Goal: Use online tool/utility: Utilize a website feature to perform a specific function

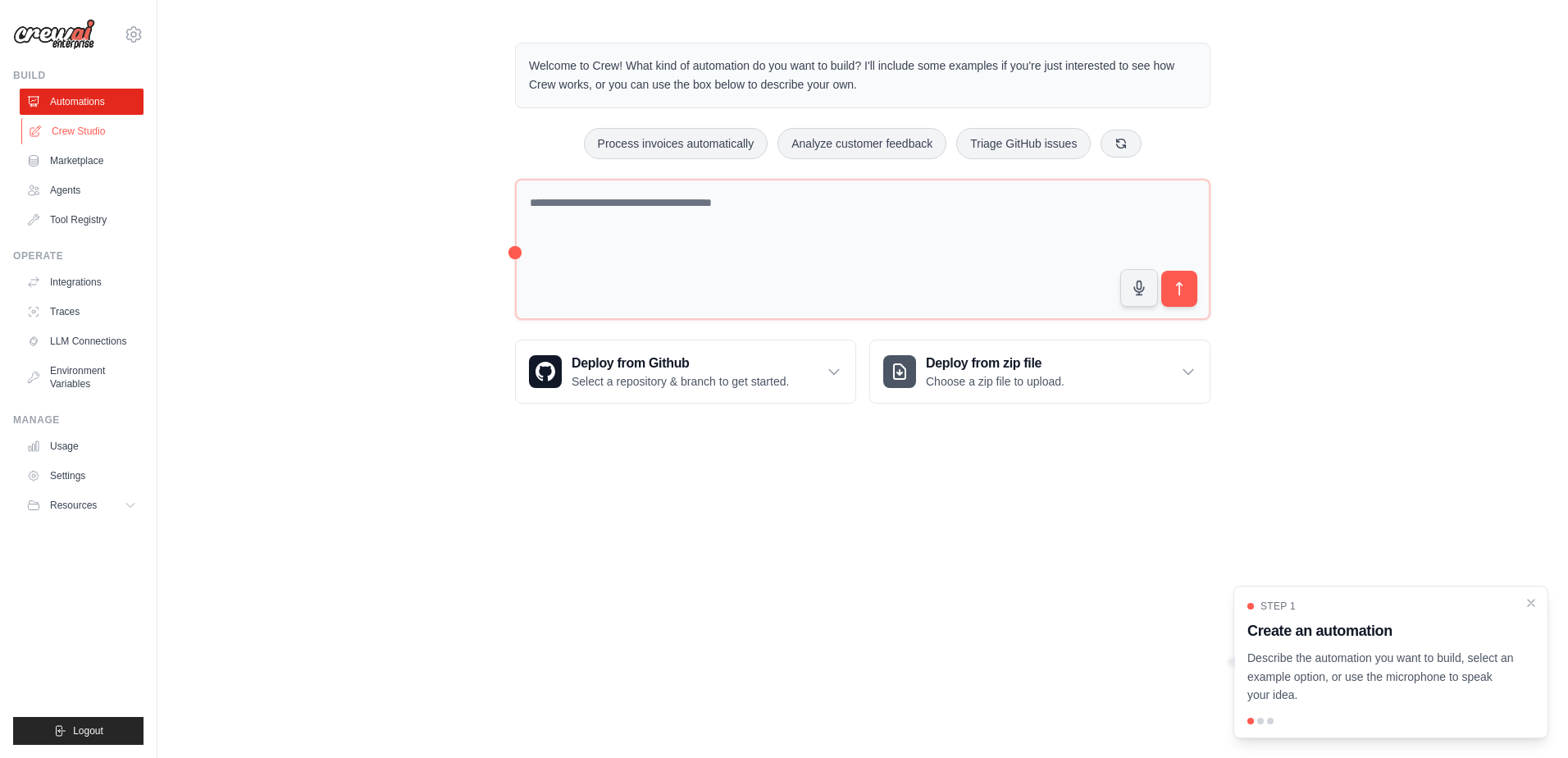
click at [70, 128] on link "Crew Studio" at bounding box center [83, 131] width 124 height 26
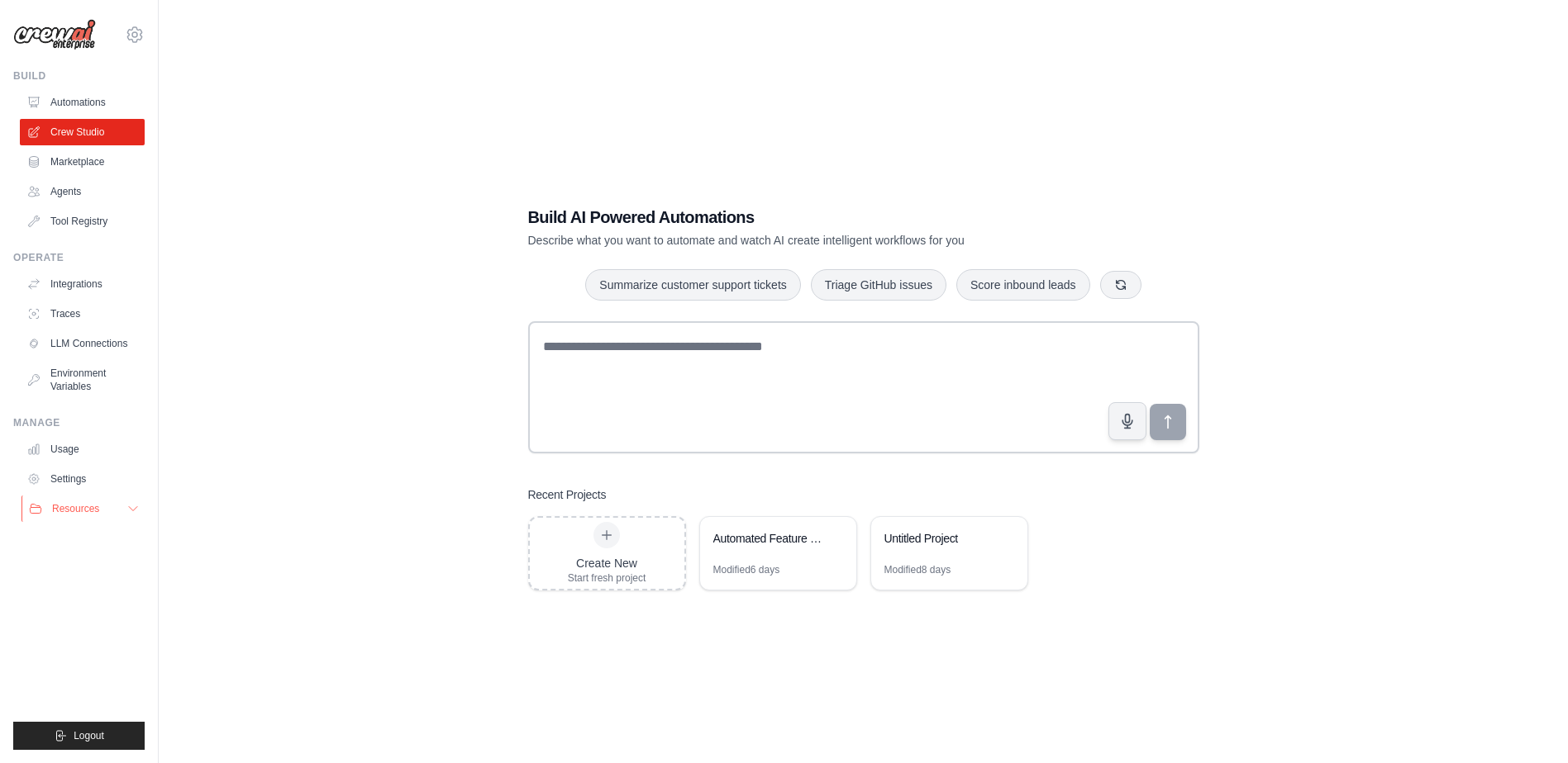
click at [99, 505] on span "Resources" at bounding box center [76, 508] width 47 height 13
click at [87, 283] on link "Integrations" at bounding box center [84, 284] width 125 height 27
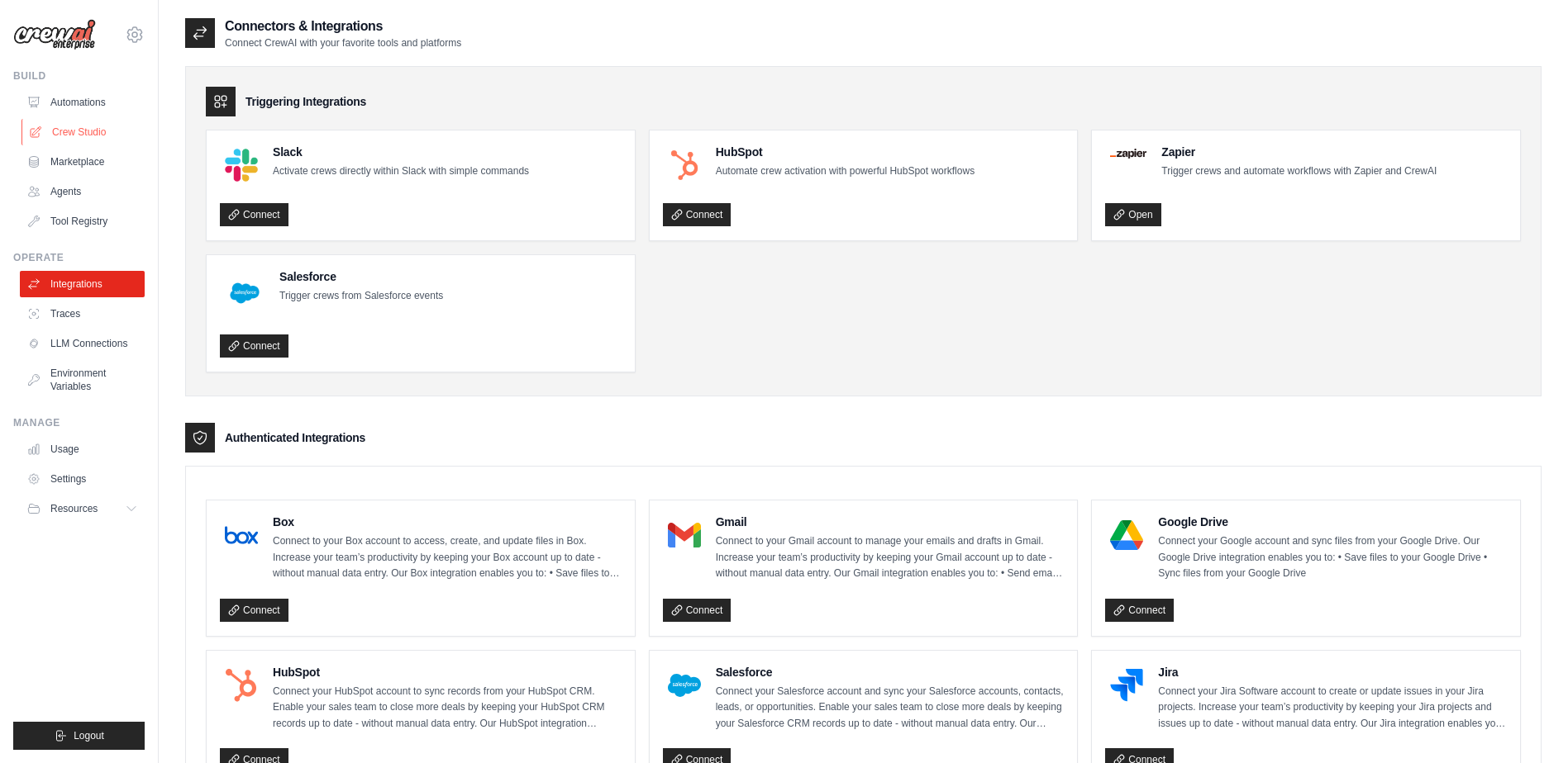
click at [88, 126] on link "Crew Studio" at bounding box center [84, 132] width 125 height 27
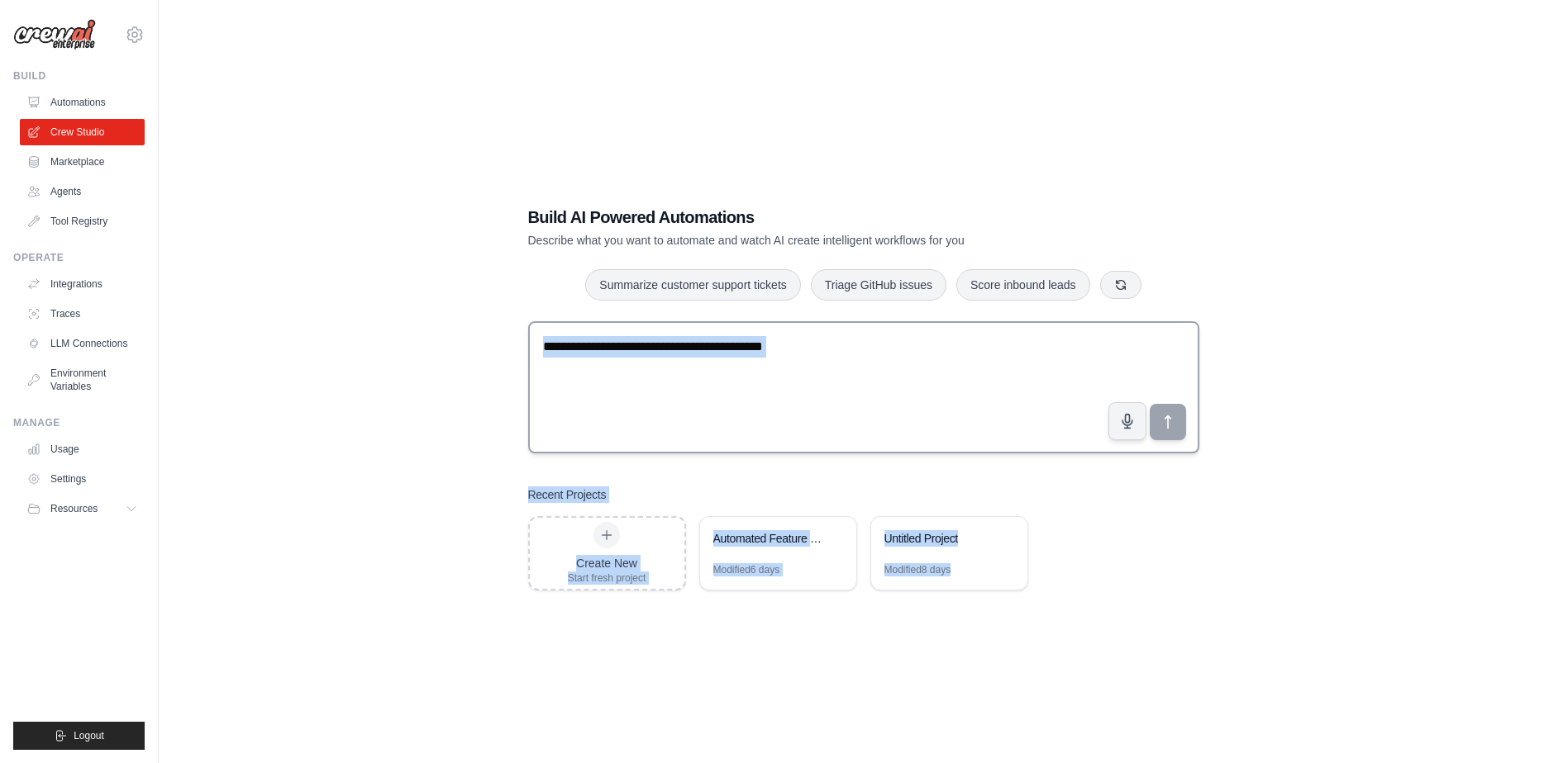
drag, startPoint x: 1386, startPoint y: 574, endPoint x: 1085, endPoint y: 361, distance: 368.7
click at [1098, 361] on div "Build AI Powered Automations Describe what you want to automate and watch AI cr…" at bounding box center [863, 398] width 1356 height 763
click at [371, 307] on div "Build AI Powered Automations Describe what you want to automate and watch AI cr…" at bounding box center [863, 398] width 1356 height 763
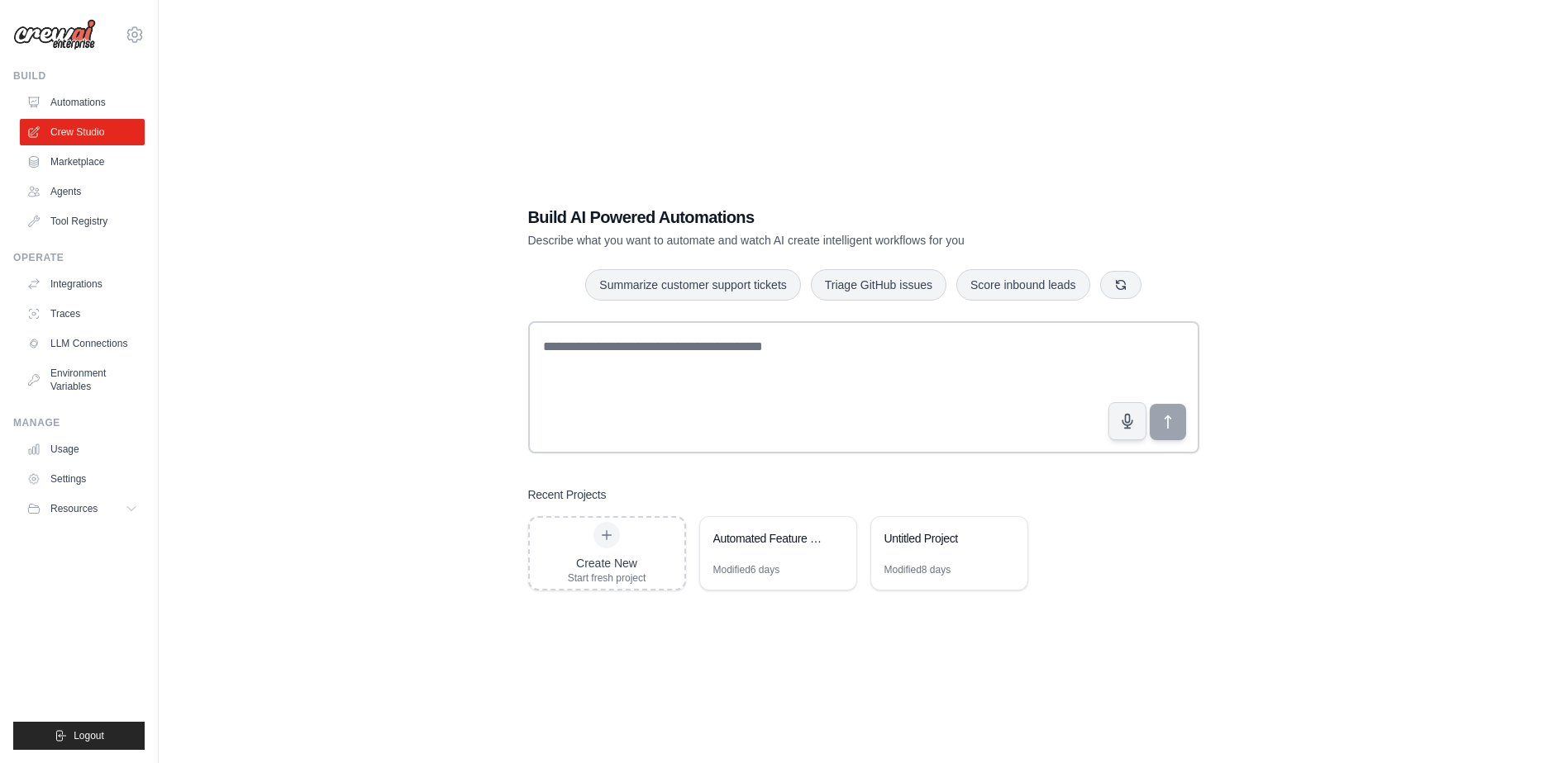
click at [365, 268] on div "Build AI Powered Automations Describe what you want to automate and watch AI cr…" at bounding box center [863, 398] width 1356 height 763
click at [366, 267] on div "Build AI Powered Automations Describe what you want to automate and watch AI cr…" at bounding box center [863, 398] width 1356 height 763
drag, startPoint x: 366, startPoint y: 267, endPoint x: 354, endPoint y: 330, distance: 64.1
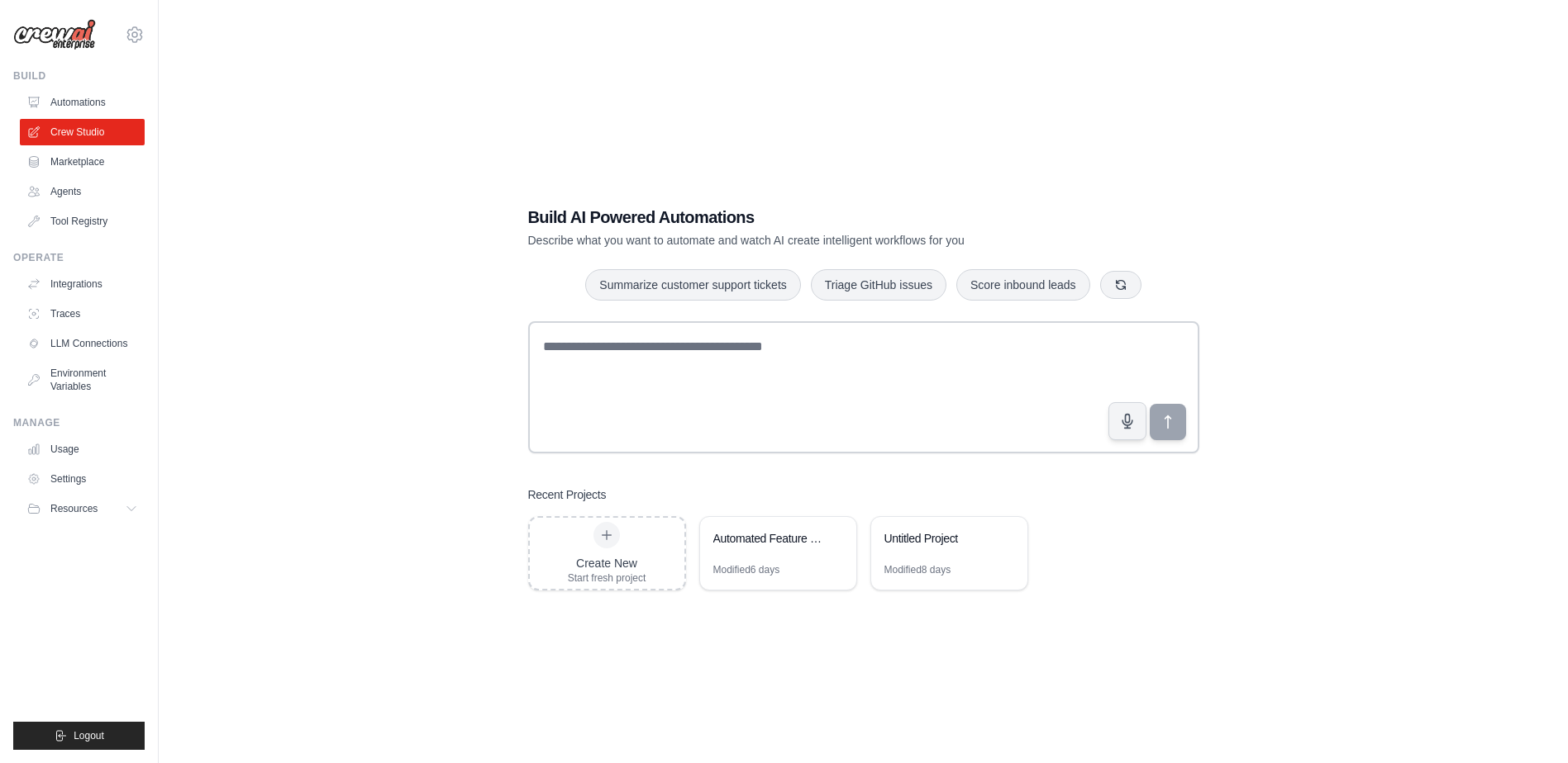
click at [354, 330] on div "Build AI Powered Automations Describe what you want to automate and watch AI cr…" at bounding box center [863, 398] width 1356 height 763
click at [772, 540] on div "Automated Feature Selection Pipeline" at bounding box center [769, 538] width 113 height 17
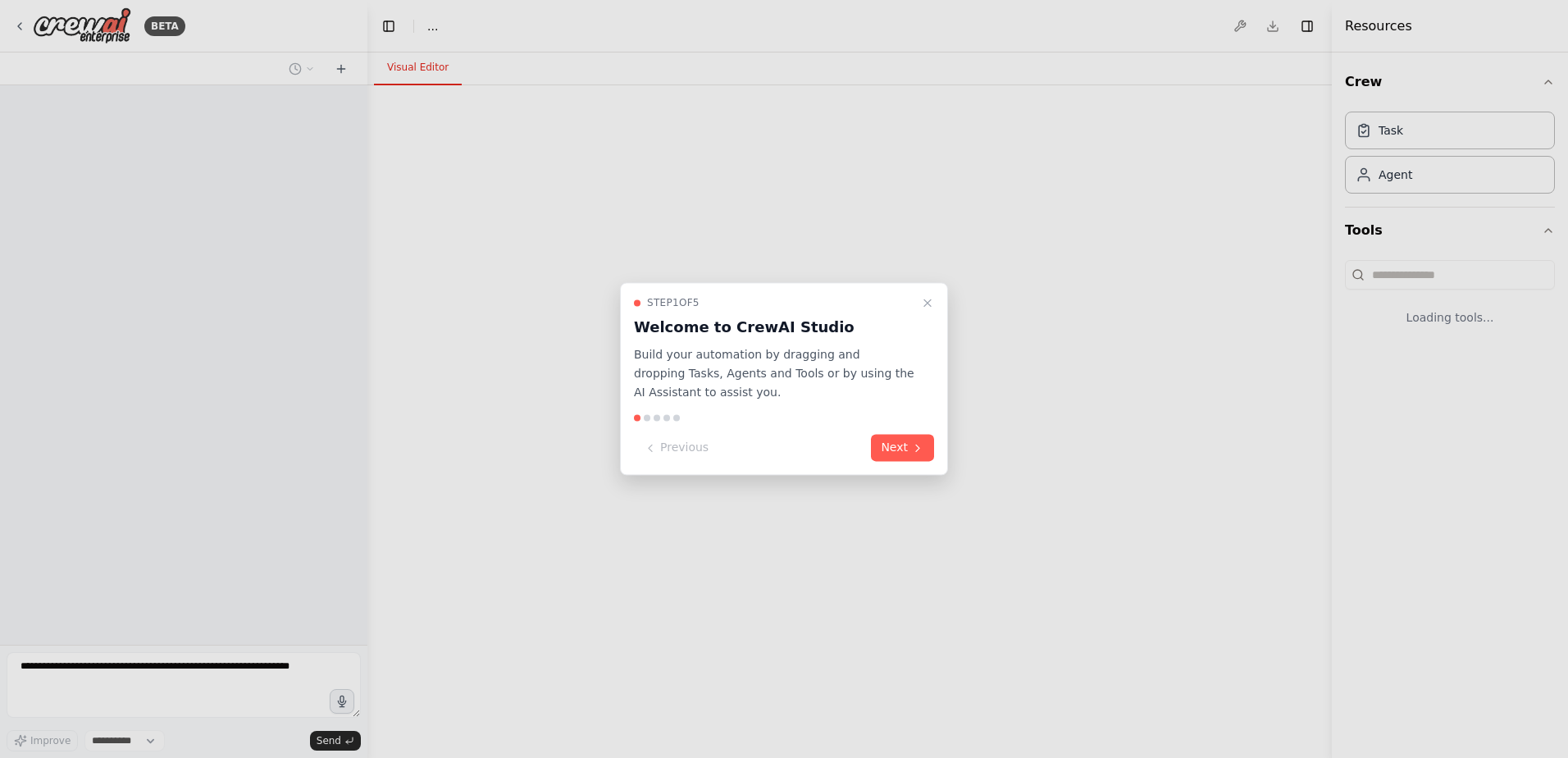
select select "****"
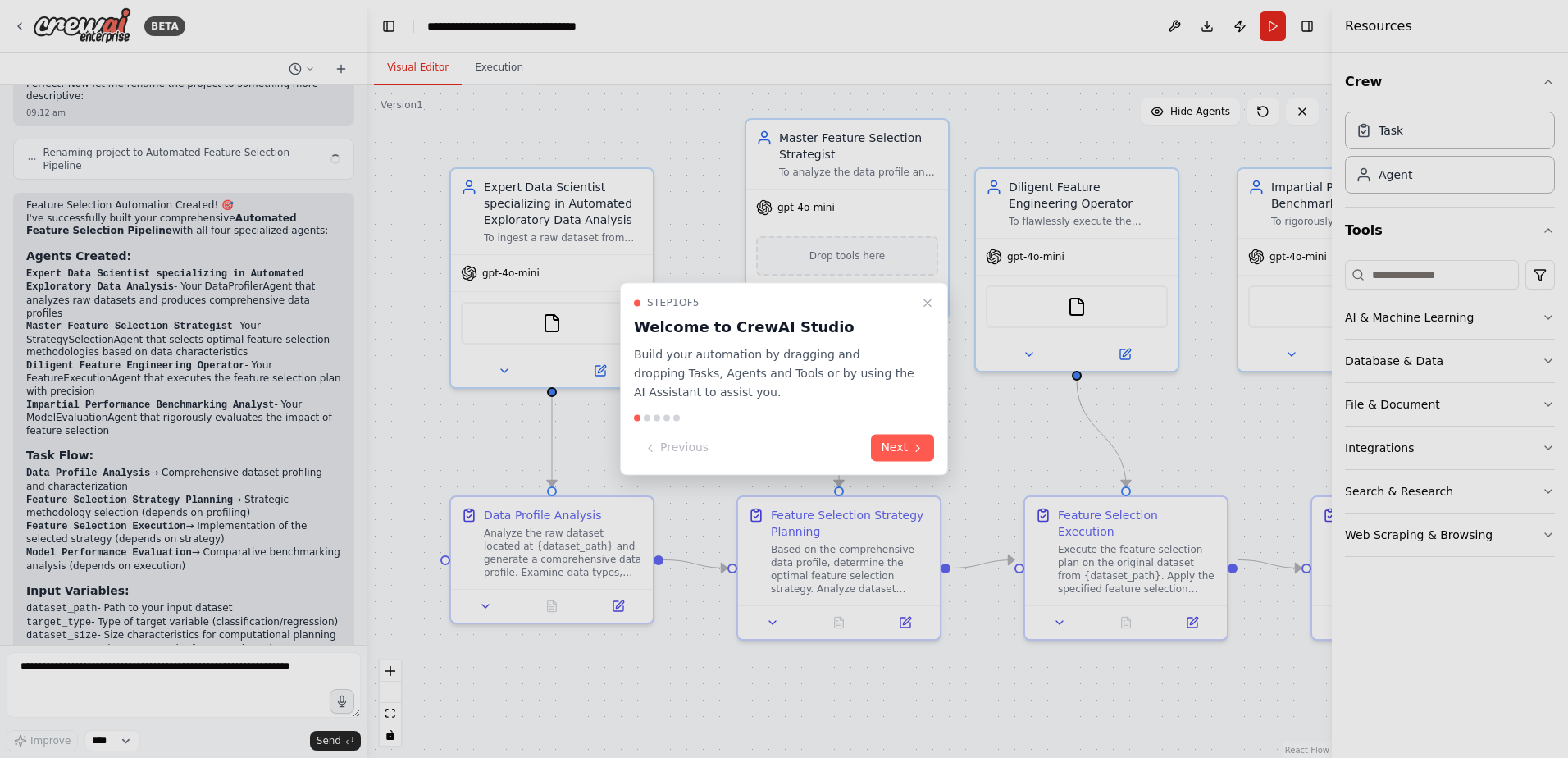
scroll to position [3243, 0]
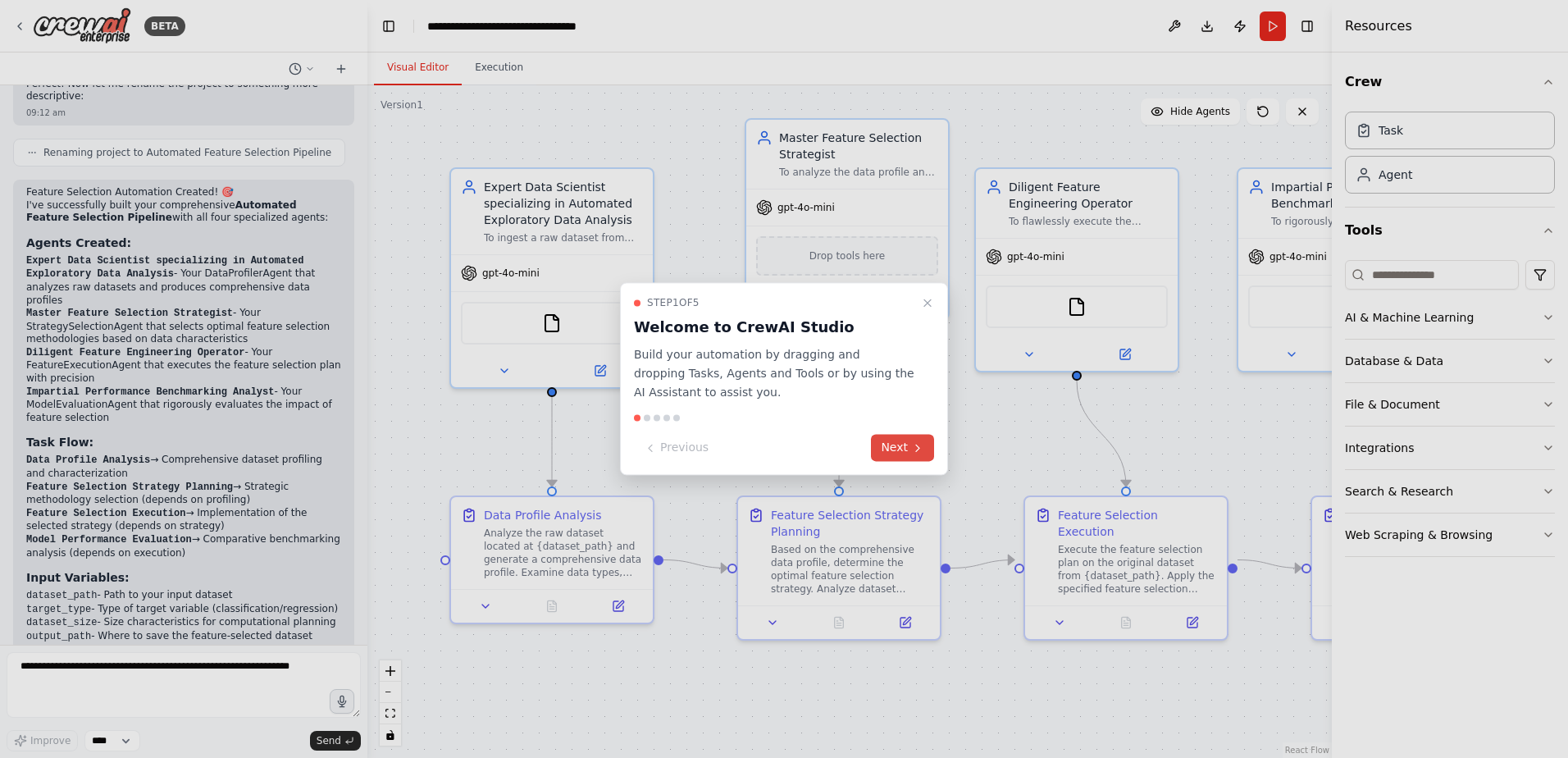
click at [907, 451] on button "Next" at bounding box center [902, 449] width 63 height 27
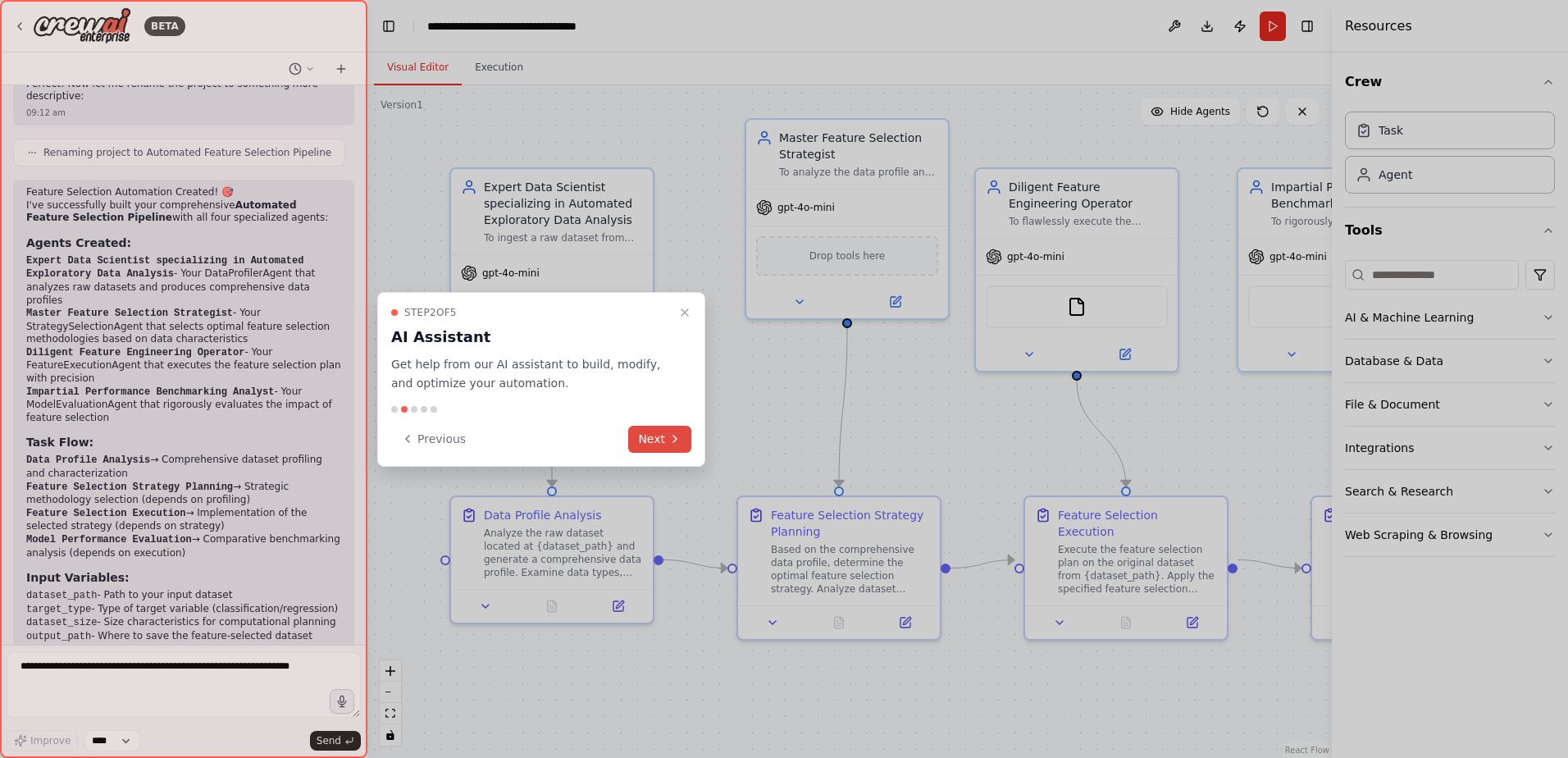
click at [652, 436] on button "Next" at bounding box center [659, 440] width 63 height 27
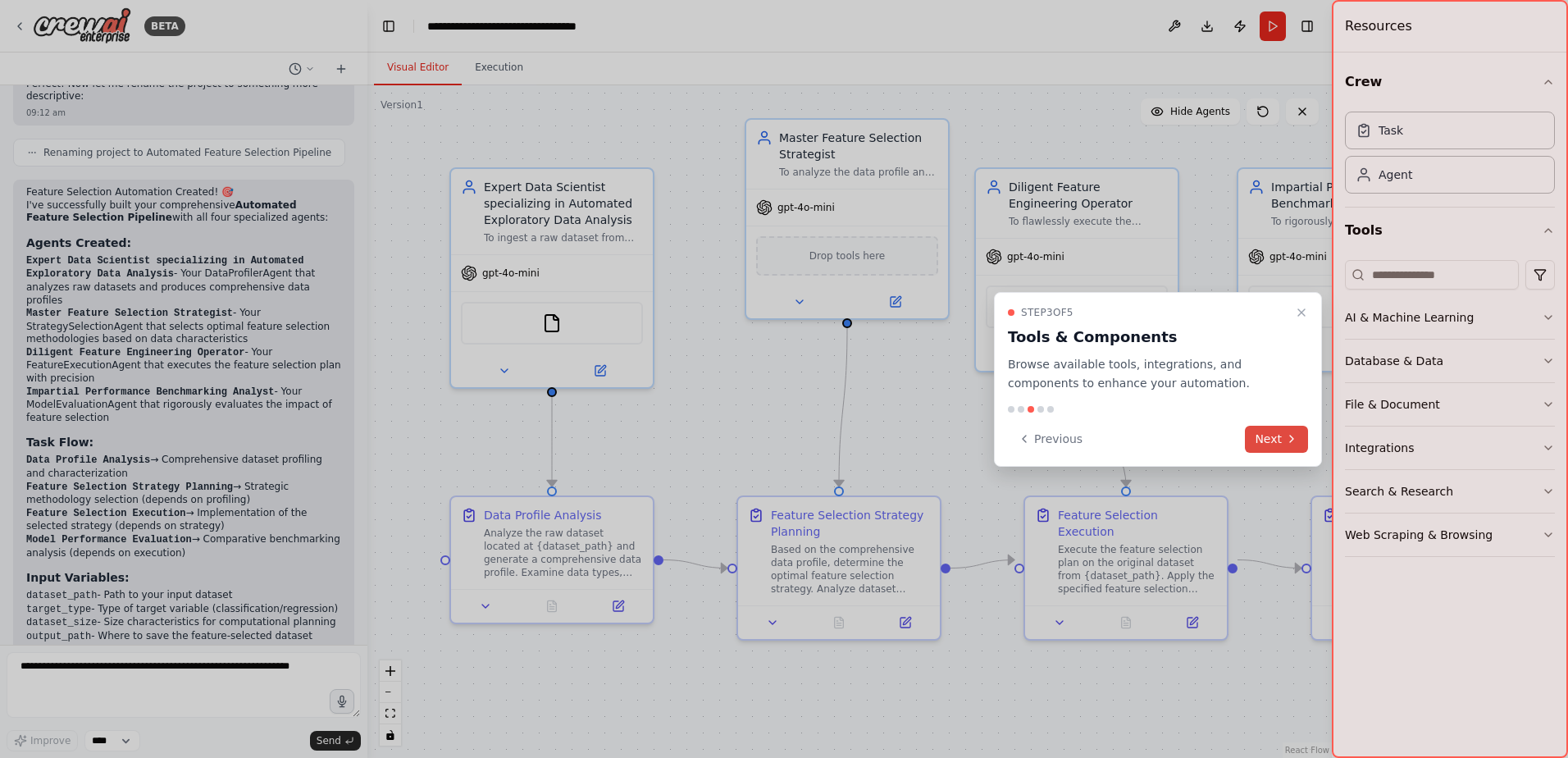
click at [1285, 440] on icon at bounding box center [1291, 438] width 13 height 13
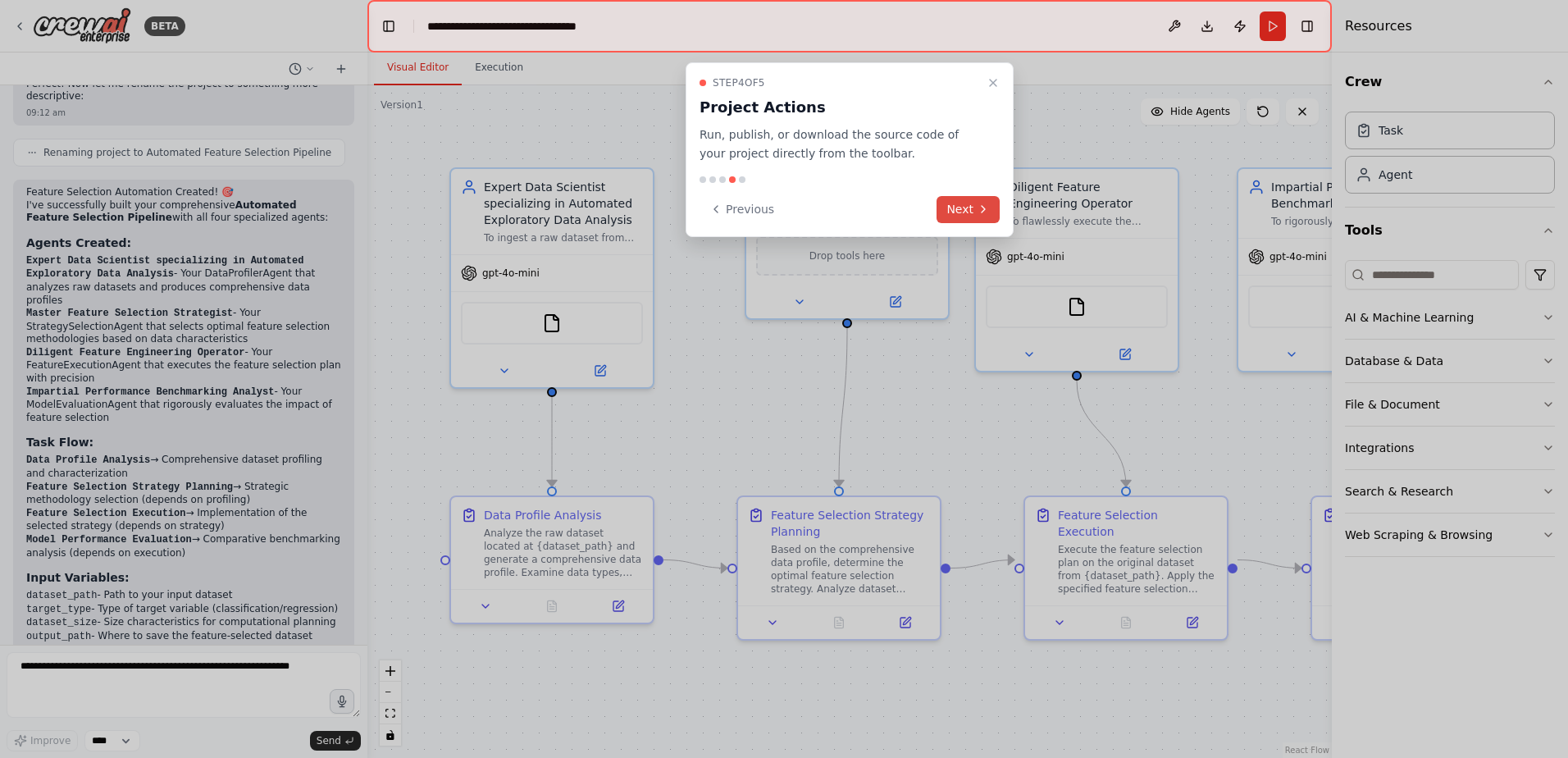
click at [971, 210] on button "Next" at bounding box center [968, 210] width 63 height 27
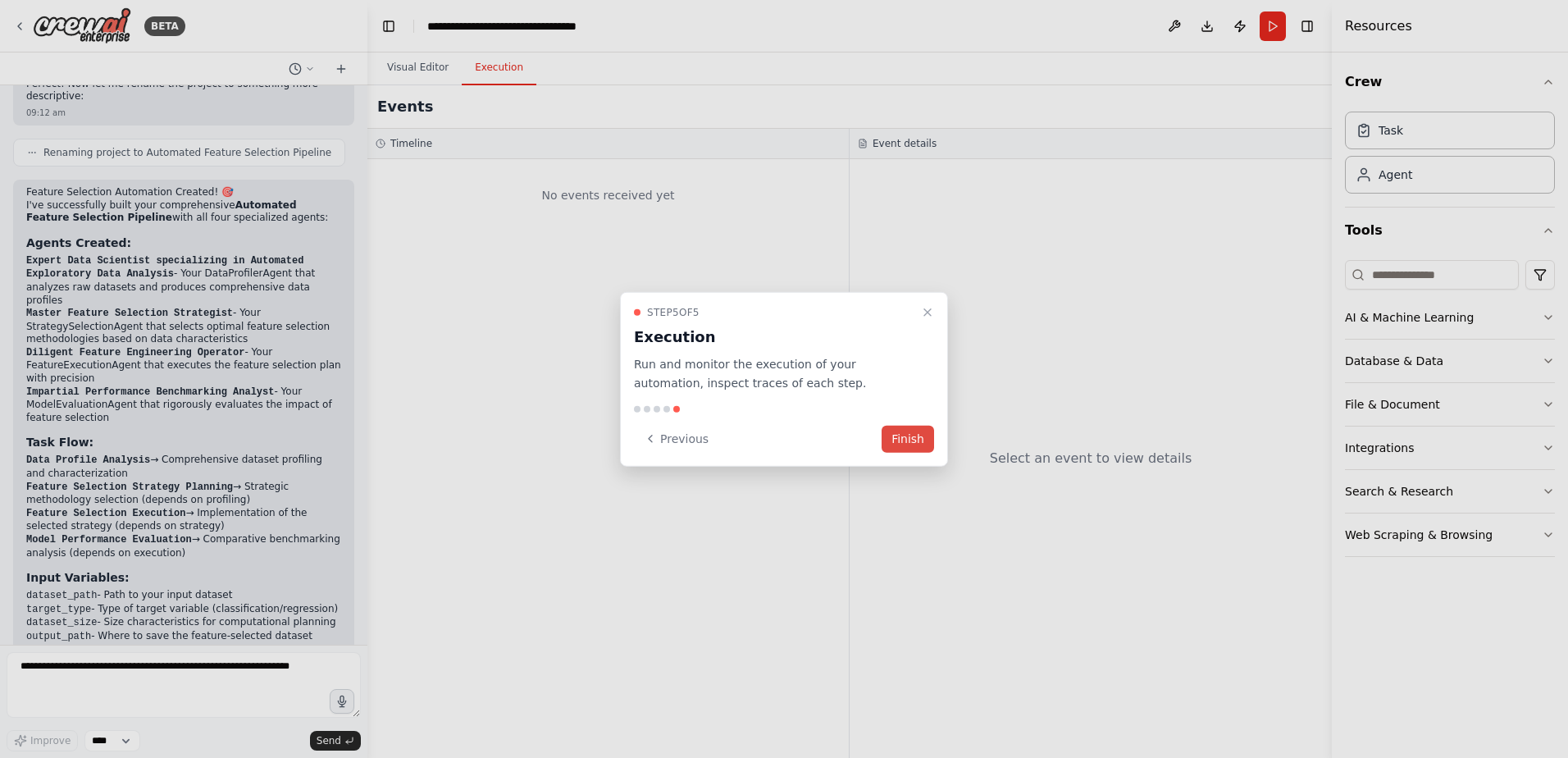
click at [912, 438] on button "Finish" at bounding box center [908, 439] width 53 height 27
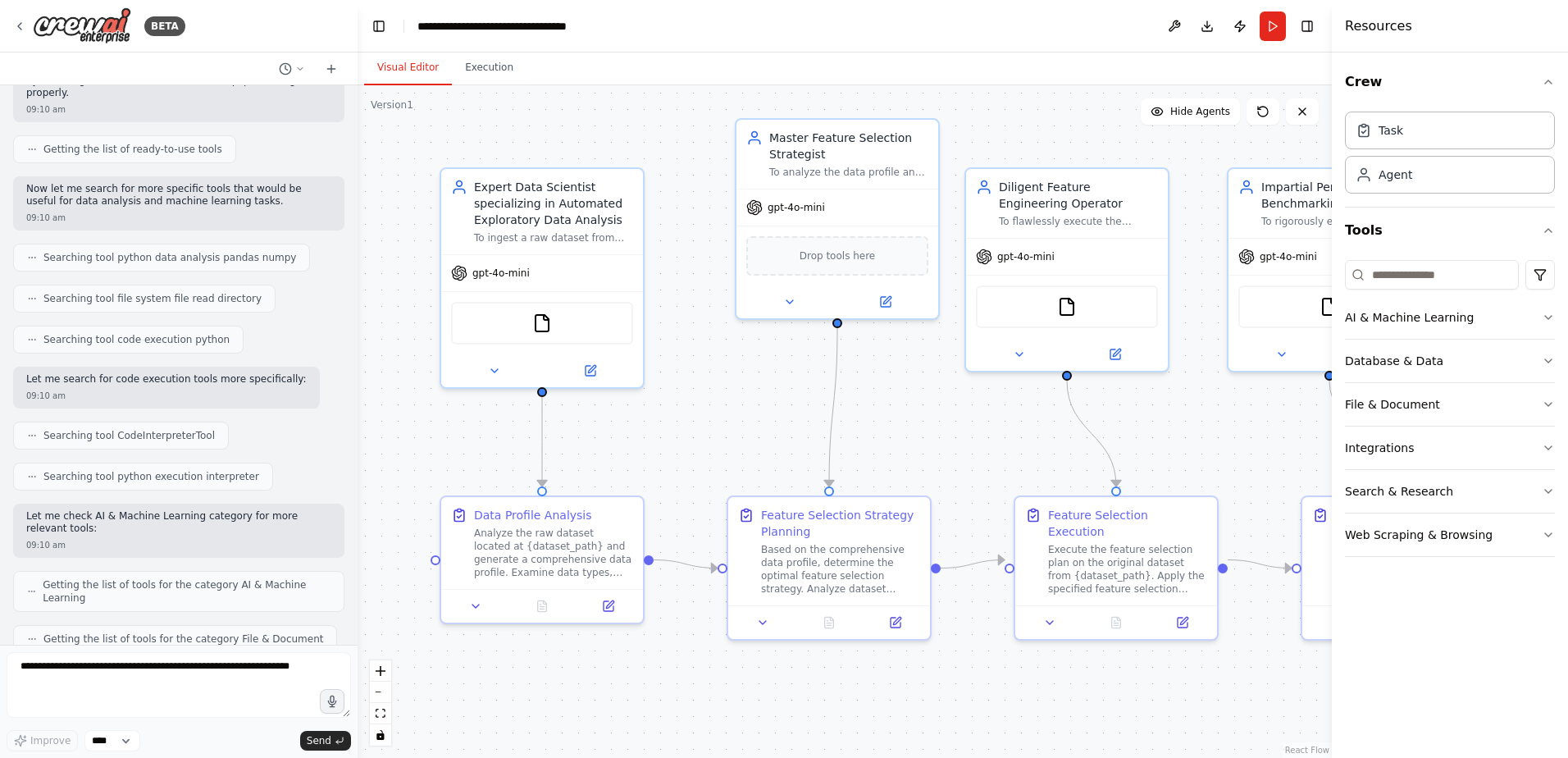
scroll to position [1602, 0]
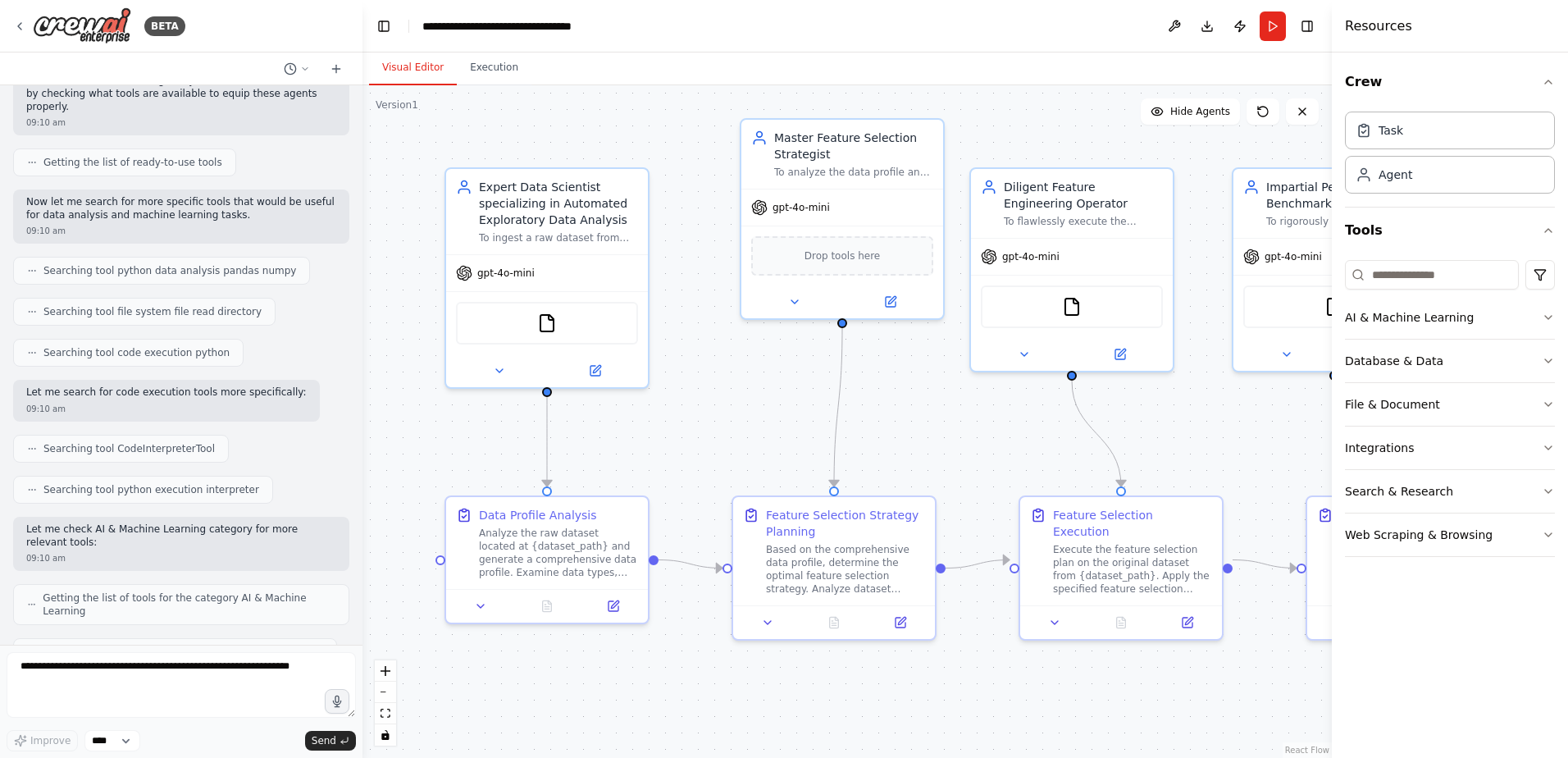
drag, startPoint x: 363, startPoint y: 372, endPoint x: 363, endPoint y: 246, distance: 126.0
click at [363, 246] on div "BETA profiling_task: This initial task is assigned to the DataProfilerAgent. It…" at bounding box center [784, 379] width 1568 height 758
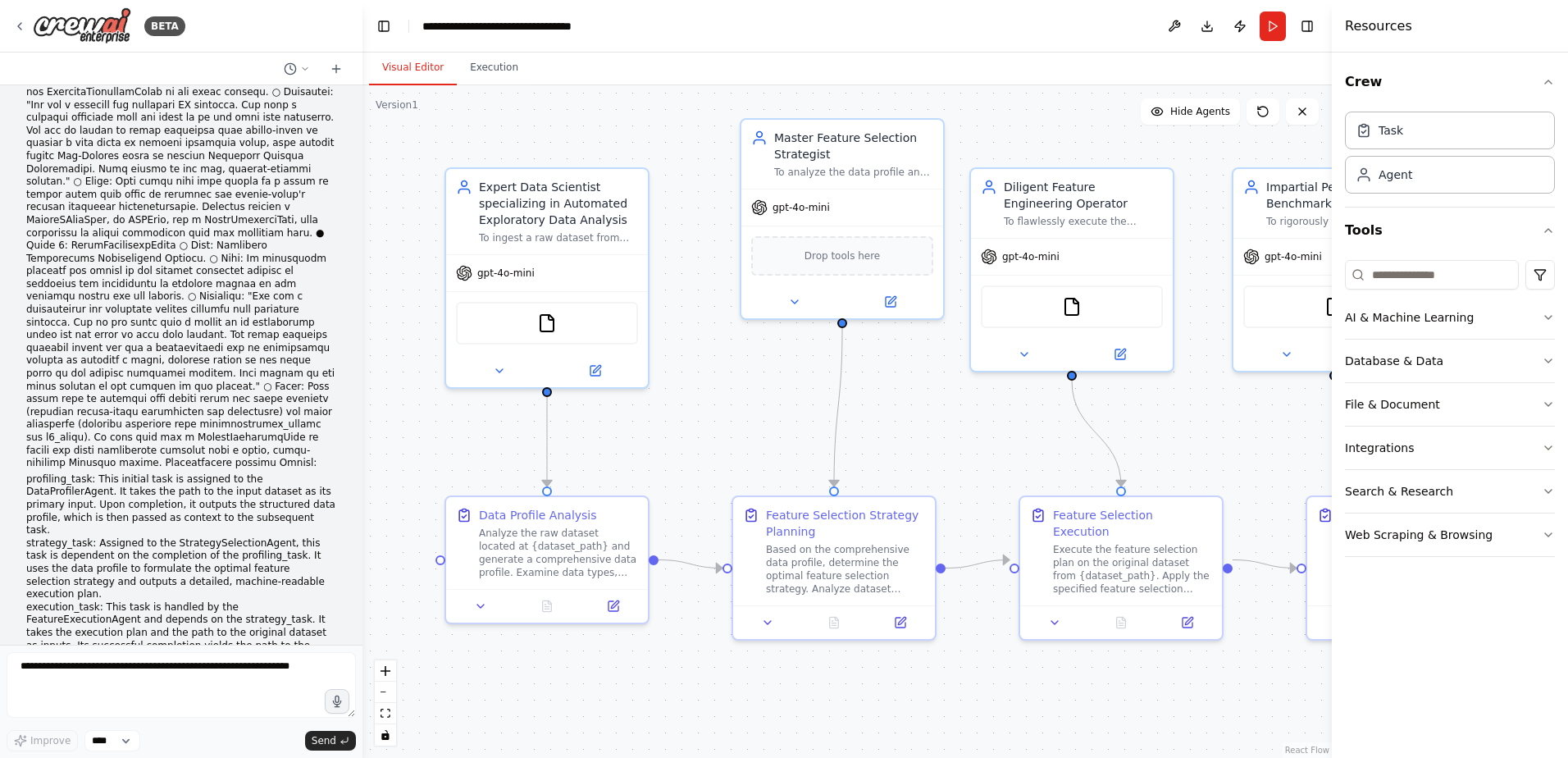
scroll to position [0, 0]
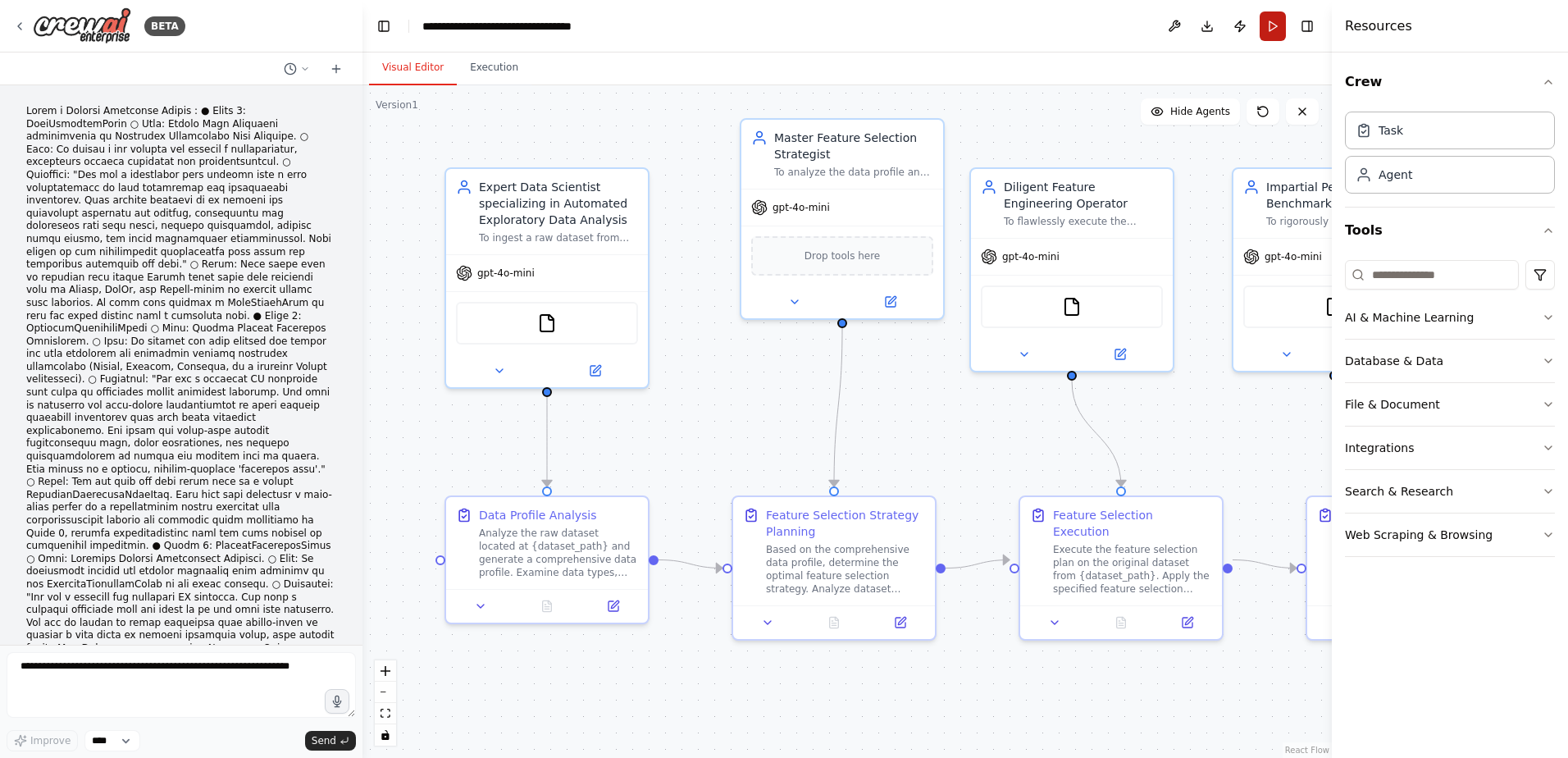
click at [1268, 32] on button "Run" at bounding box center [1273, 26] width 26 height 29
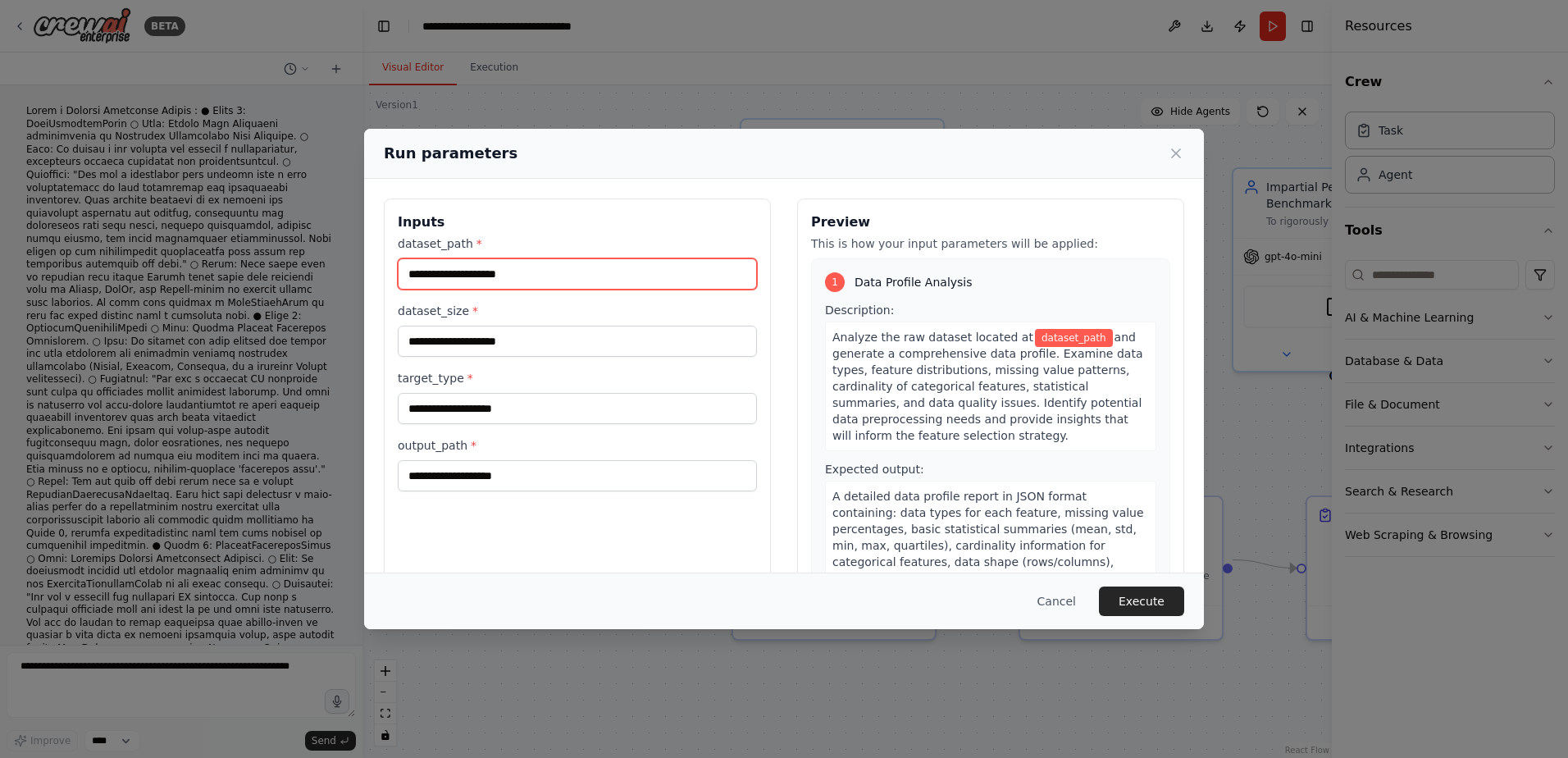
click at [519, 268] on input "dataset_path *" at bounding box center [577, 274] width 359 height 31
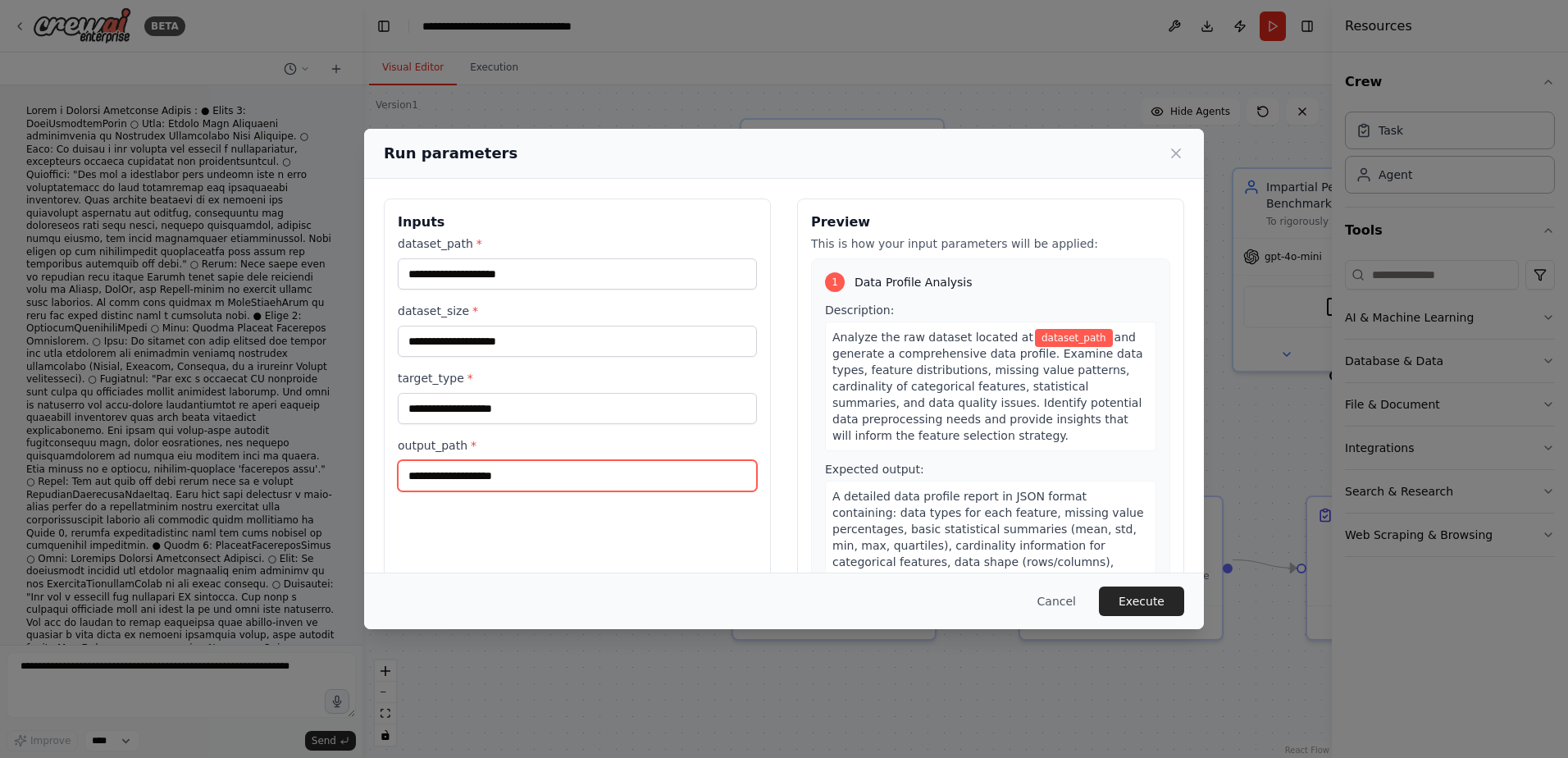
click at [532, 473] on input "output_path *" at bounding box center [577, 476] width 359 height 31
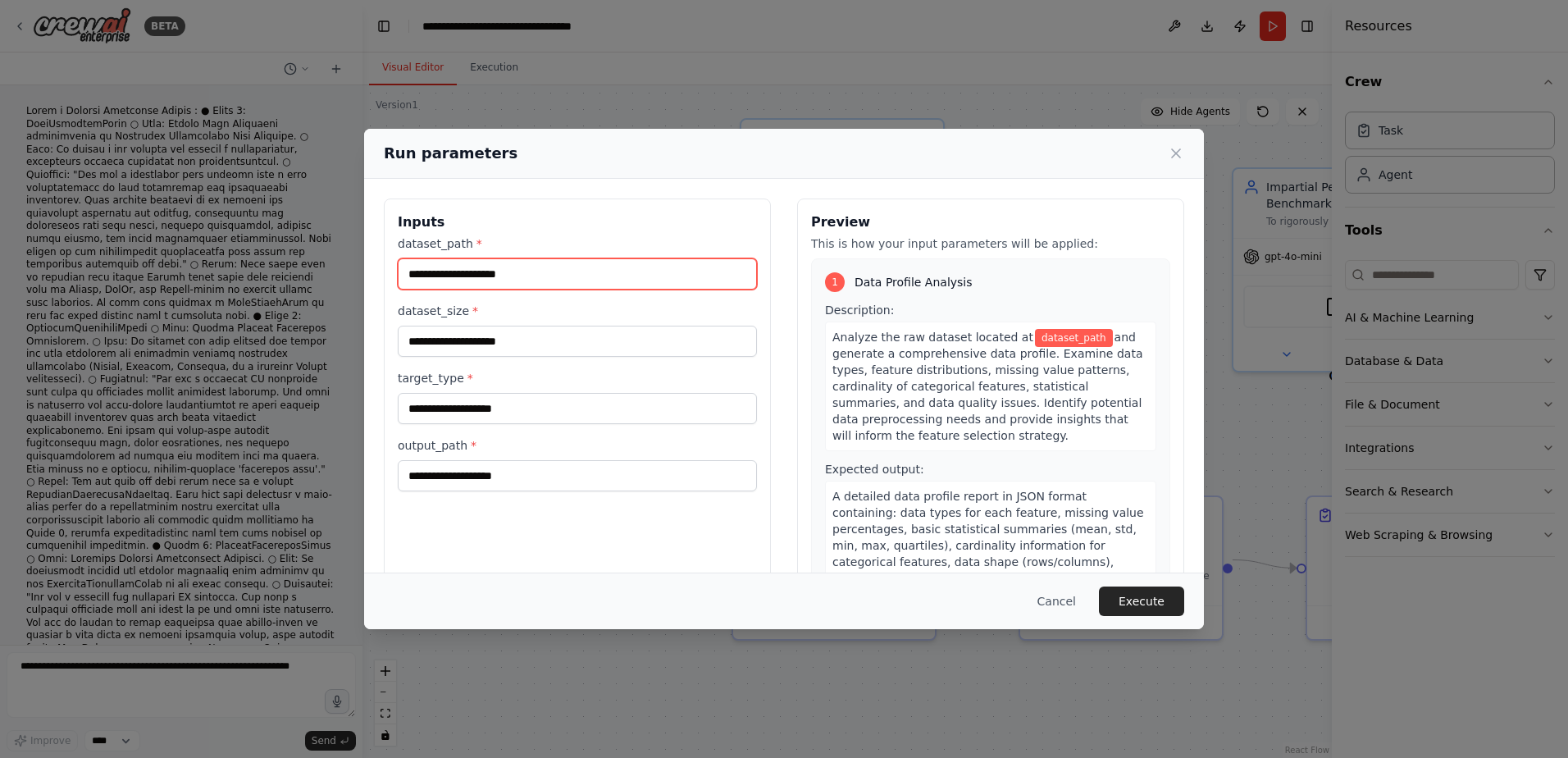
click at [473, 280] on input "dataset_path *" at bounding box center [577, 274] width 359 height 31
click at [531, 261] on input "dataset_path *" at bounding box center [577, 274] width 359 height 31
click at [527, 268] on input "dataset_path *" at bounding box center [577, 274] width 359 height 31
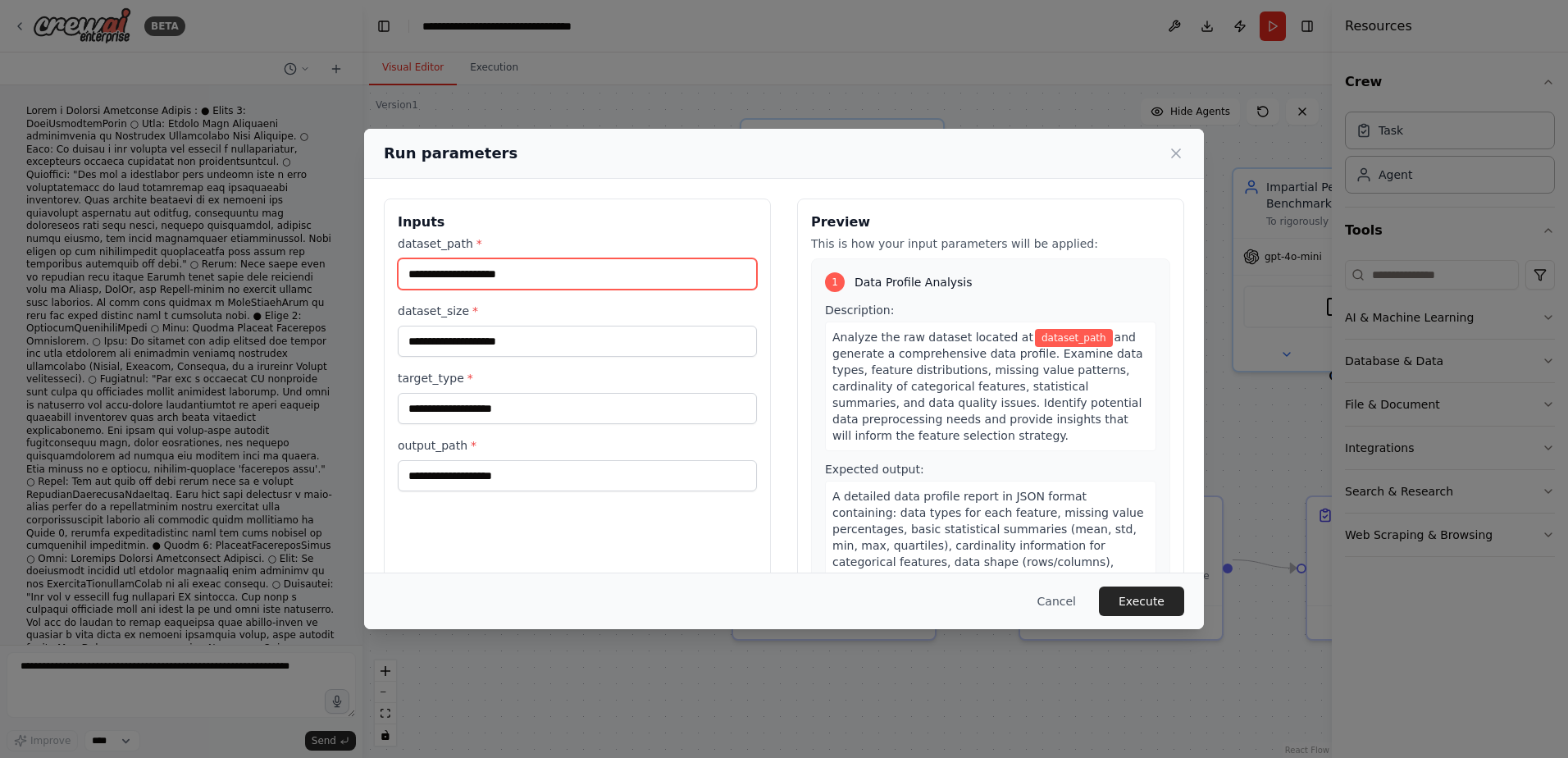
click at [527, 268] on input "dataset_path *" at bounding box center [577, 274] width 359 height 31
click at [512, 255] on div "dataset_path *" at bounding box center [577, 262] width 359 height 55
drag, startPoint x: 512, startPoint y: 255, endPoint x: 540, endPoint y: 283, distance: 39.6
click at [540, 283] on input "dataset_path *" at bounding box center [577, 274] width 359 height 31
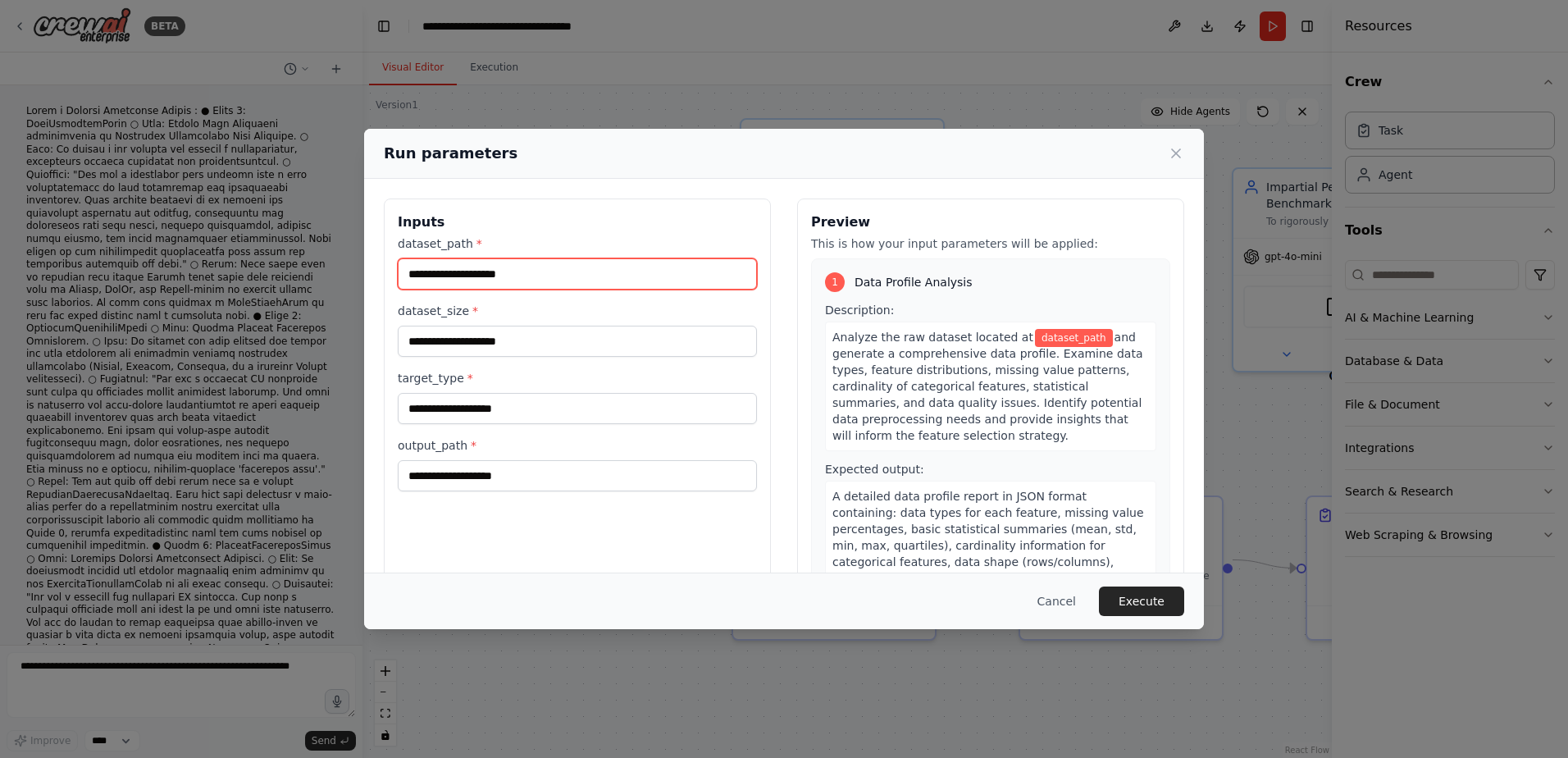
click at [540, 282] on input "dataset_path *" at bounding box center [577, 274] width 359 height 31
click at [544, 280] on input "dataset_path *" at bounding box center [577, 274] width 359 height 31
click at [545, 279] on input "dataset_path *" at bounding box center [577, 274] width 359 height 31
click at [473, 280] on input "dataset_path *" at bounding box center [577, 274] width 359 height 31
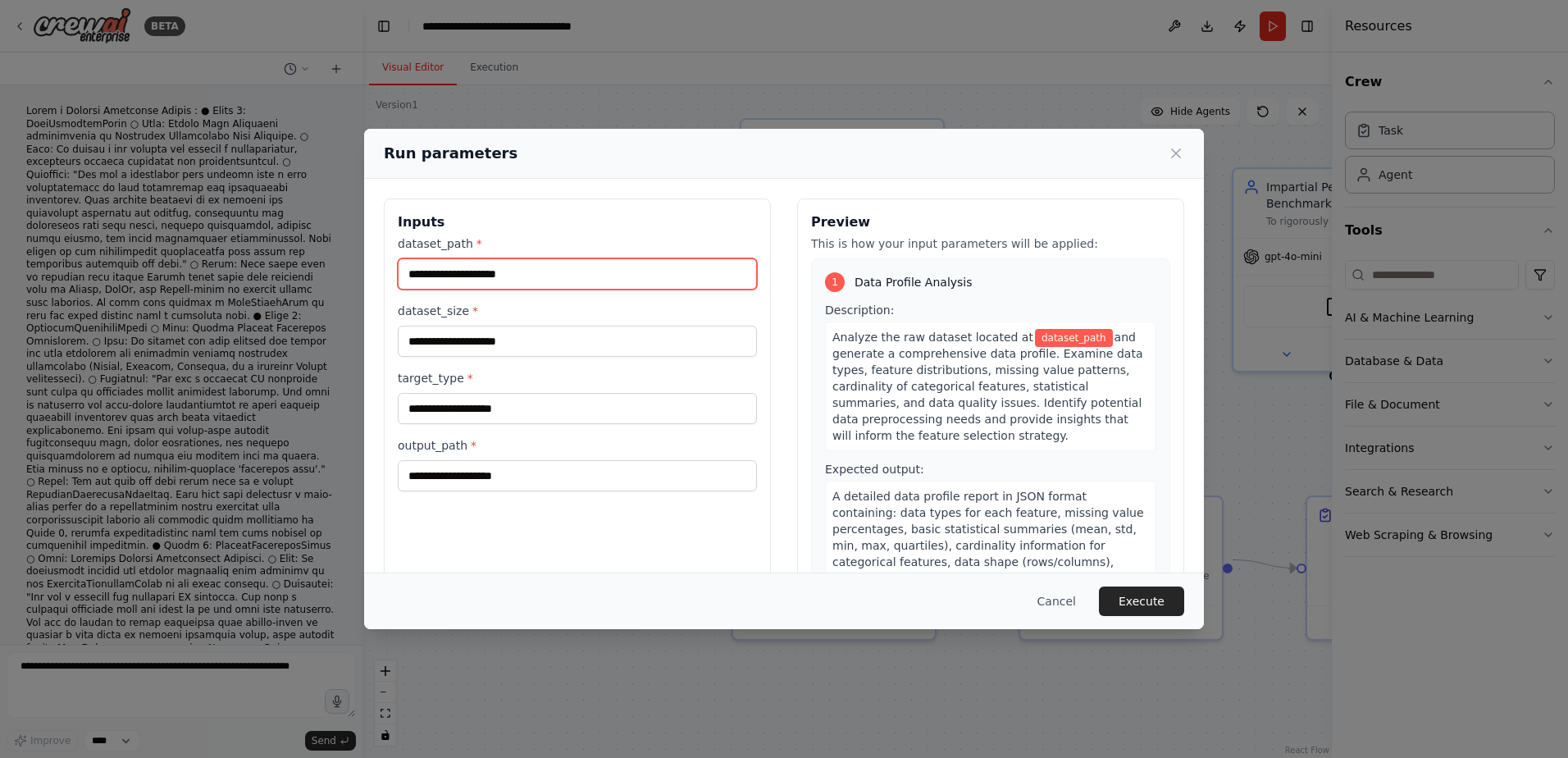
click at [473, 280] on input "dataset_path *" at bounding box center [577, 274] width 359 height 31
drag, startPoint x: 476, startPoint y: 276, endPoint x: 697, endPoint y: 163, distance: 248.2
click at [697, 163] on div "Run parameters" at bounding box center [784, 154] width 801 height 23
click at [555, 276] on input "dataset_path *" at bounding box center [577, 274] width 359 height 31
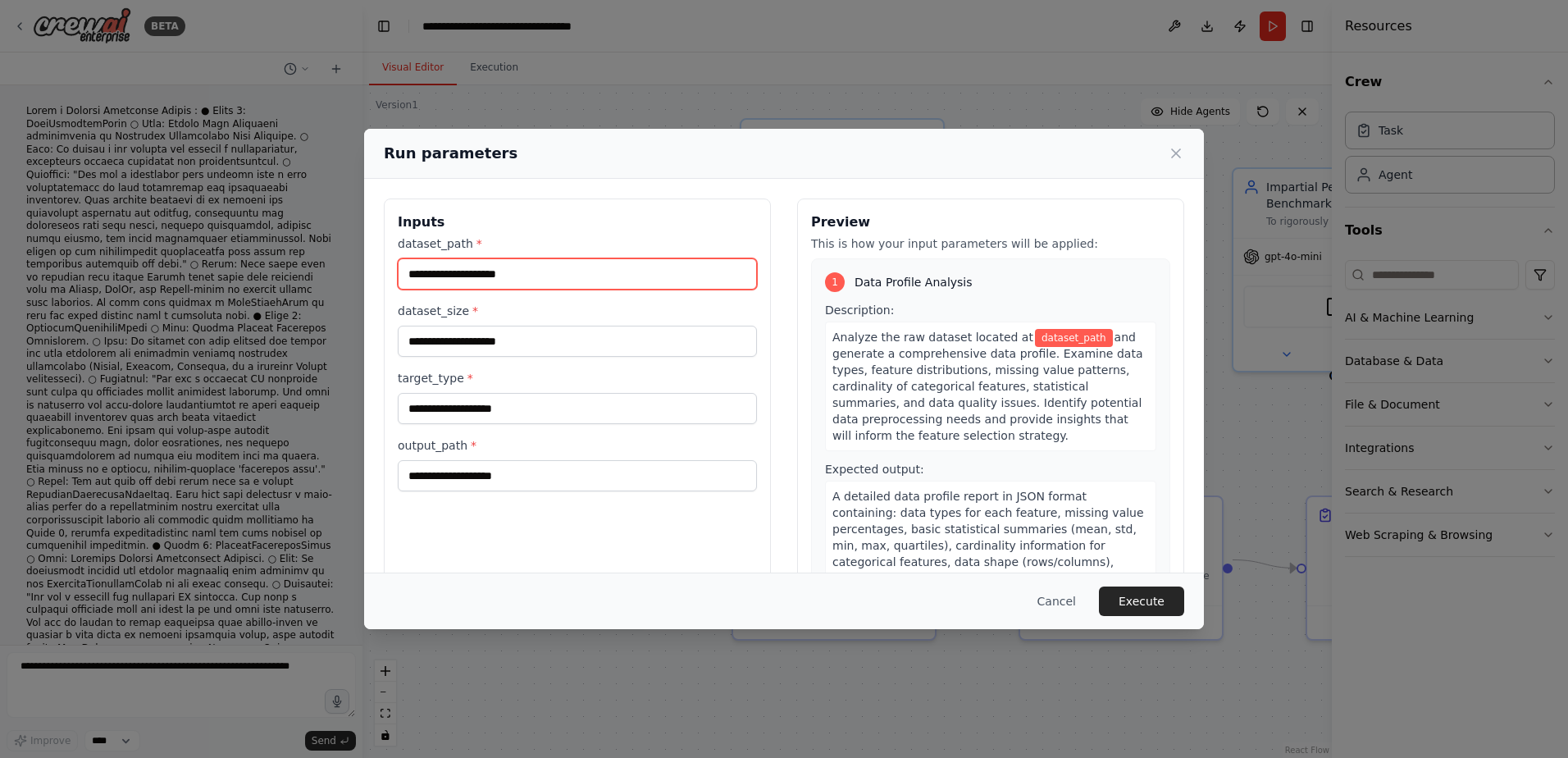
click at [555, 276] on input "dataset_path *" at bounding box center [577, 274] width 359 height 31
click at [554, 276] on input "dataset_path *" at bounding box center [577, 274] width 359 height 31
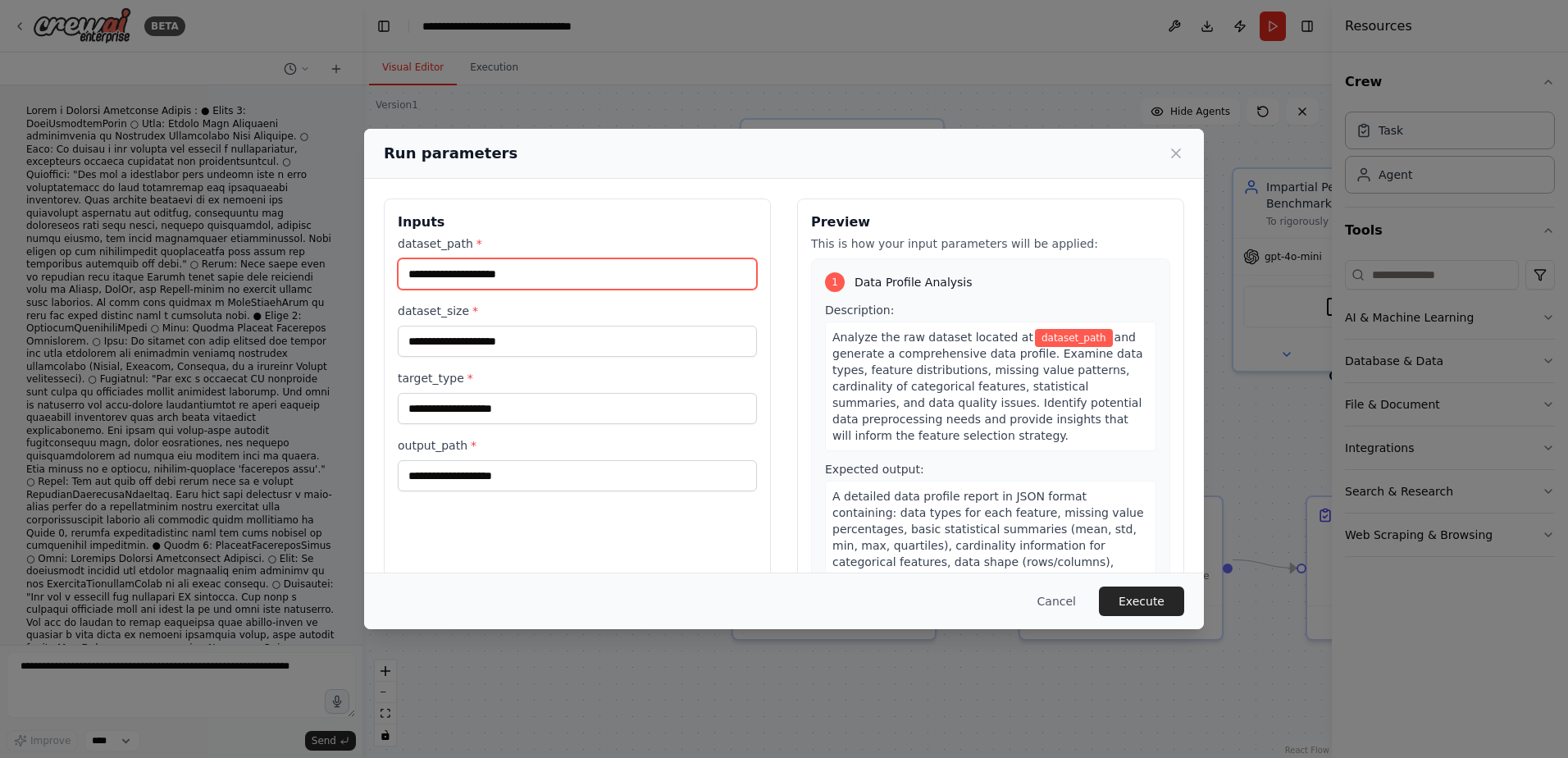
click at [554, 276] on input "dataset_path *" at bounding box center [577, 274] width 359 height 31
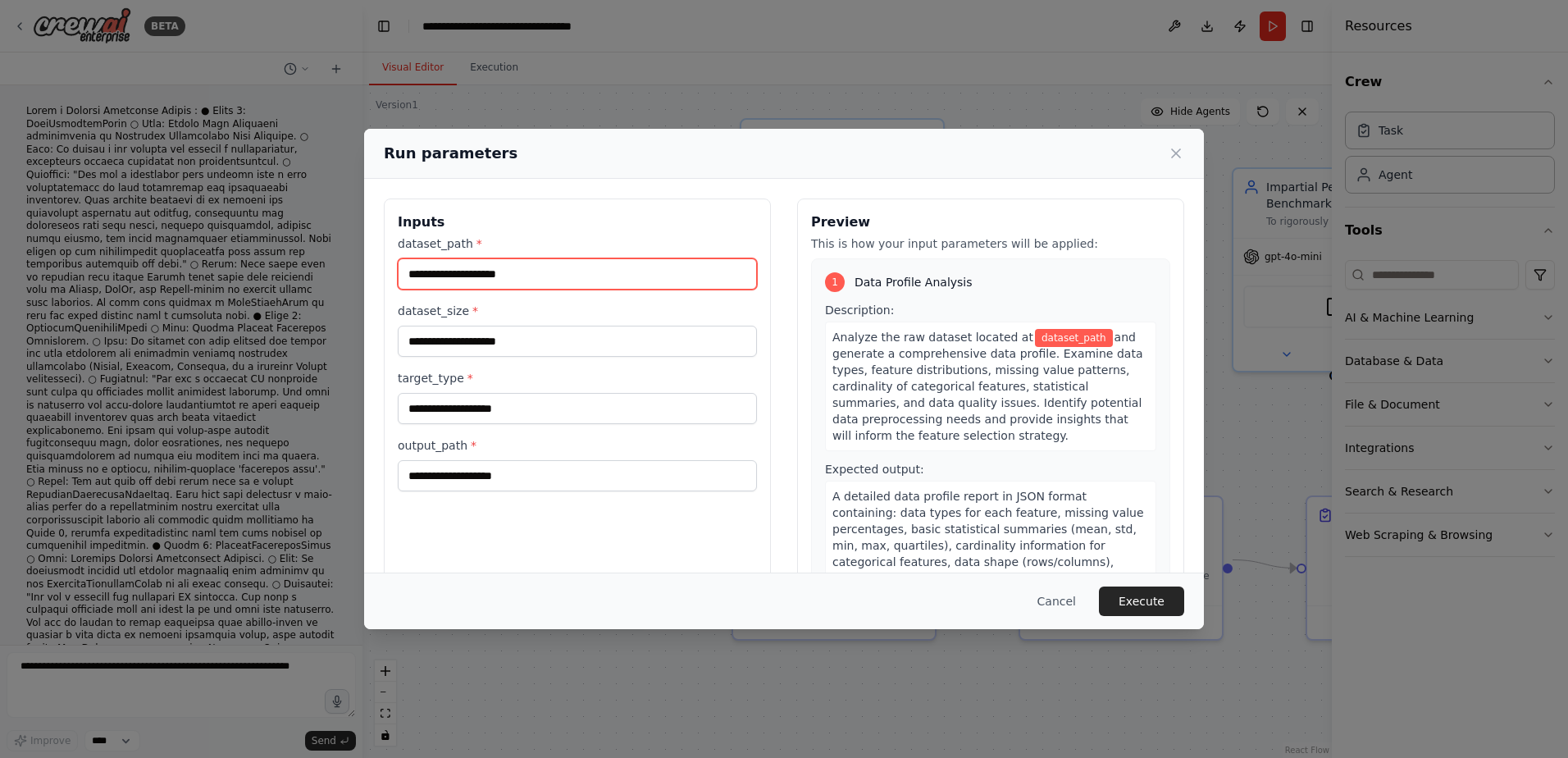
click at [554, 276] on input "dataset_path *" at bounding box center [577, 274] width 359 height 31
click at [664, 275] on input "dataset_path *" at bounding box center [577, 274] width 359 height 31
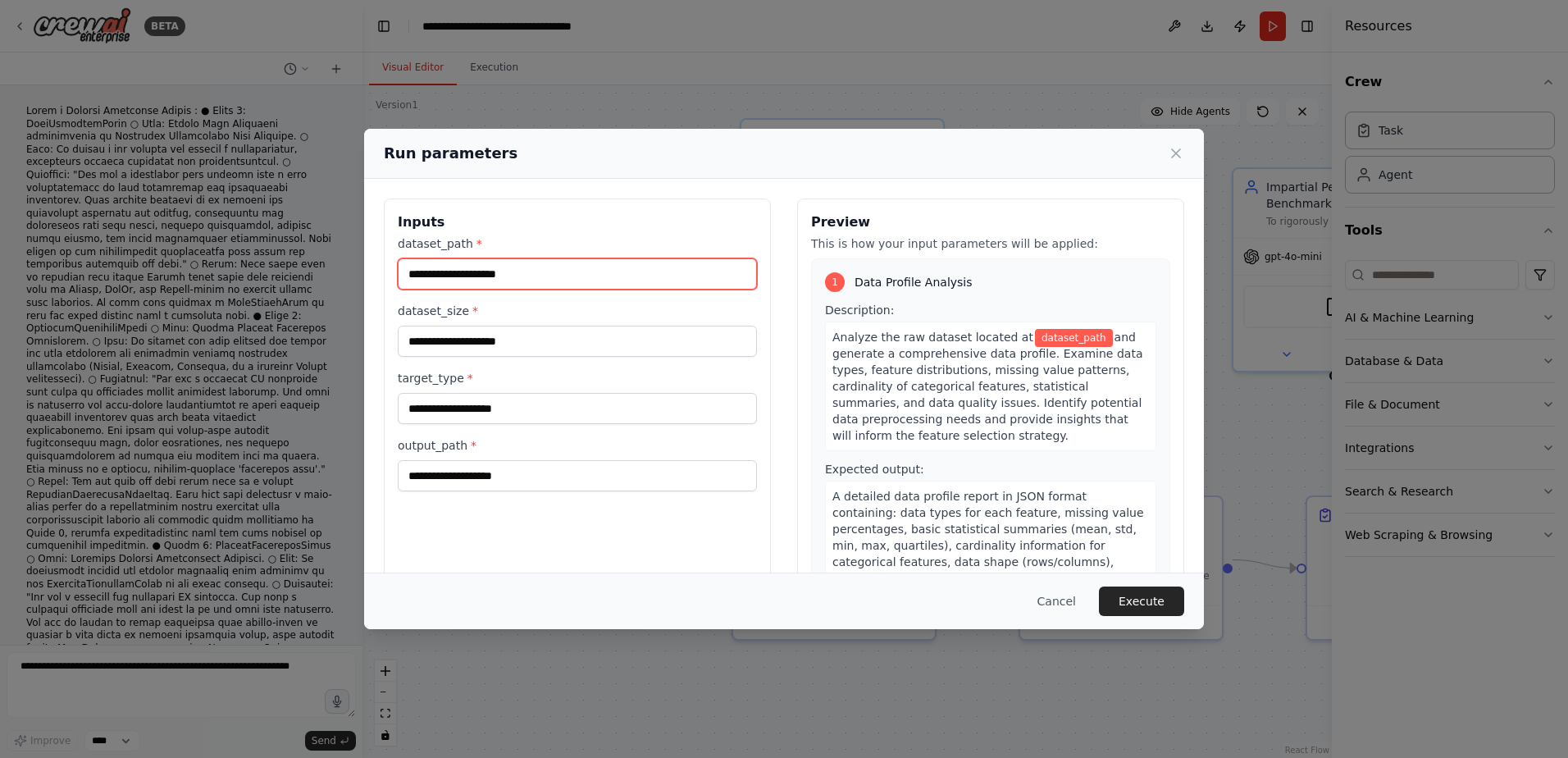
click at [664, 275] on input "dataset_path *" at bounding box center [577, 274] width 359 height 31
click at [529, 280] on input "dataset_path *" at bounding box center [577, 274] width 359 height 31
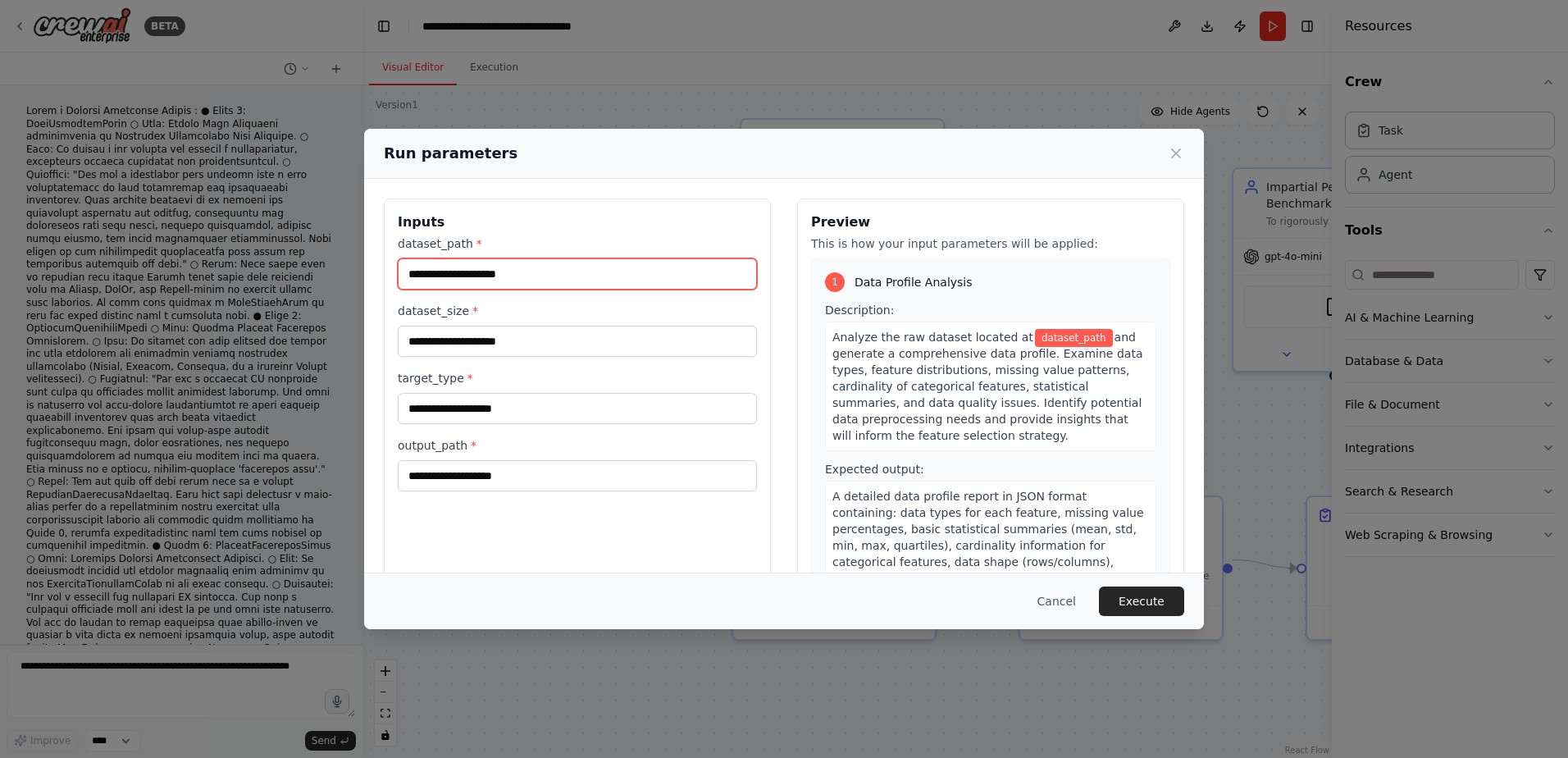
click at [529, 279] on input "dataset_path *" at bounding box center [577, 274] width 359 height 31
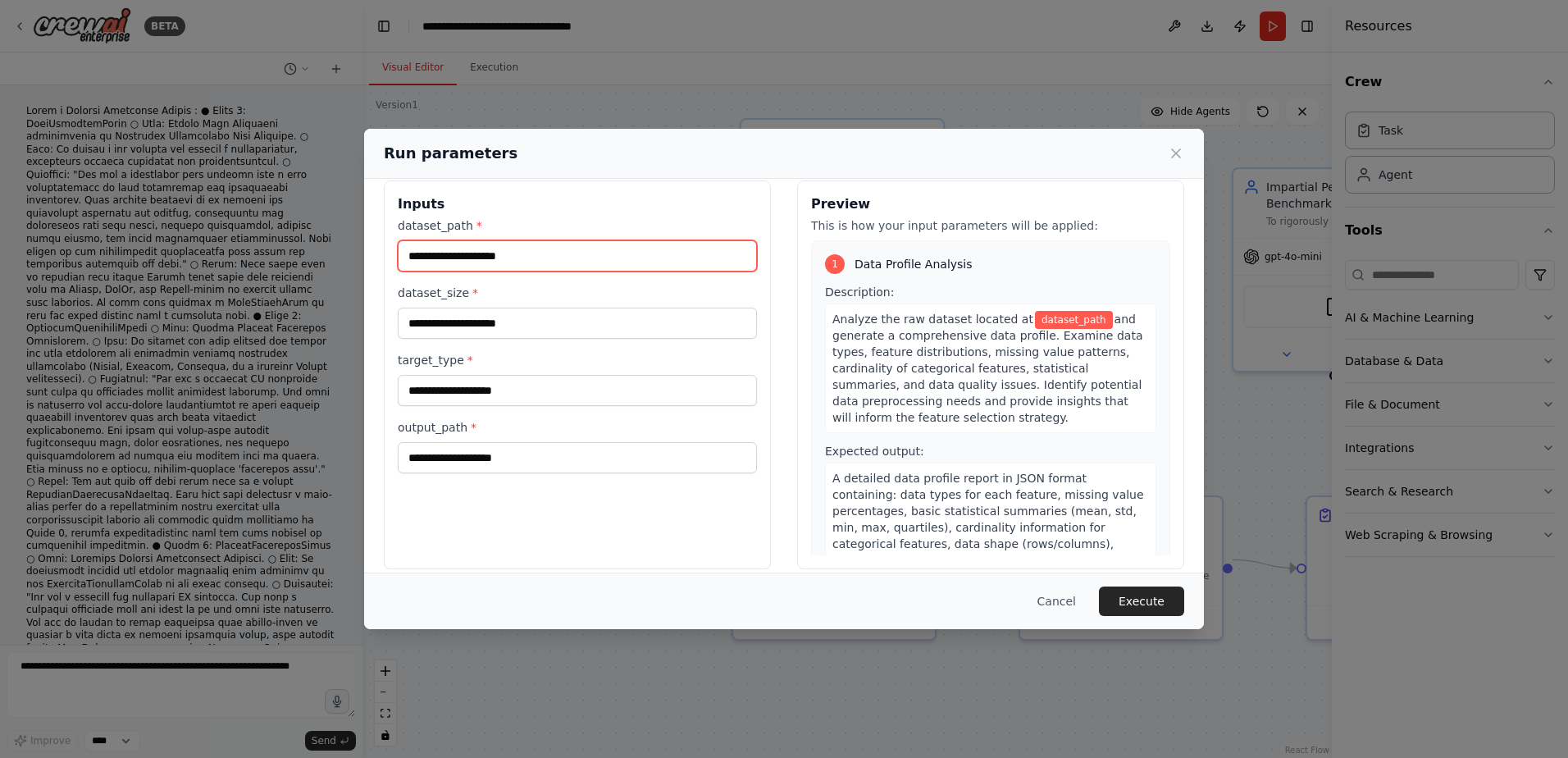
scroll to position [34, 0]
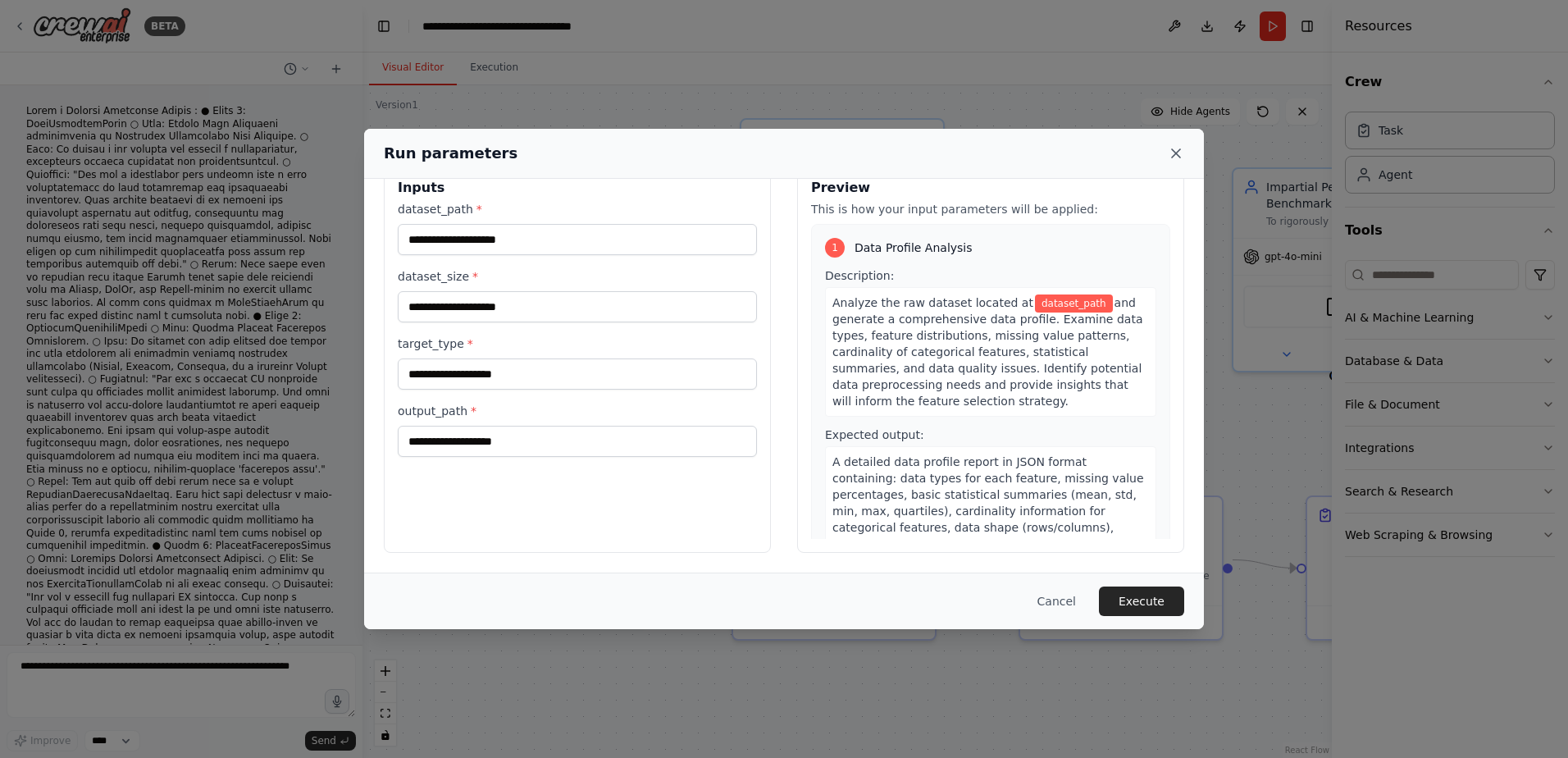
click at [1179, 158] on icon at bounding box center [1176, 153] width 17 height 17
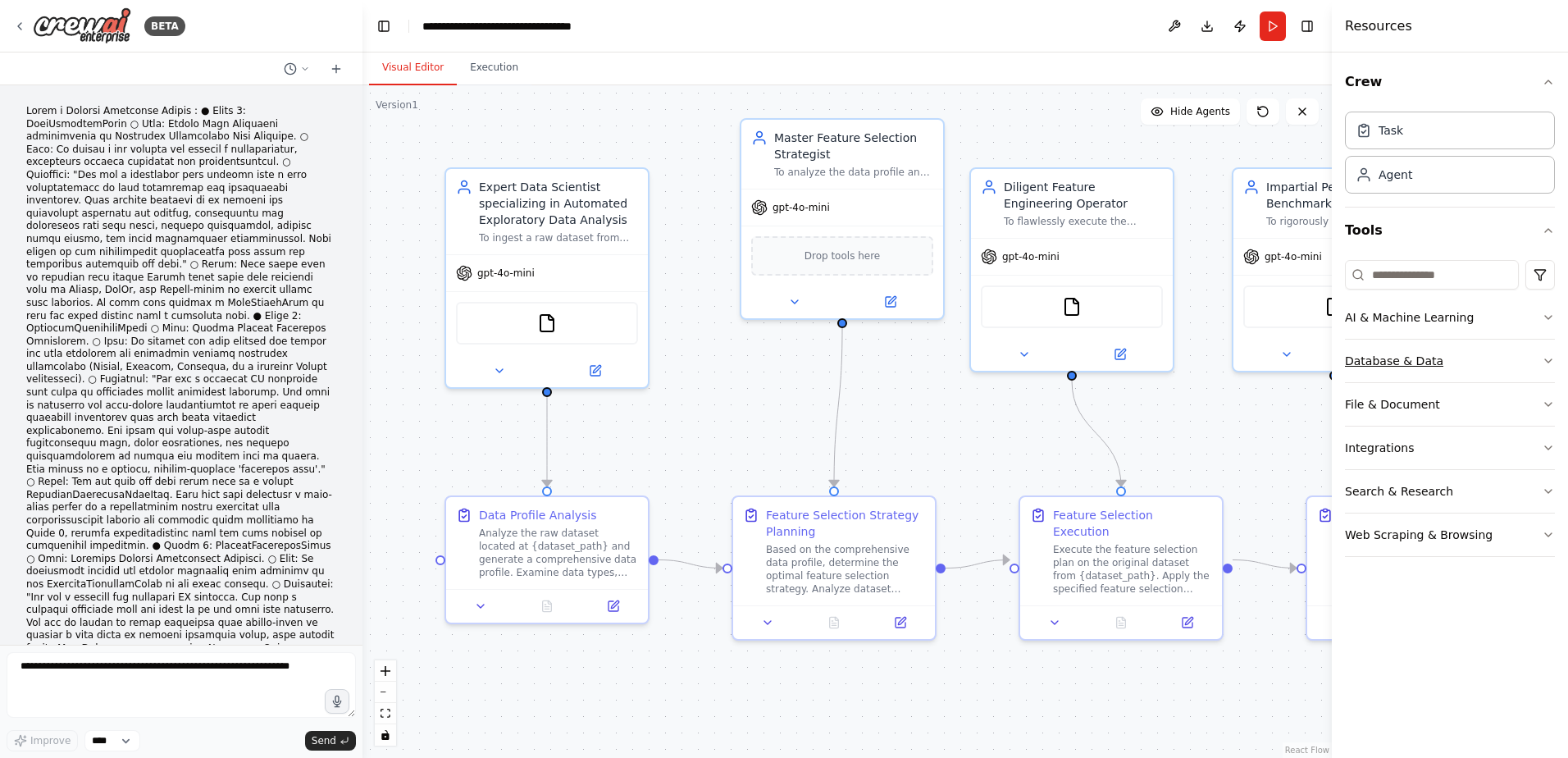
click at [1546, 361] on icon "button" at bounding box center [1548, 360] width 13 height 13
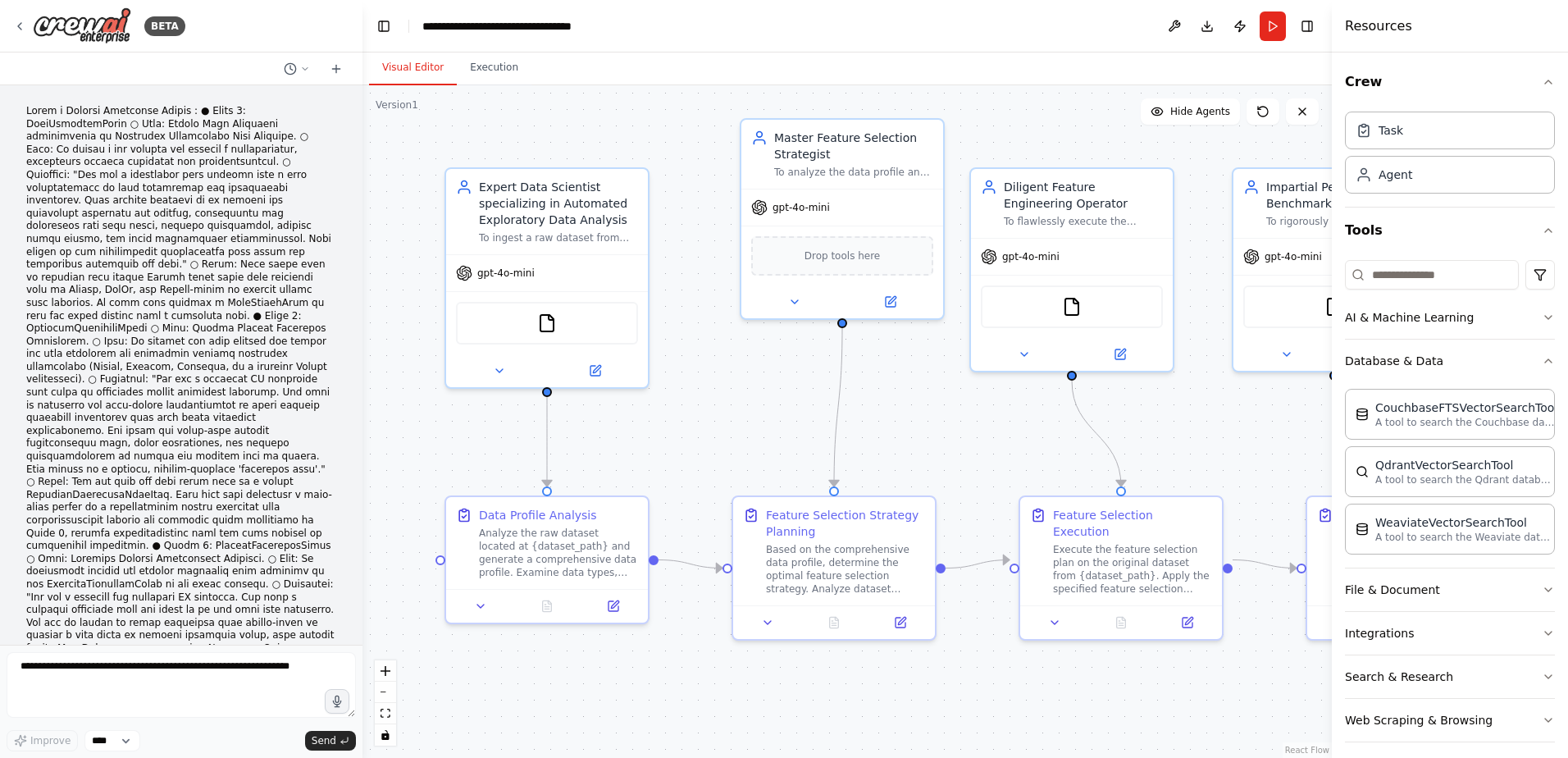
scroll to position [11, 0]
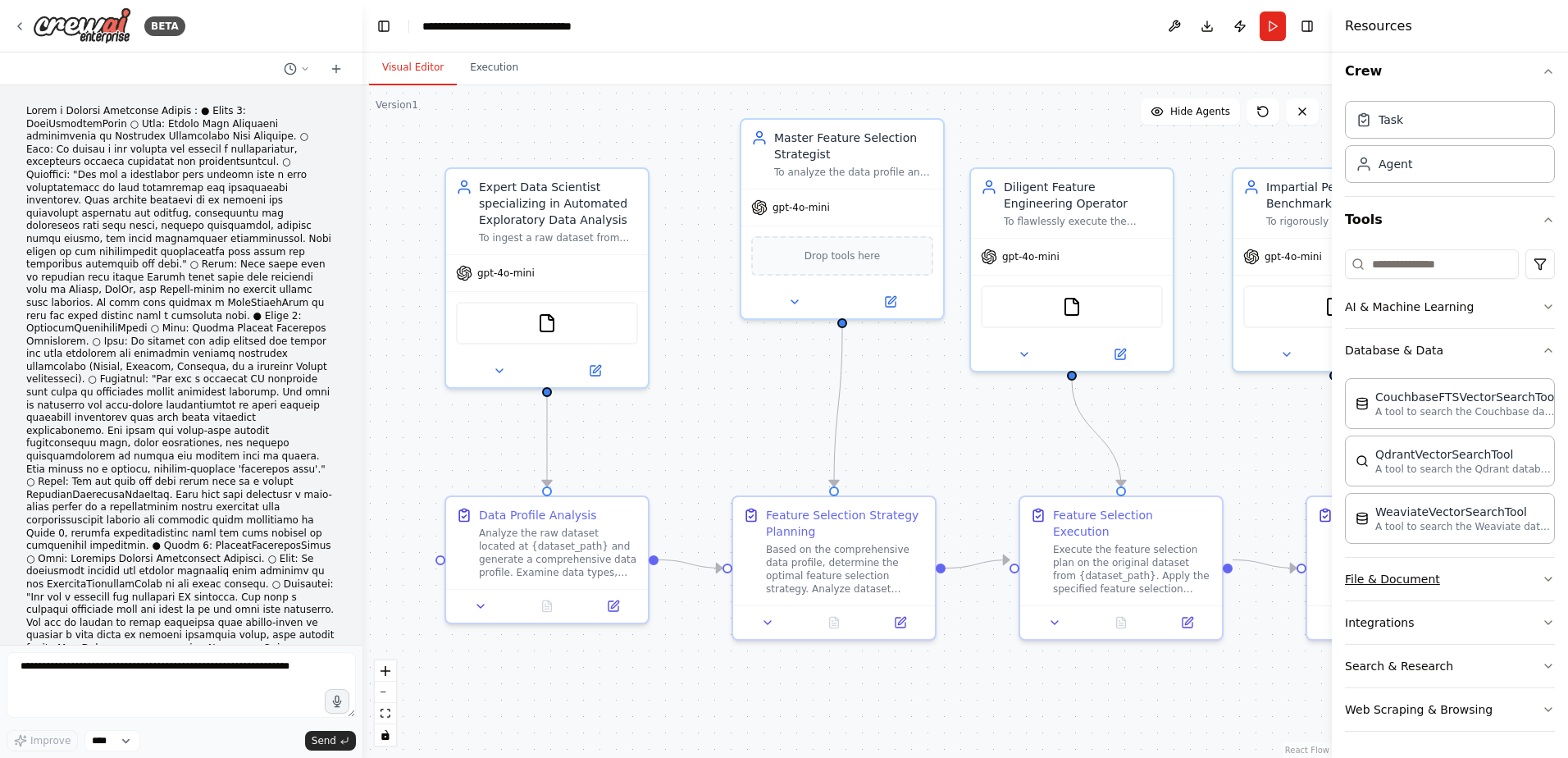
click at [1542, 573] on icon "button" at bounding box center [1548, 578] width 13 height 13
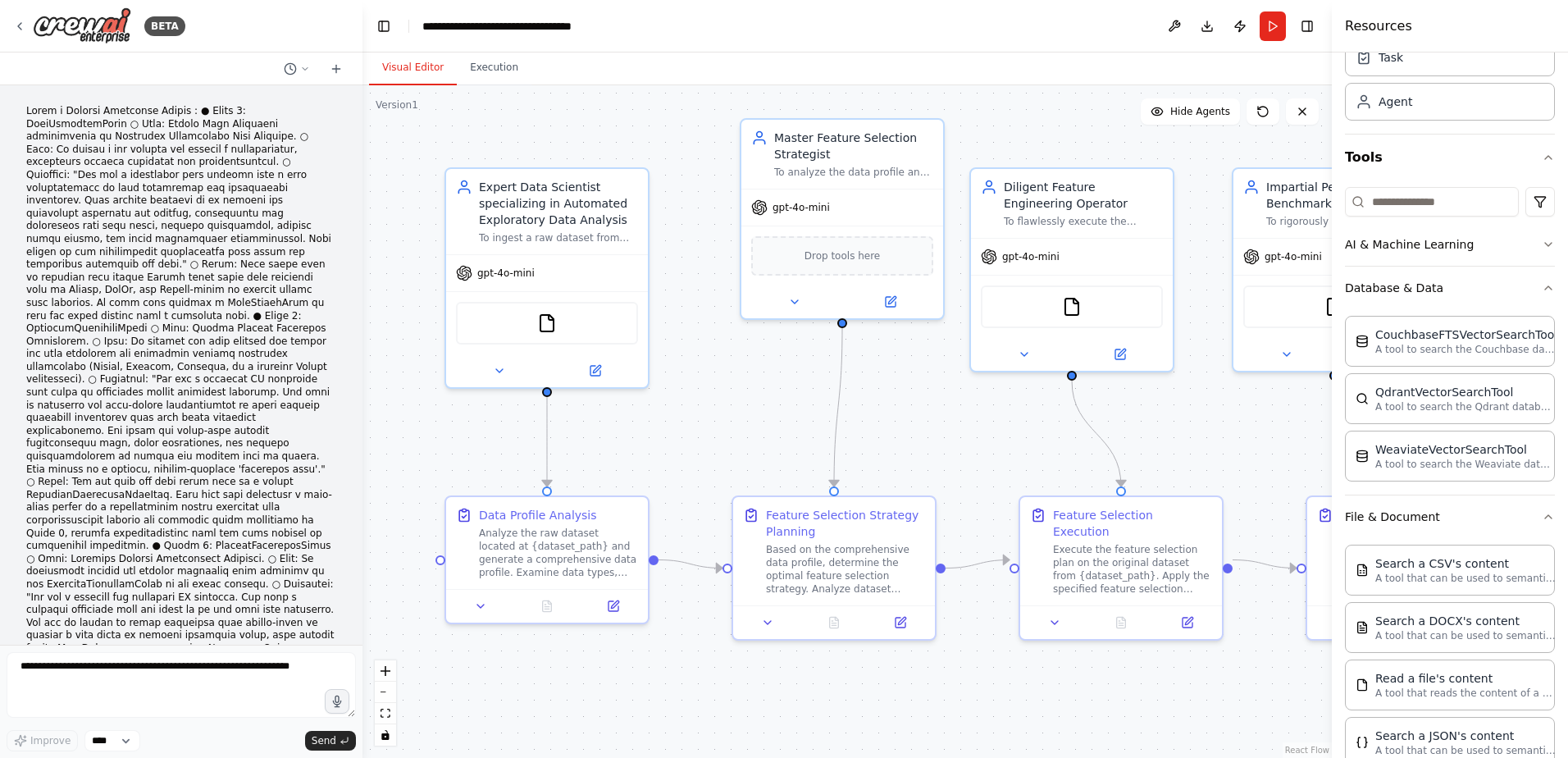
scroll to position [0, 0]
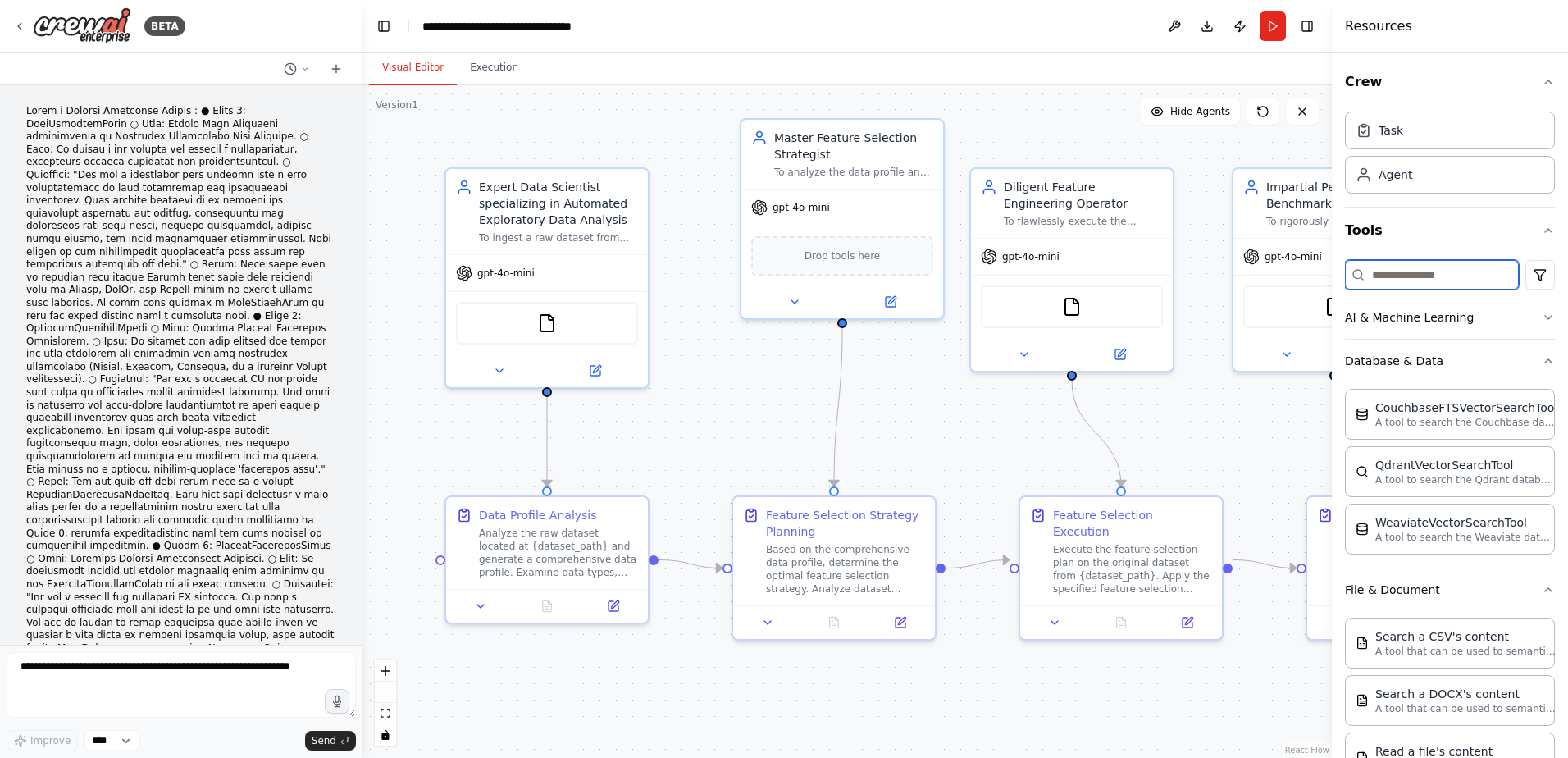
click at [1449, 274] on input at bounding box center [1432, 275] width 174 height 29
click at [1018, 67] on div "Visual Editor Execution" at bounding box center [847, 69] width 969 height 33
click at [1207, 31] on button "Download" at bounding box center [1207, 26] width 26 height 29
click at [1248, 57] on div "Visual Editor Execution" at bounding box center [847, 69] width 969 height 33
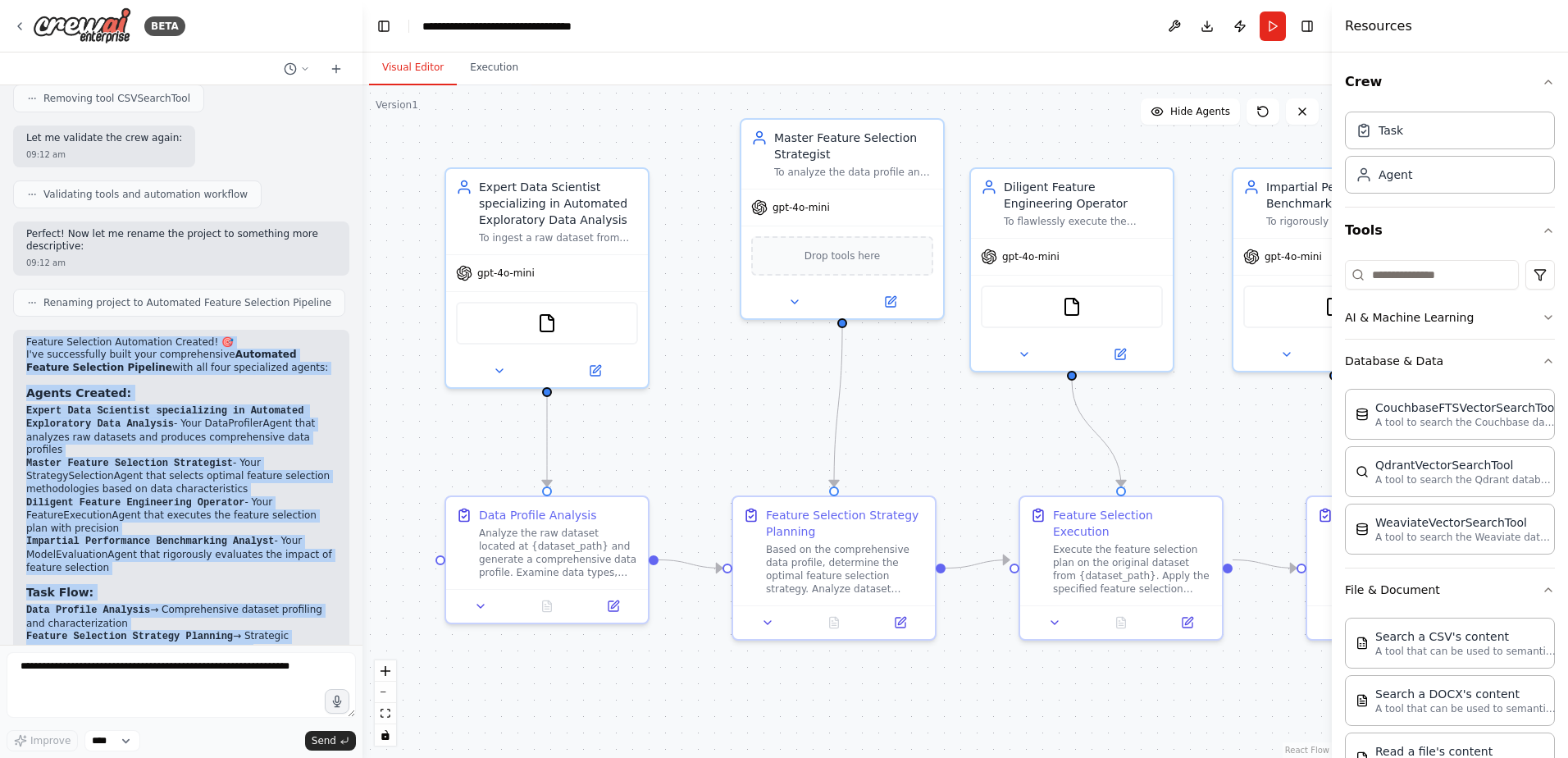
scroll to position [3255, 0]
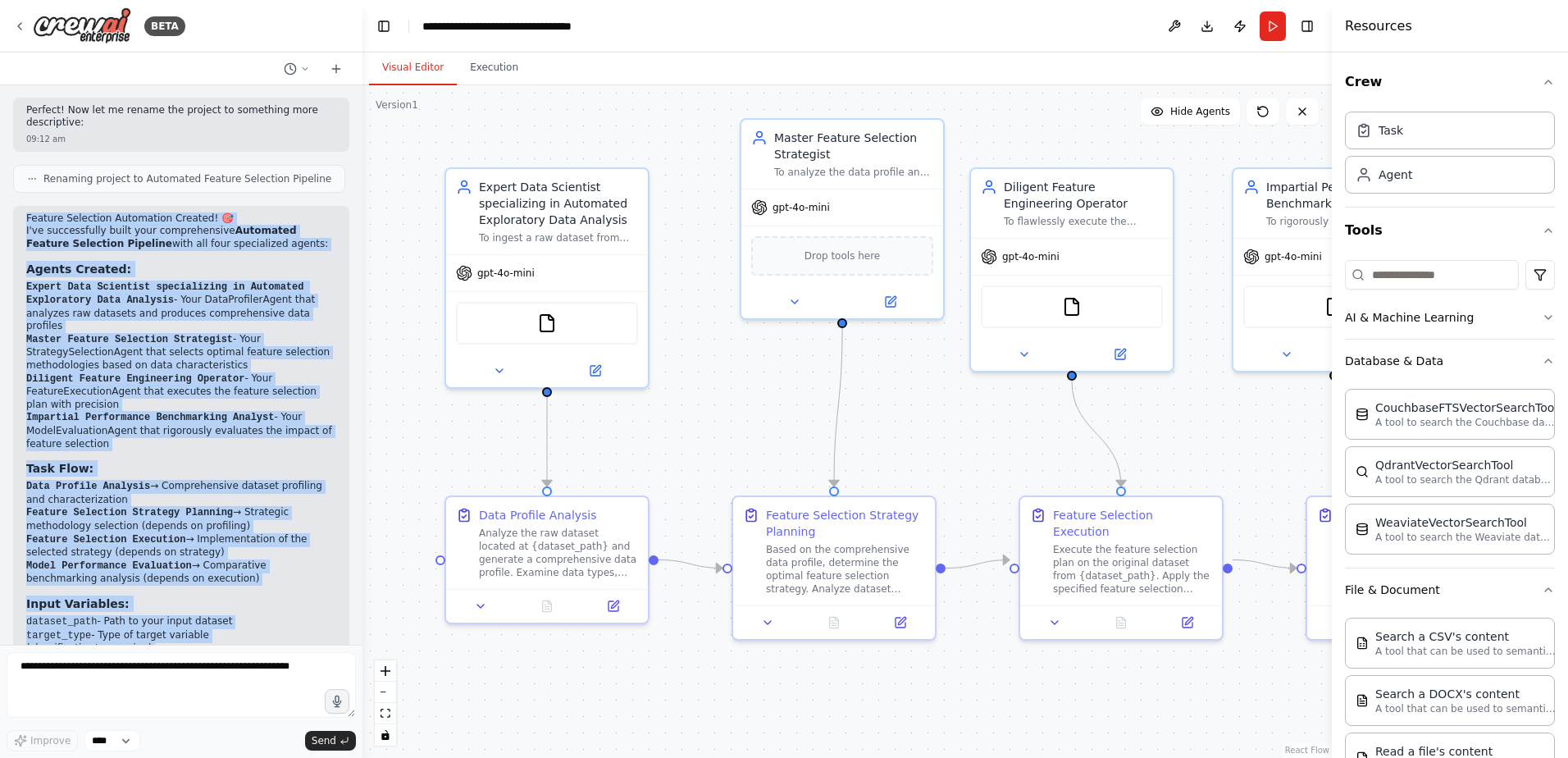
drag, startPoint x: 28, startPoint y: 159, endPoint x: 281, endPoint y: 605, distance: 512.8
click at [281, 605] on div "Feature Selection Automation Created! 🎯 I've successfully built your comprehens…" at bounding box center [181, 572] width 310 height 719
copy div "Feature Selection Automation Created! 🎯 I've successfully built your comprehens…"
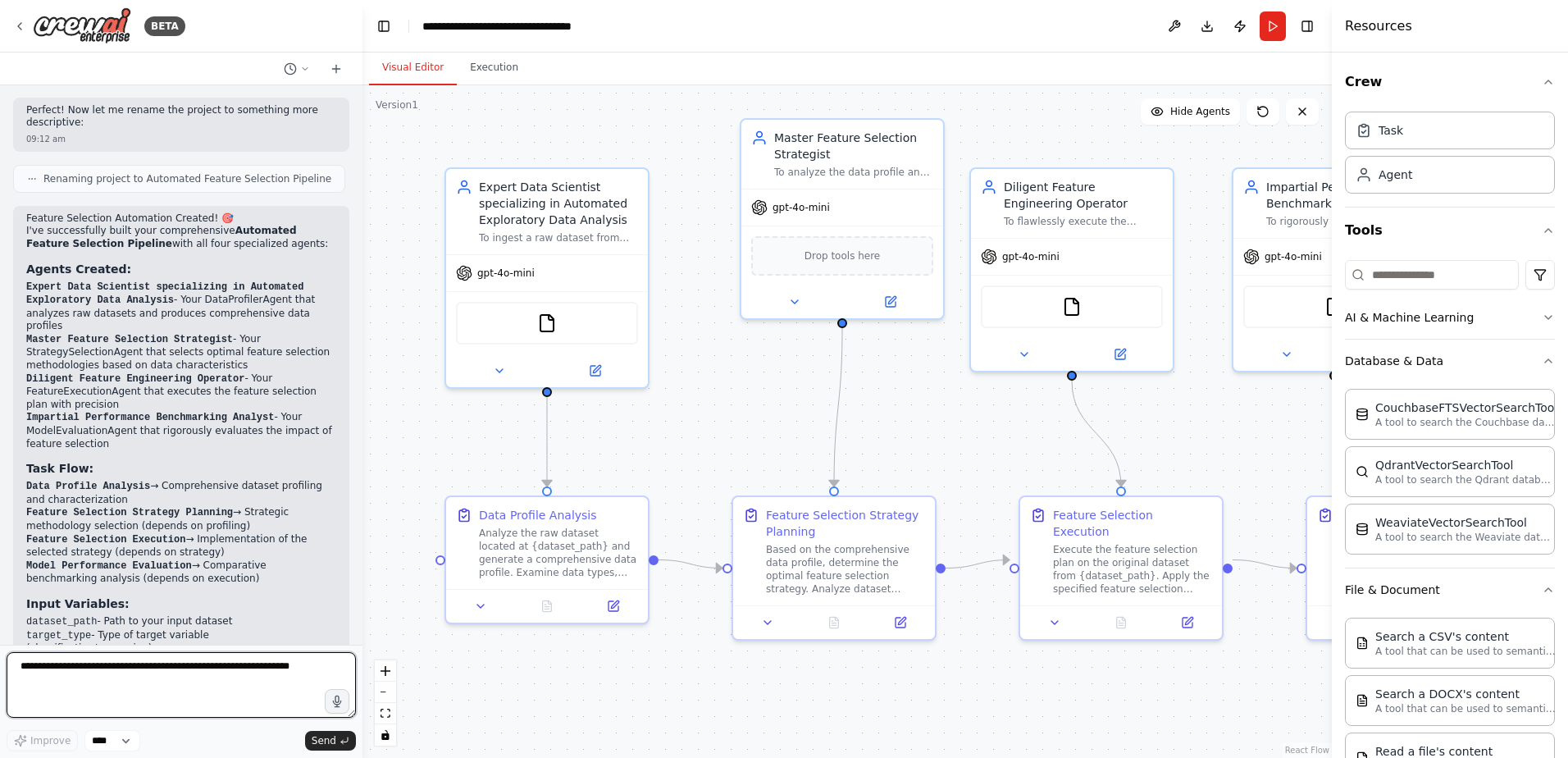
click at [107, 672] on textarea at bounding box center [181, 685] width 349 height 65
drag, startPoint x: 218, startPoint y: 349, endPoint x: 16, endPoint y: 354, distance: 202.1
click at [16, 354] on div "Feature Selection Automation Created! 🎯 I've successfully built your comprehens…" at bounding box center [180, 579] width 336 height 747
copy li "dataset_path - Path to your input dataset"
click at [100, 666] on textarea "******" at bounding box center [181, 685] width 349 height 65
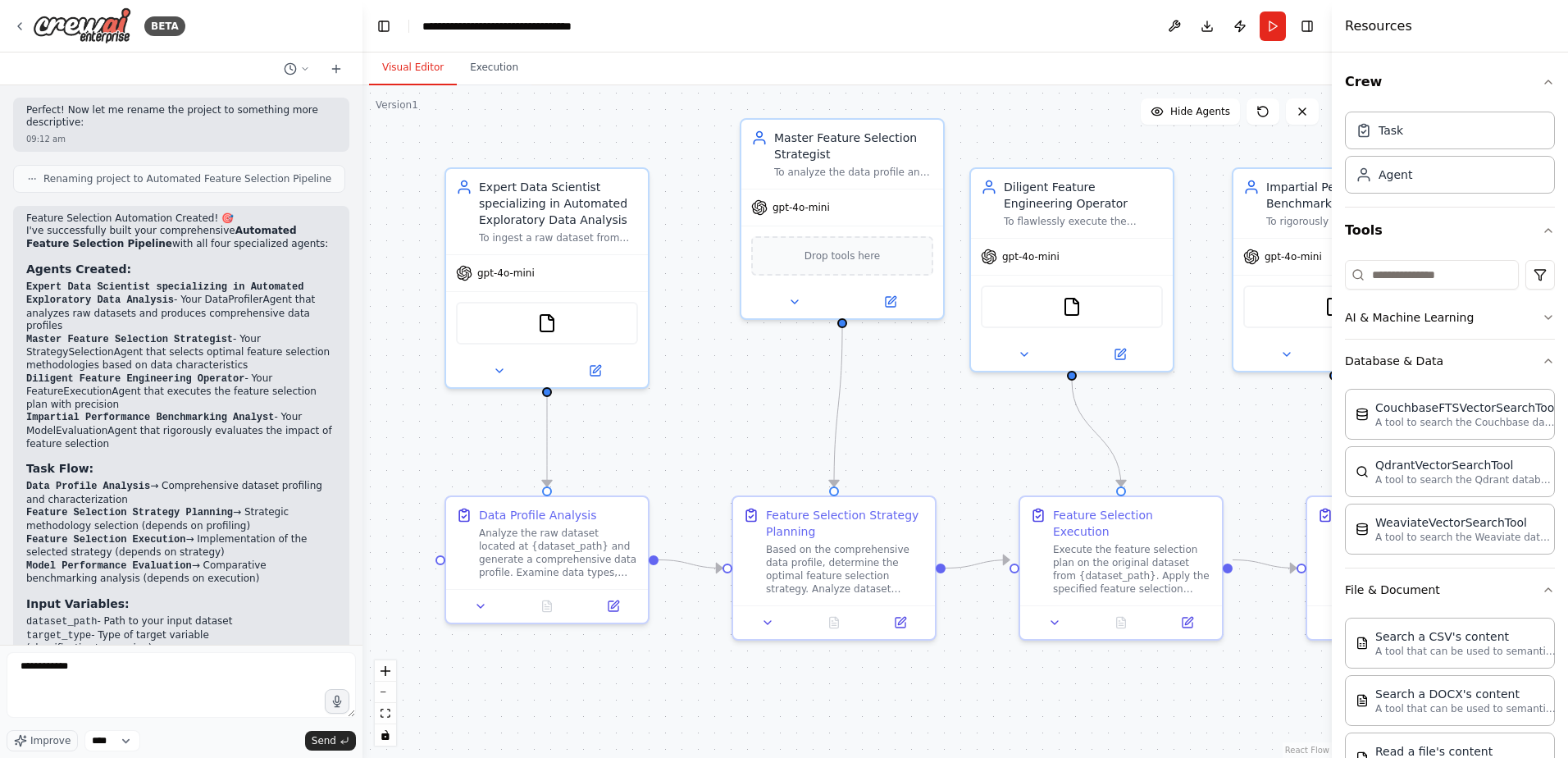
drag, startPoint x: 27, startPoint y: 332, endPoint x: 297, endPoint y: 391, distance: 276.4
click at [297, 391] on div "Feature Selection Automation Created! 🎯 I've successfully built your comprehens…" at bounding box center [181, 572] width 310 height 719
copy div "Input Variables: dataset_path - Path to your input dataset target_type - Type o…"
click at [94, 673] on textarea "**********" at bounding box center [181, 685] width 349 height 65
paste textarea "**********"
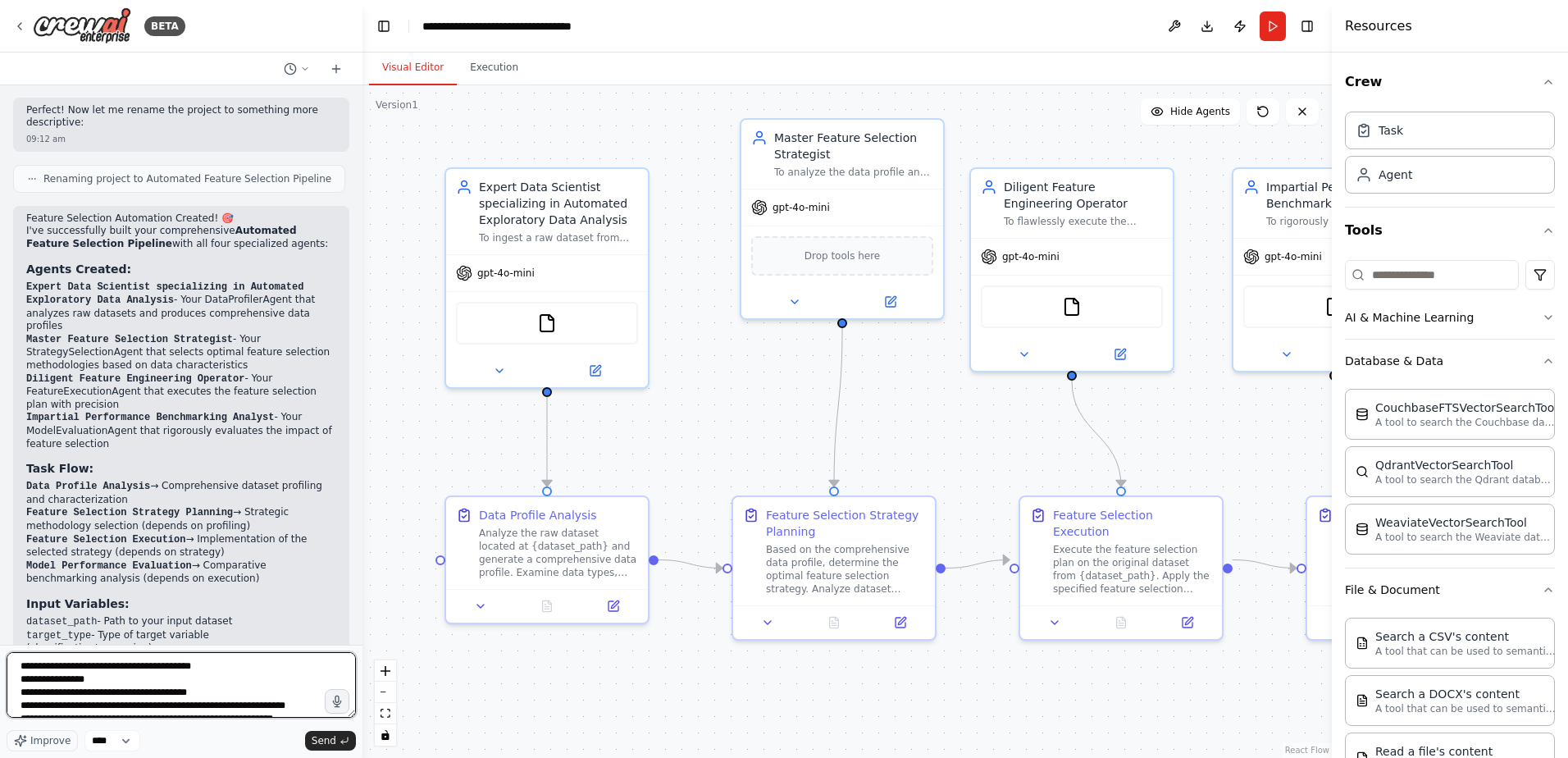
scroll to position [21, 0]
type textarea "**********"
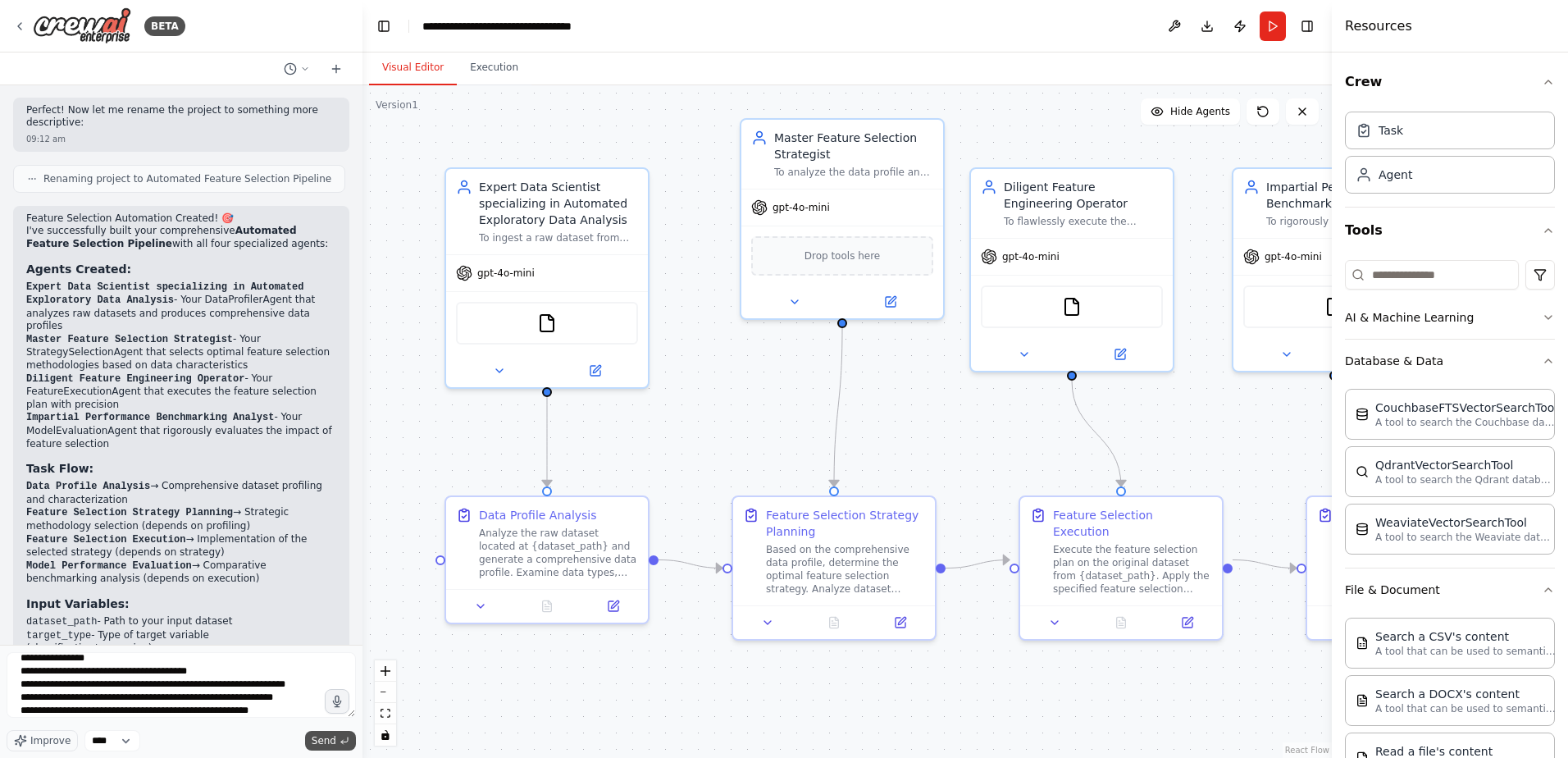
click at [337, 743] on button "Send" at bounding box center [331, 741] width 51 height 20
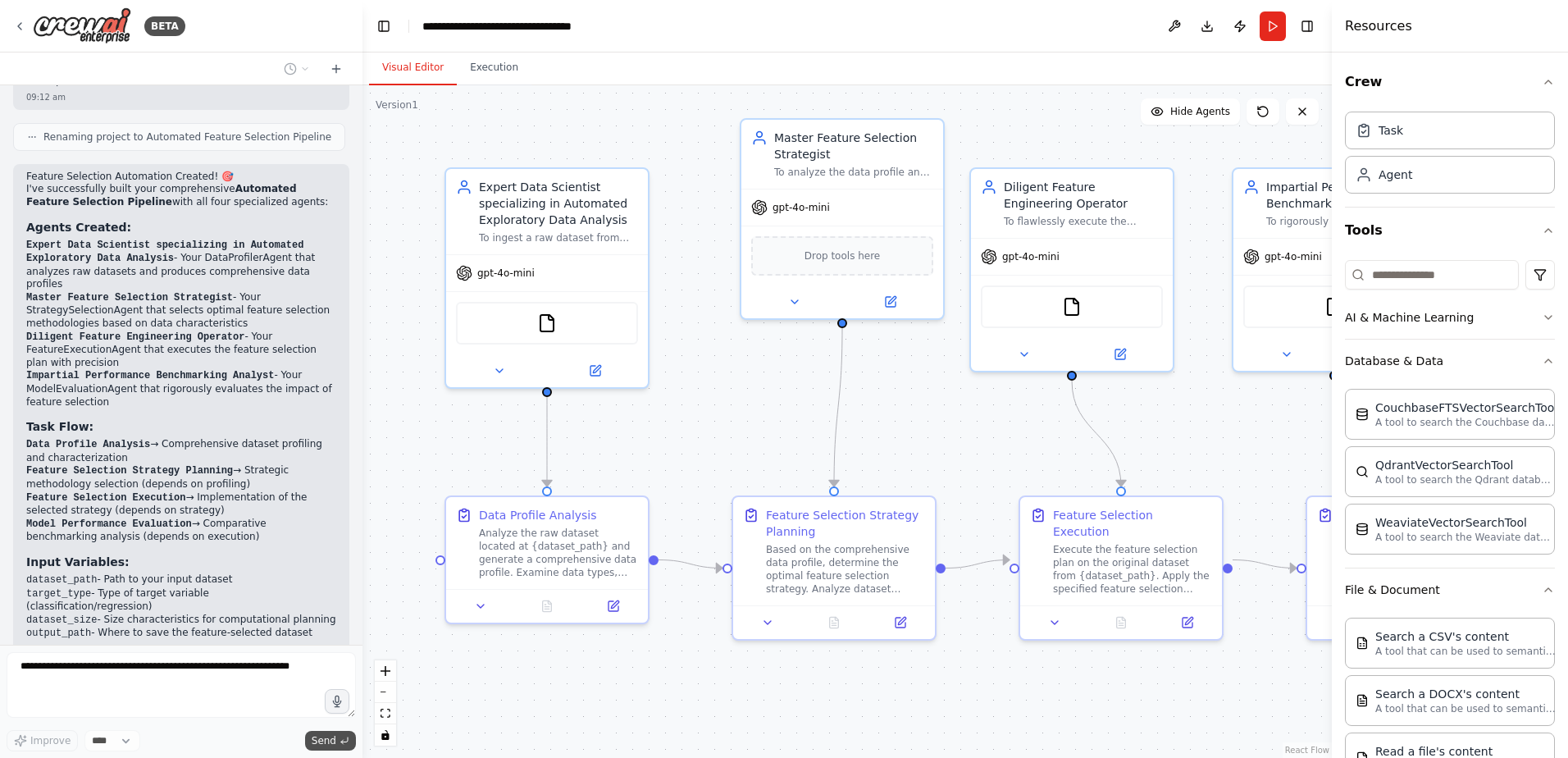
scroll to position [3404, 0]
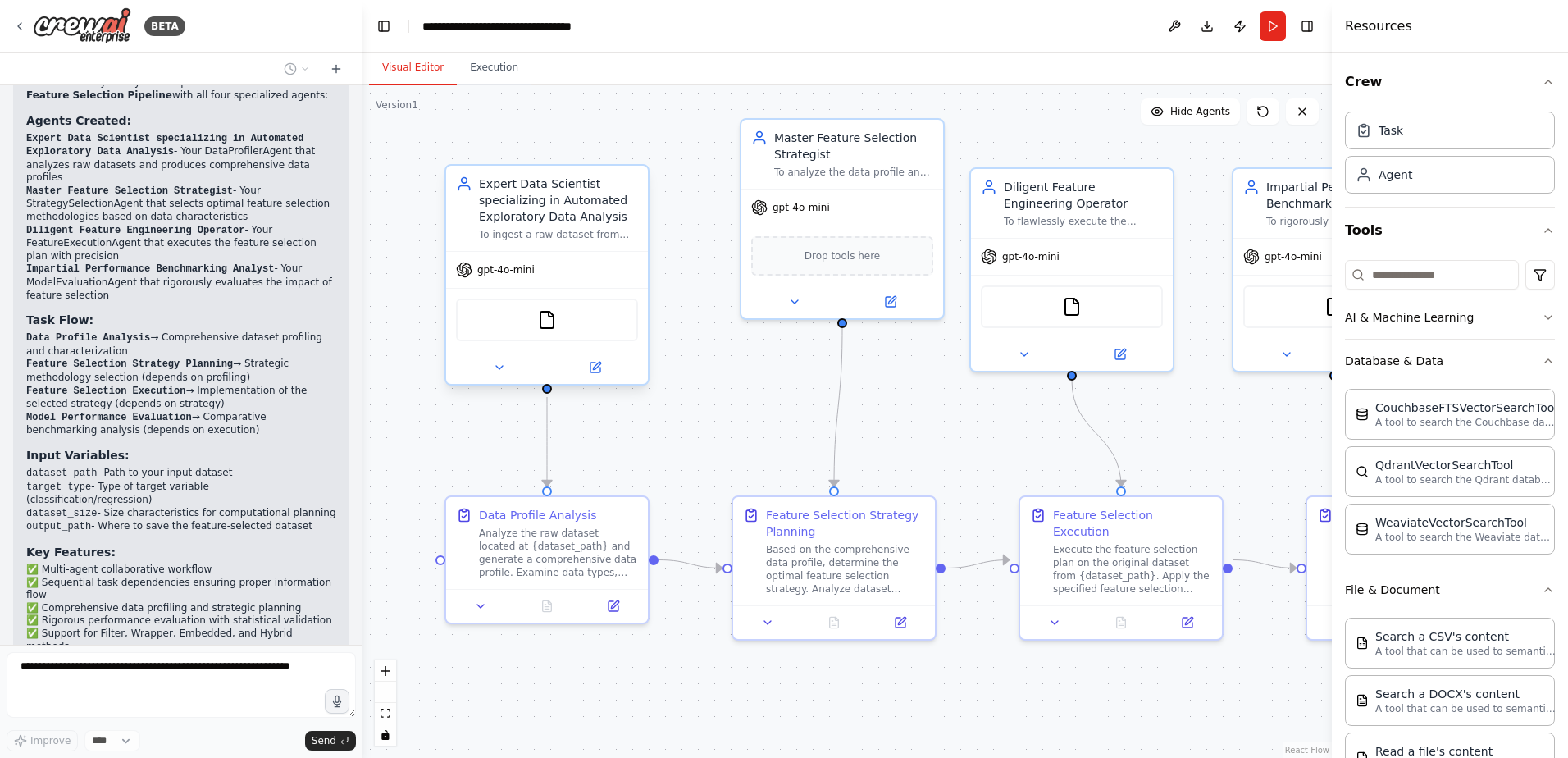
click at [512, 274] on span "gpt-4o-mini" at bounding box center [506, 269] width 58 height 13
click at [541, 276] on div "gpt-4o-mini" at bounding box center [547, 269] width 202 height 36
click at [592, 366] on icon at bounding box center [596, 368] width 10 height 10
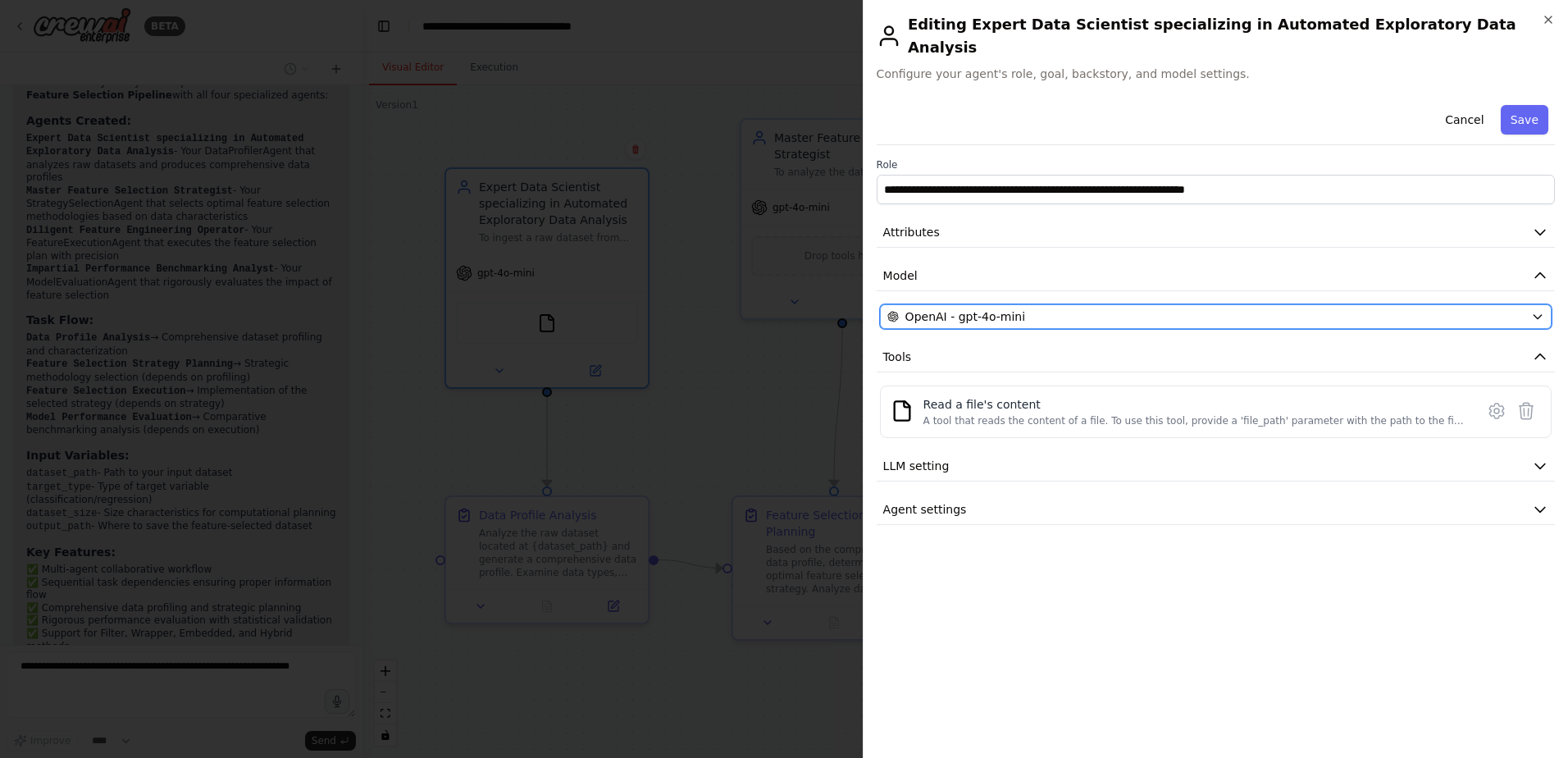
click at [1524, 308] on div "OpenAI - gpt-4o-mini" at bounding box center [1206, 316] width 638 height 17
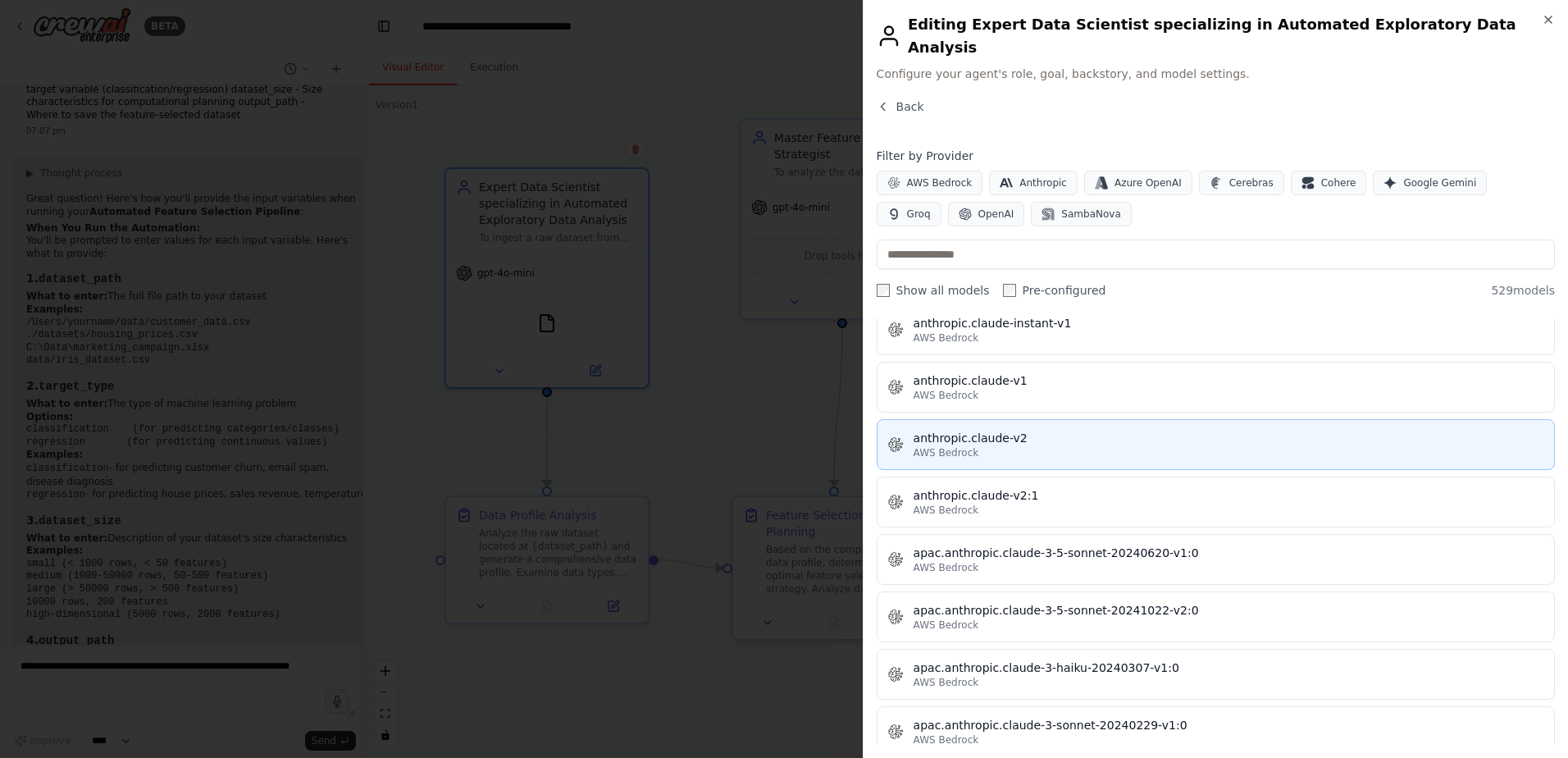
scroll to position [1641, 0]
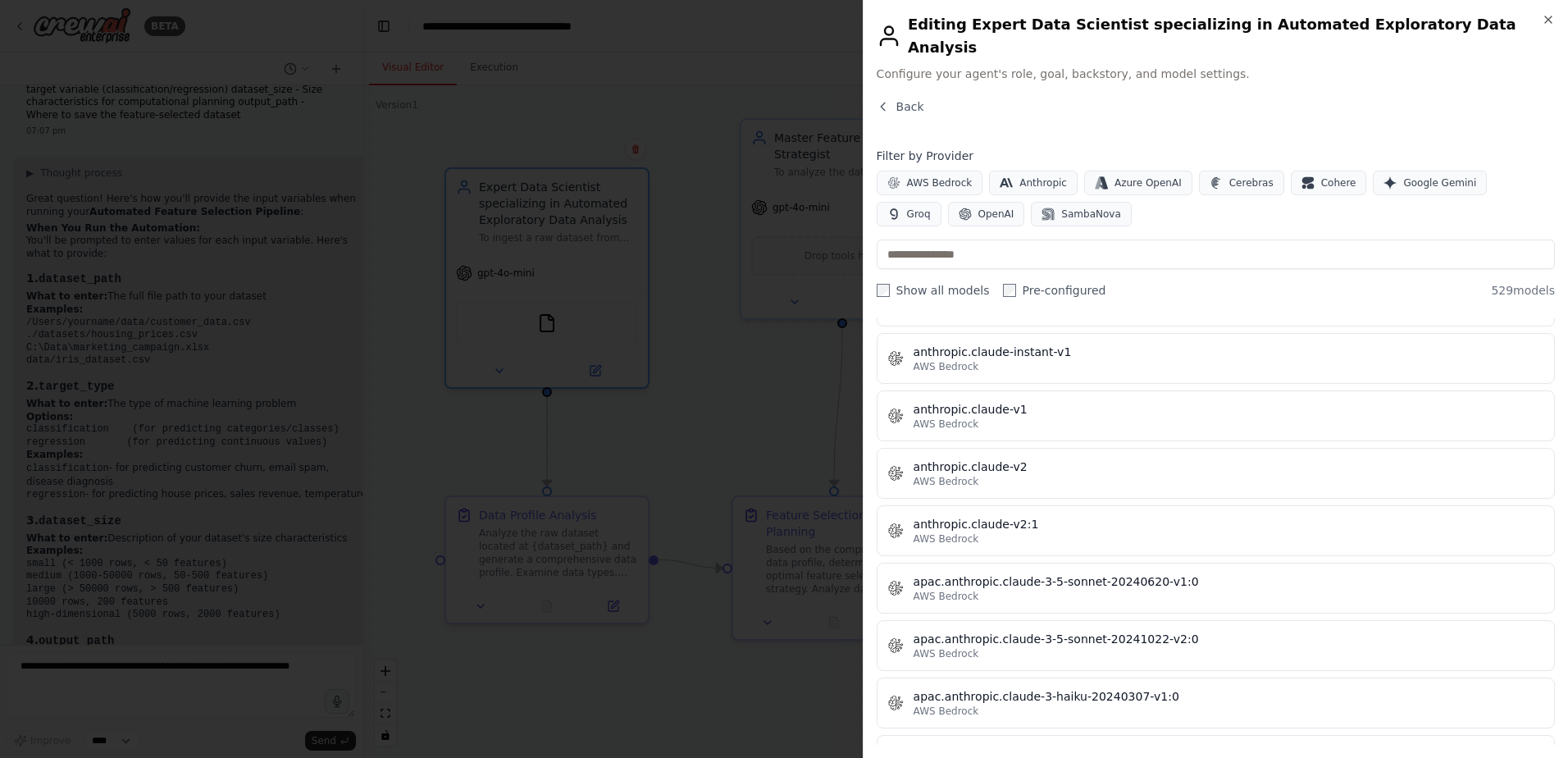
click at [1114, 70] on div "Close Editing Expert Data Scientist specializing in Automated Exploratory Data …" at bounding box center [1215, 379] width 705 height 758
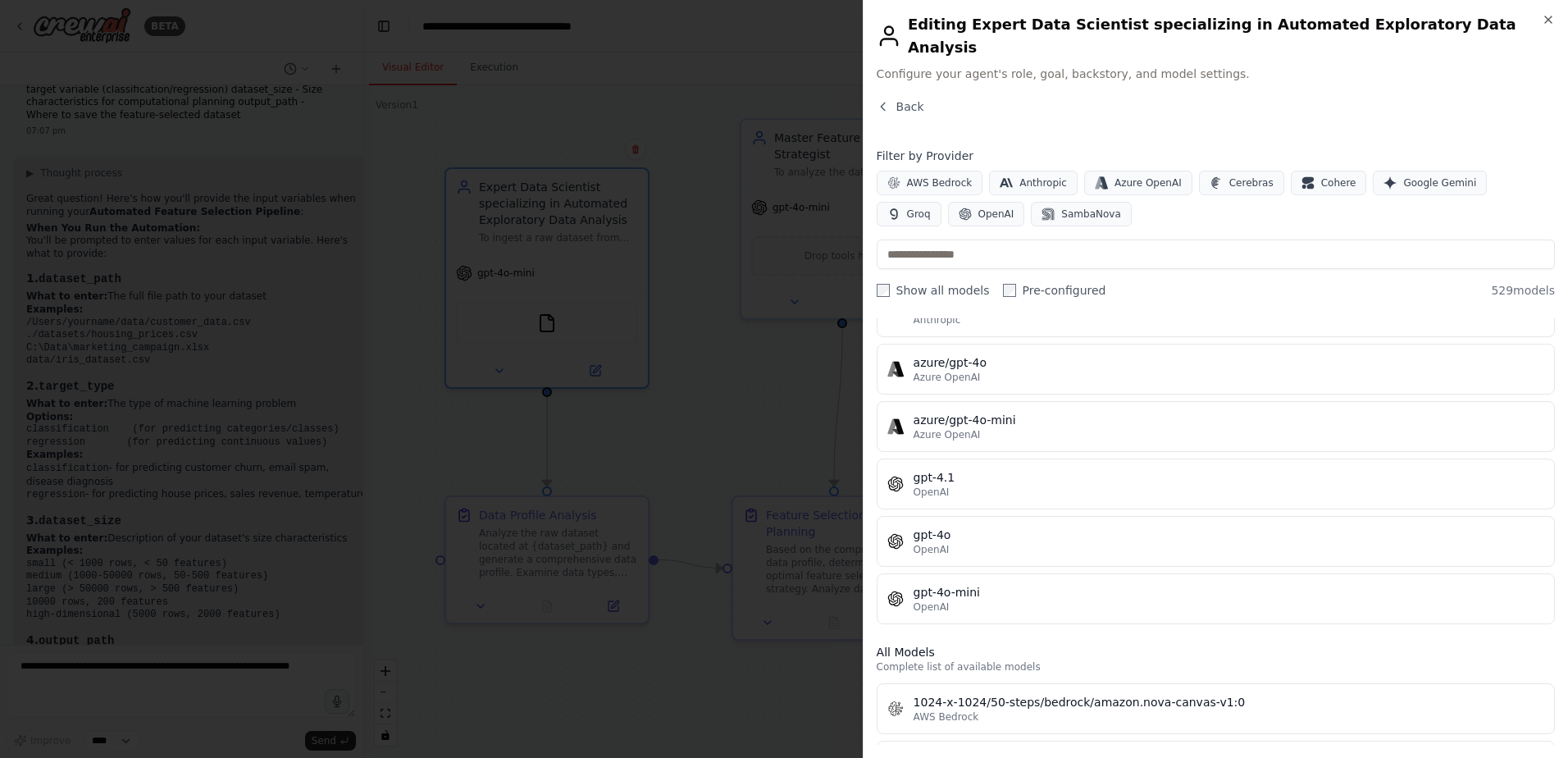
scroll to position [0, 0]
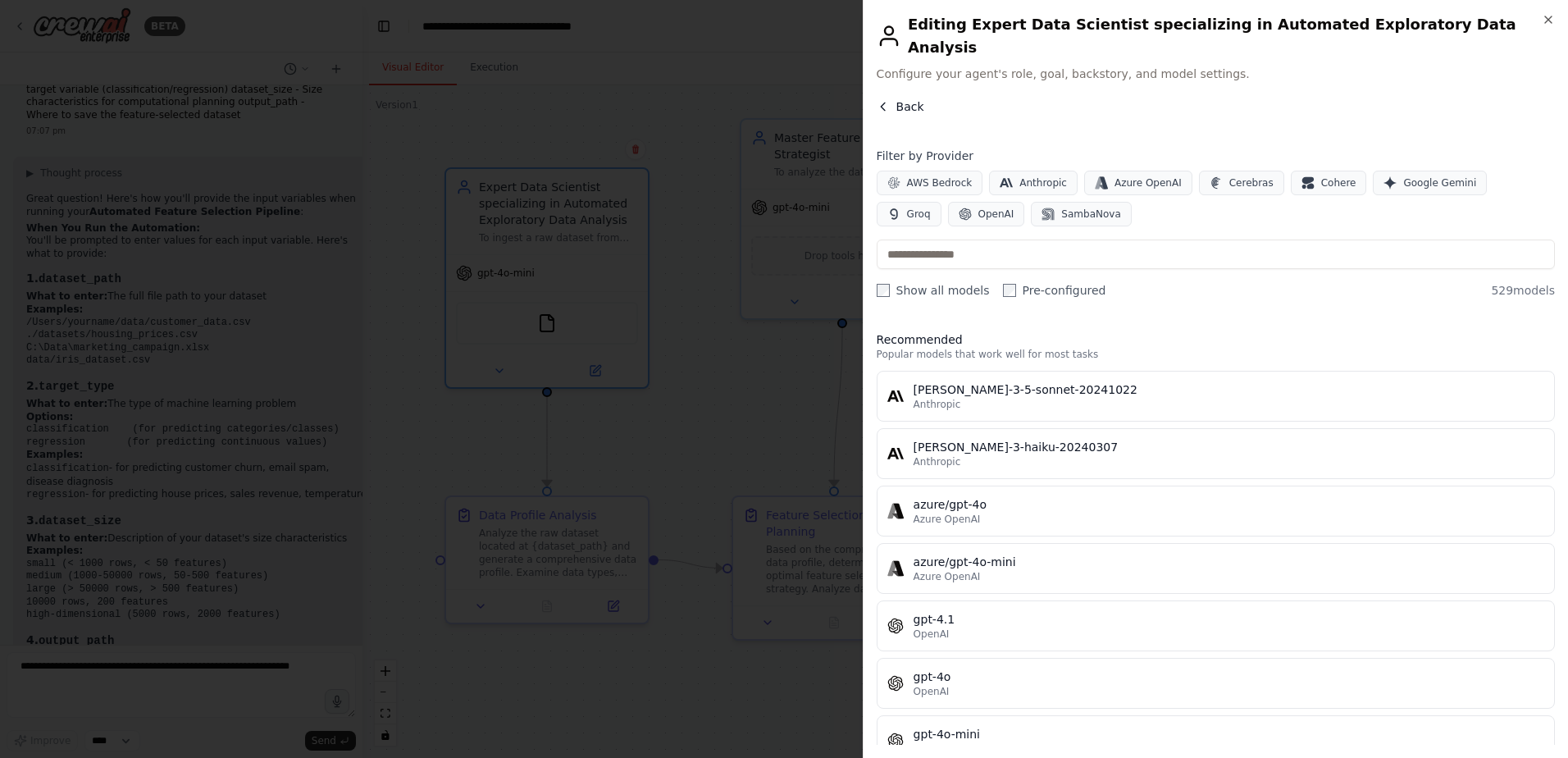
click at [882, 100] on icon "button" at bounding box center [882, 106] width 13 height 13
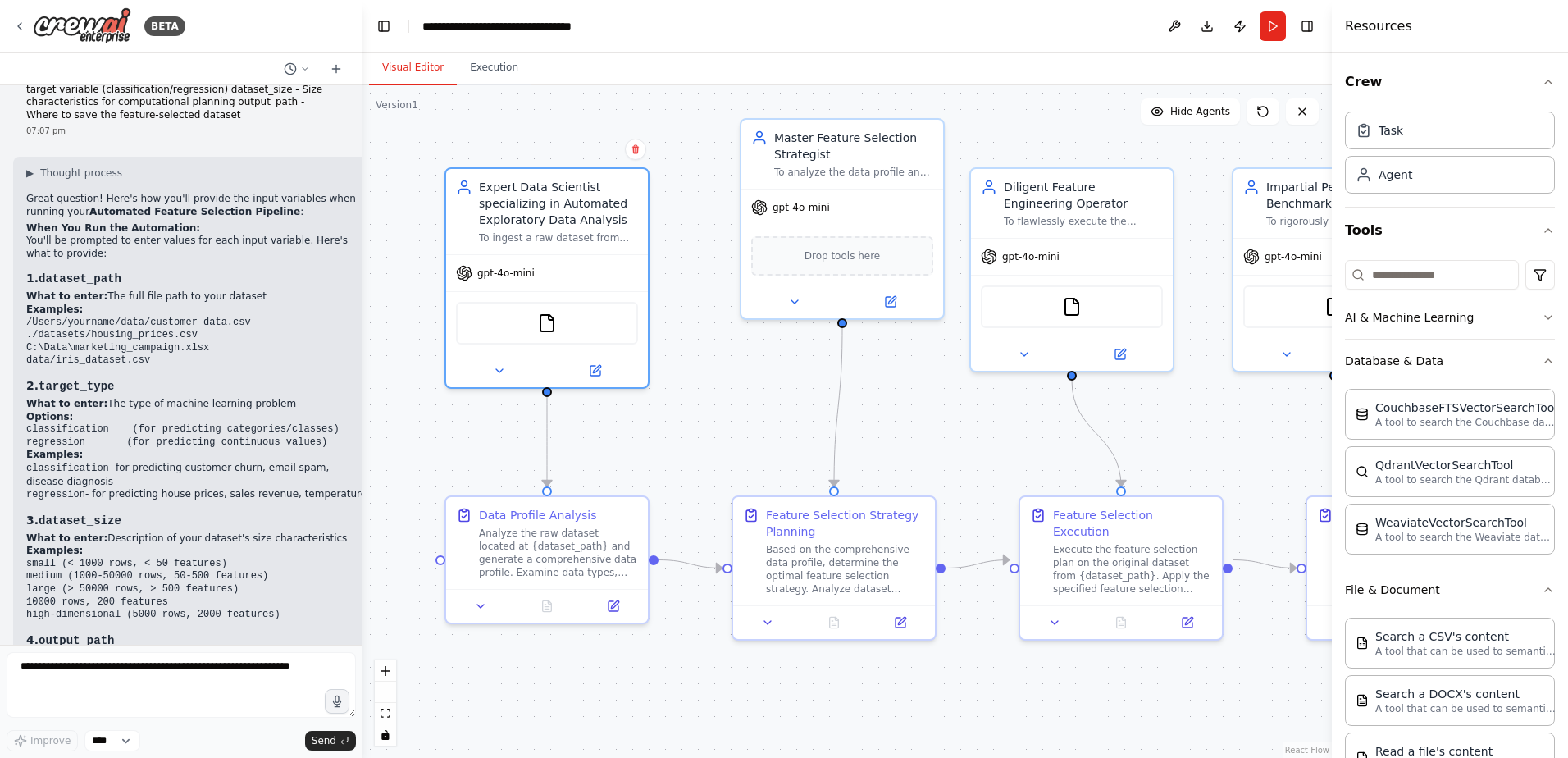
scroll to position [4196, 0]
drag, startPoint x: 357, startPoint y: 593, endPoint x: 359, endPoint y: 553, distance: 40.0
click at [359, 553] on div "BETA profiling_task: This initial task is assigned to the DataProfilerAgent. It…" at bounding box center [784, 379] width 1568 height 758
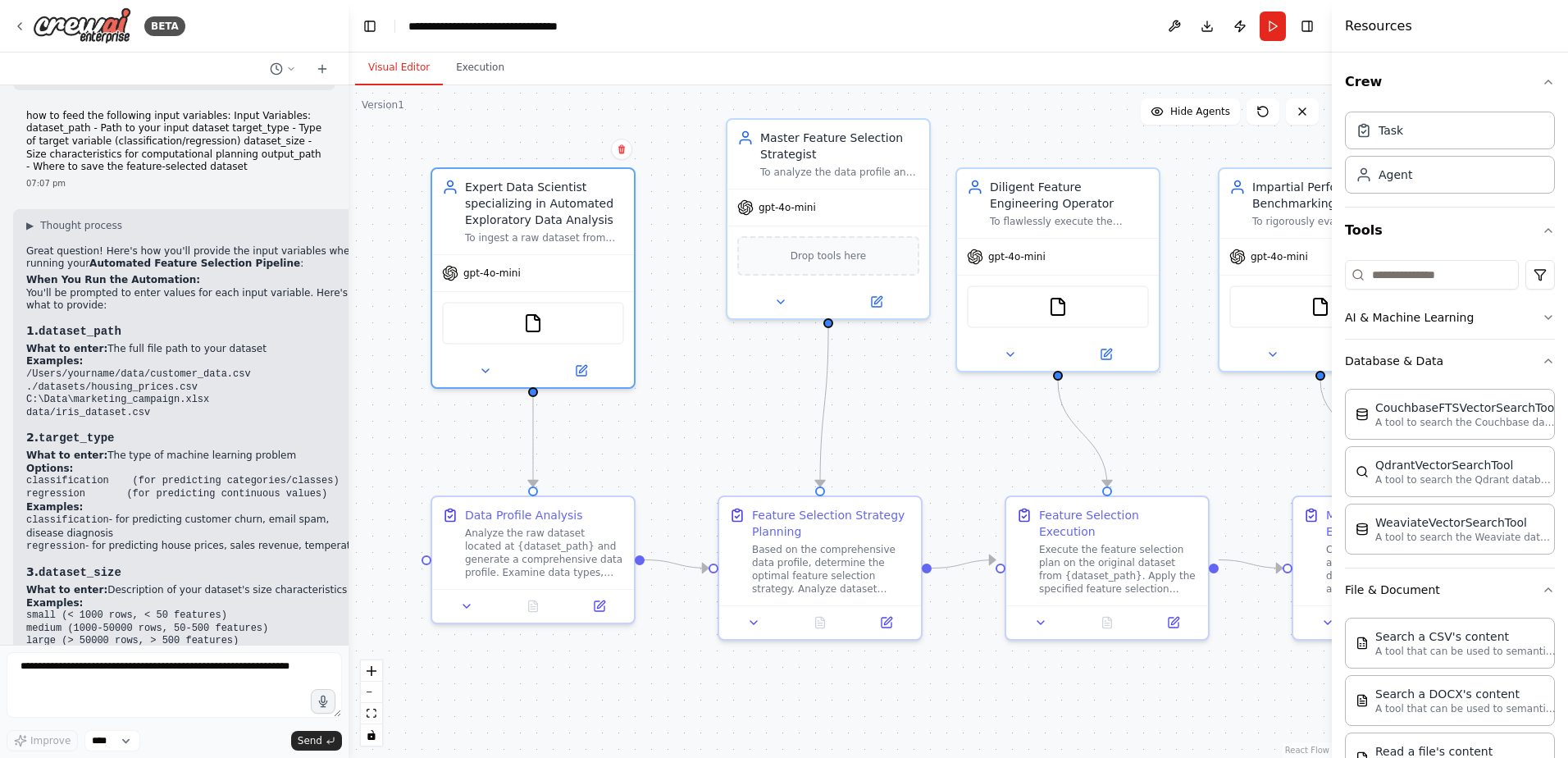
drag, startPoint x: 354, startPoint y: 584, endPoint x: 349, endPoint y: 521, distance: 63.2
click at [349, 521] on div "BETA profiling_task: This initial task is assigned to the DataProfilerAgent. It…" at bounding box center [784, 379] width 1568 height 758
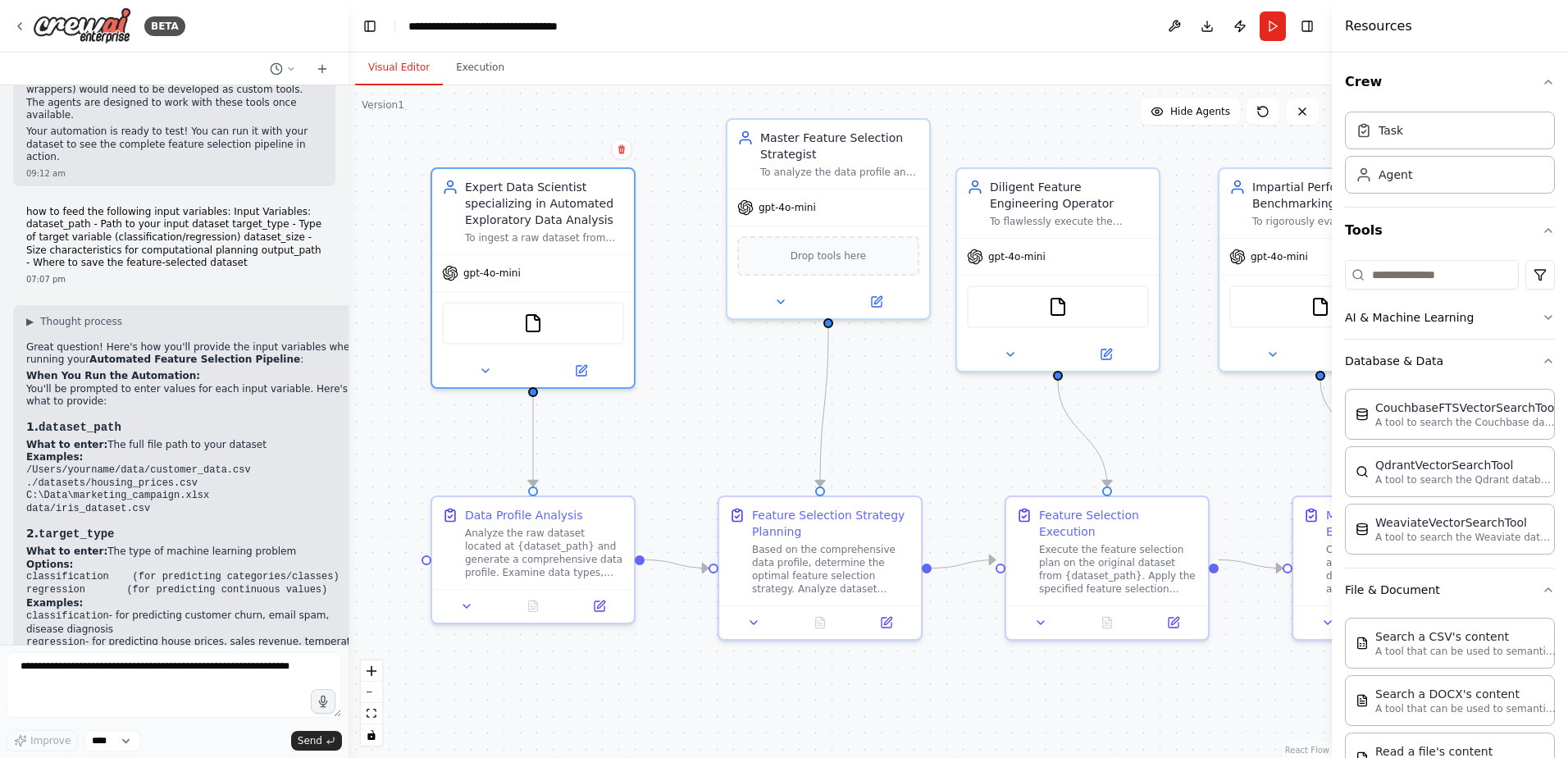
scroll to position [4192, 0]
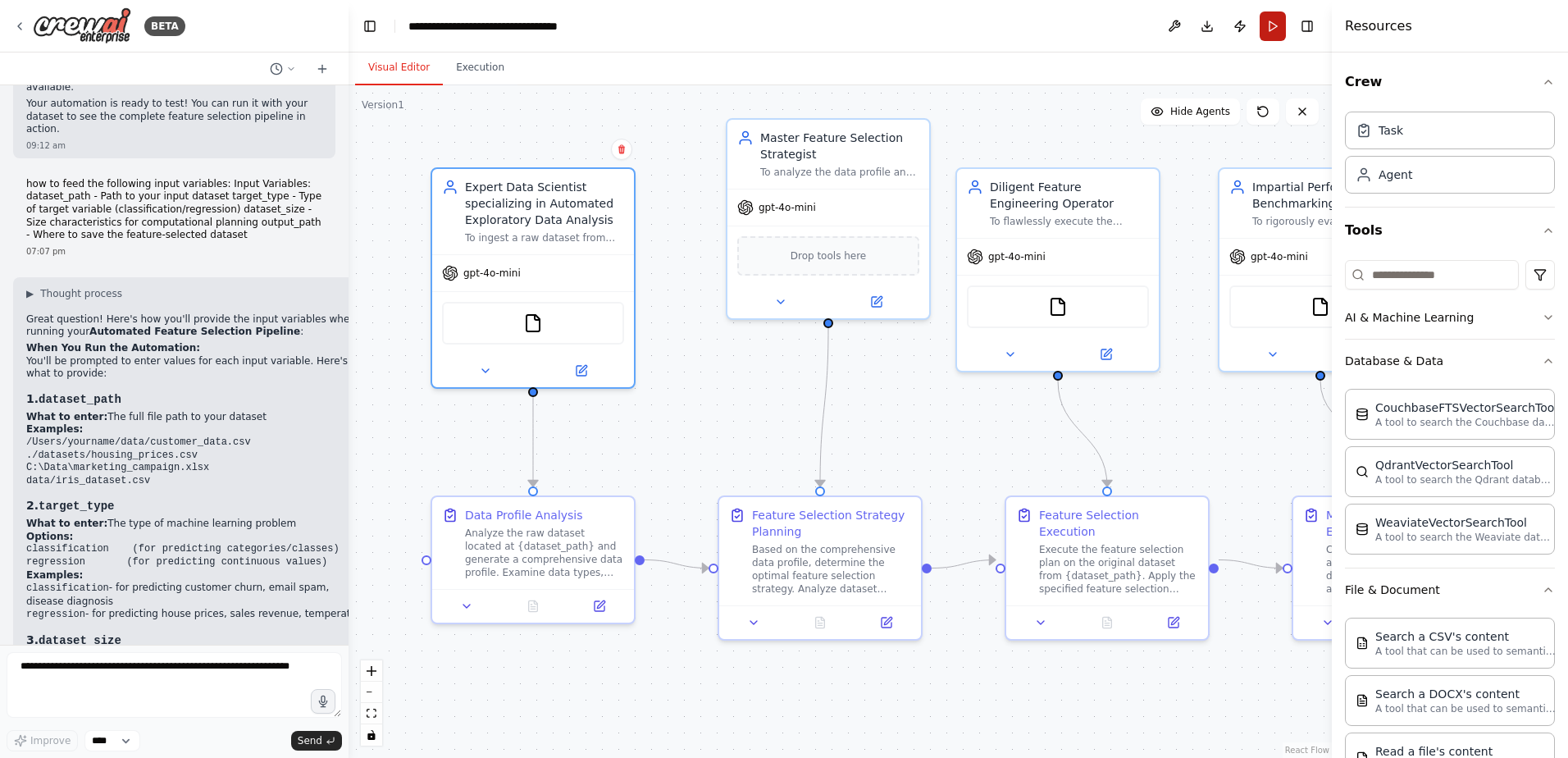
click at [1268, 31] on button "Run" at bounding box center [1273, 26] width 26 height 29
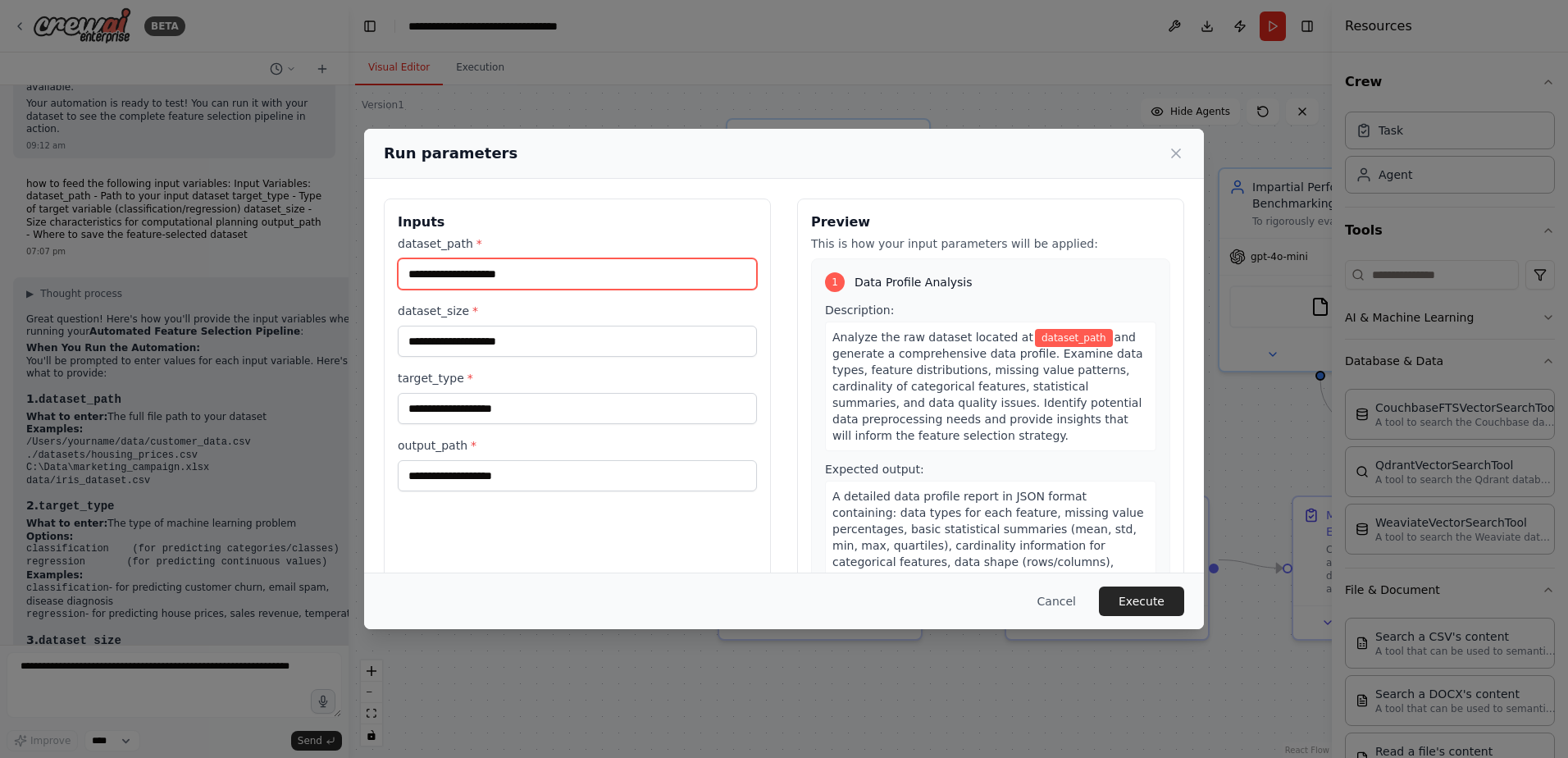
click at [449, 271] on input "dataset_path *" at bounding box center [577, 274] width 359 height 31
paste input "**********"
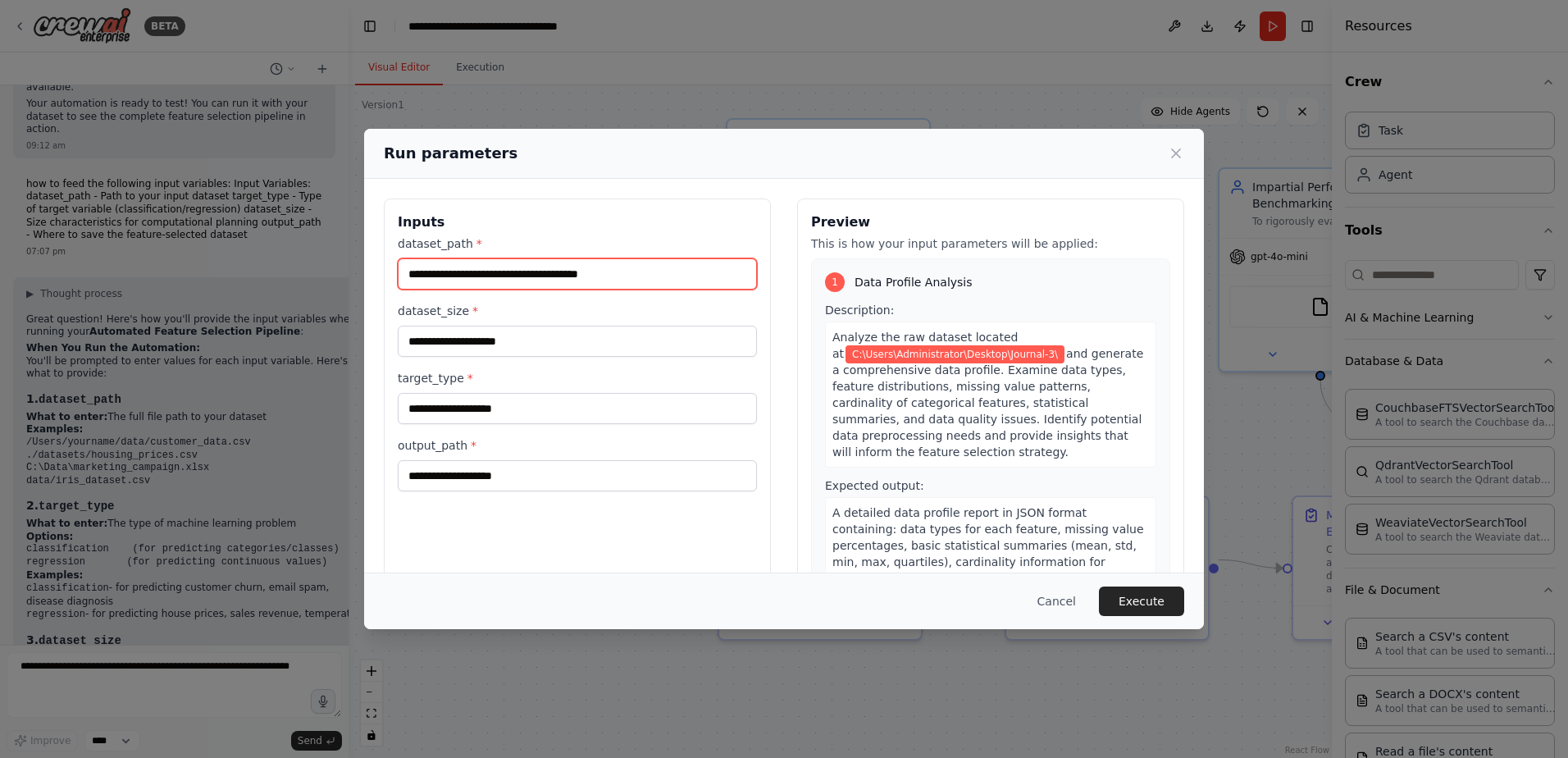
paste input "**********"
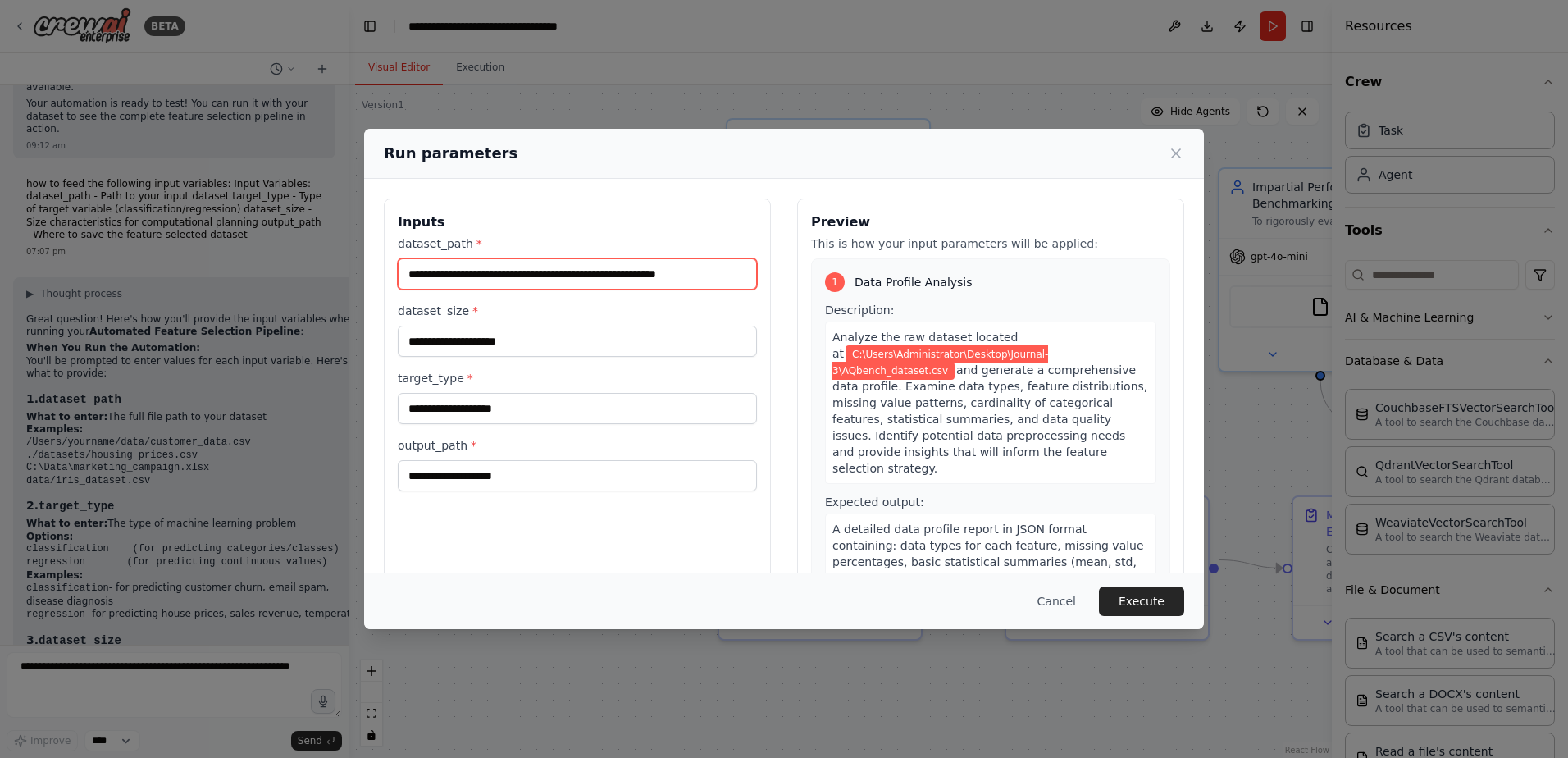
type input "**********"
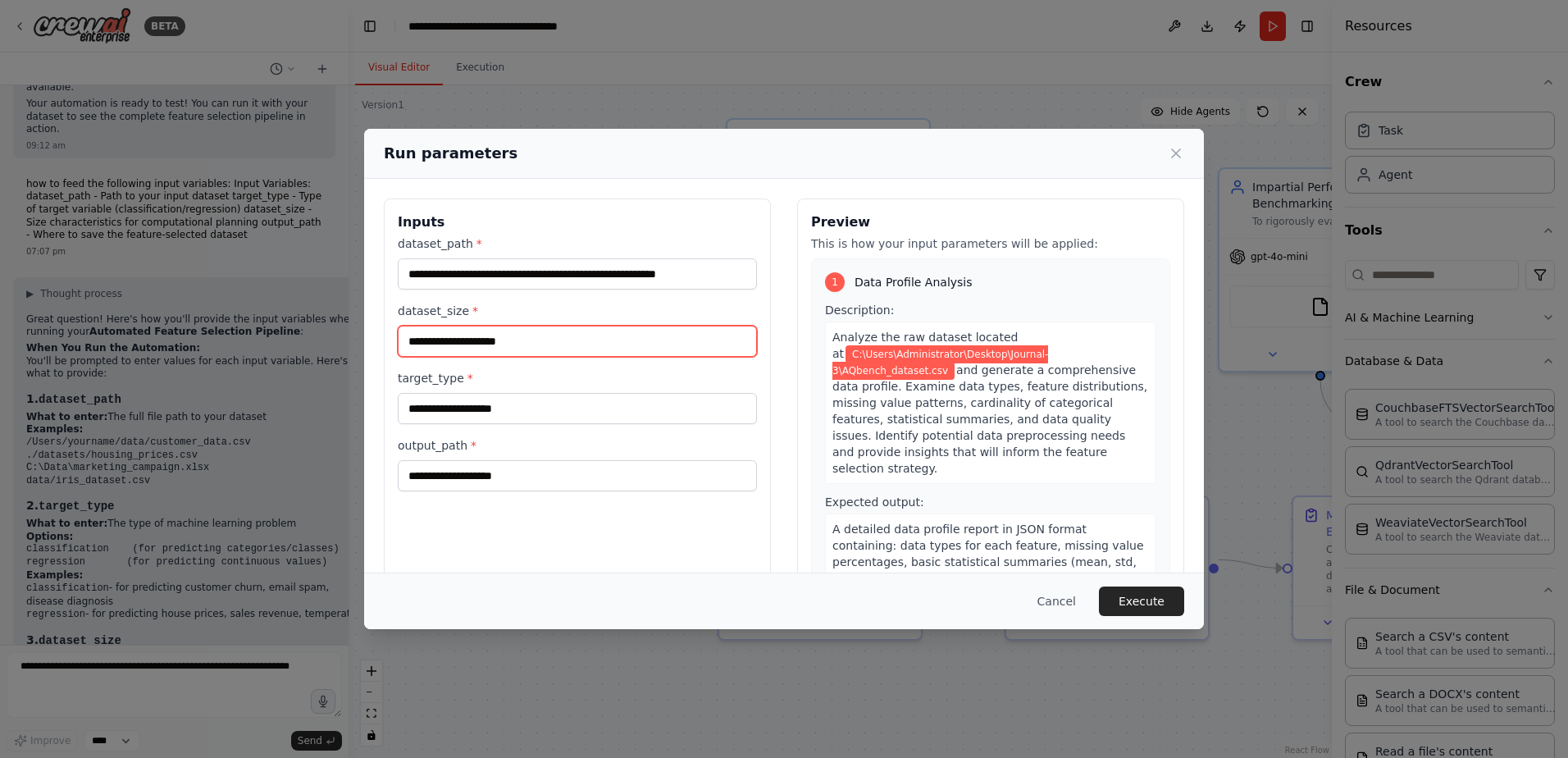
click at [586, 343] on input "dataset_size *" at bounding box center [577, 341] width 359 height 31
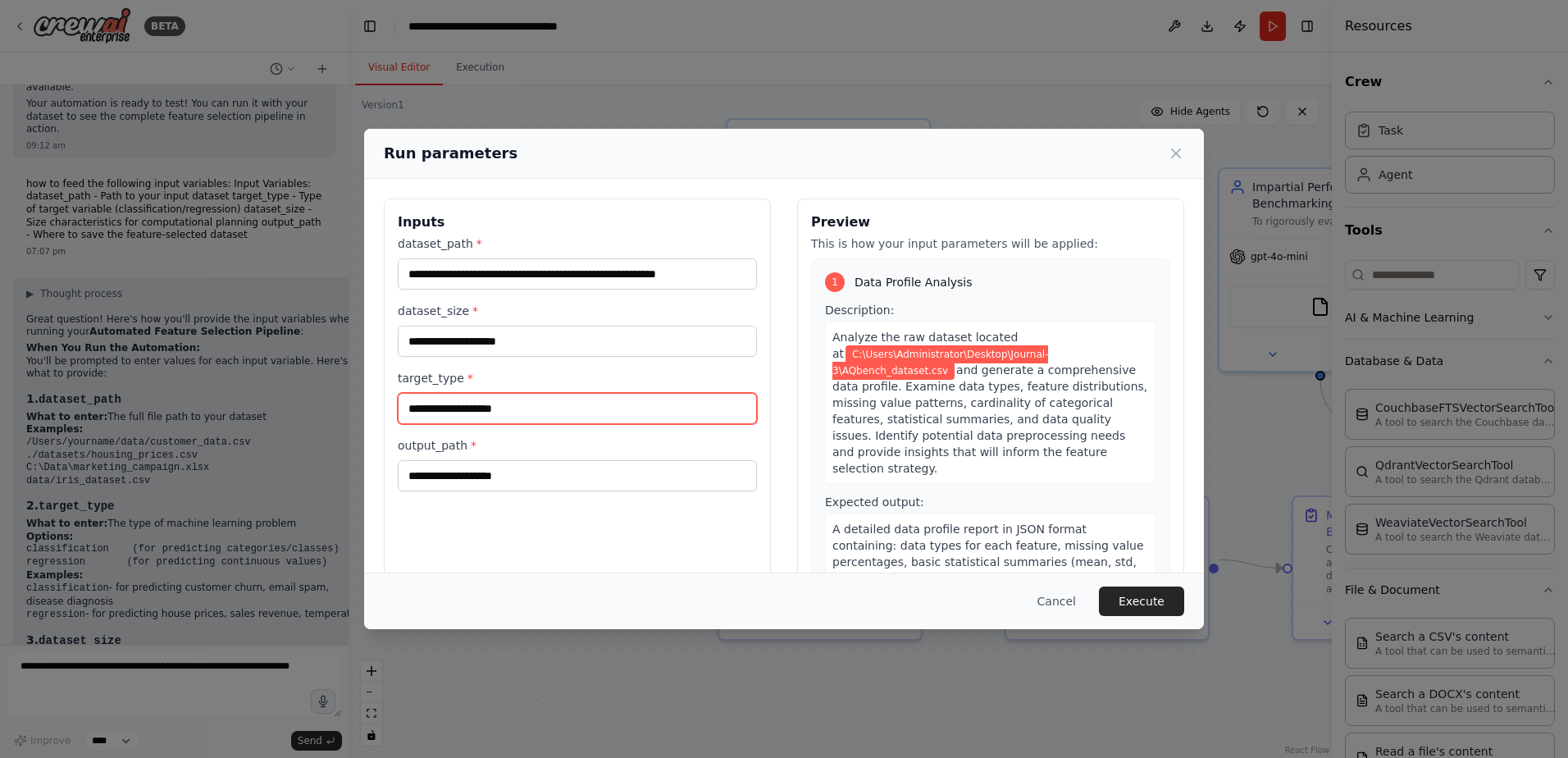
click at [479, 407] on input "target_type *" at bounding box center [577, 409] width 359 height 31
type input "**********"
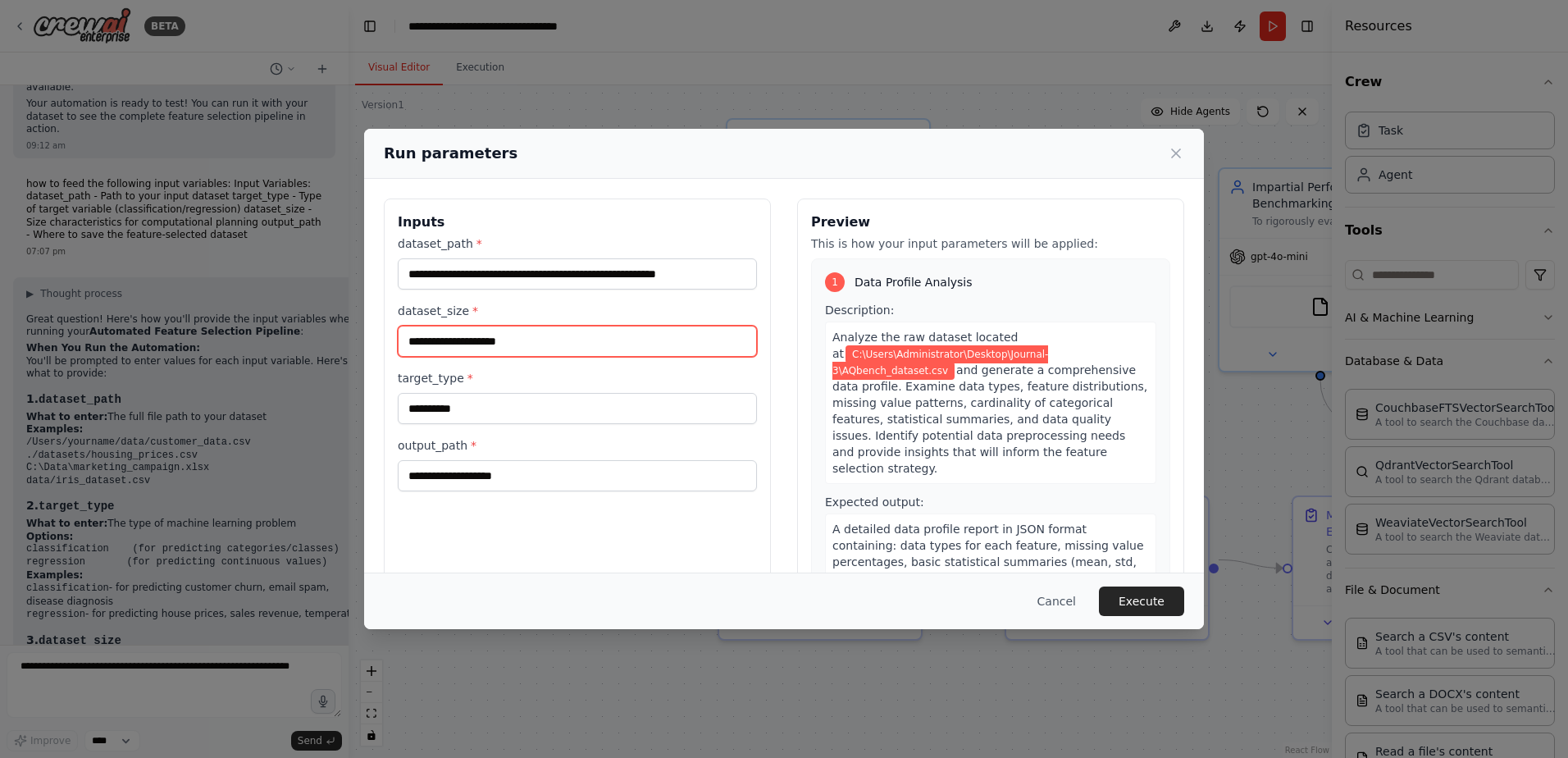
click at [491, 342] on input "dataset_size *" at bounding box center [577, 341] width 359 height 31
click at [441, 341] on input "dataset_size *" at bounding box center [577, 341] width 359 height 31
type input "******"
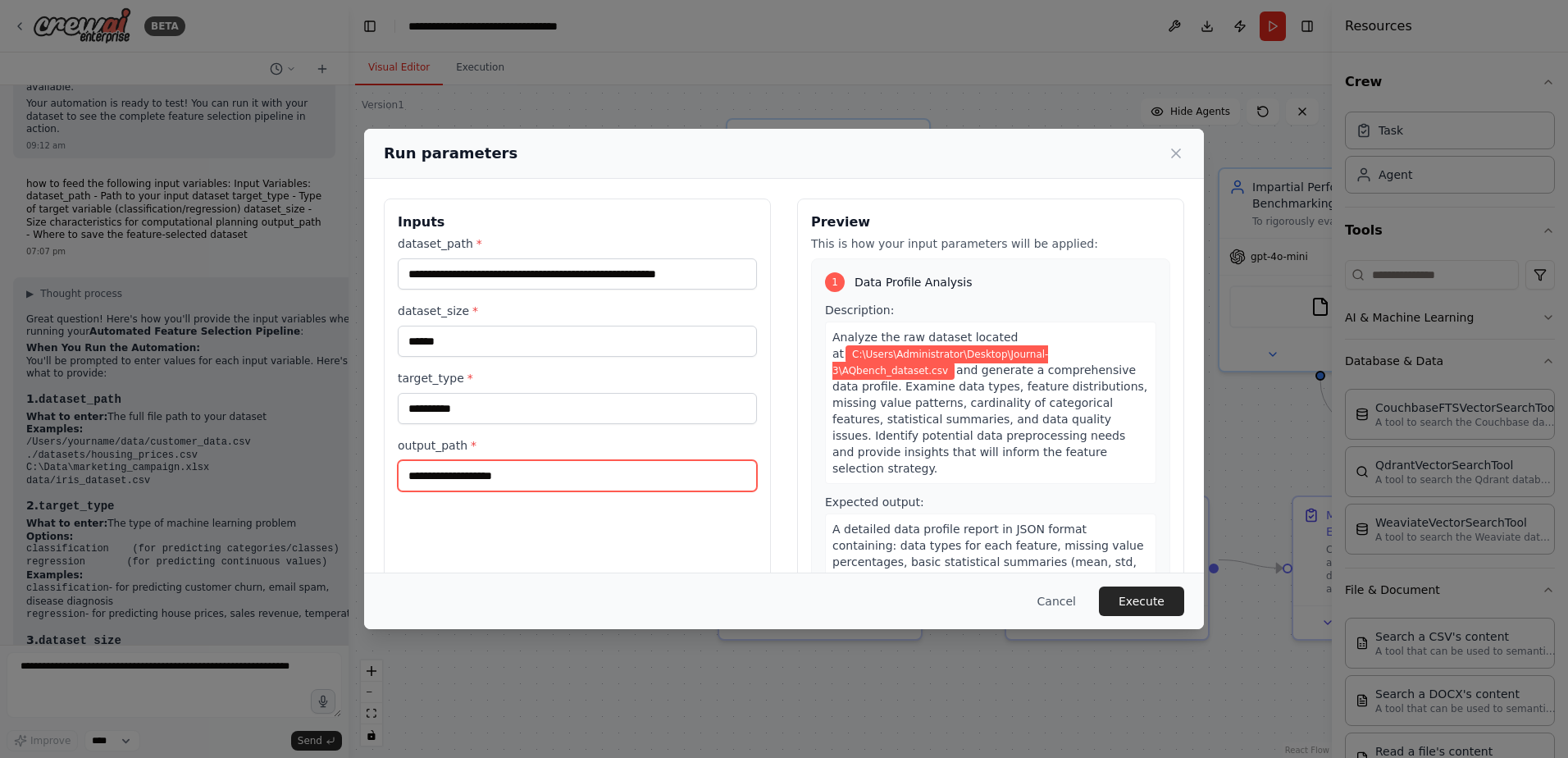
click at [517, 476] on input "output_path *" at bounding box center [577, 476] width 359 height 31
drag, startPoint x: 27, startPoint y: 456, endPoint x: 80, endPoint y: 463, distance: 53.5
click at [80, 463] on div "**********" at bounding box center [784, 379] width 1568 height 758
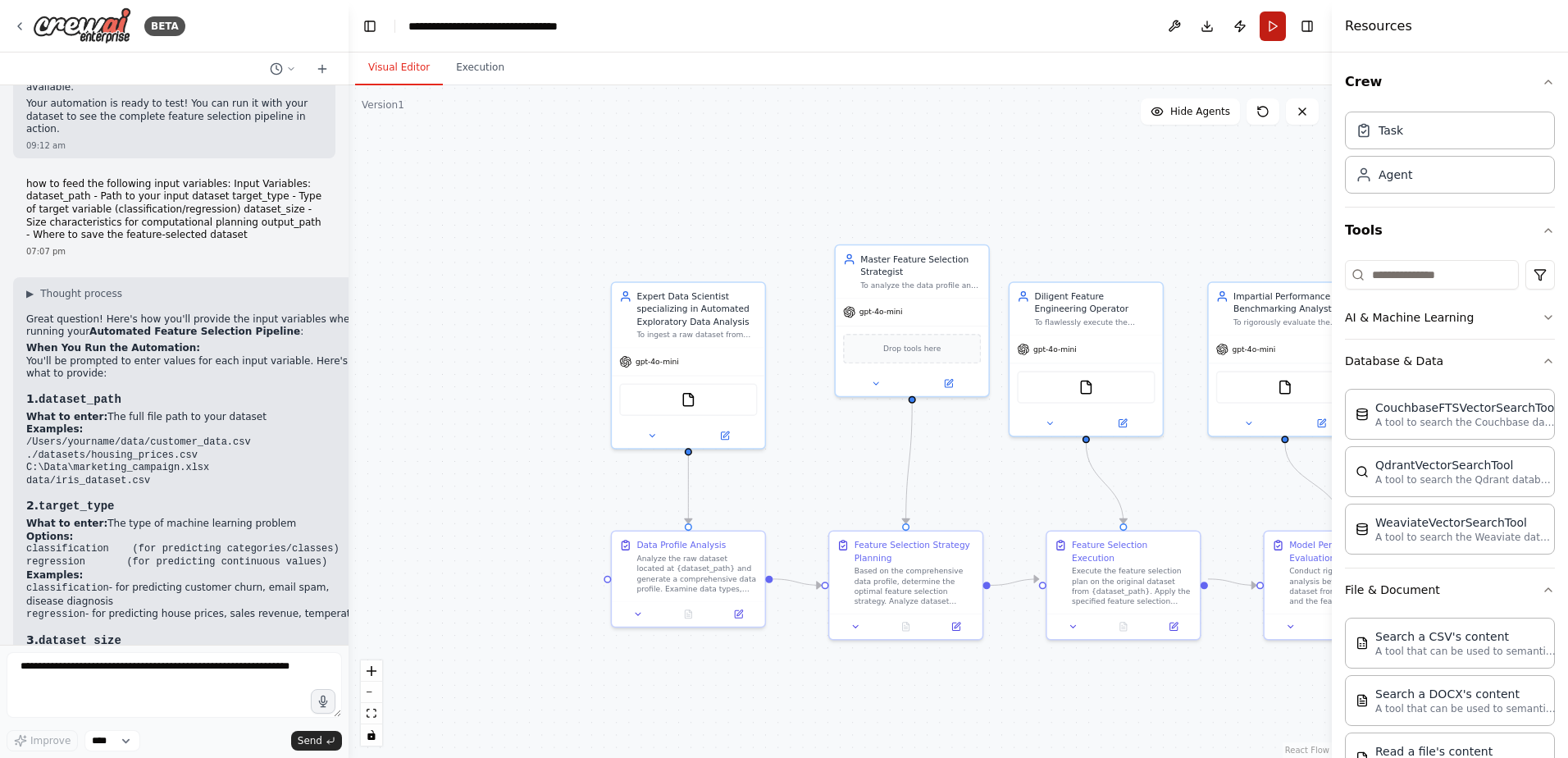
click at [1273, 26] on button "Run" at bounding box center [1273, 26] width 26 height 29
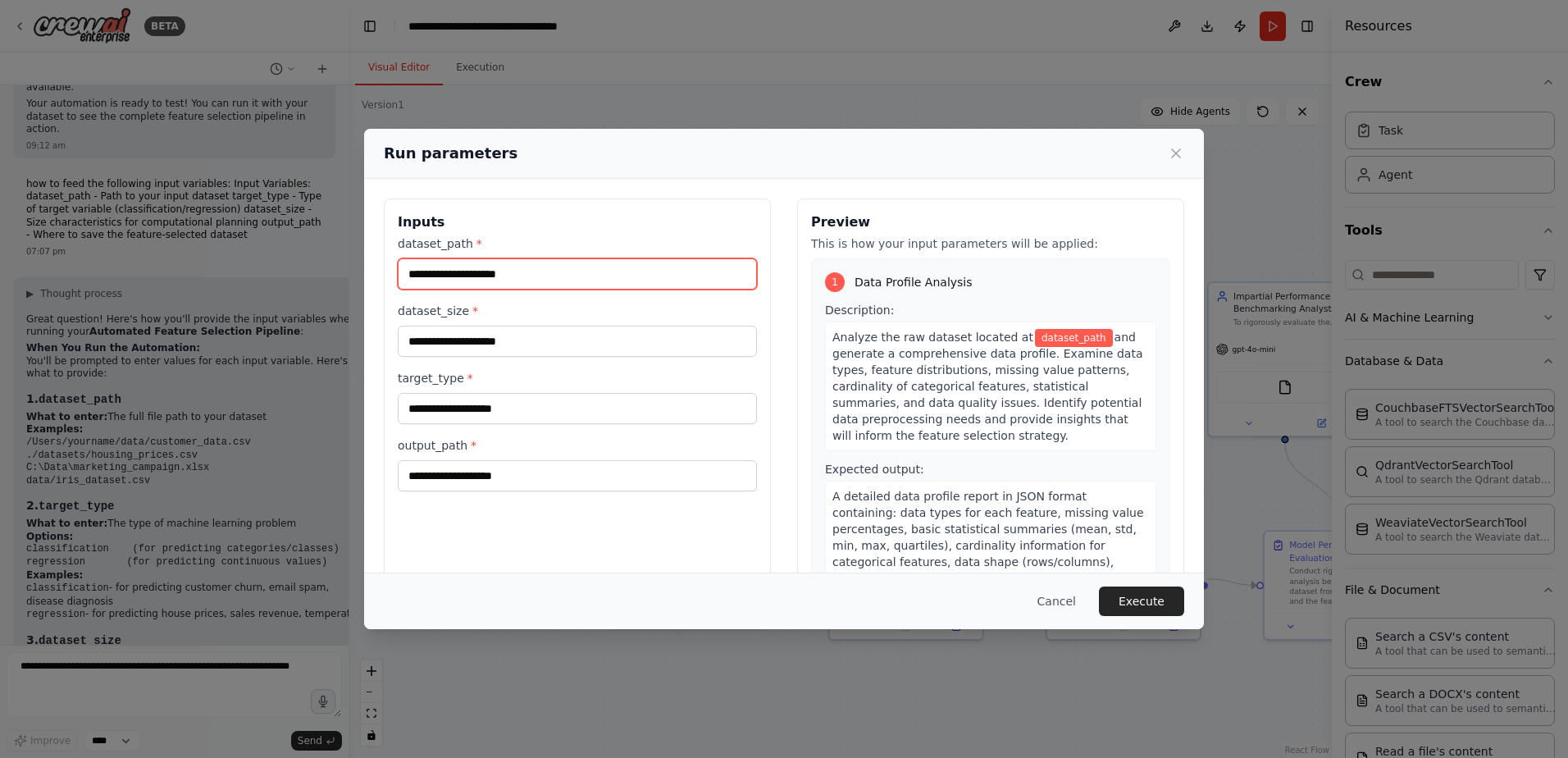
click at [519, 271] on input "dataset_path *" at bounding box center [577, 274] width 359 height 31
paste input "**********"
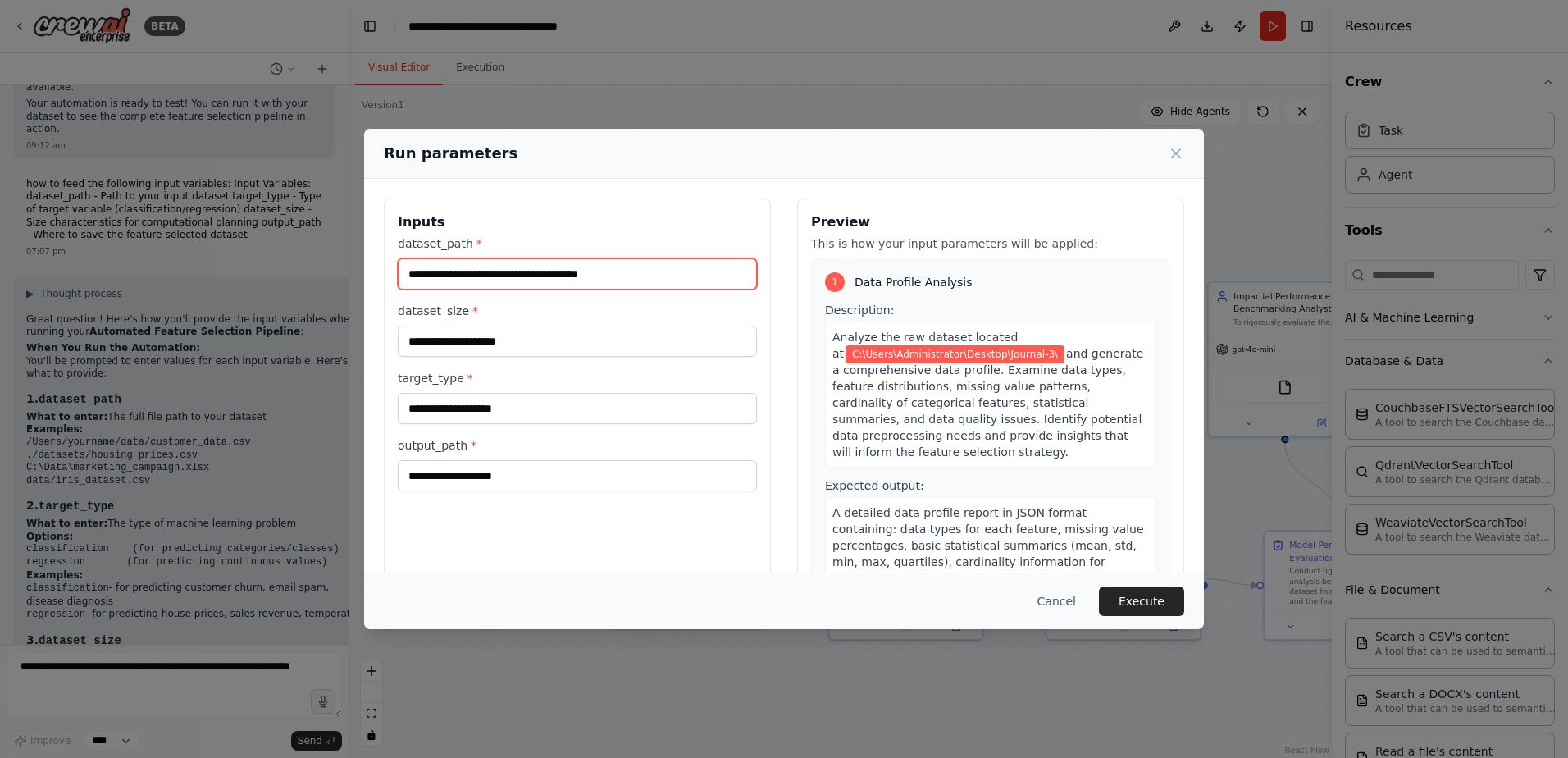
type input "**********"
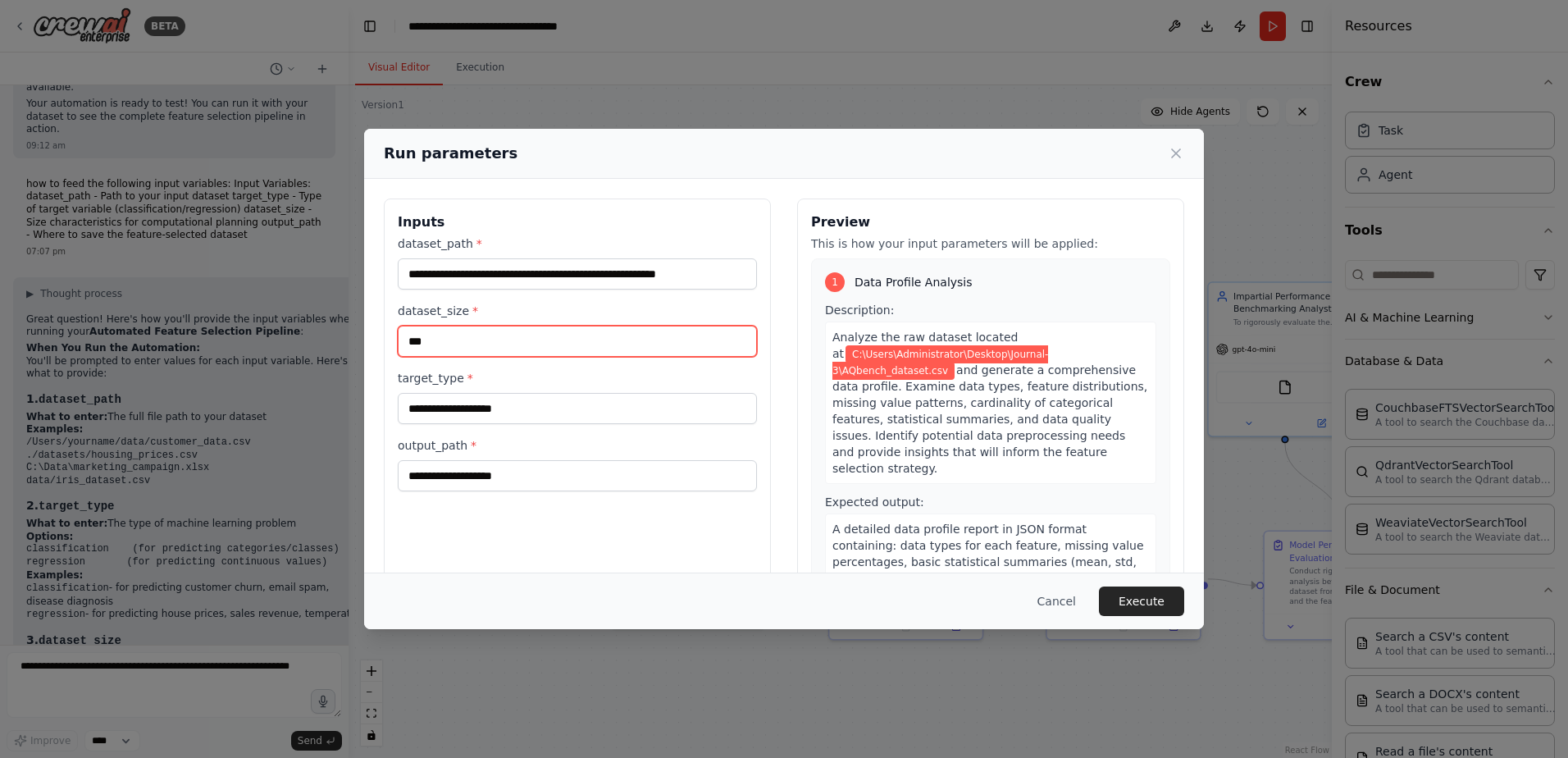
type input "******"
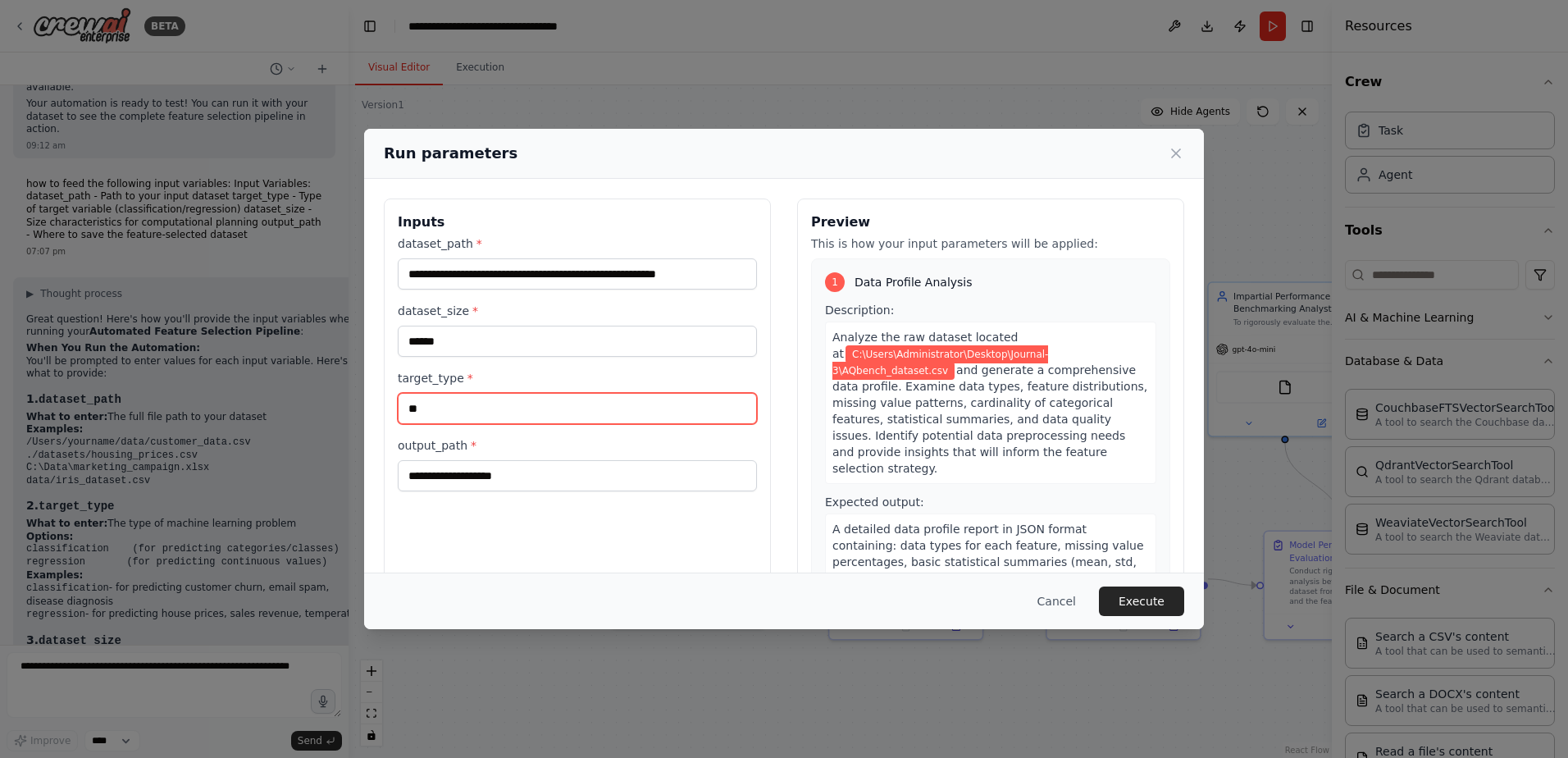
type input "**********"
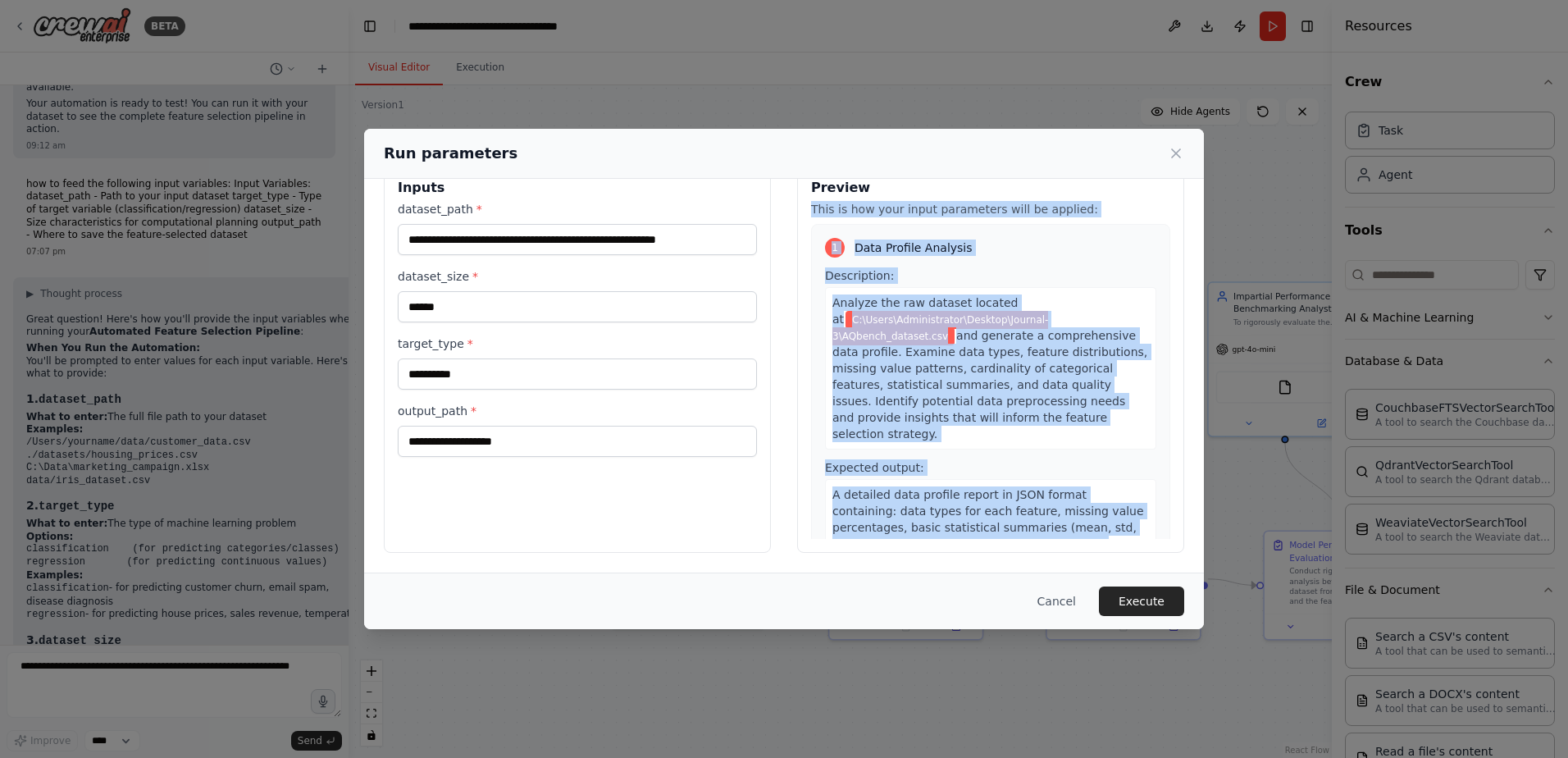
scroll to position [0, 0]
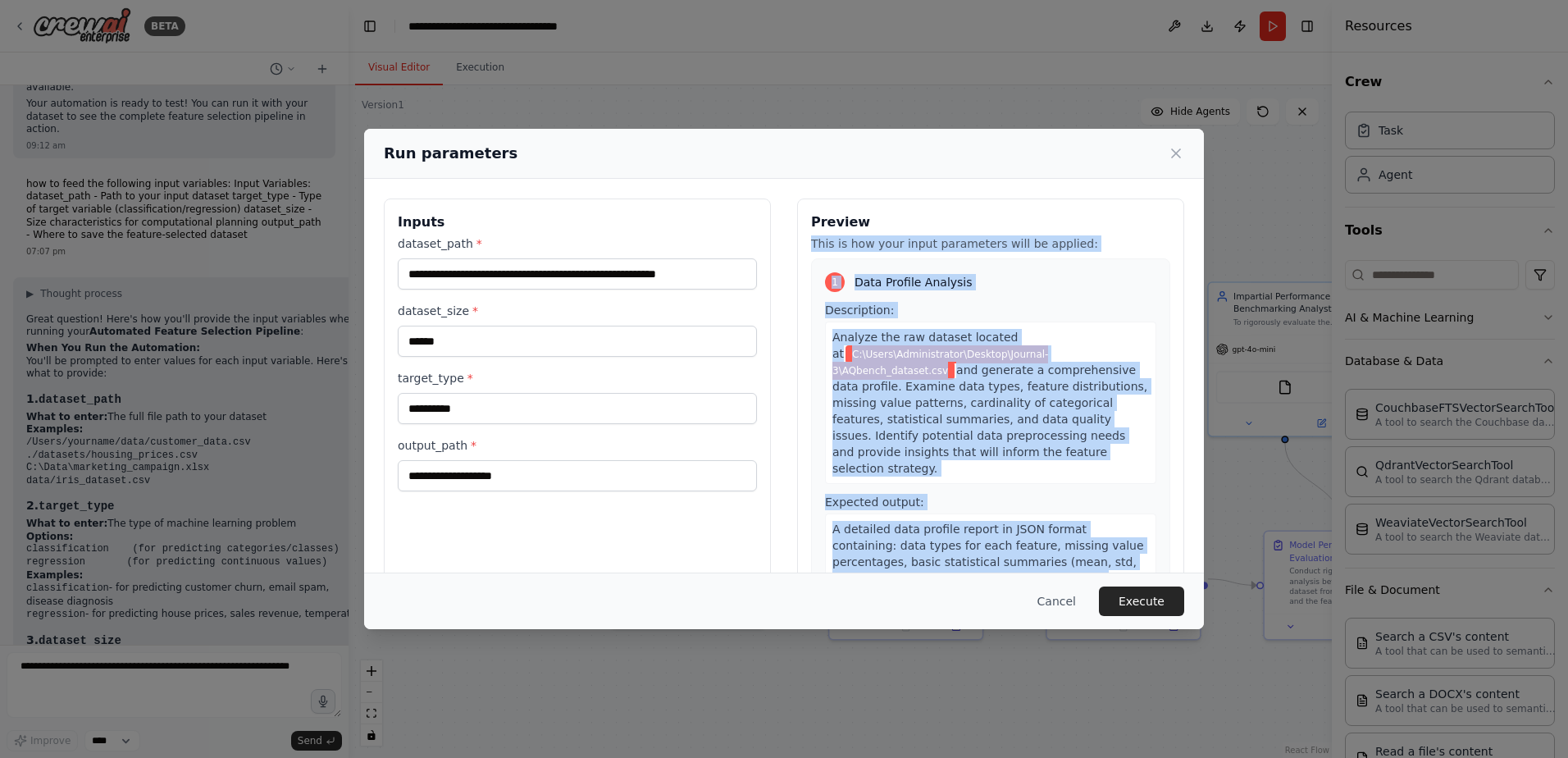
drag, startPoint x: 1157, startPoint y: 497, endPoint x: 1161, endPoint y: 189, distance: 308.0
click at [1161, 189] on div "**********" at bounding box center [783, 392] width 840 height 428
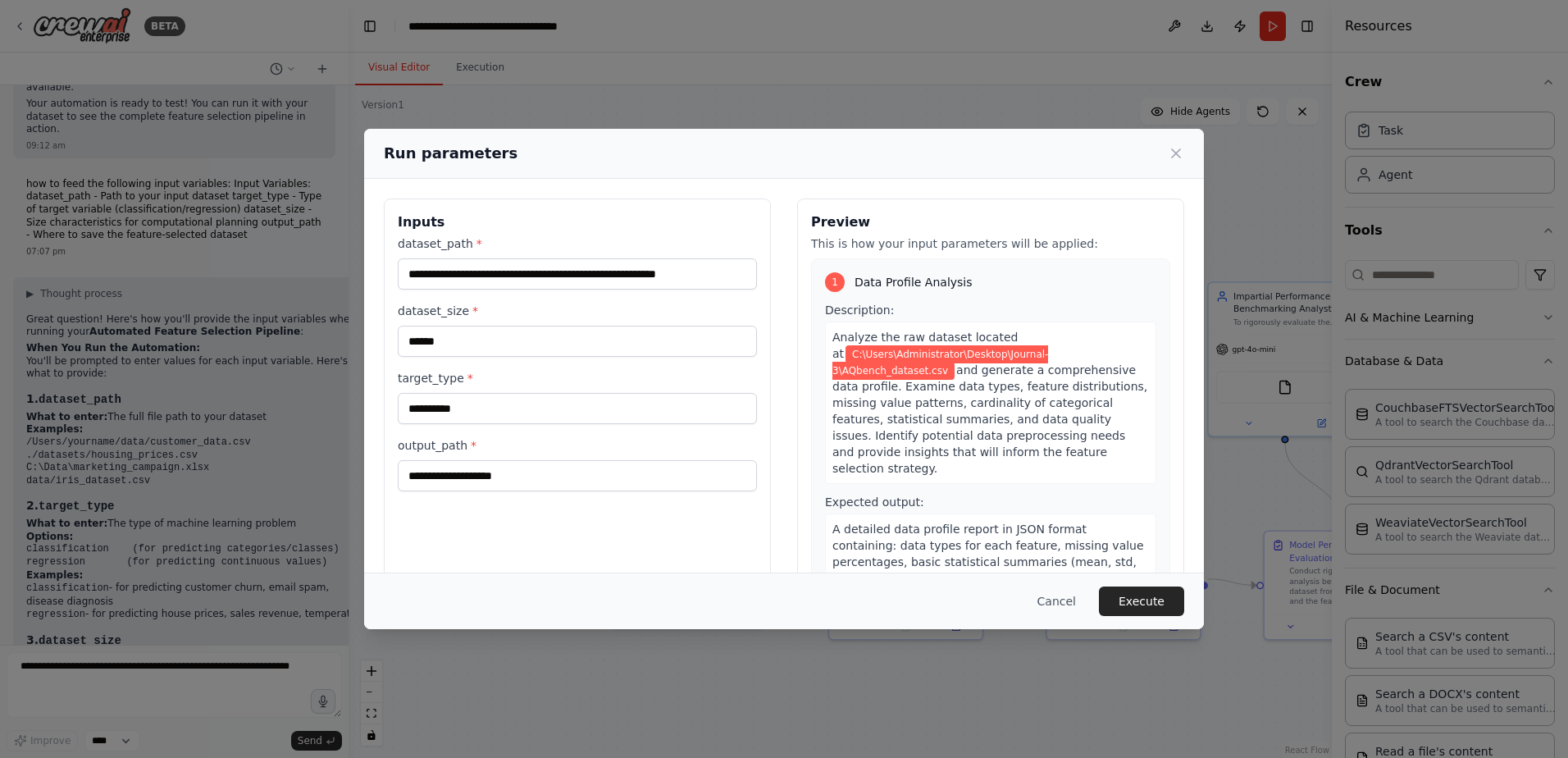
click at [1007, 176] on div "Run parameters" at bounding box center [783, 153] width 840 height 50
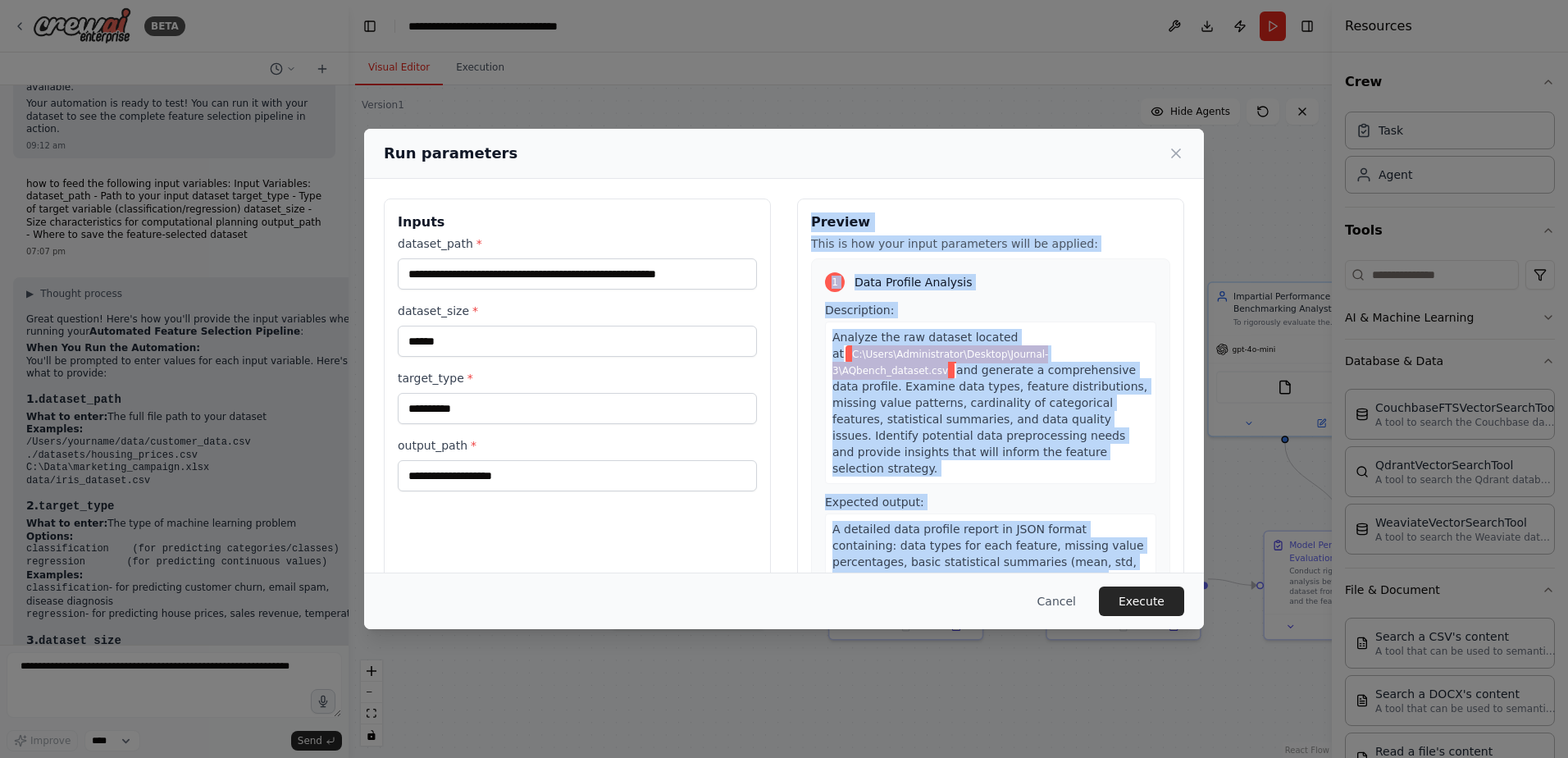
scroll to position [34, 0]
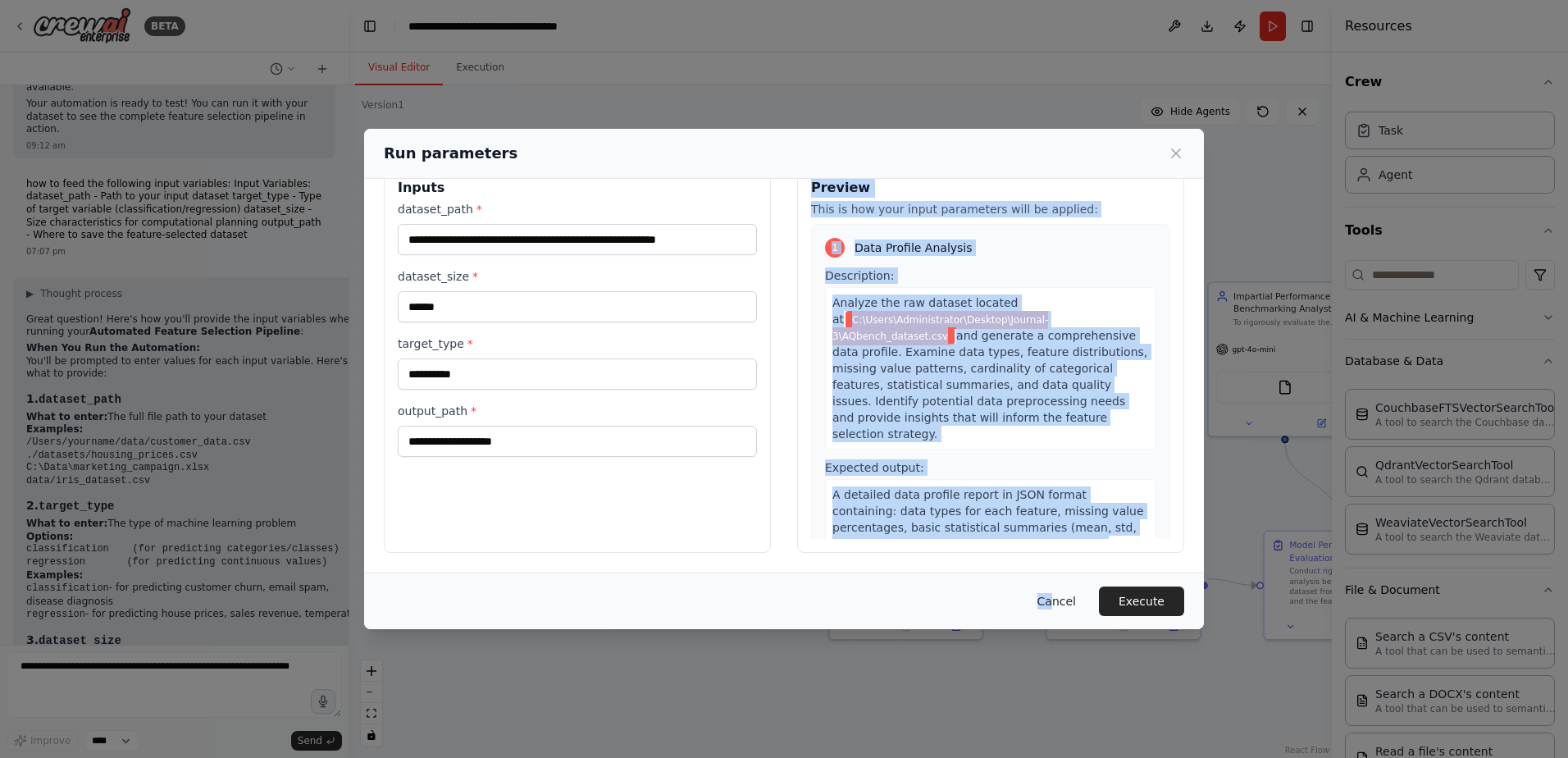
drag, startPoint x: 807, startPoint y: 221, endPoint x: 1062, endPoint y: 598, distance: 455.1
click at [1062, 598] on div "**********" at bounding box center [783, 379] width 840 height 500
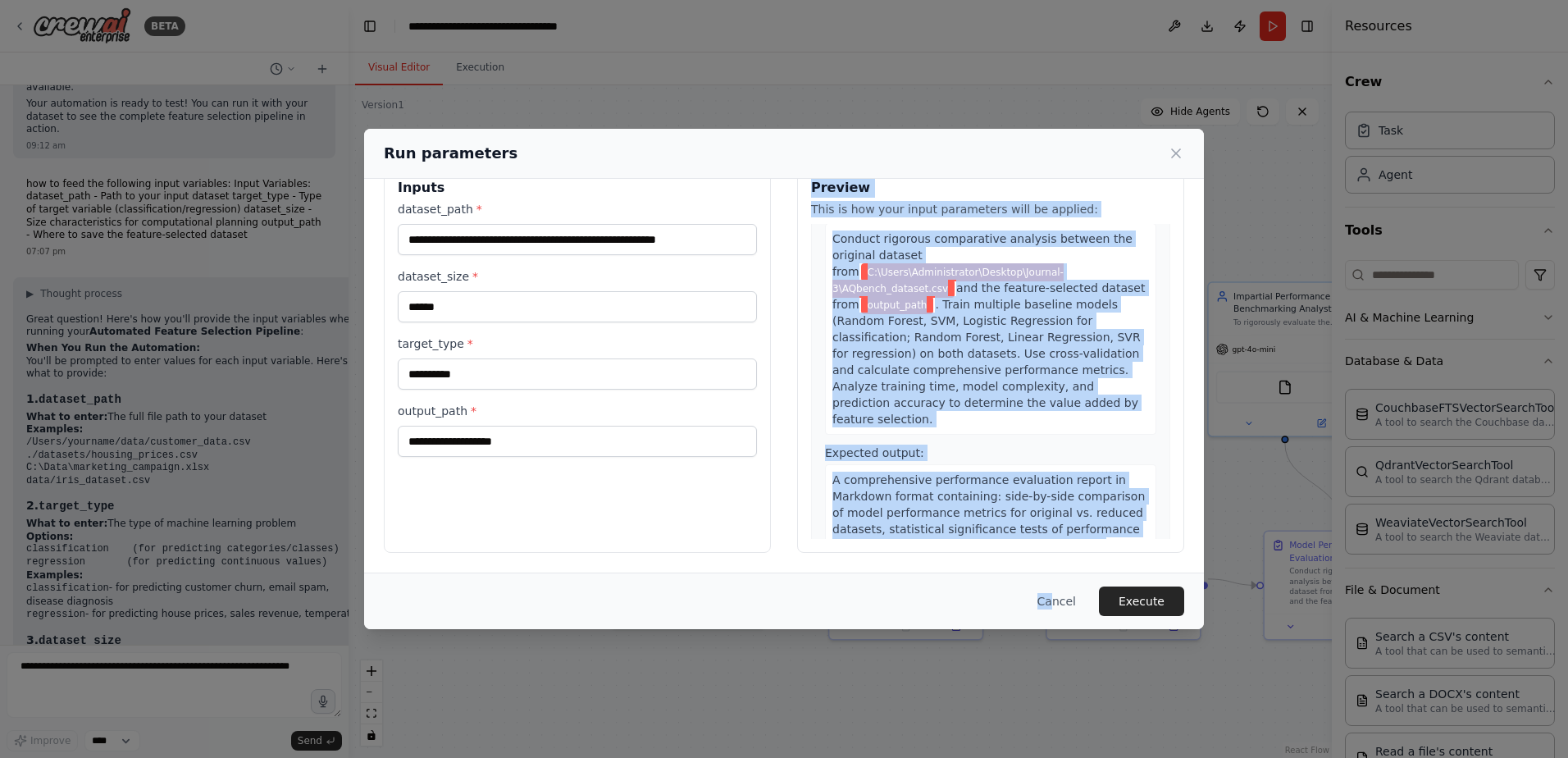
scroll to position [1434, 0]
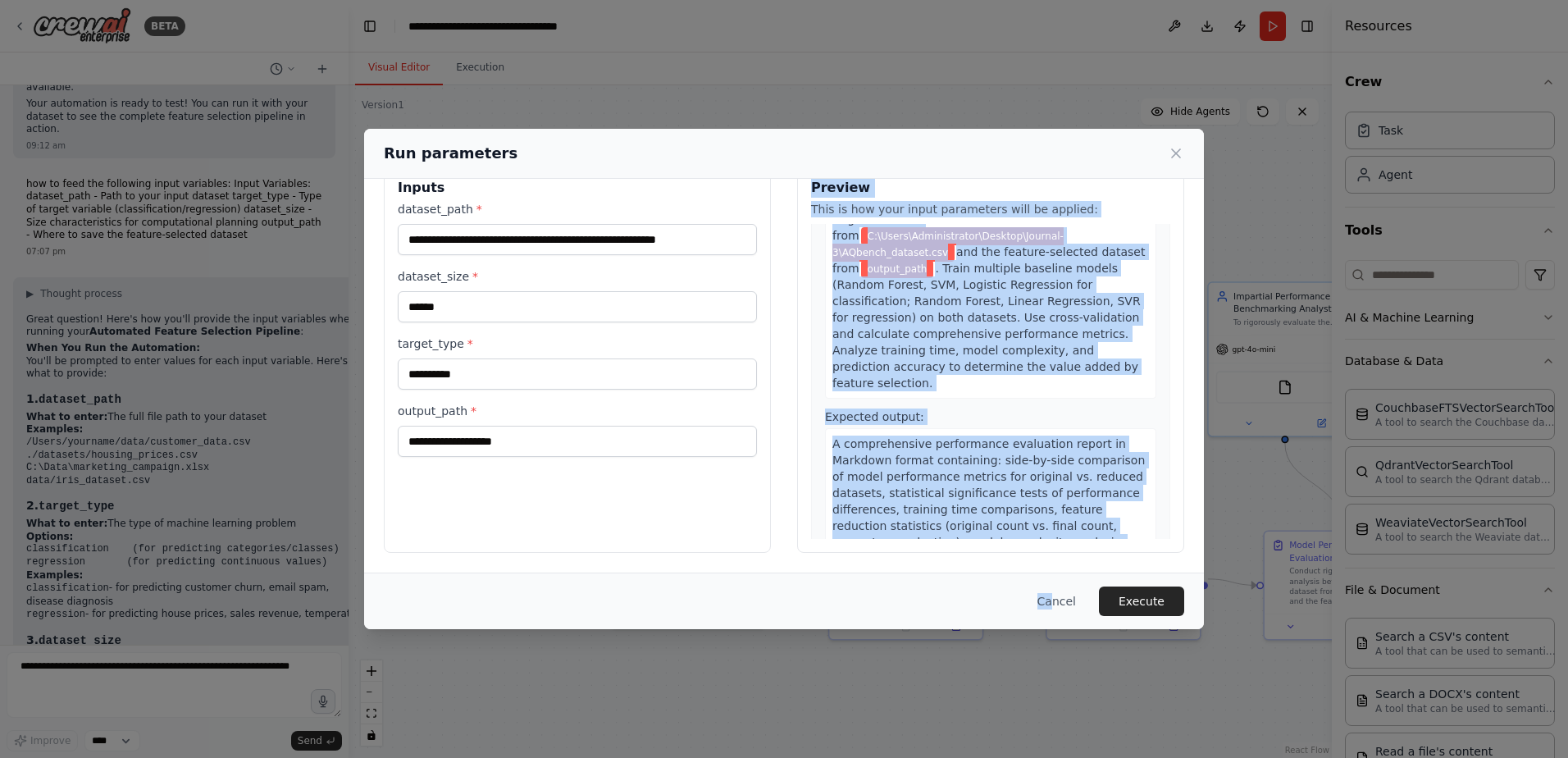
copy div "Preview This is how your input parameters will be applied: 1 Data Profile Analy…"
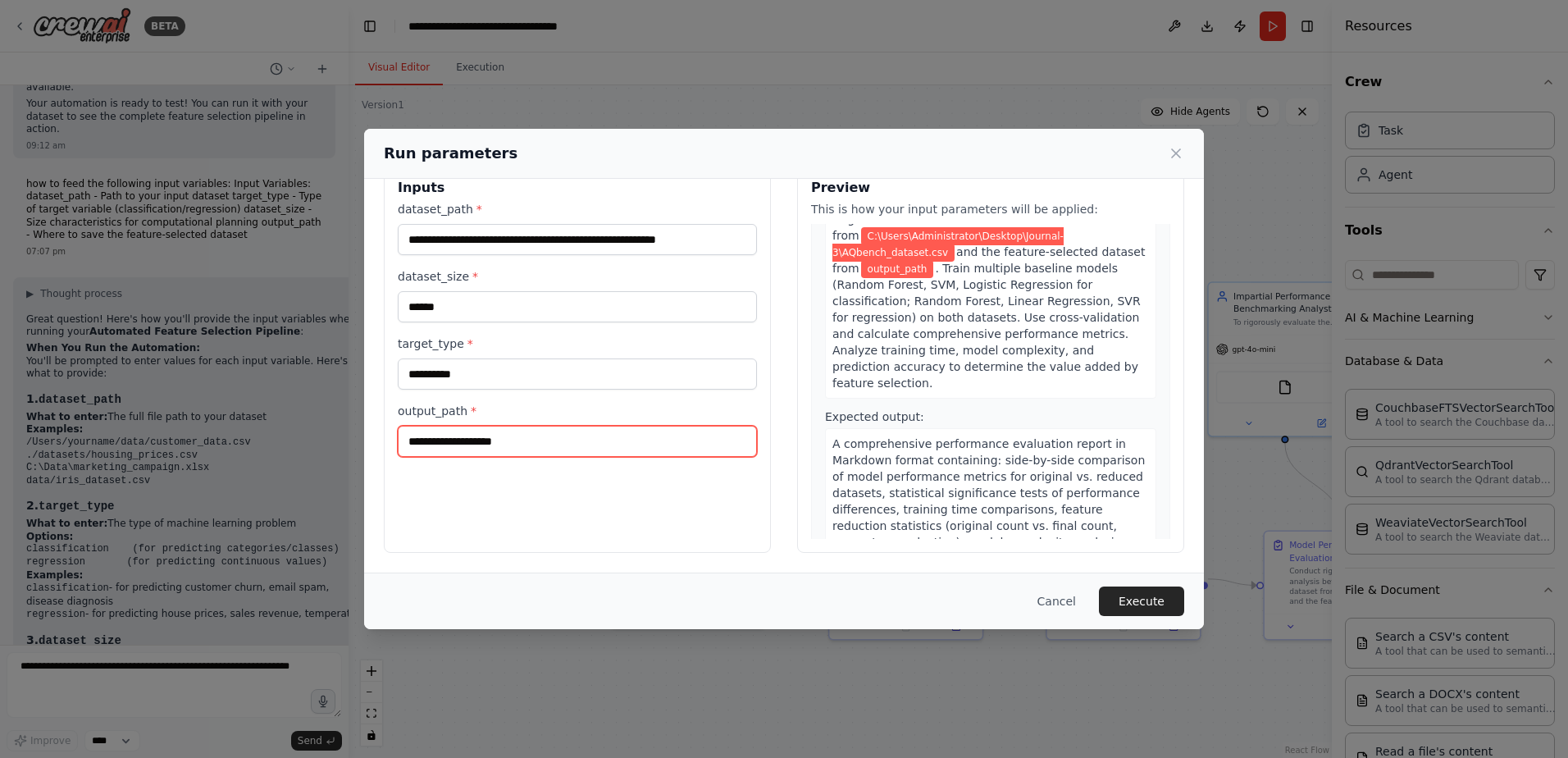
click at [550, 445] on input "output_path *" at bounding box center [577, 442] width 359 height 31
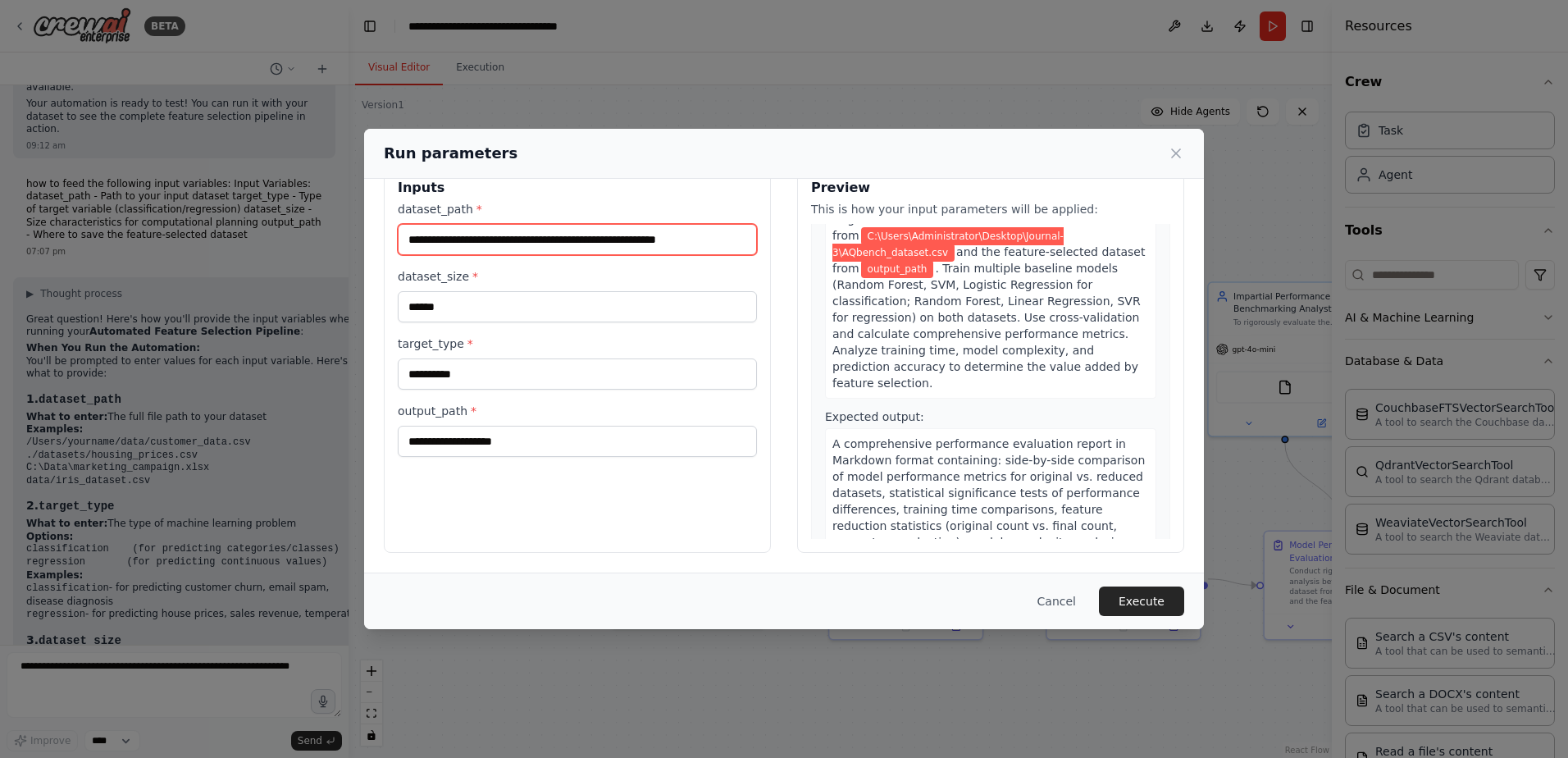
drag, startPoint x: 735, startPoint y: 237, endPoint x: 406, endPoint y: 235, distance: 329.0
click at [406, 235] on input "**********" at bounding box center [577, 240] width 359 height 31
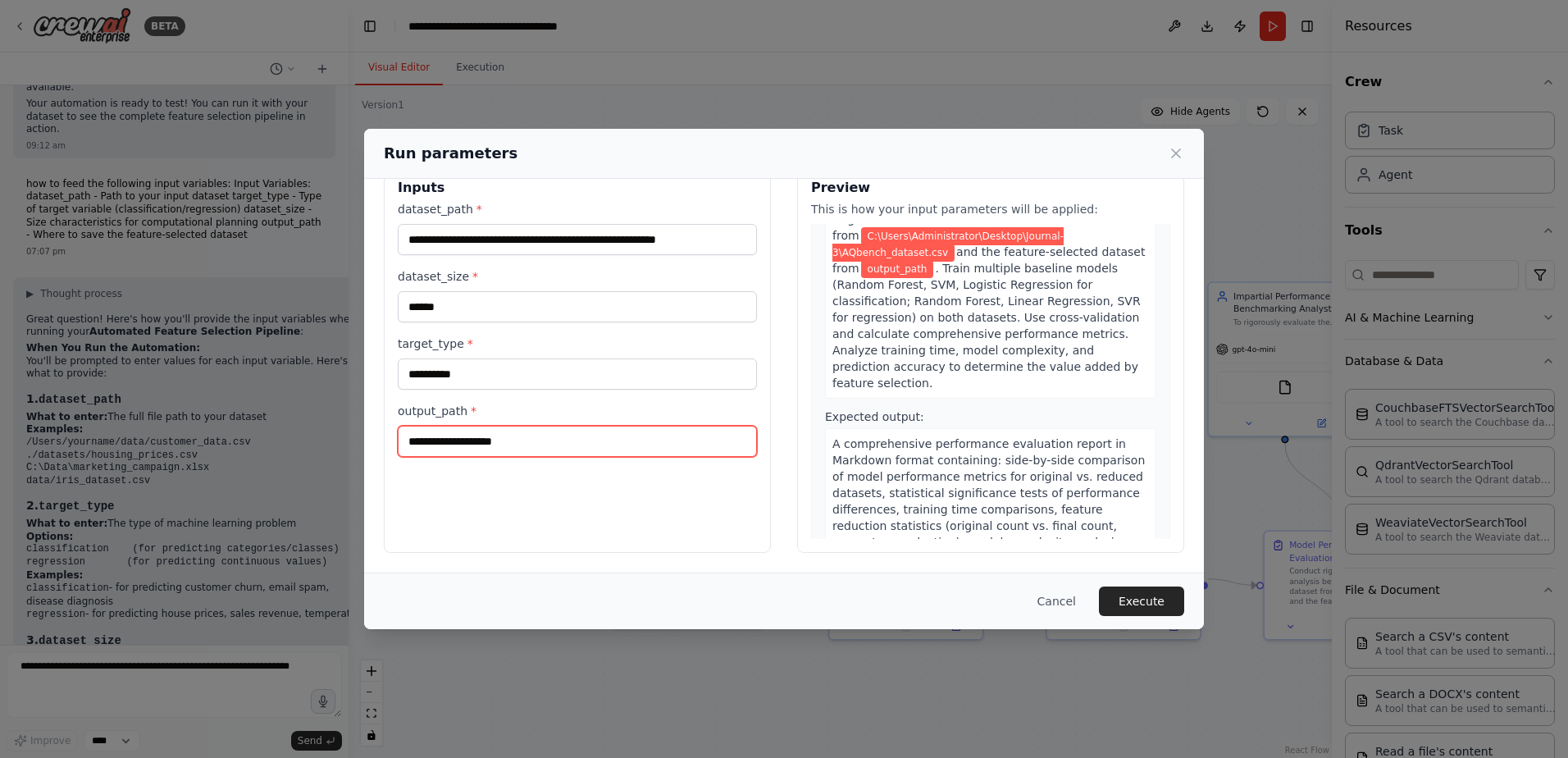
click at [481, 447] on input "output_path *" at bounding box center [577, 442] width 359 height 31
paste input "**********"
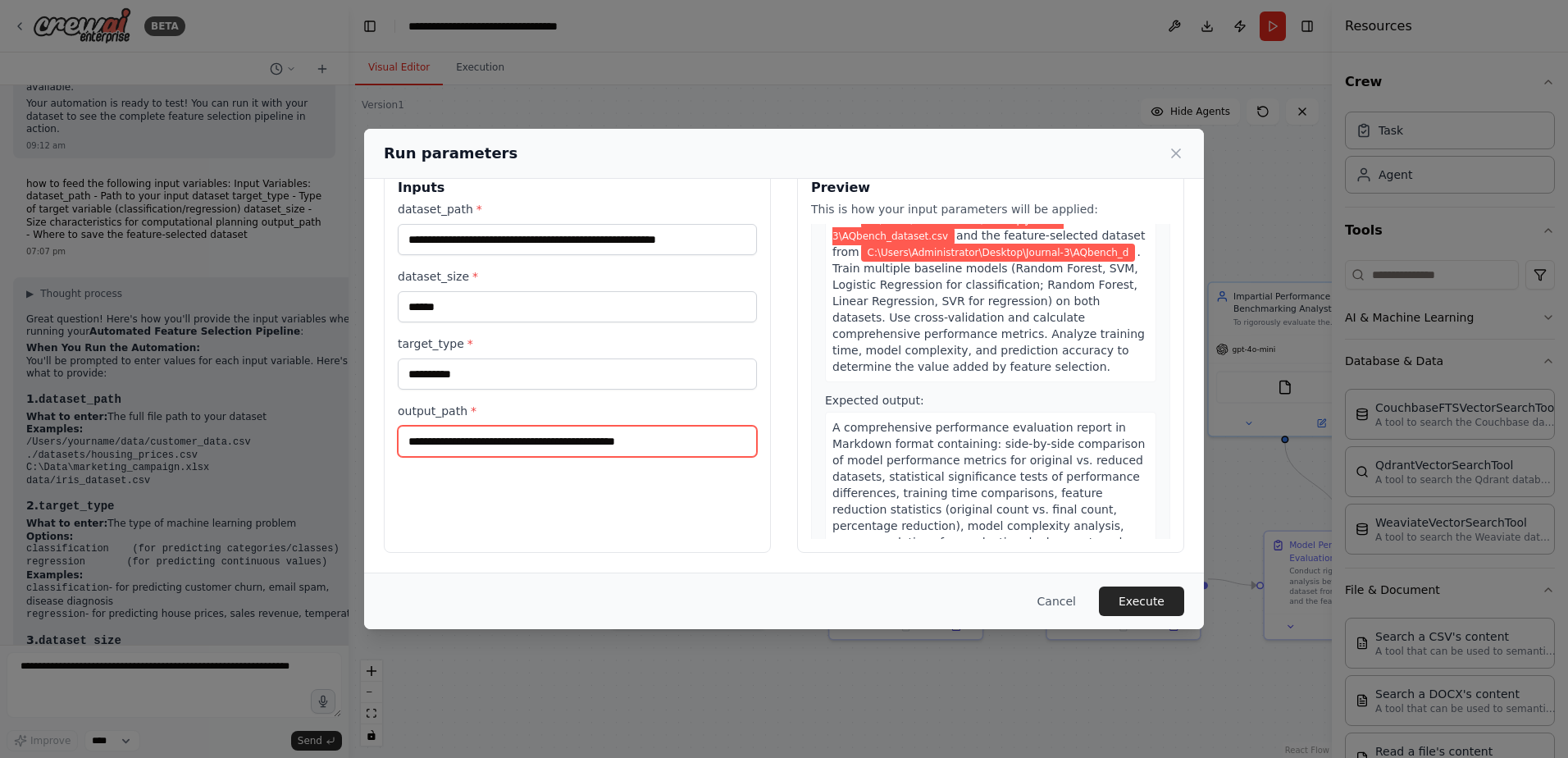
scroll to position [1467, 0]
type input "**********"
drag, startPoint x: 341, startPoint y: 600, endPoint x: 343, endPoint y: 589, distance: 11.2
click at [343, 589] on div "**********" at bounding box center [784, 379] width 1568 height 758
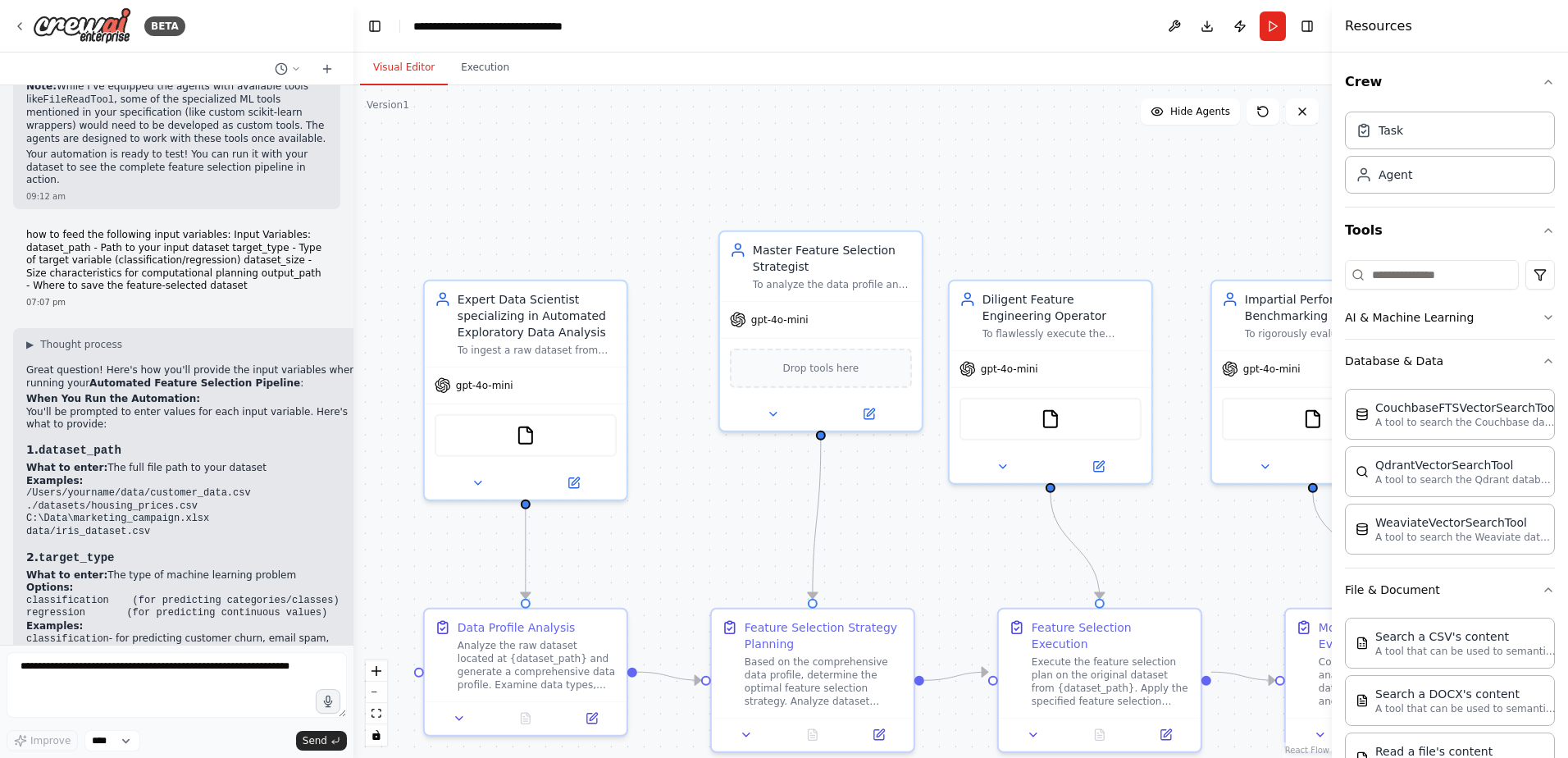
scroll to position [3987, 0]
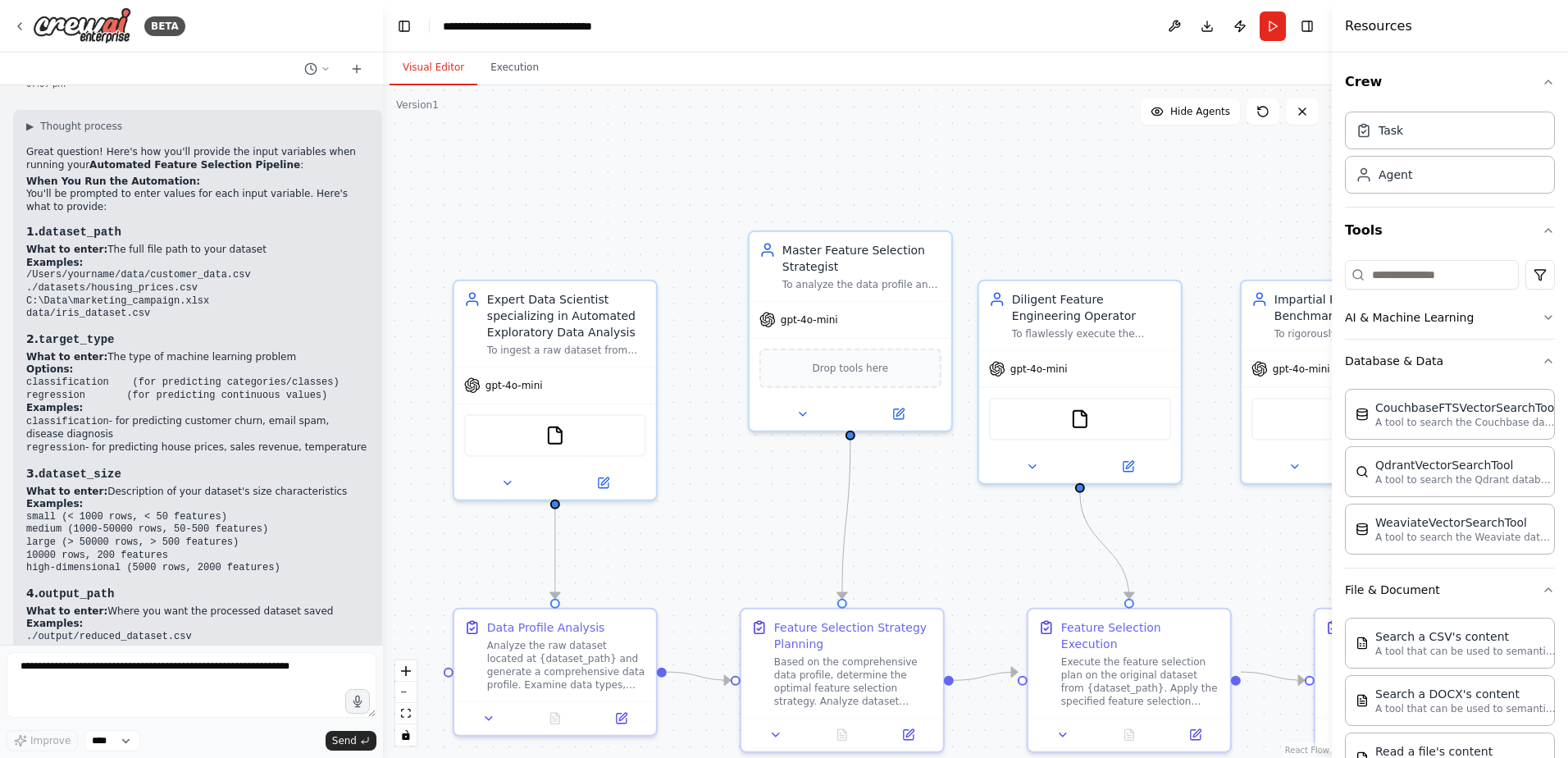
drag, startPoint x: 346, startPoint y: 459, endPoint x: 383, endPoint y: 459, distance: 37.0
click at [383, 459] on div "BETA profiling_task: This initial task is assigned to the DataProfilerAgent. It…" at bounding box center [784, 379] width 1568 height 758
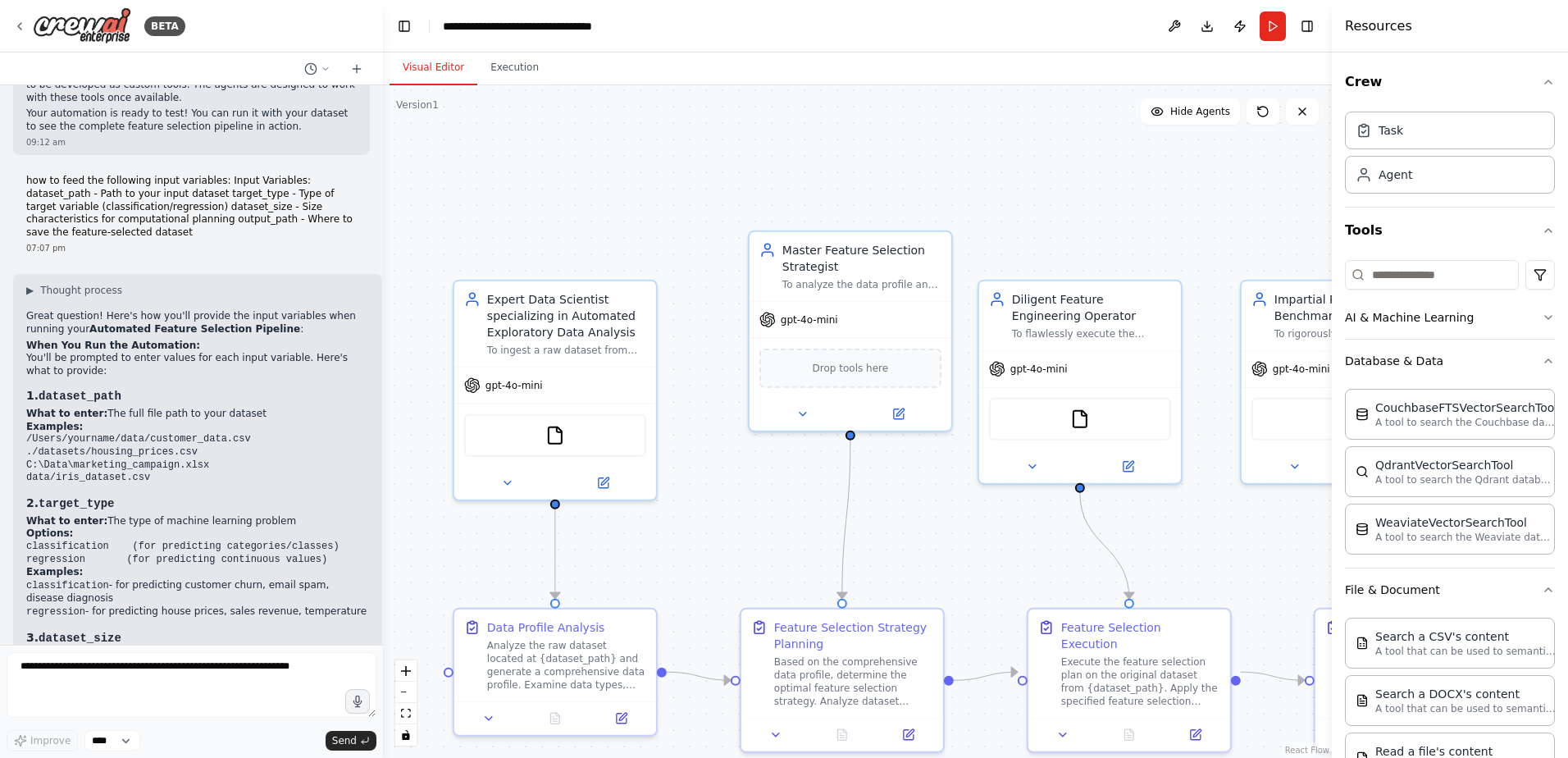
scroll to position [3904, 0]
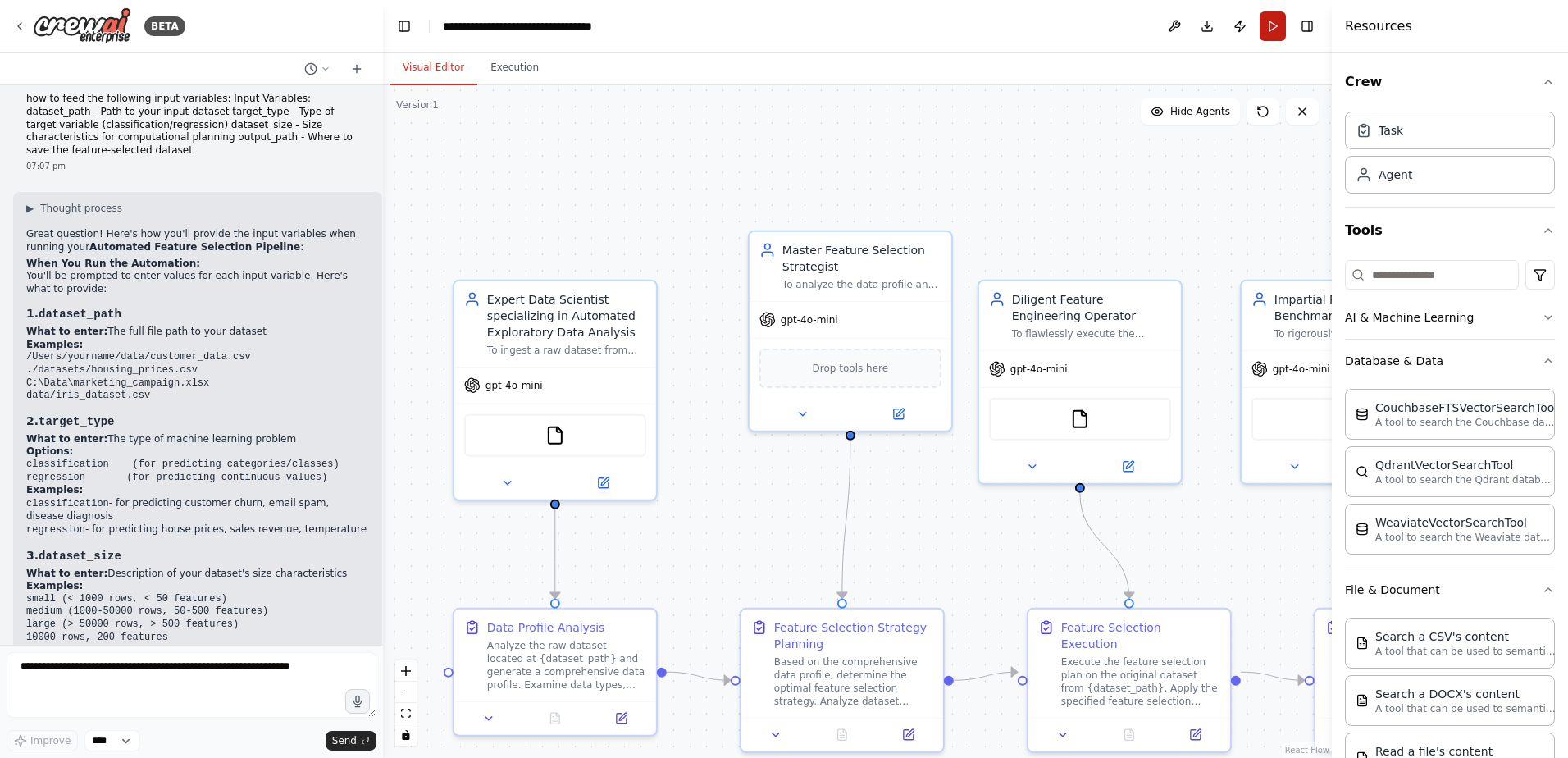
click at [1274, 27] on button "Run" at bounding box center [1273, 26] width 26 height 29
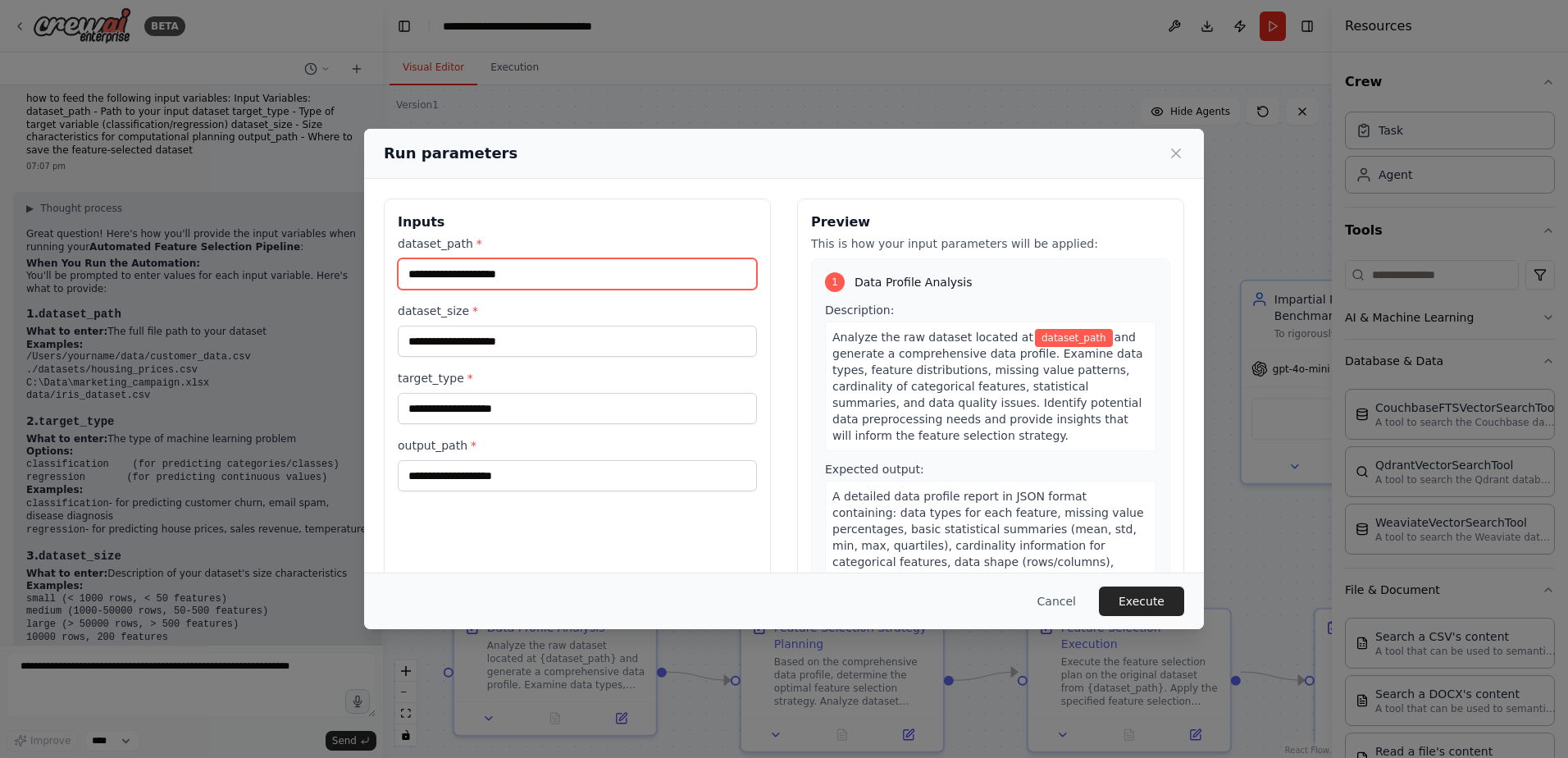
click at [555, 276] on input "dataset_path *" at bounding box center [577, 274] width 359 height 31
type input "**********"
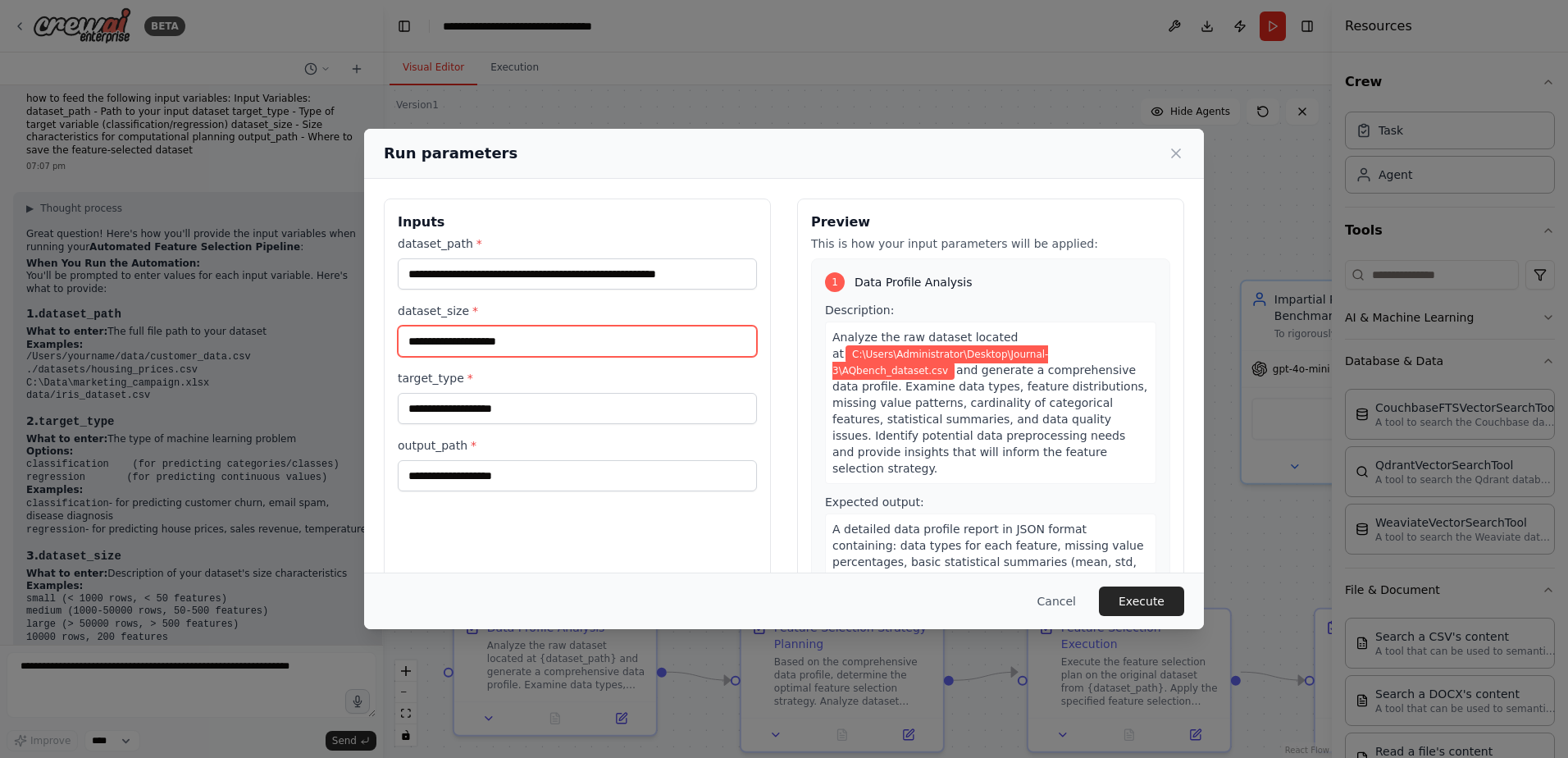
click at [560, 348] on input "dataset_size *" at bounding box center [577, 341] width 359 height 31
type input "******"
type input "**********"
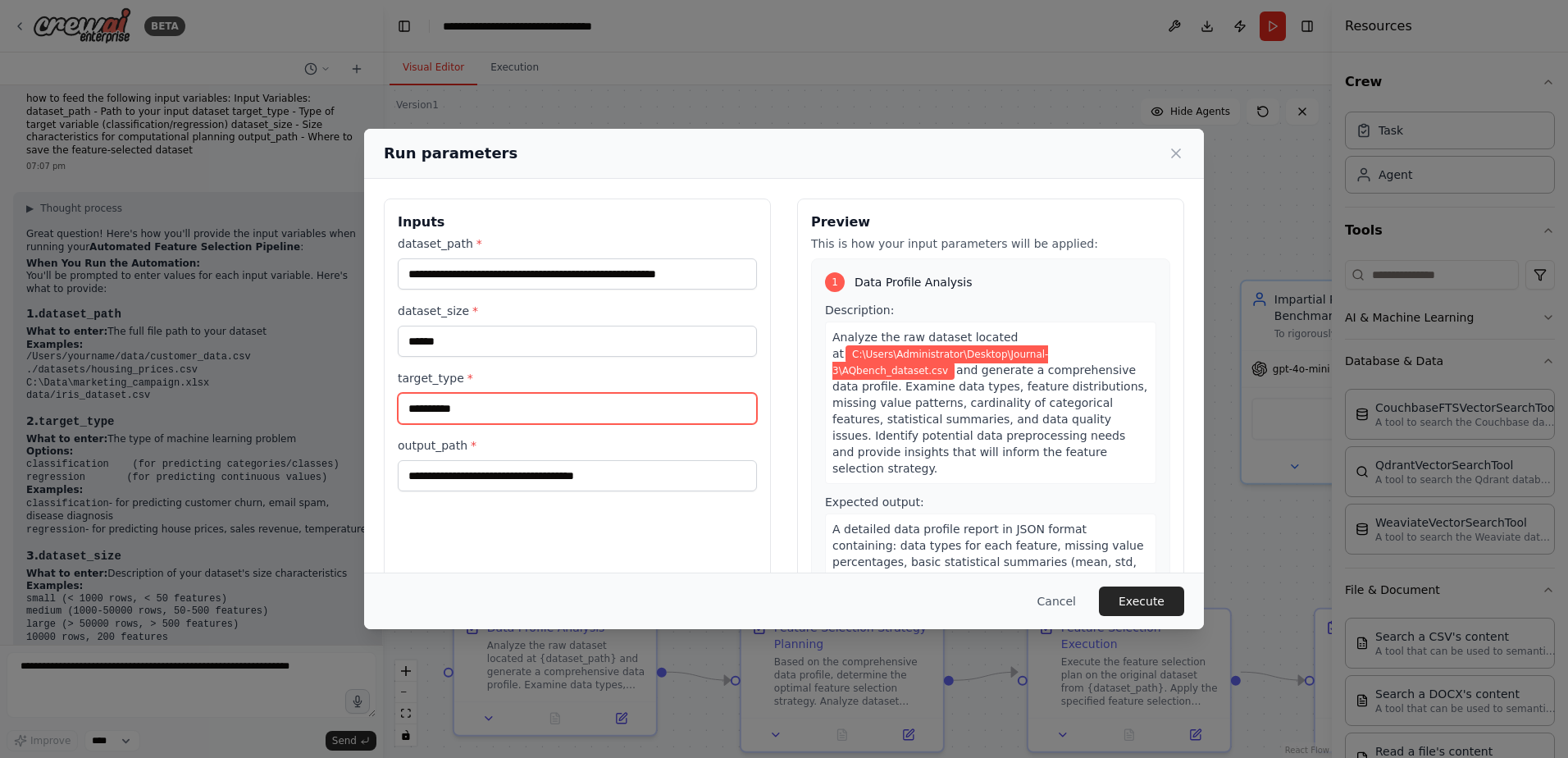
click at [478, 404] on input "**********" at bounding box center [577, 409] width 359 height 31
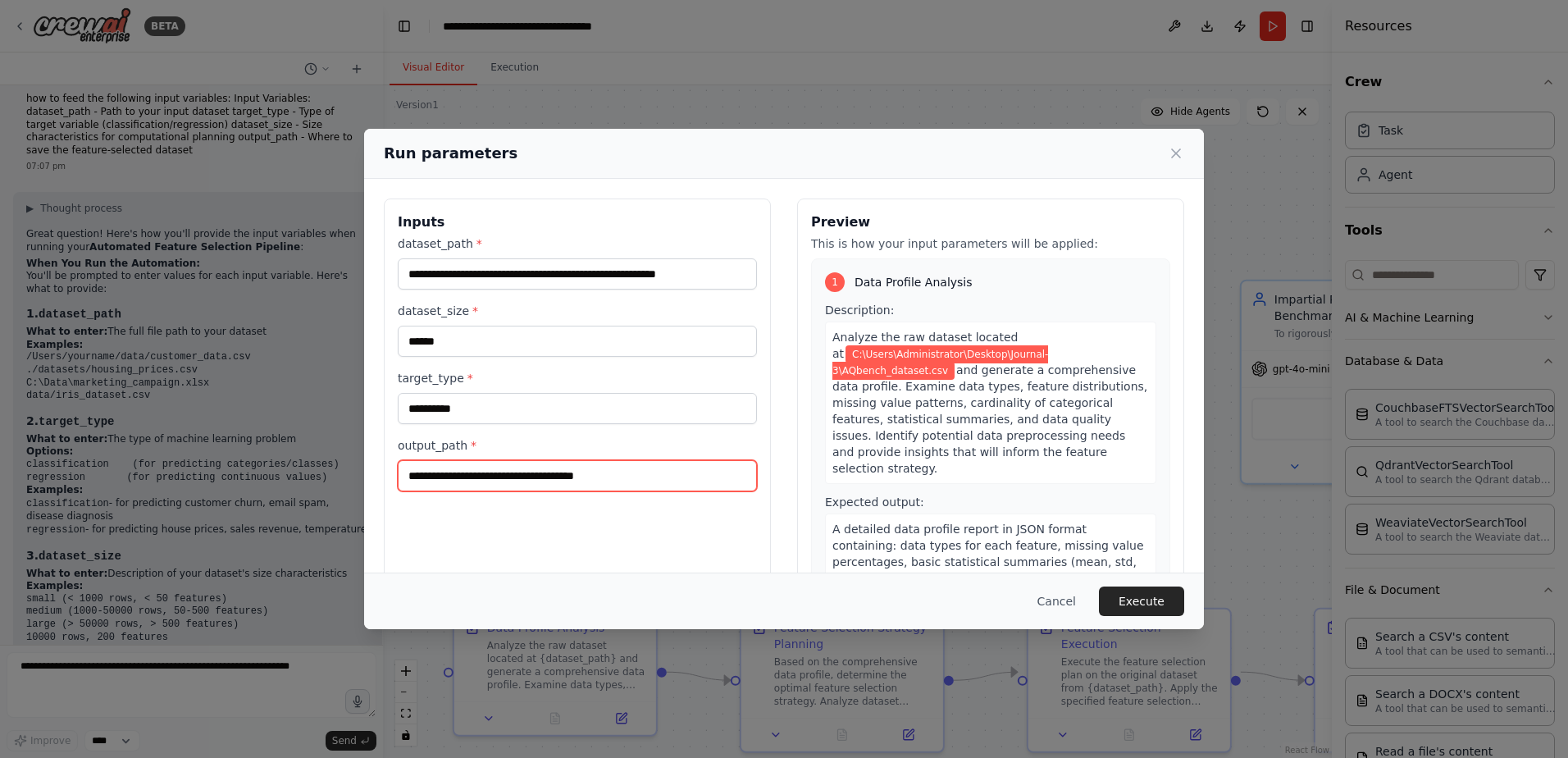
click at [642, 475] on input "**********" at bounding box center [577, 476] width 359 height 31
click at [631, 477] on input "**********" at bounding box center [574, 476] width 354 height 31
click at [632, 477] on input "**********" at bounding box center [574, 476] width 354 height 31
click at [633, 475] on input "**********" at bounding box center [574, 476] width 354 height 31
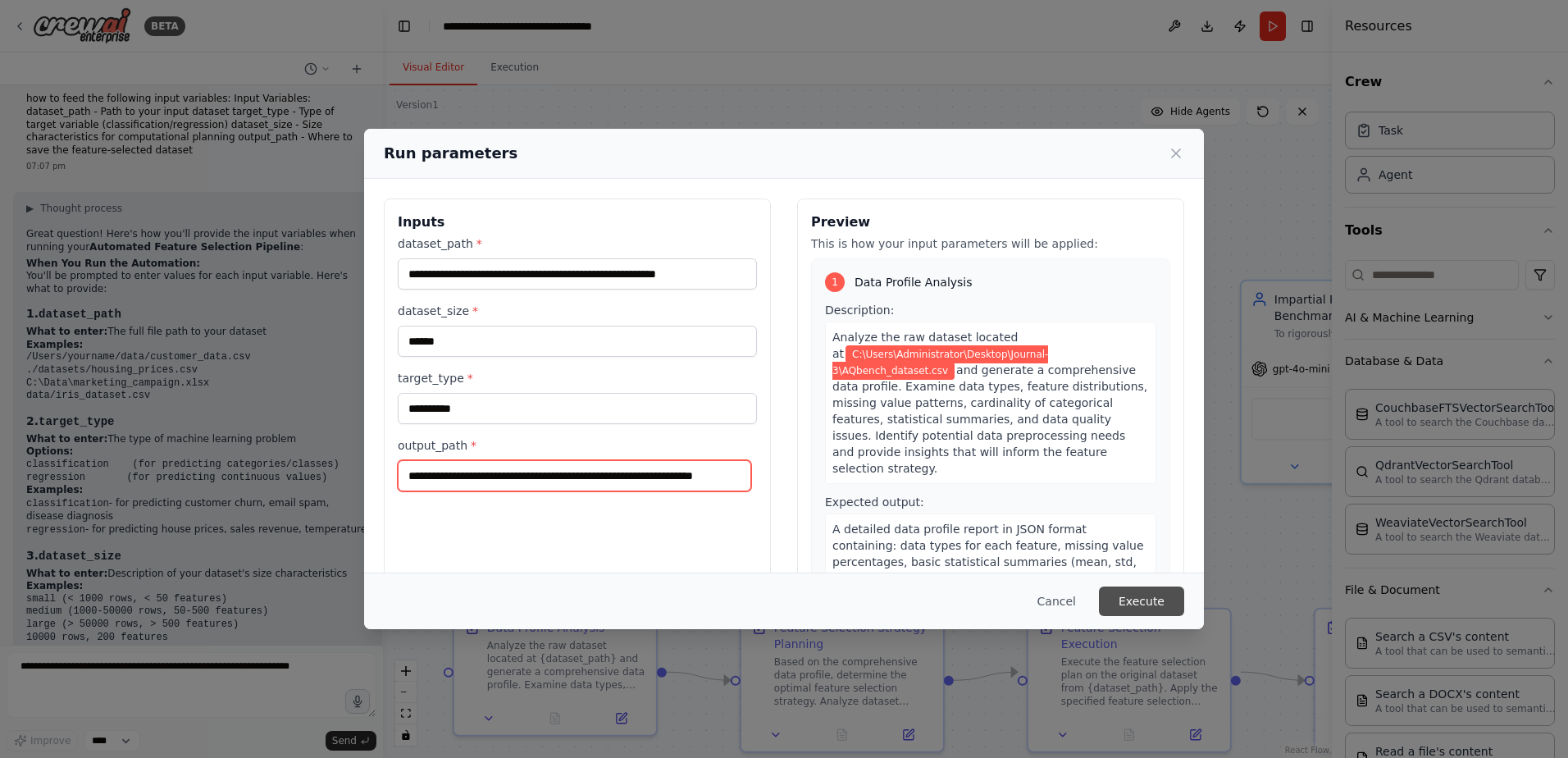
type input "**********"
click at [1145, 601] on button "Execute" at bounding box center [1141, 601] width 85 height 29
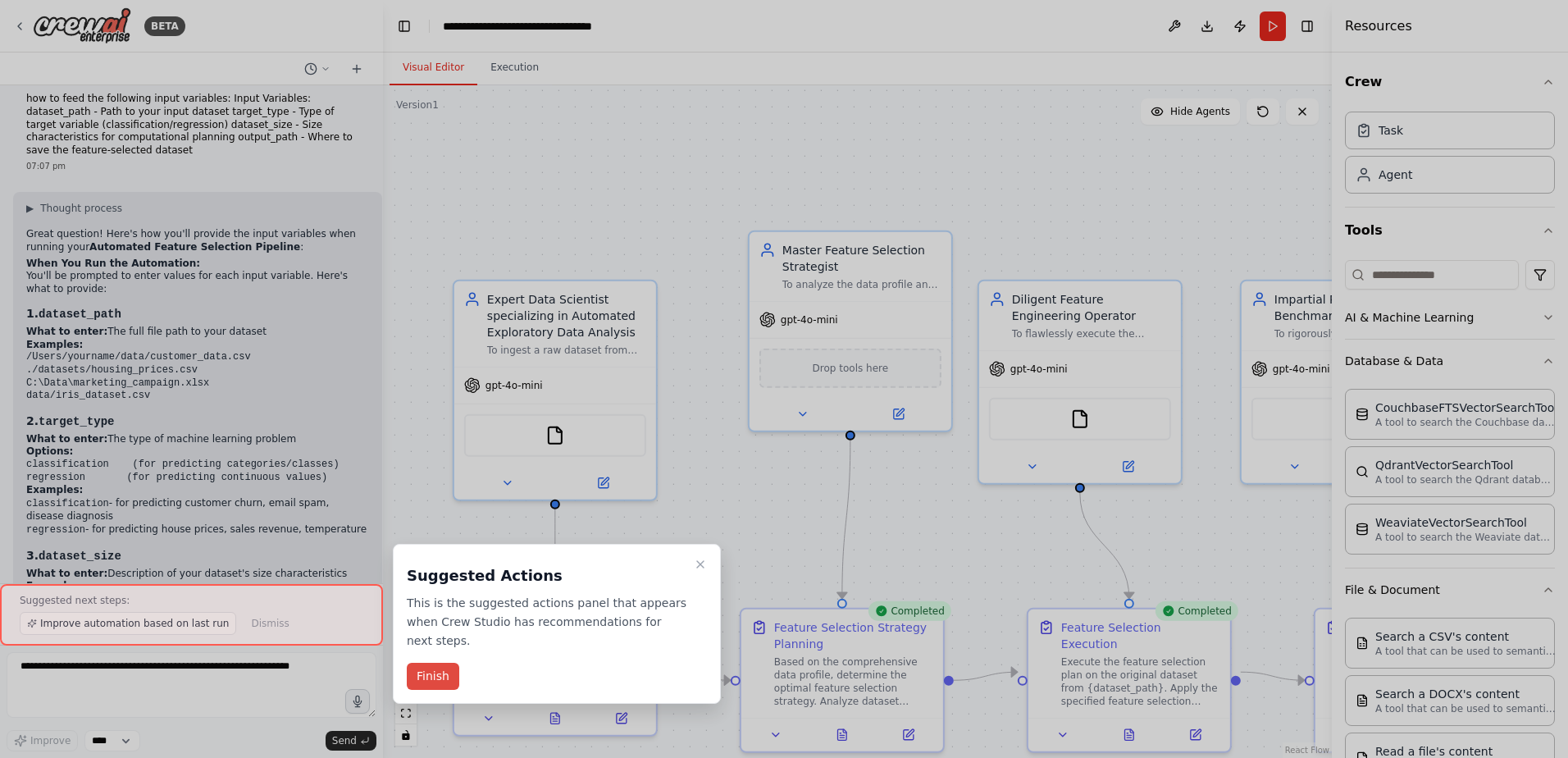
click at [434, 663] on button "Finish" at bounding box center [433, 677] width 53 height 27
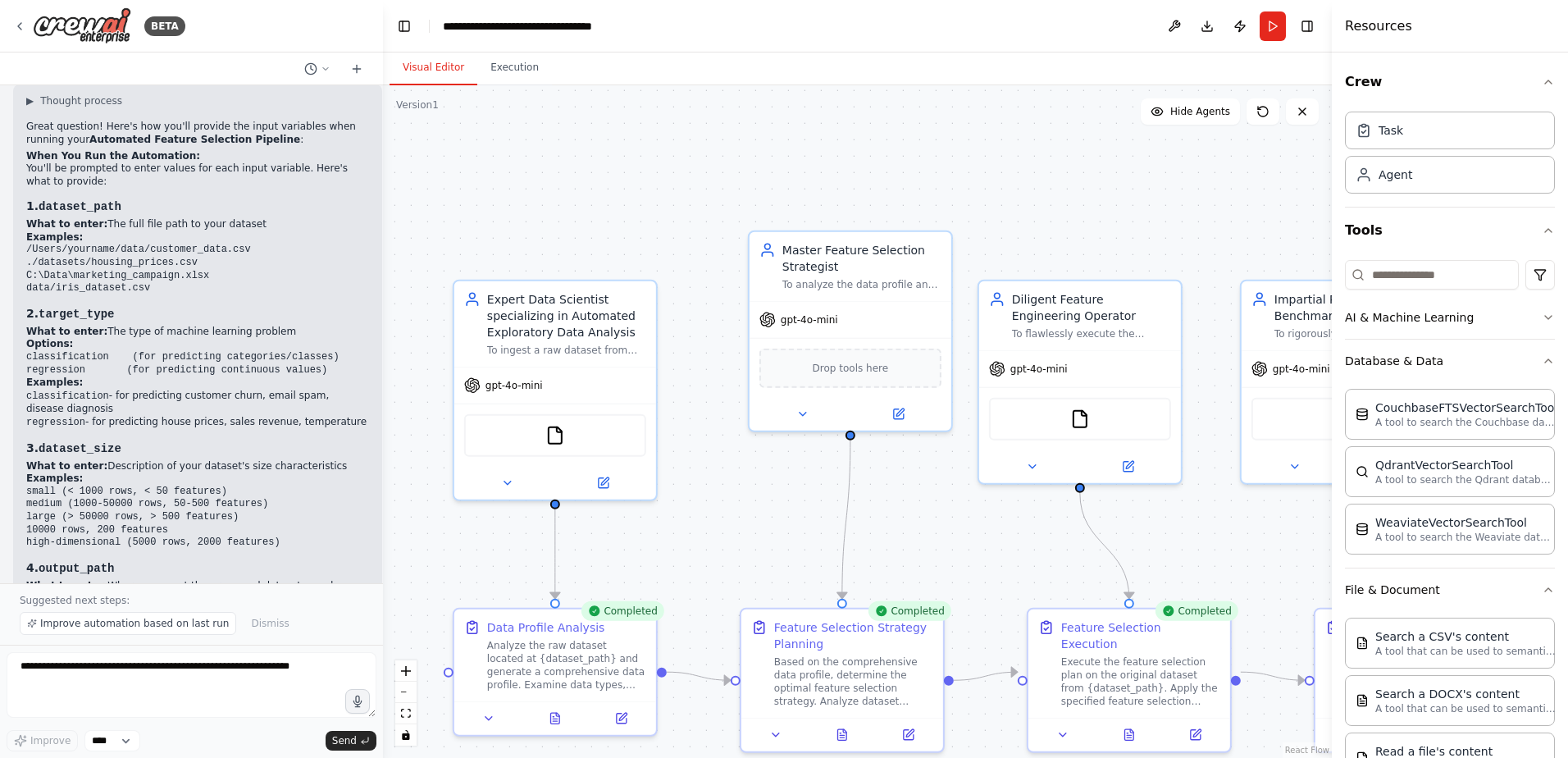
scroll to position [4117, 0]
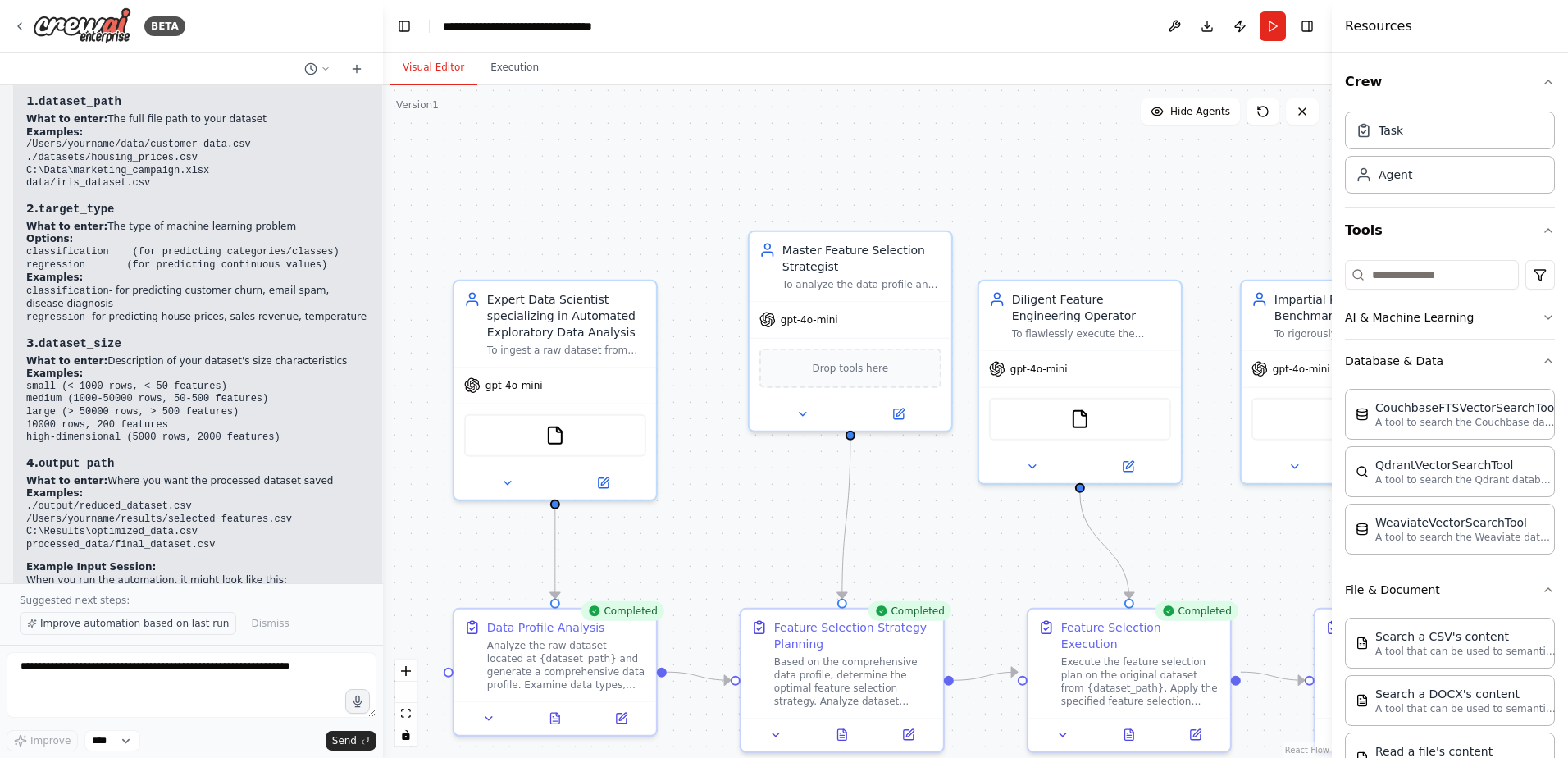
click at [142, 626] on span "Improve automation based on last run" at bounding box center [134, 623] width 188 height 13
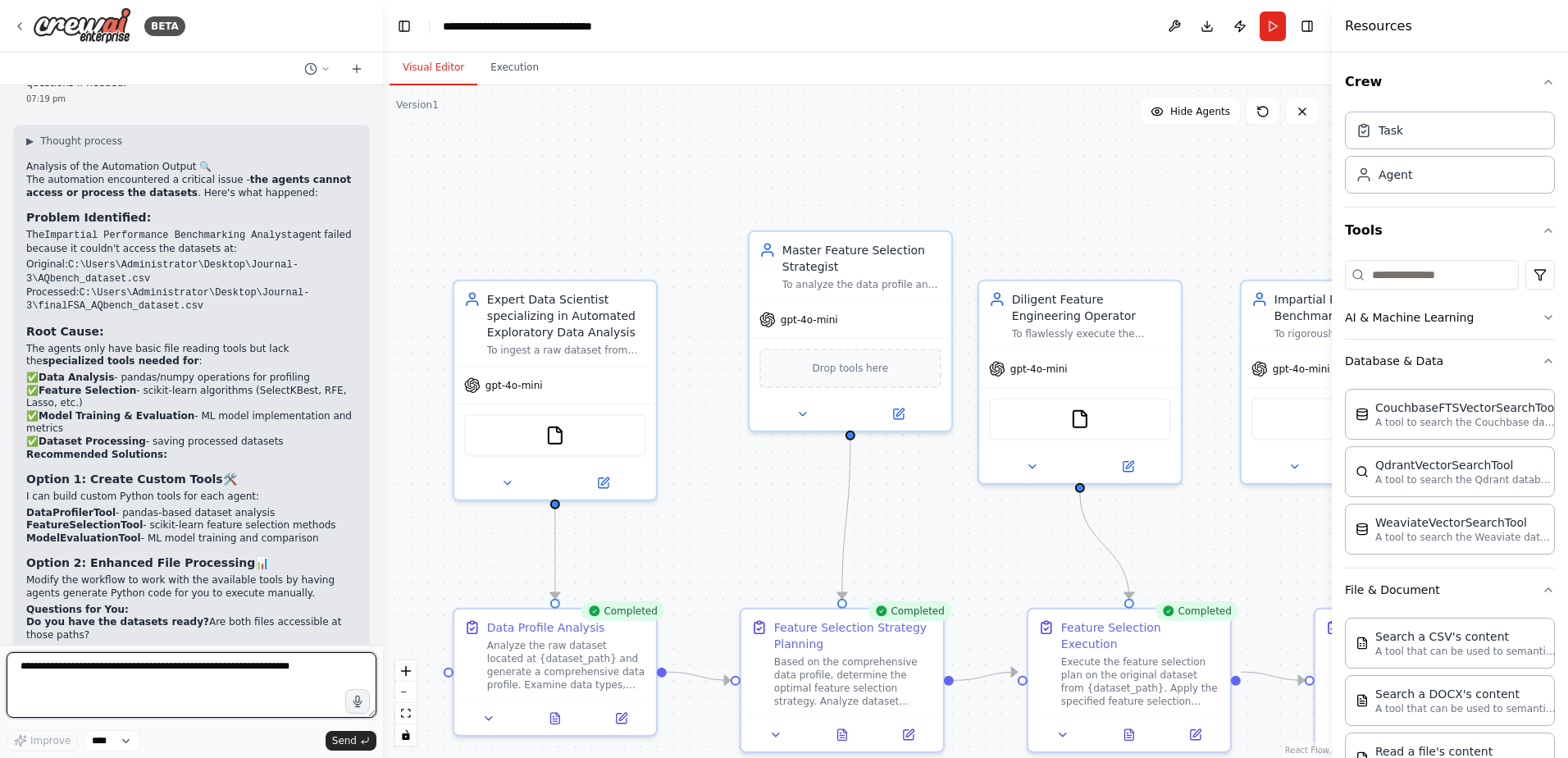
scroll to position [4875, 0]
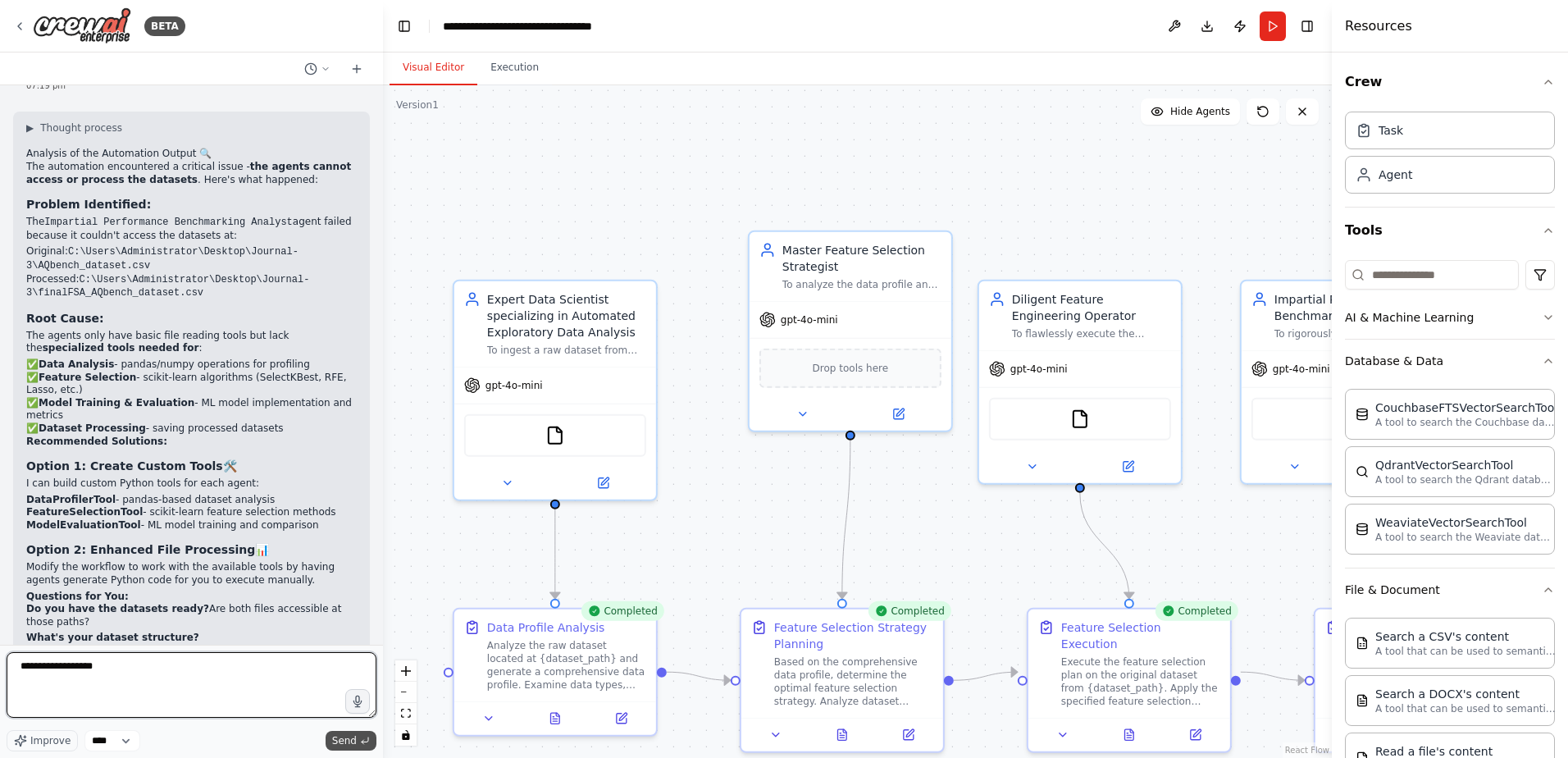
type textarea "**********"
click at [357, 738] on button "Send" at bounding box center [351, 741] width 51 height 20
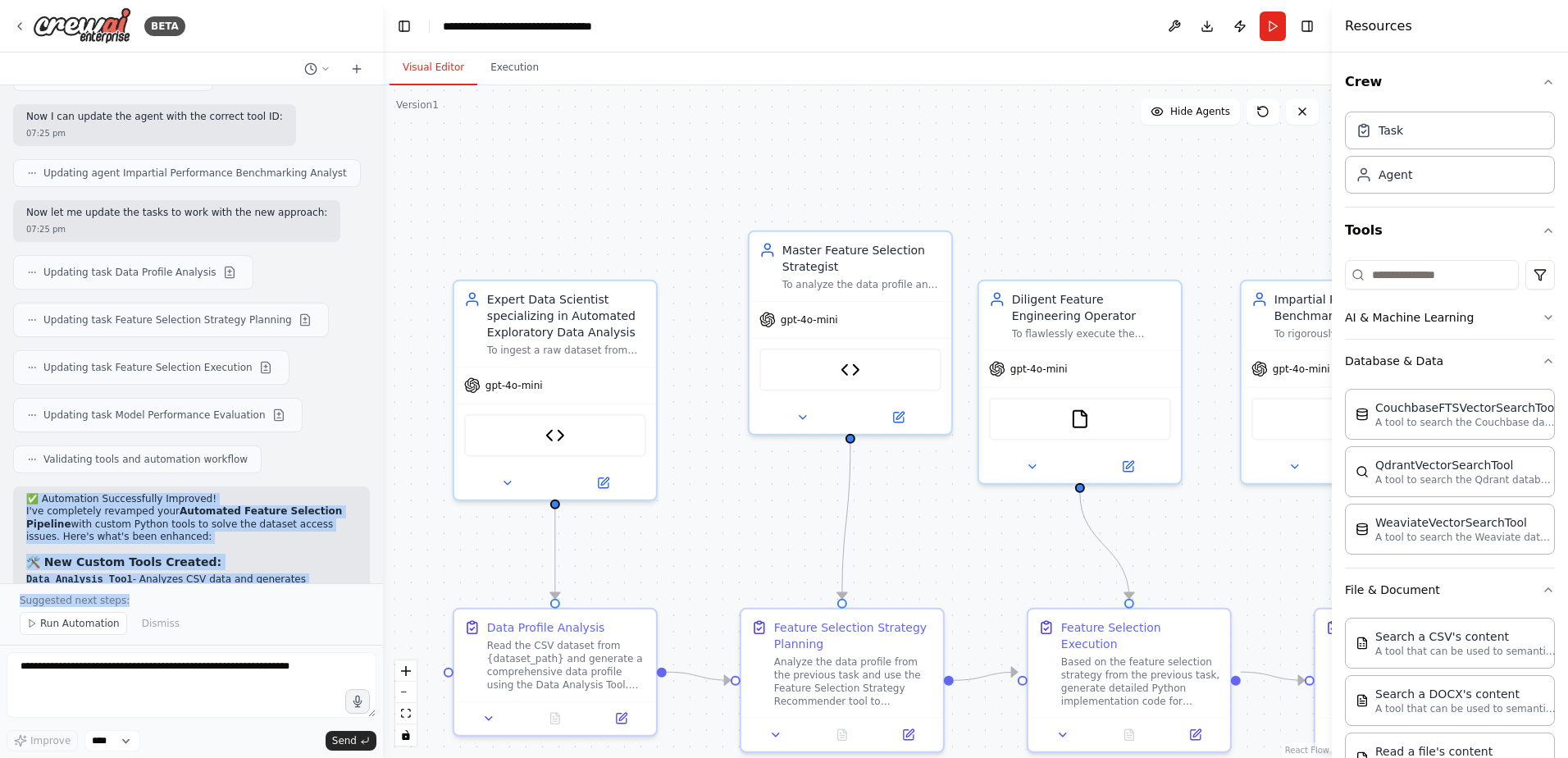
scroll to position [7644, 0]
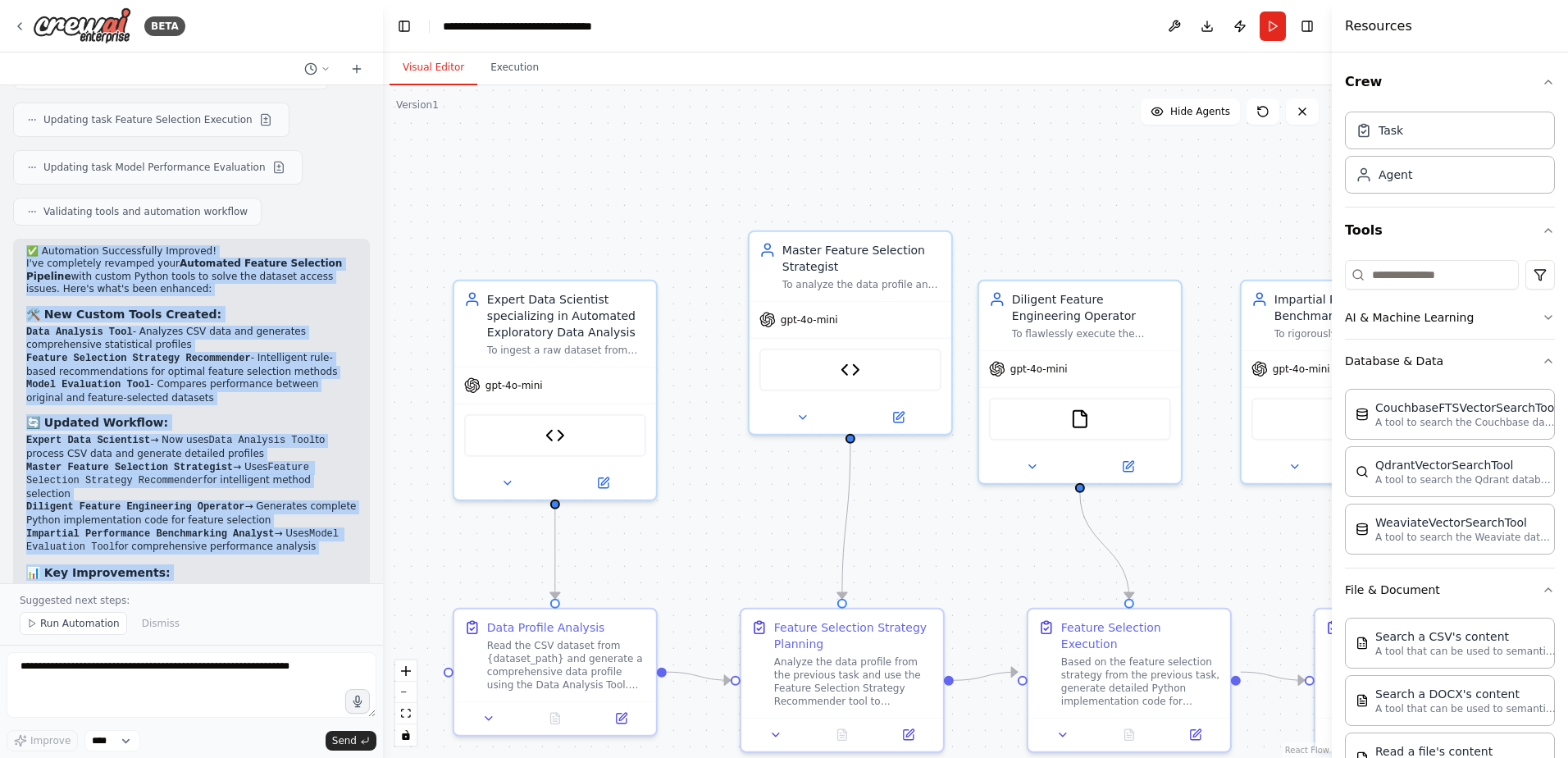
drag, startPoint x: 28, startPoint y: 300, endPoint x: 187, endPoint y: 540, distance: 287.9
click at [187, 540] on div "✅ Automation Successfully Improved! I've completely revamped your Automated Fea…" at bounding box center [191, 545] width 331 height 600
copy div "✅ Automation Successfully Improved! I've completely revamped your Automated Fea…"
click at [1274, 30] on button "Run" at bounding box center [1273, 26] width 26 height 29
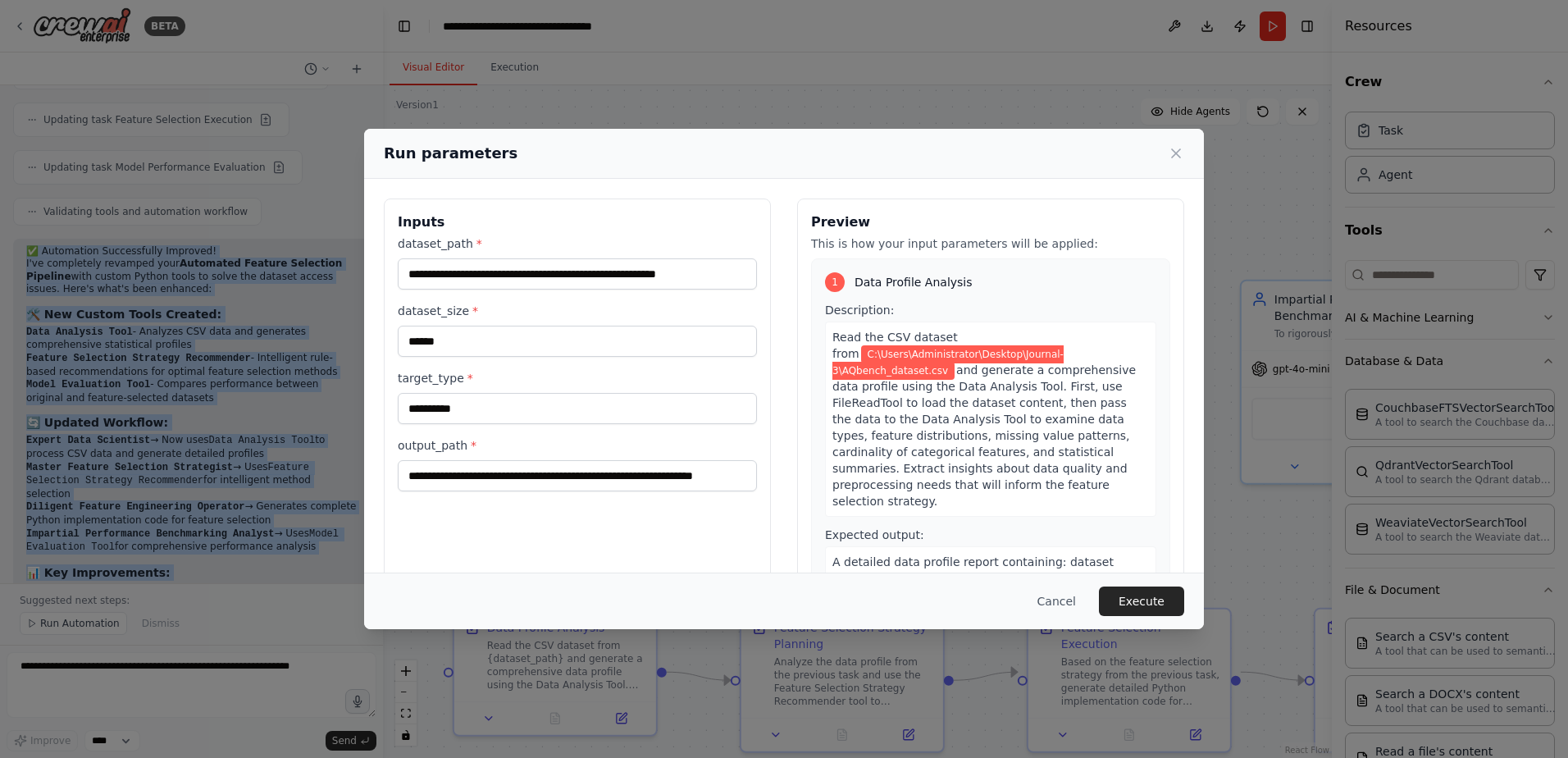
click at [1153, 602] on button "Execute" at bounding box center [1141, 601] width 85 height 29
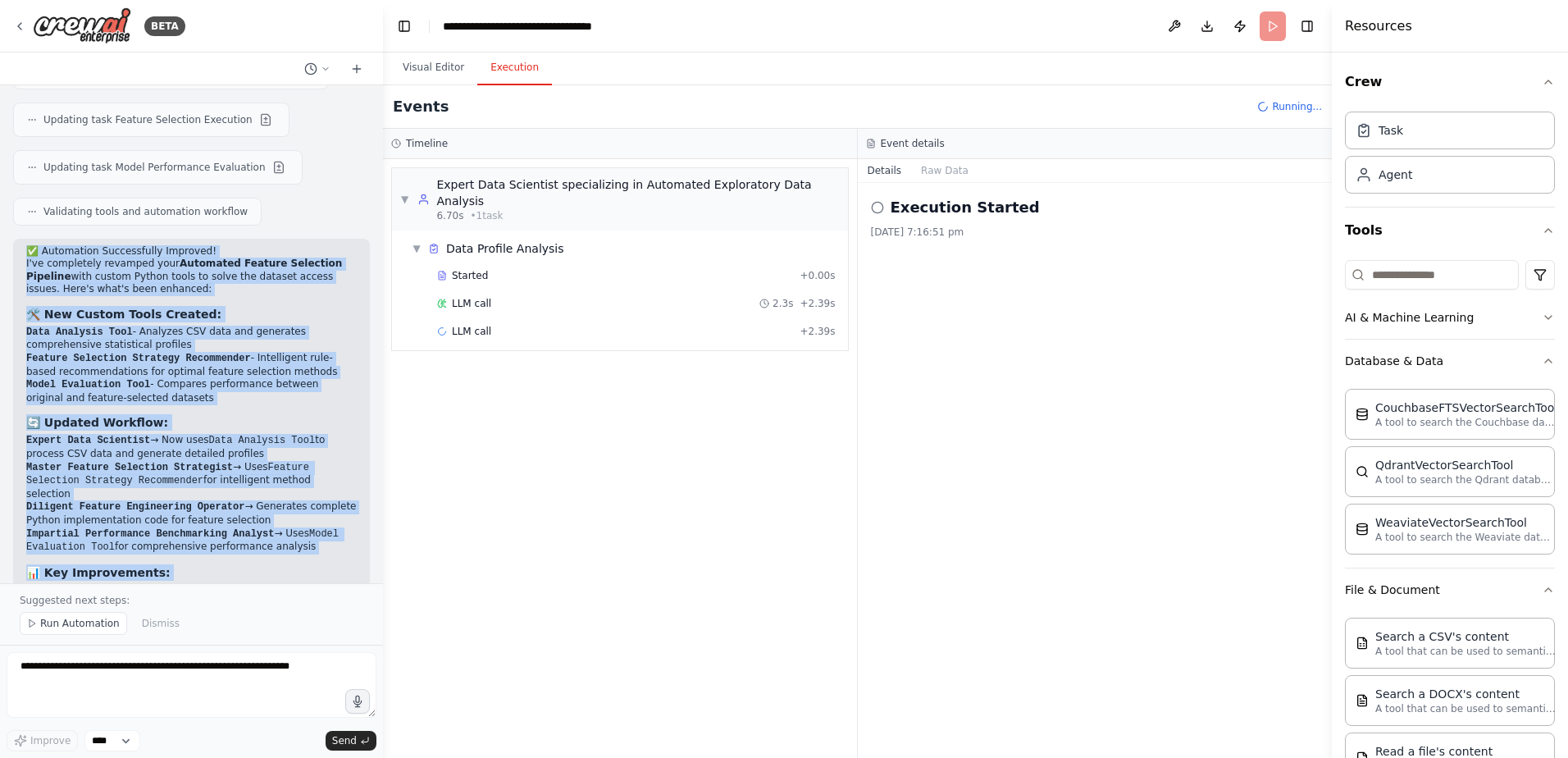
click at [505, 67] on button "Execution" at bounding box center [515, 67] width 75 height 34
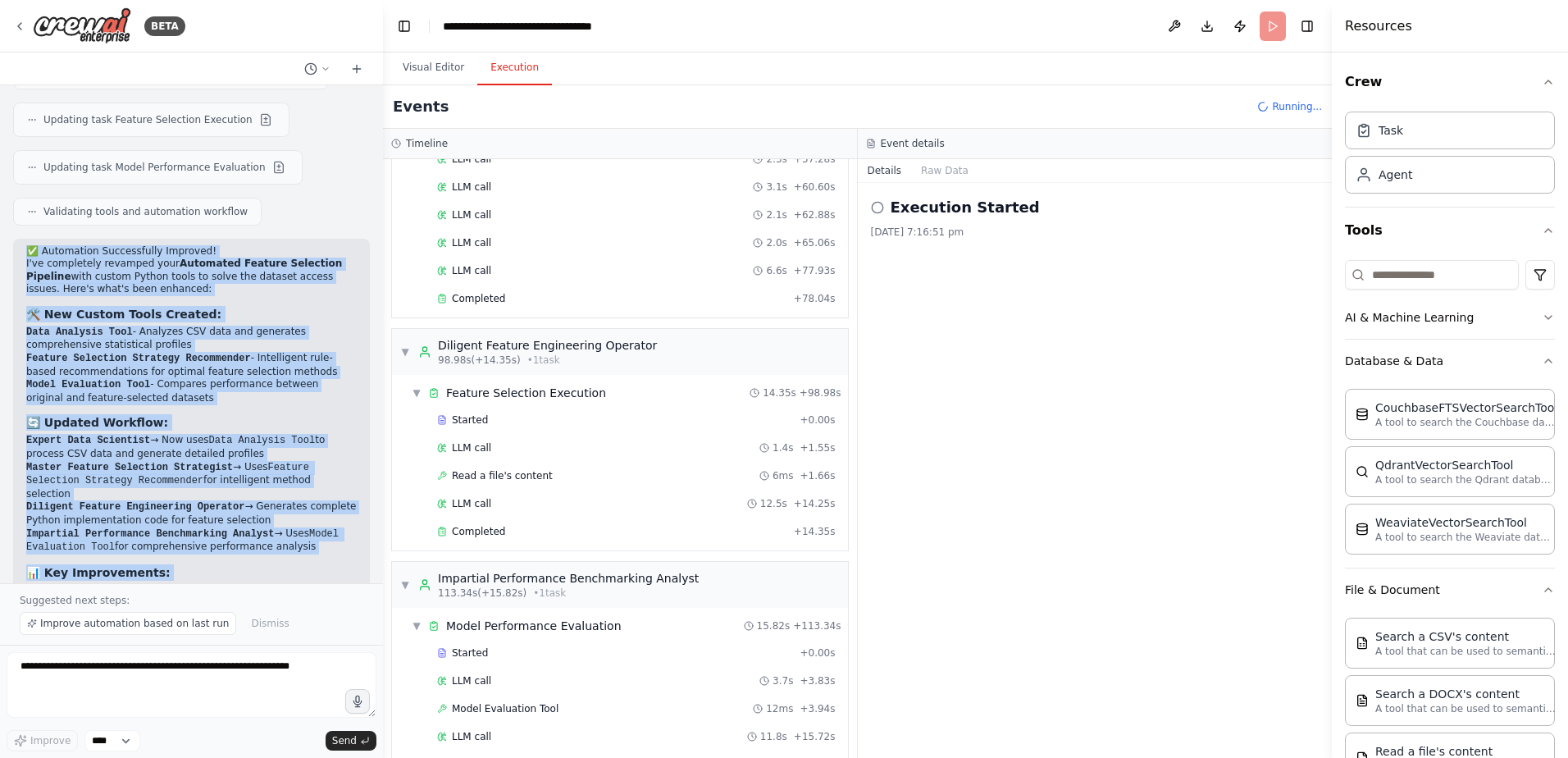
scroll to position [1186, 0]
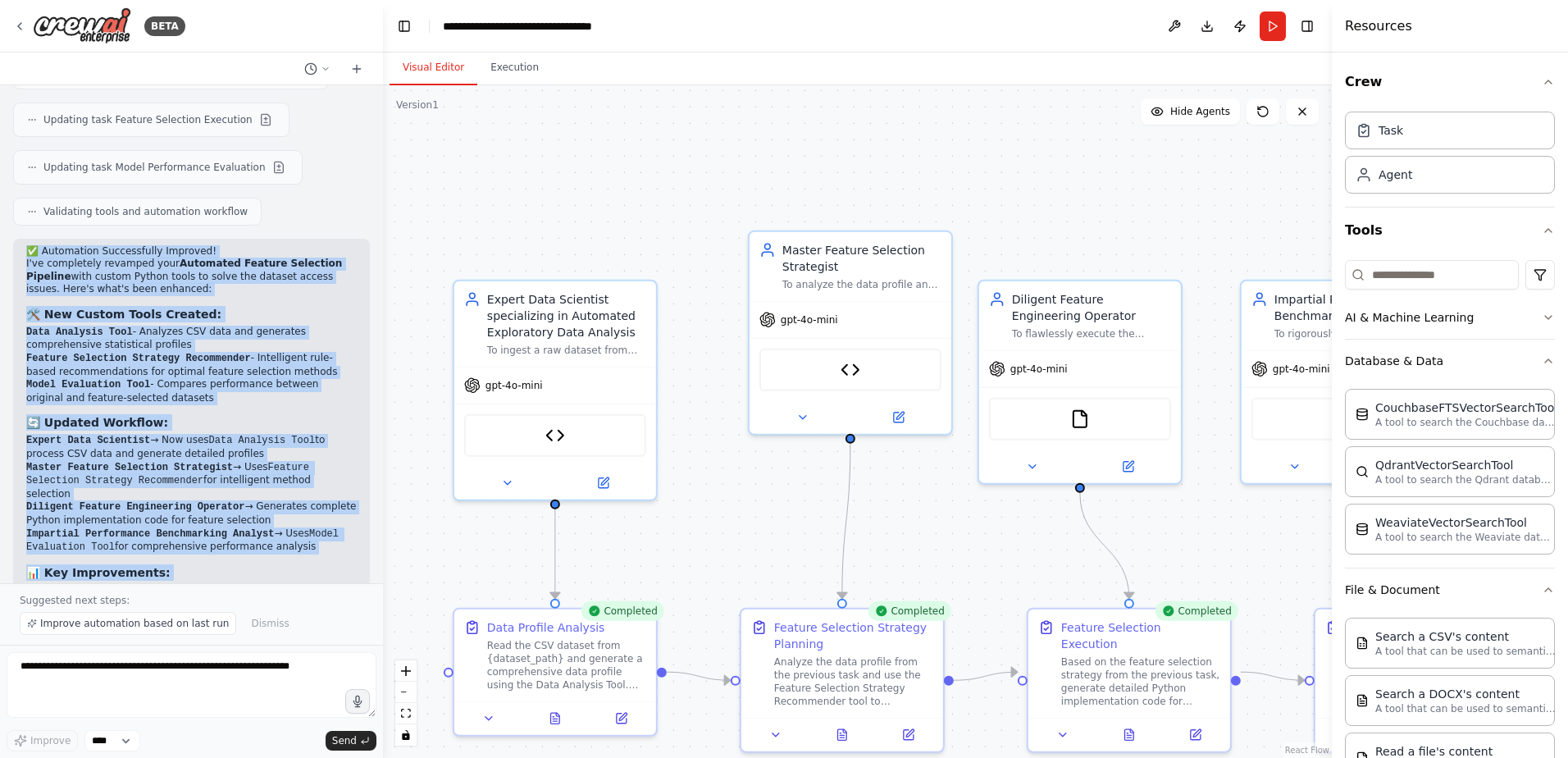
click at [415, 64] on button "Visual Editor" at bounding box center [434, 67] width 88 height 34
click at [513, 69] on button "Execution" at bounding box center [515, 67] width 75 height 34
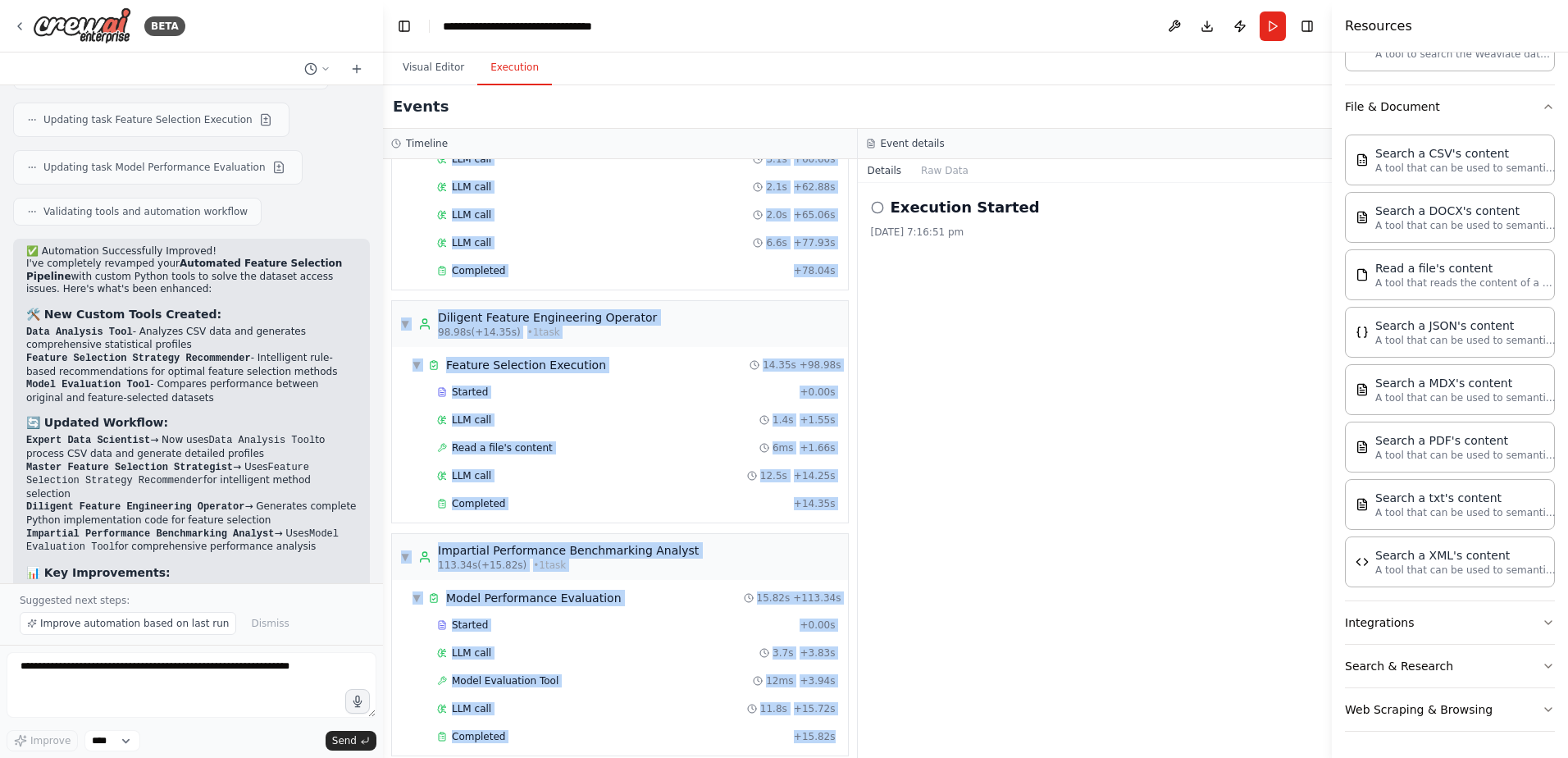
drag, startPoint x: 433, startPoint y: 168, endPoint x: 837, endPoint y: 728, distance: 690.5
click at [837, 728] on div "▼ Expert Data Scientist specializing in Automated Exploratory Data Analysis 6.7…" at bounding box center [620, 459] width 474 height 599
copy div "Expert Data Scientist specializing in Automated Exploratory Data Analysis 6.70s…"
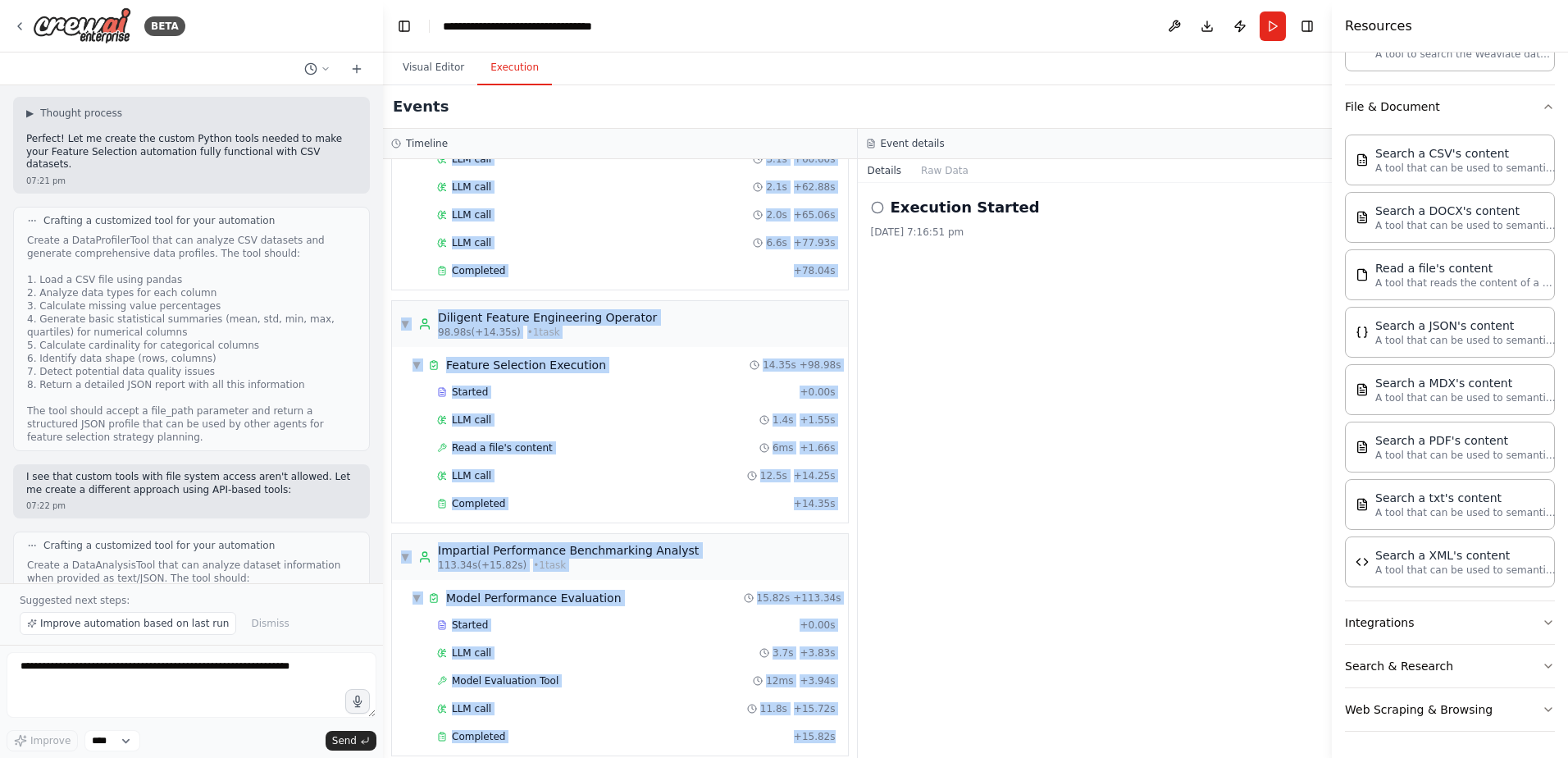
scroll to position [5839, 0]
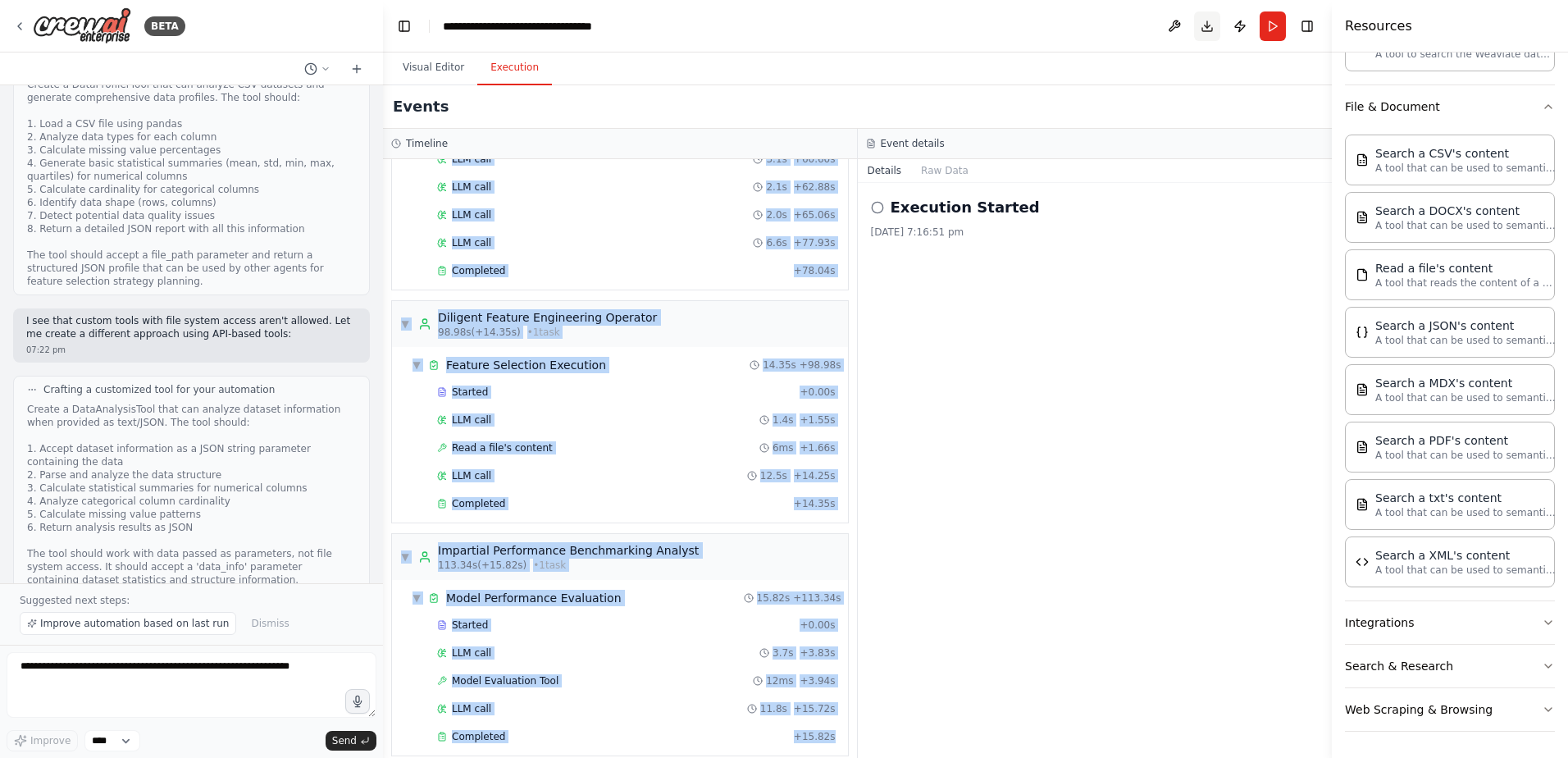
click at [1207, 28] on button "Download" at bounding box center [1207, 26] width 26 height 29
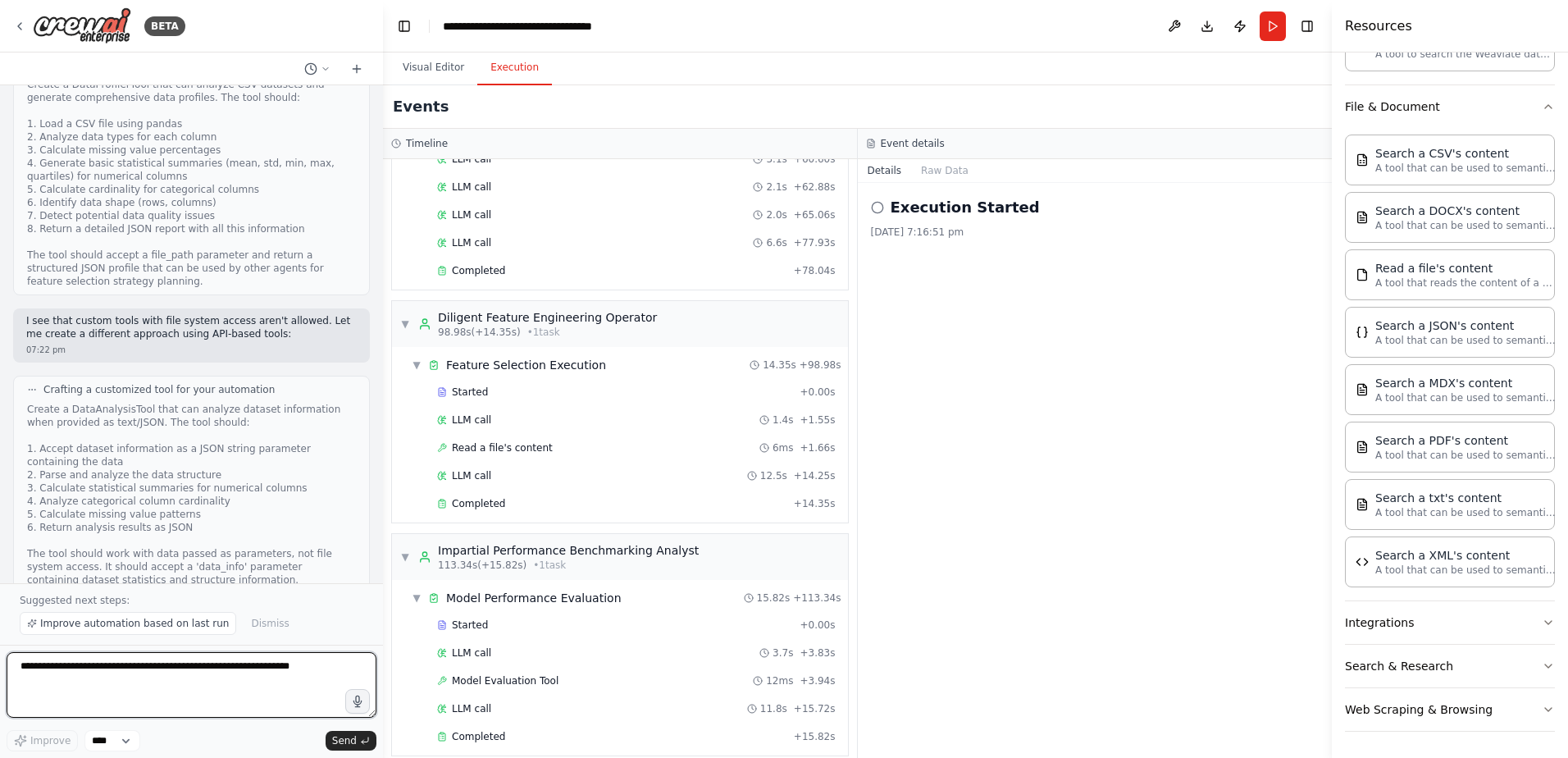
click at [64, 673] on textarea at bounding box center [191, 685] width 370 height 65
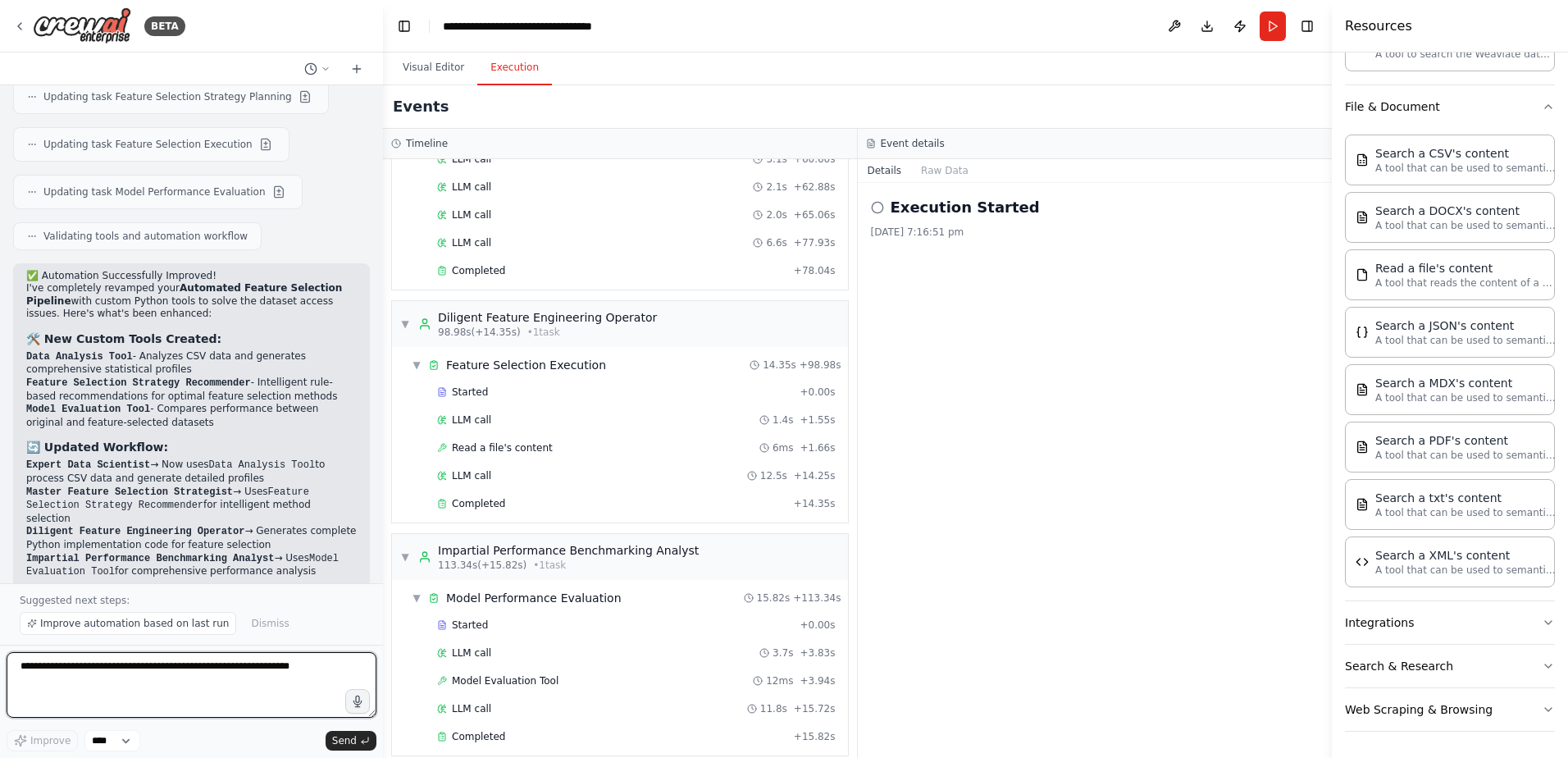
scroll to position [7644, 0]
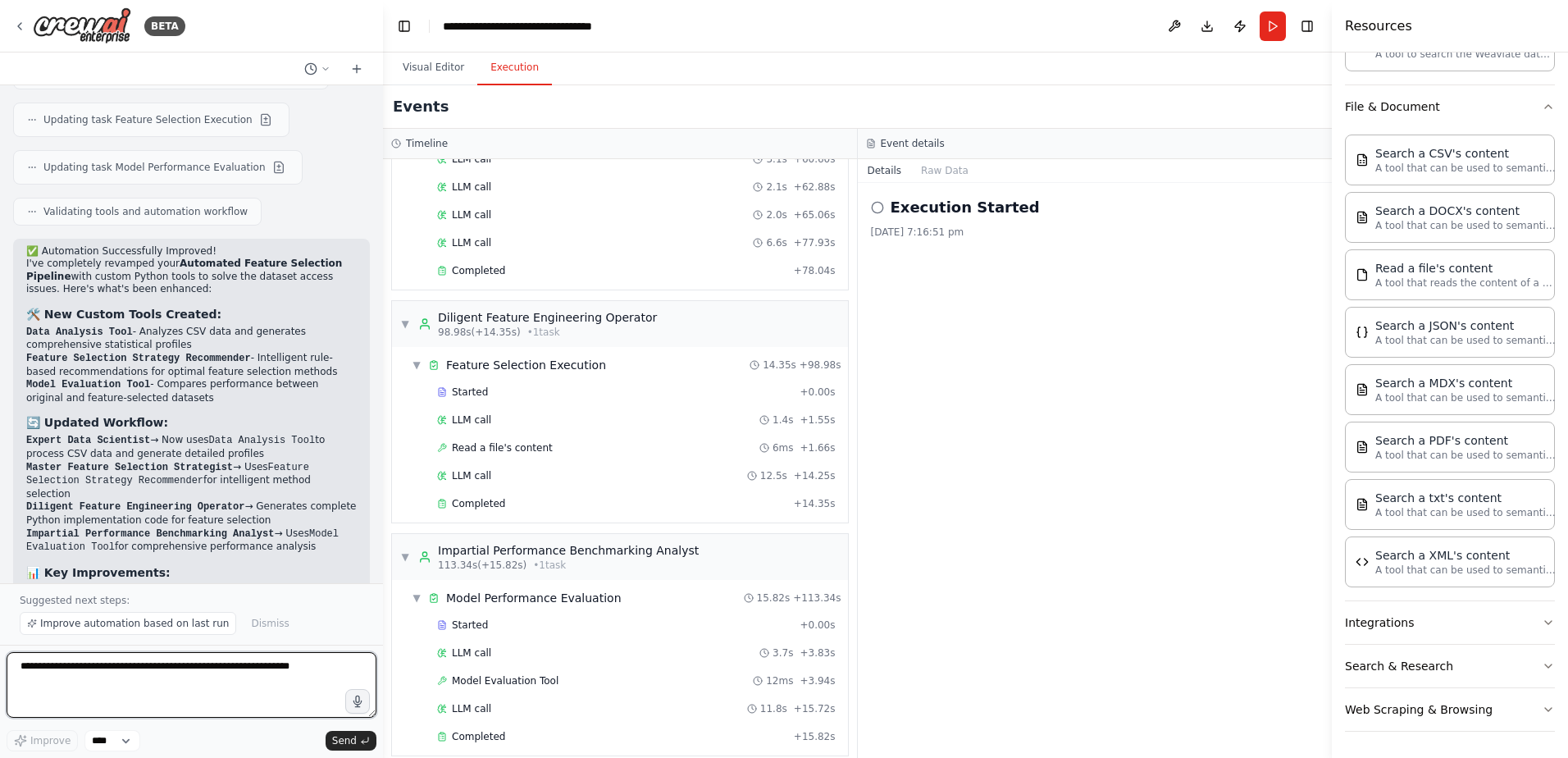
click at [79, 678] on textarea at bounding box center [191, 685] width 370 height 65
type textarea "**********"
click at [352, 746] on span "Send" at bounding box center [344, 740] width 24 height 13
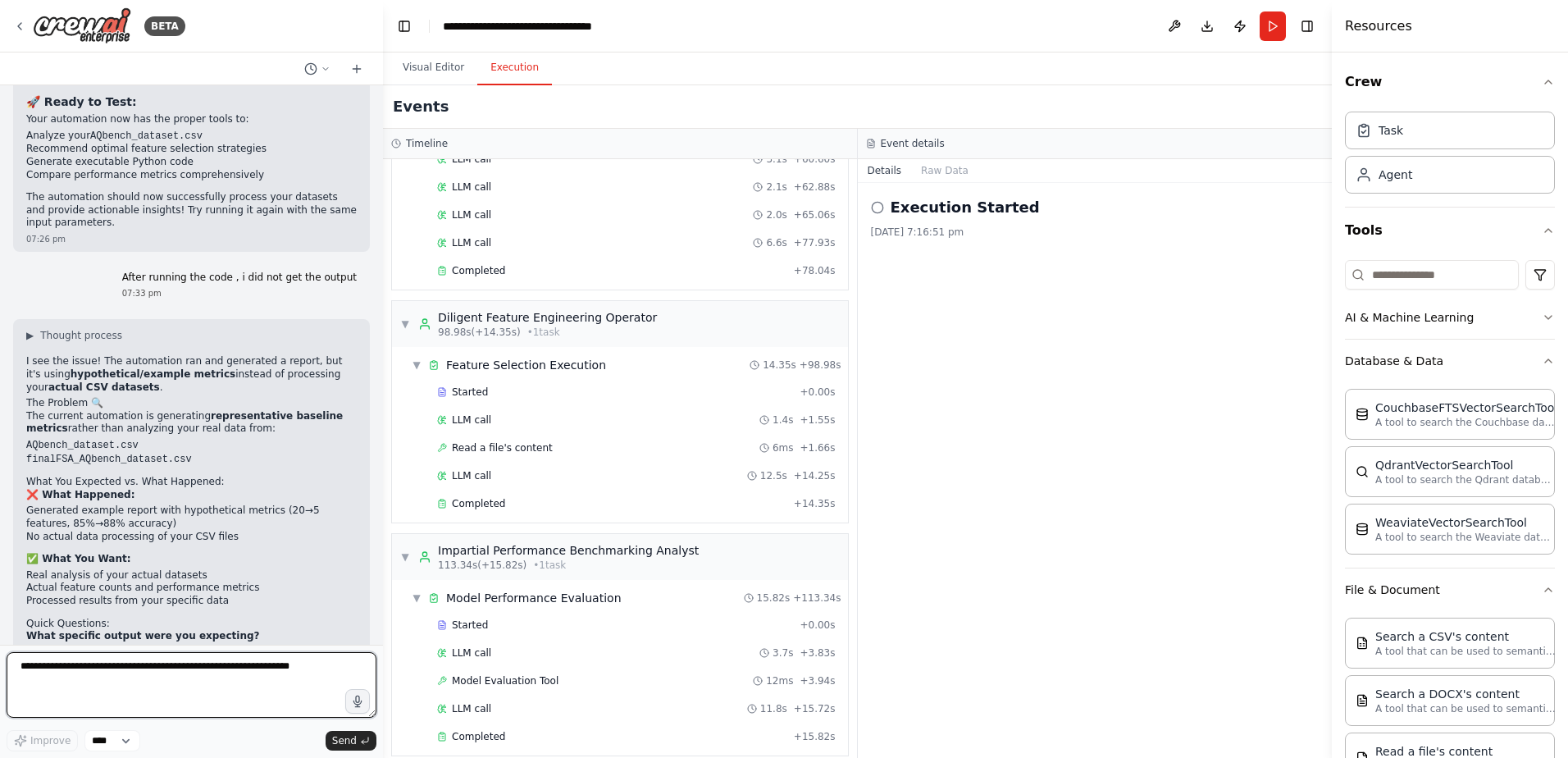
scroll to position [8266, 0]
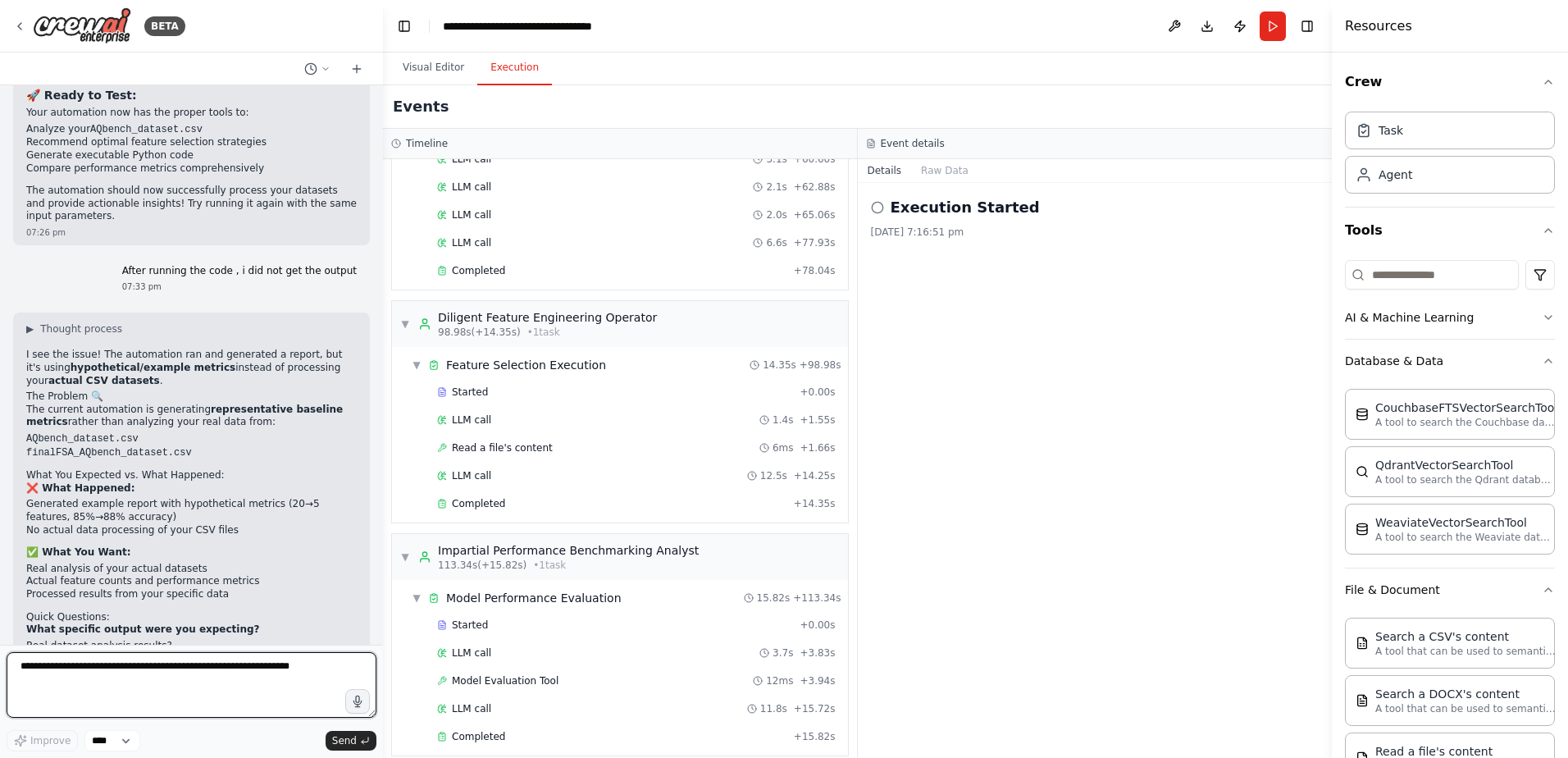
click at [117, 670] on textarea at bounding box center [191, 685] width 370 height 65
type textarea "********"
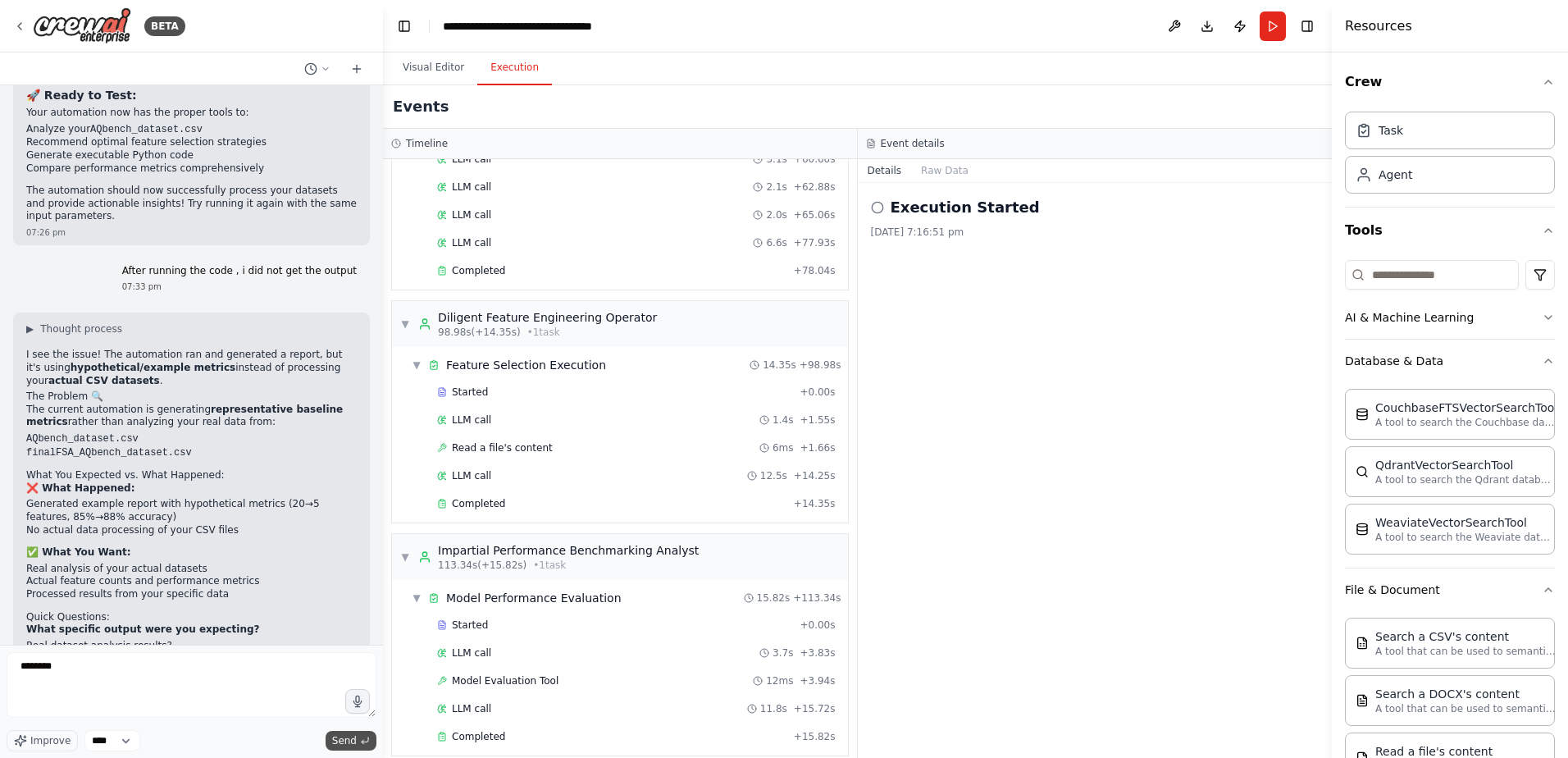
click at [355, 741] on span "Send" at bounding box center [344, 740] width 24 height 13
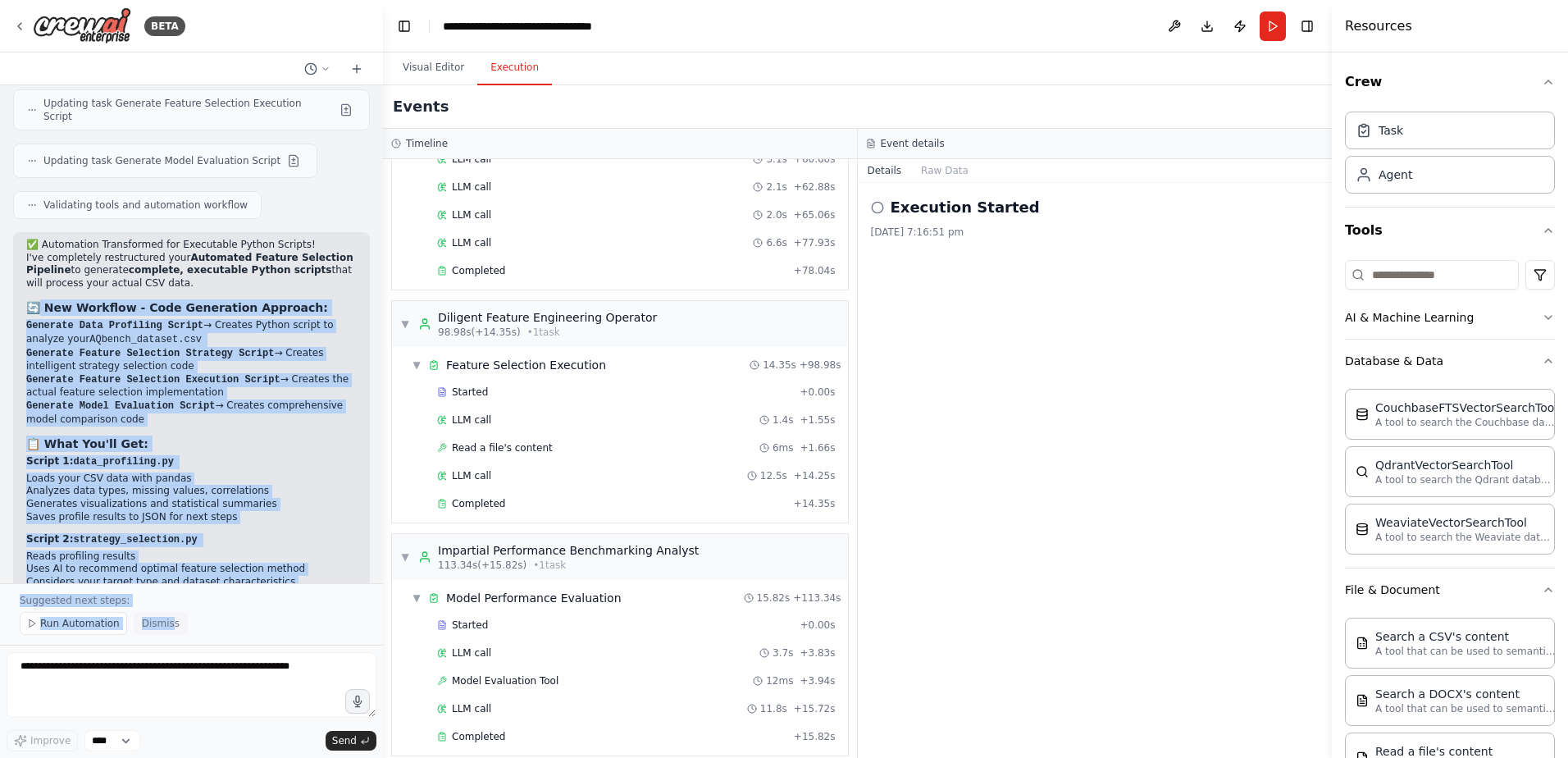
scroll to position [9656, 0]
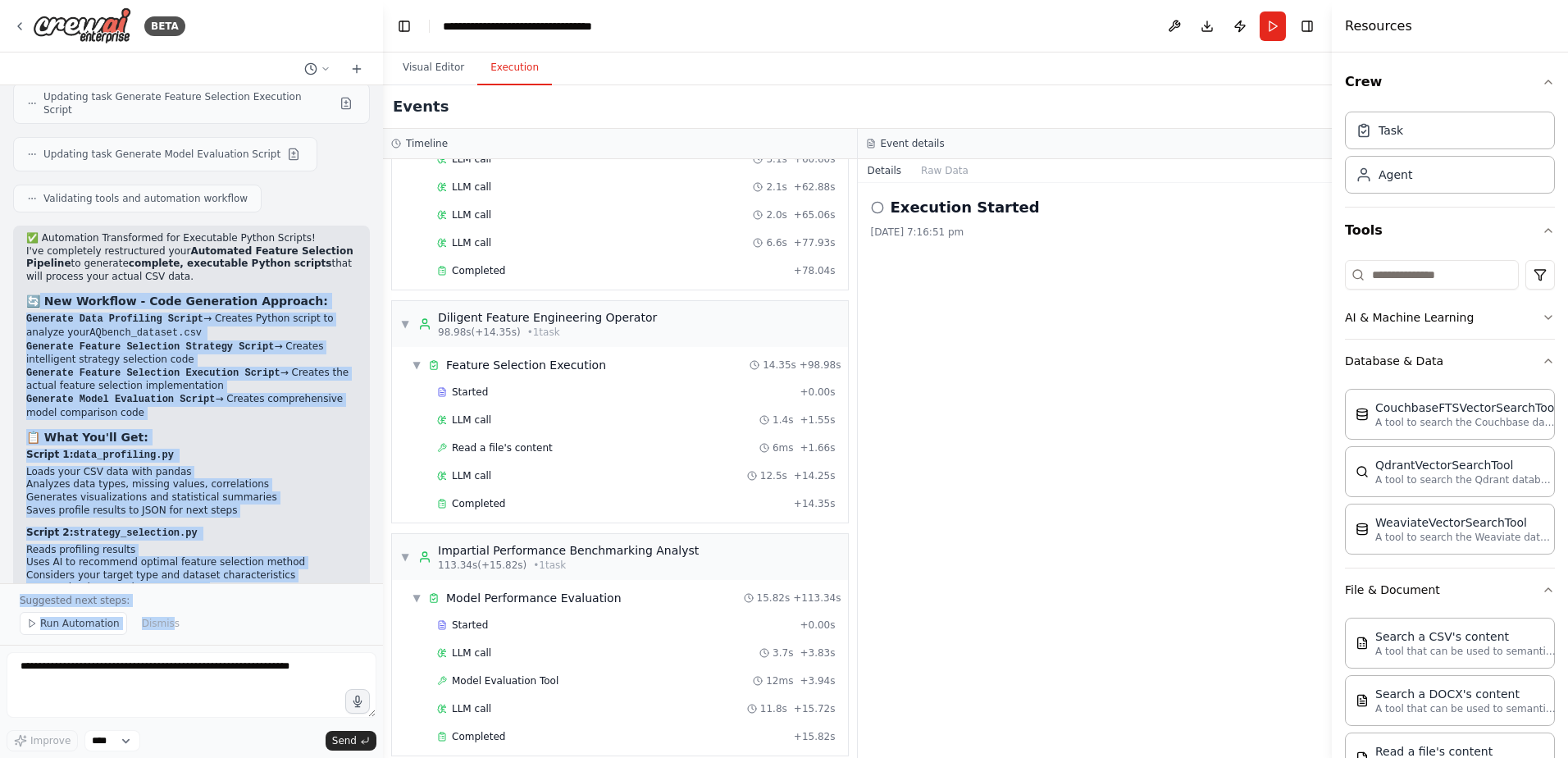
drag, startPoint x: 44, startPoint y: 237, endPoint x: 314, endPoint y: 546, distance: 410.3
click at [314, 546] on div "✅ Automation Transformed for Executable Python Scripts! I've completely restruc…" at bounding box center [191, 551] width 331 height 638
copy div "New Workflow - Code Generation Approach: Generate Data Profiling Script → Creat…"
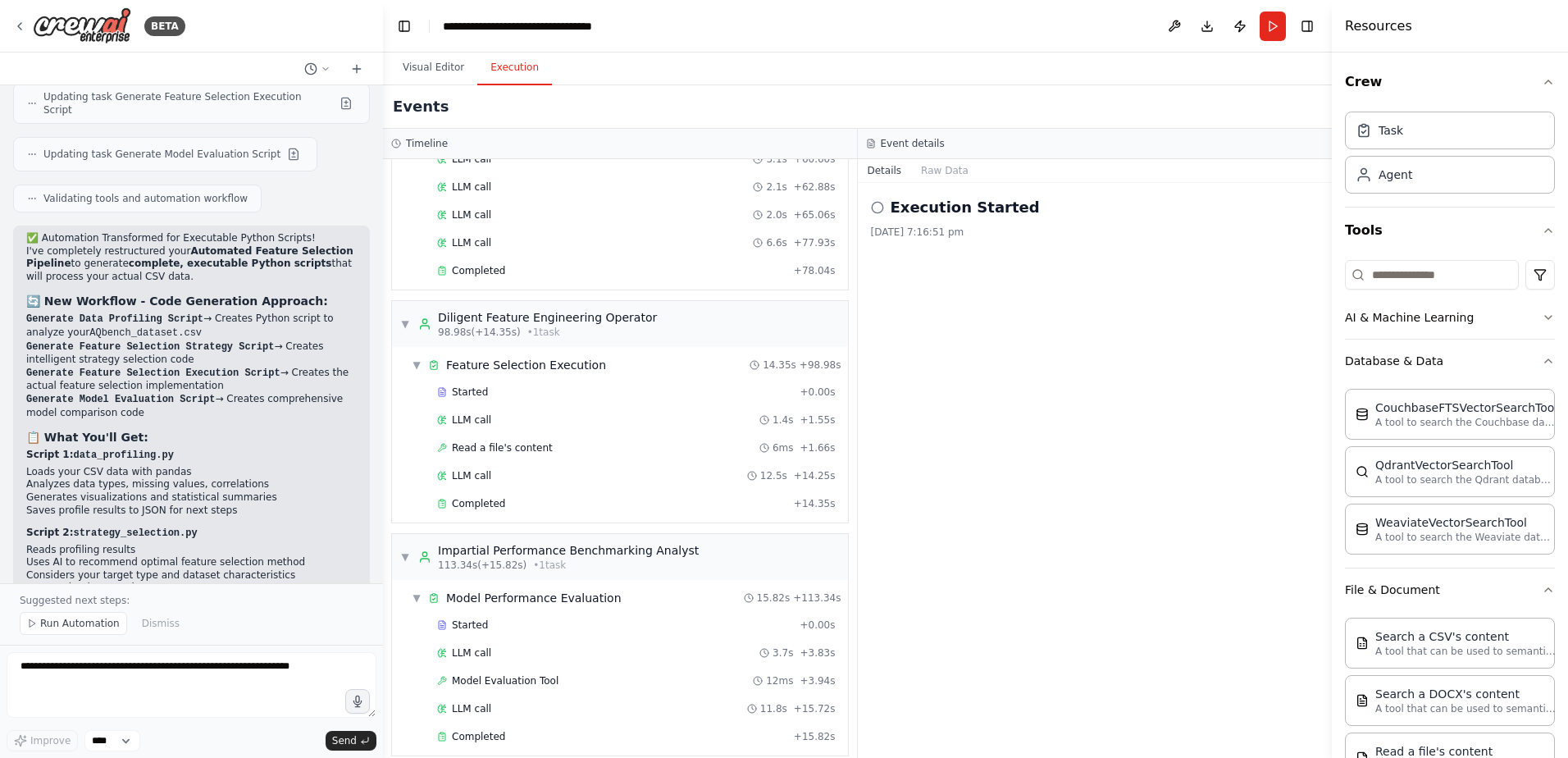
click at [105, 601] on p "Suggested next steps:" at bounding box center [191, 600] width 343 height 13
click at [82, 668] on textarea at bounding box center [191, 685] width 370 height 65
type textarea "***"
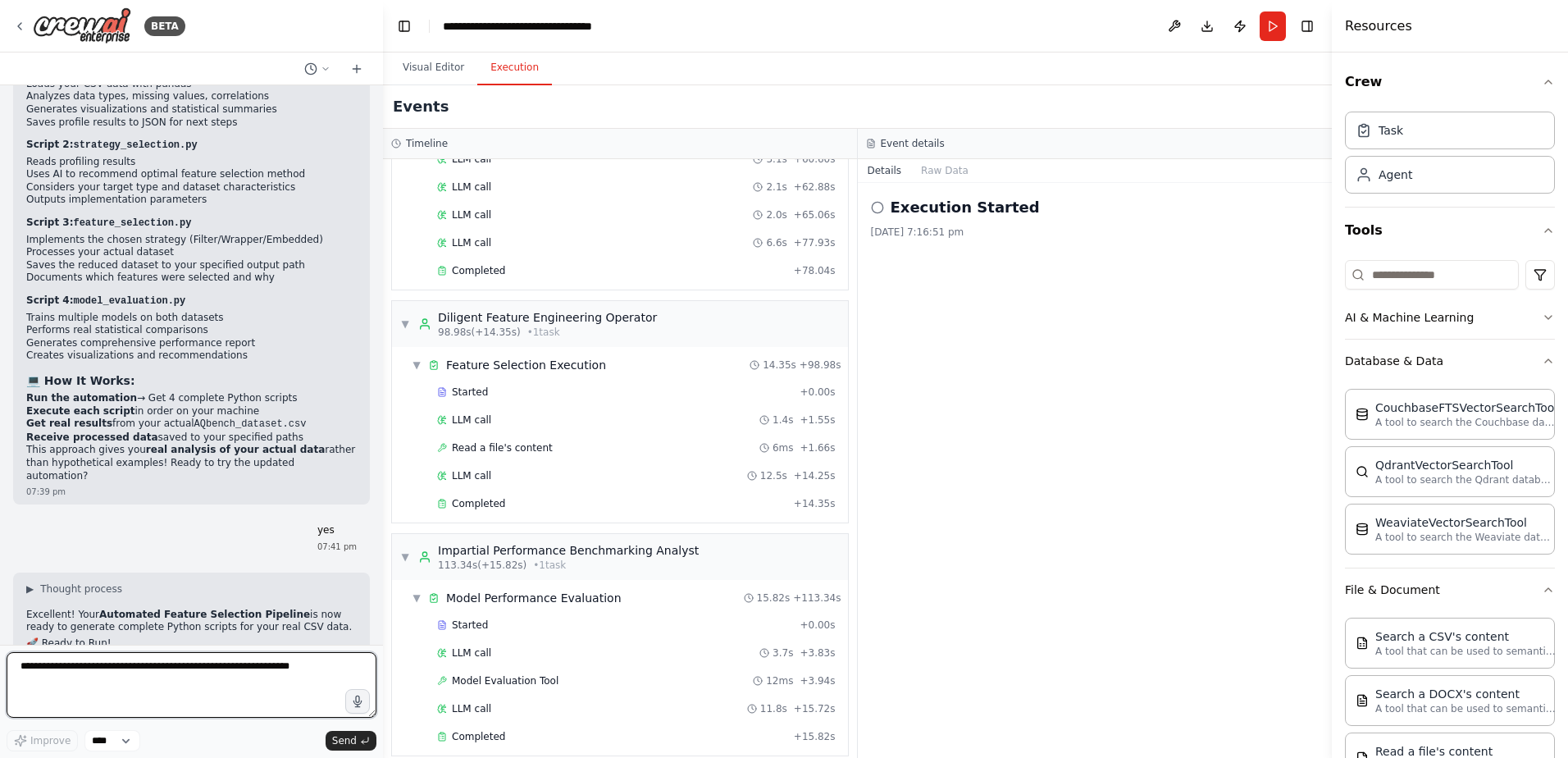
scroll to position [10057, 0]
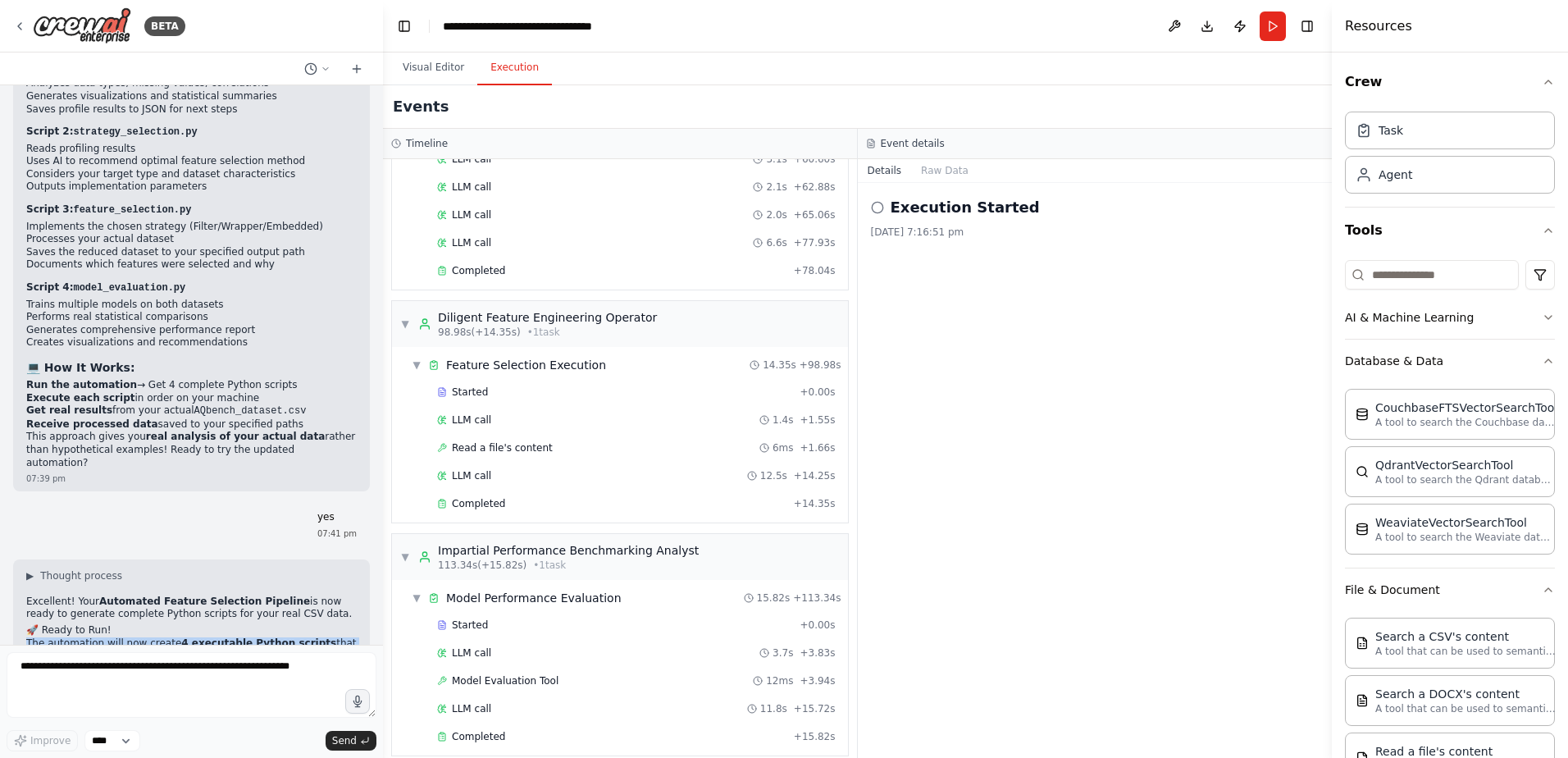
drag, startPoint x: 27, startPoint y: 323, endPoint x: 326, endPoint y: 520, distance: 358.1
click at [326, 570] on div "▶ Thought process Excellent! Your Automated Feature Selection Pipeline is now r…" at bounding box center [191, 757] width 331 height 376
copy div "The automation will now create 4 executable Python scripts that will: Analyze y…"
click at [1278, 29] on button "Run" at bounding box center [1273, 26] width 26 height 29
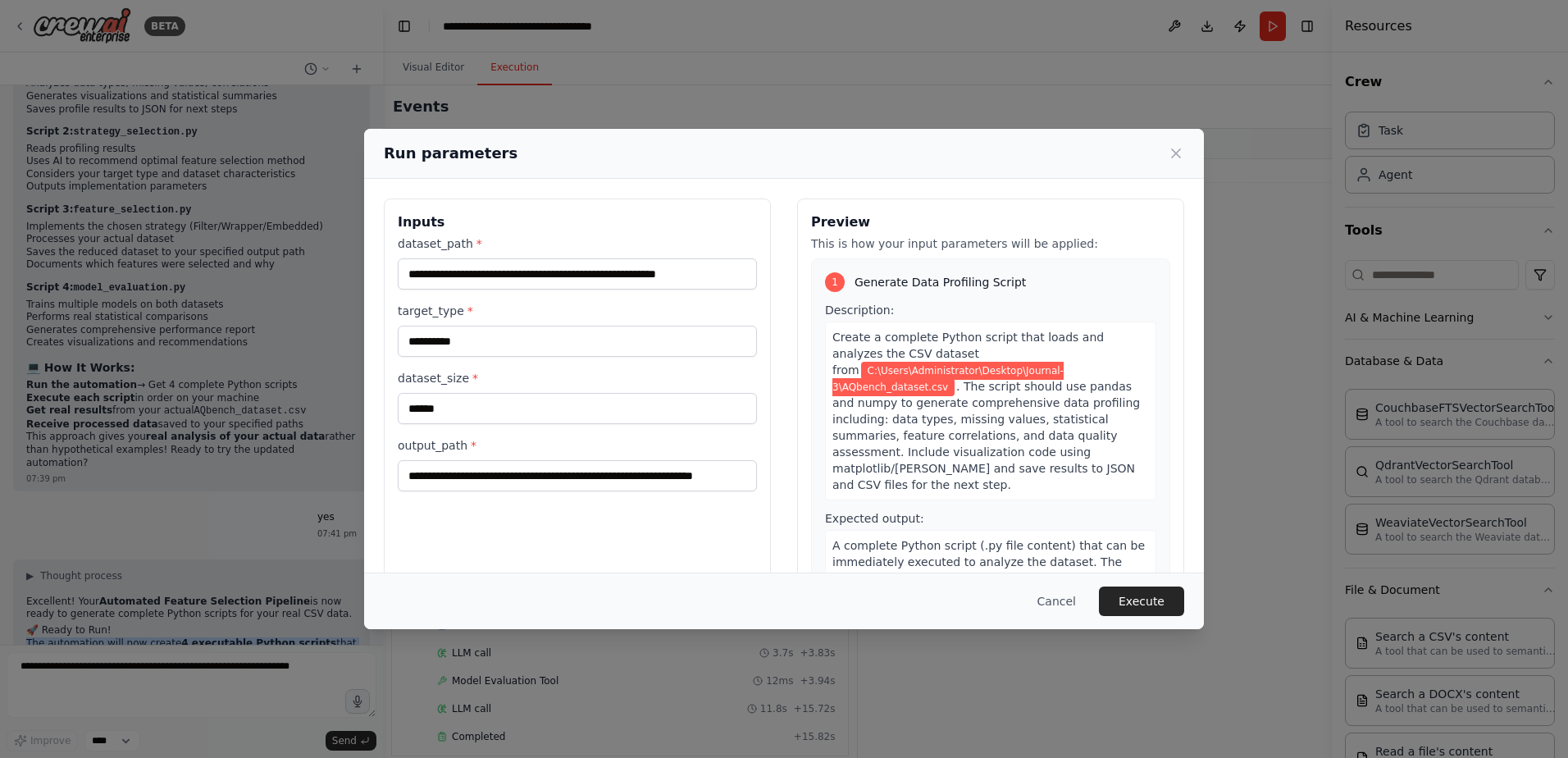
click at [1156, 605] on button "Execute" at bounding box center [1141, 601] width 85 height 29
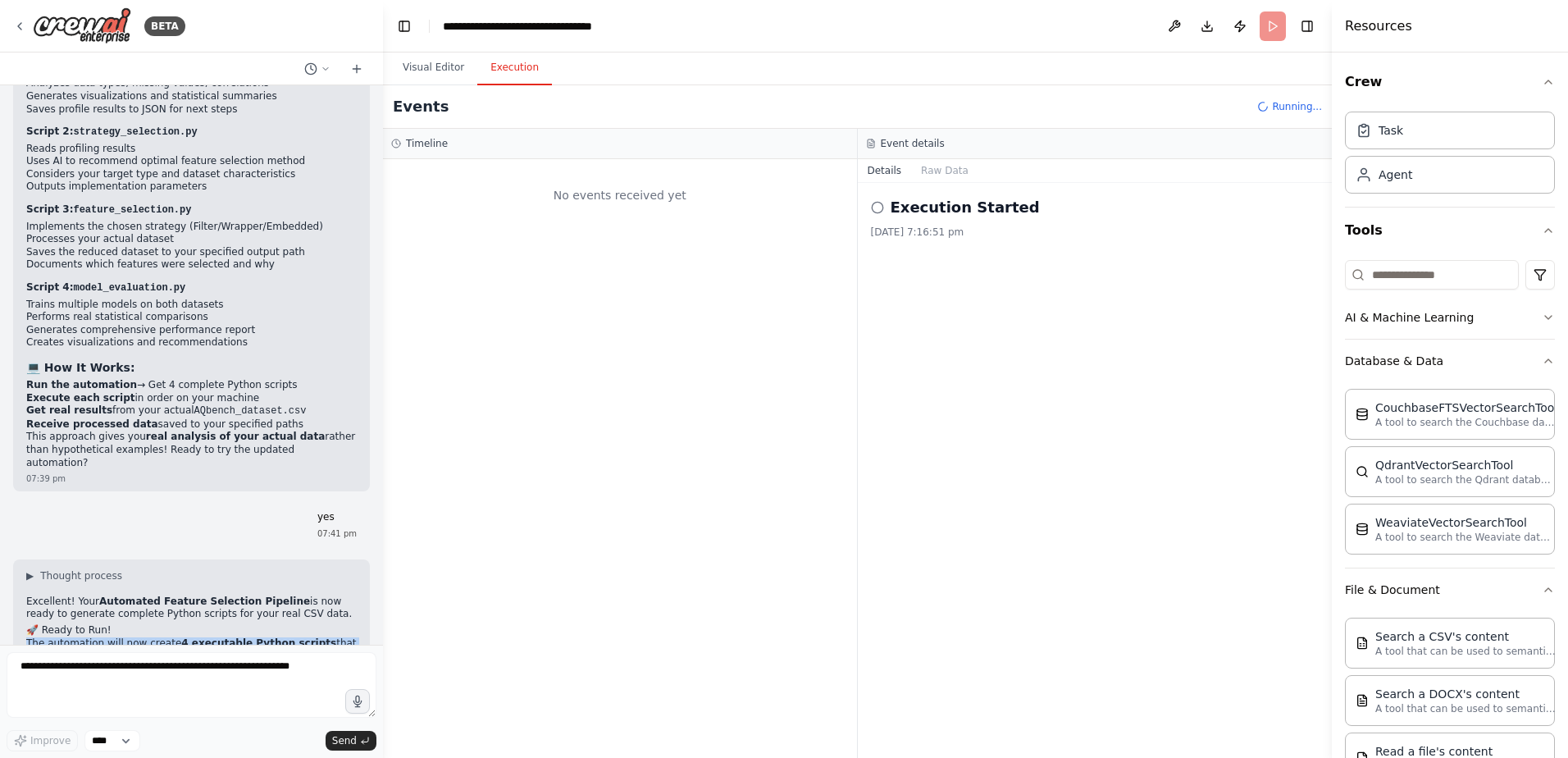
scroll to position [0, 0]
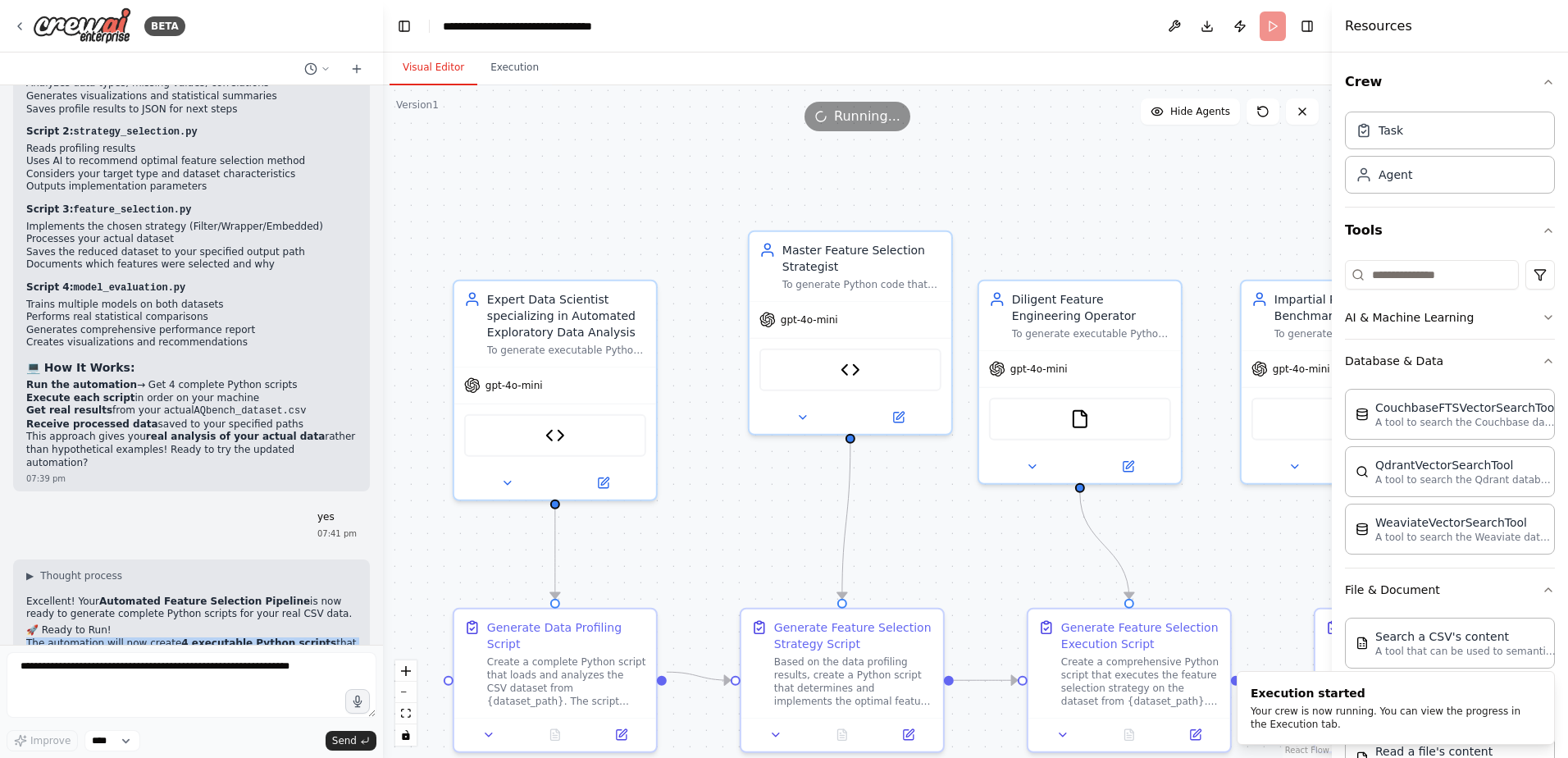
click at [437, 70] on button "Visual Editor" at bounding box center [434, 67] width 88 height 34
click at [514, 64] on button "Execution" at bounding box center [515, 67] width 75 height 34
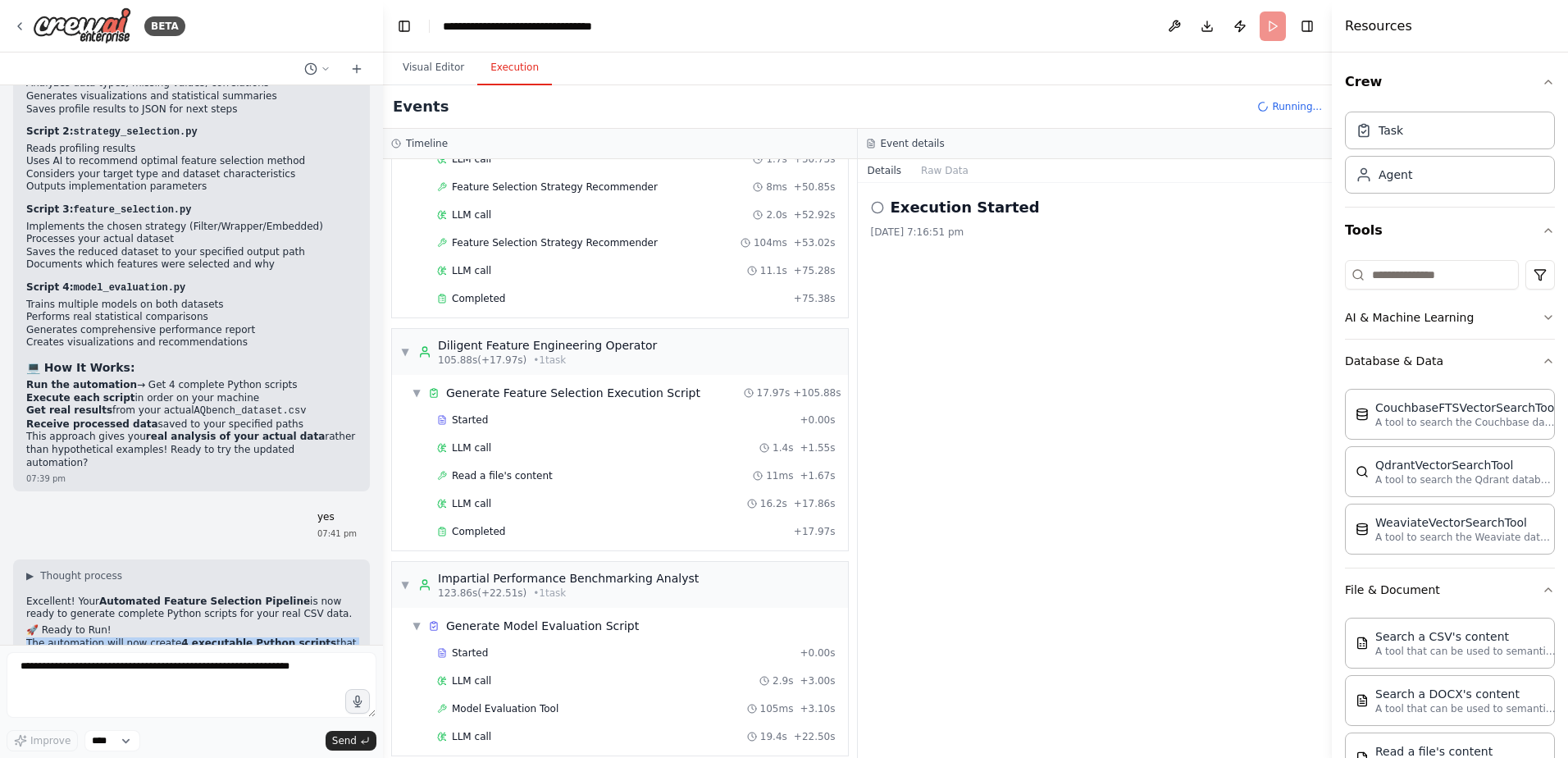
scroll to position [1577, 0]
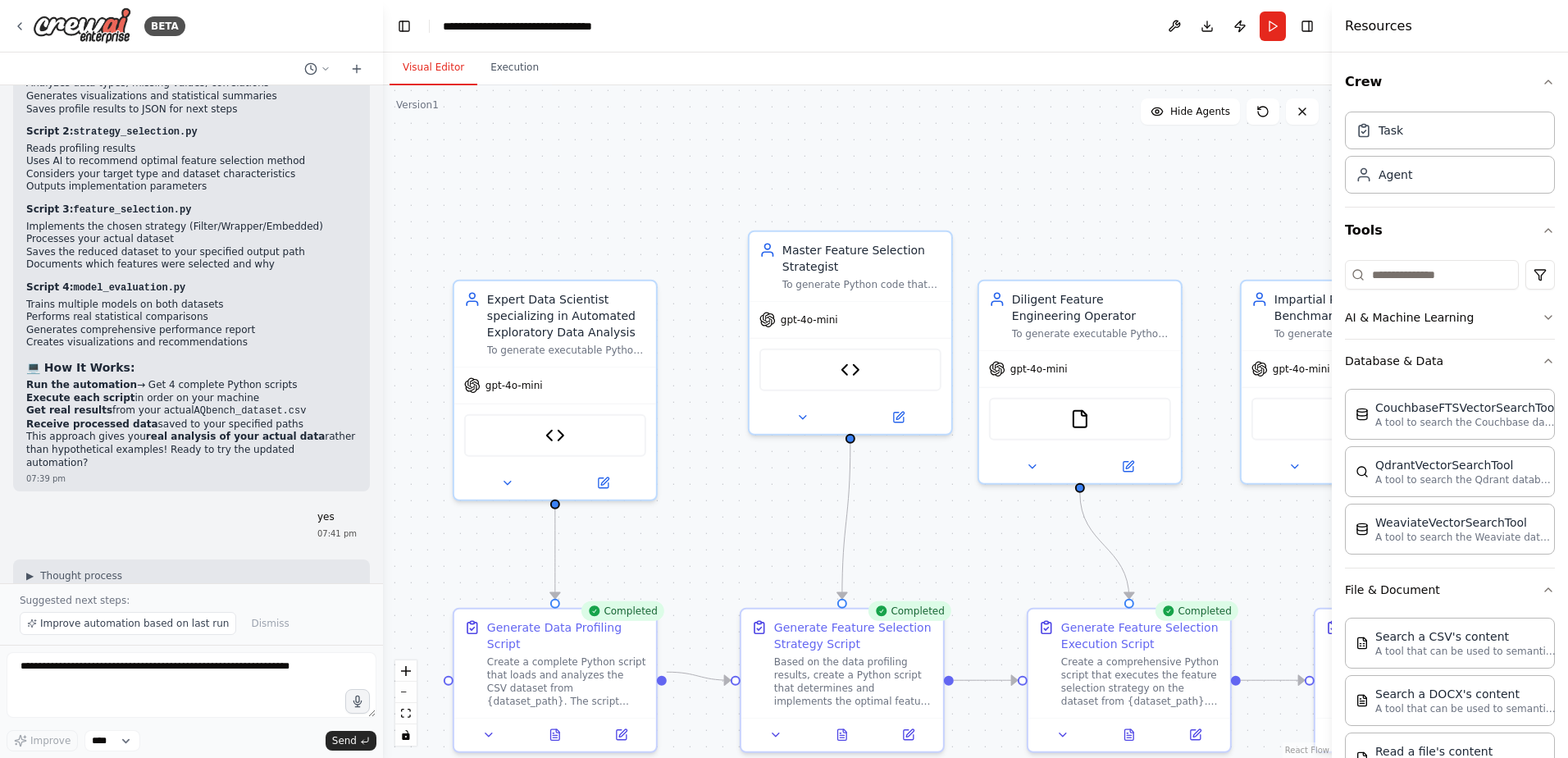
click at [439, 66] on button "Visual Editor" at bounding box center [434, 67] width 88 height 34
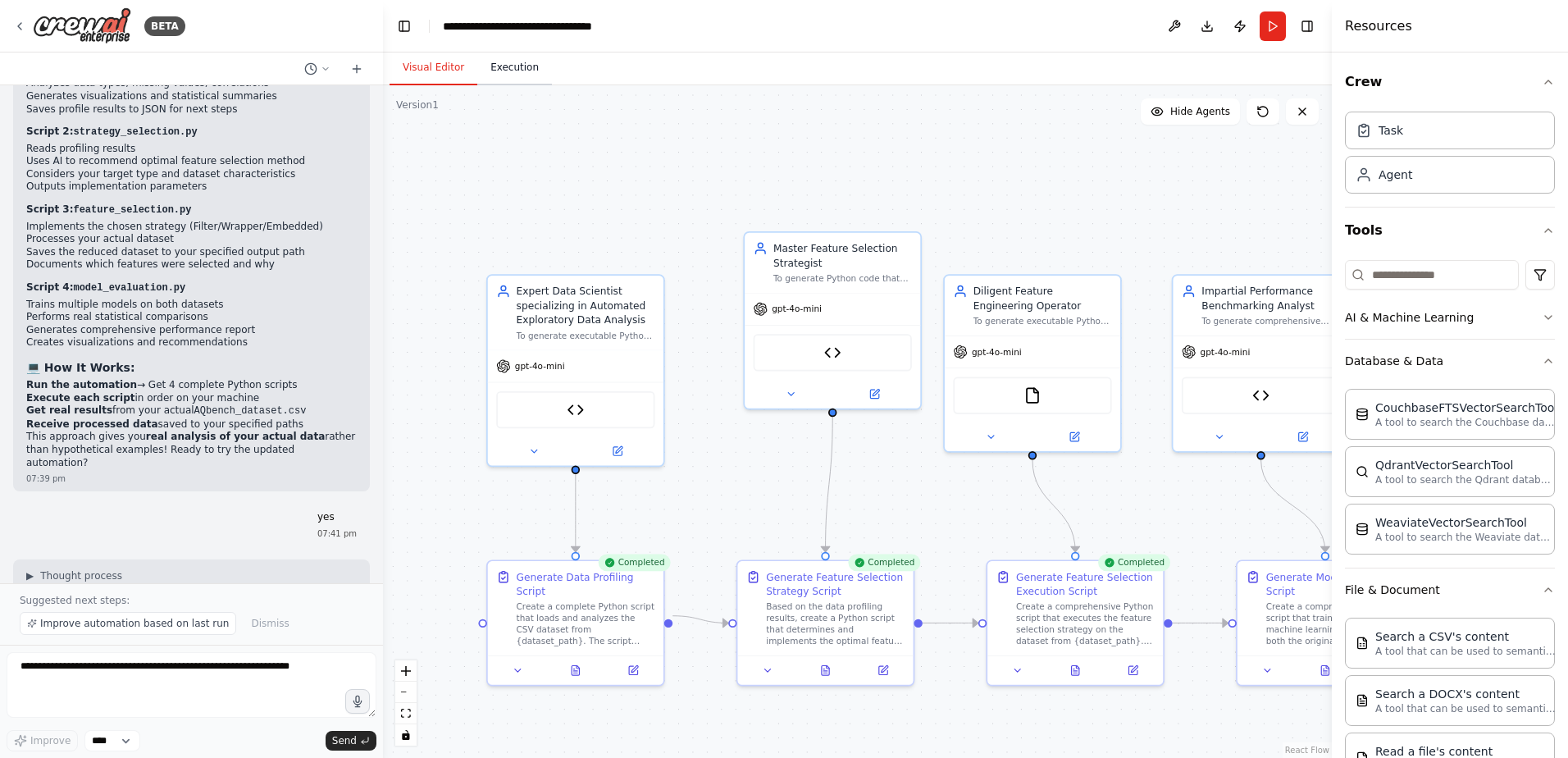
click at [517, 66] on button "Execution" at bounding box center [515, 67] width 75 height 34
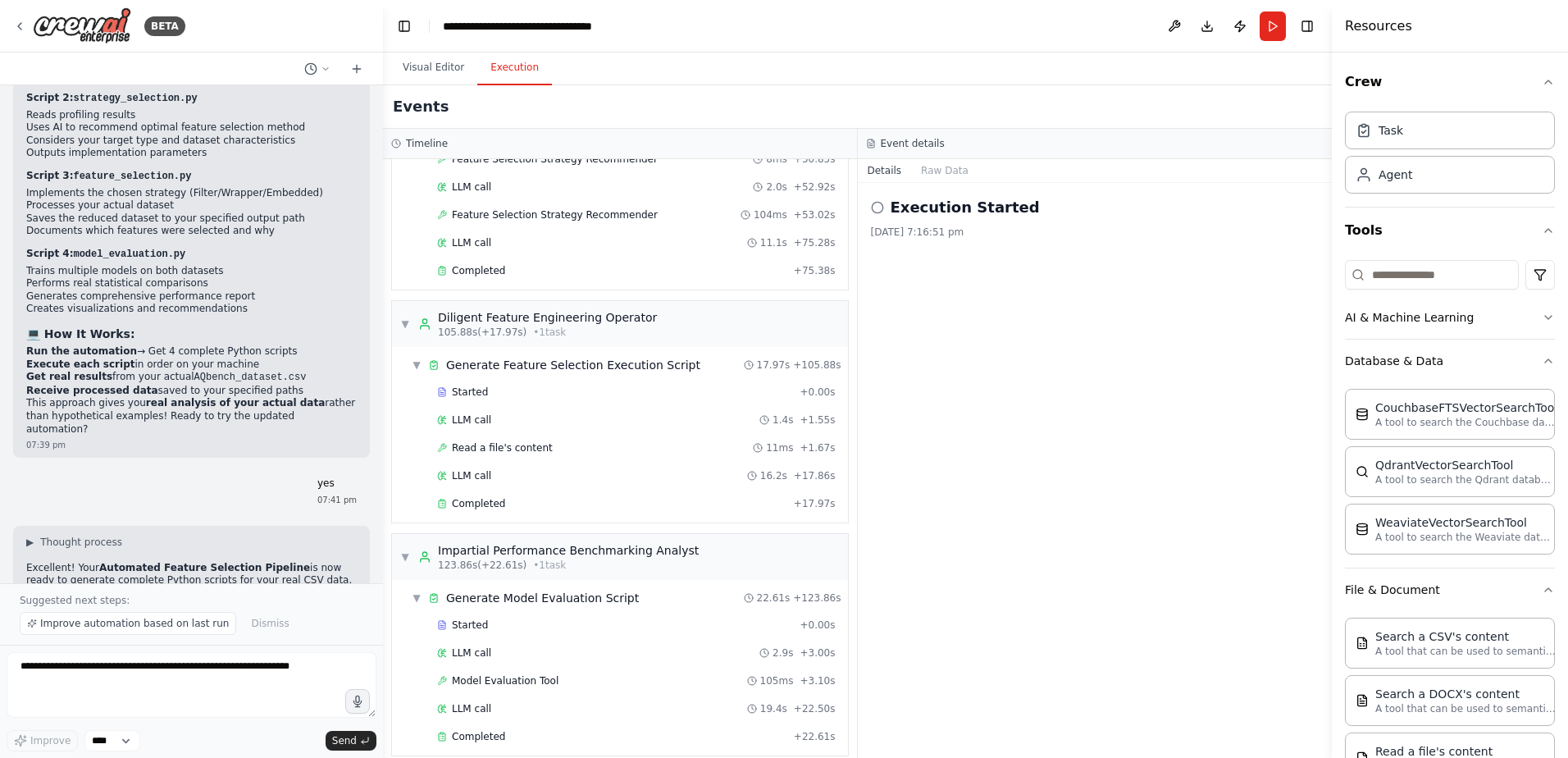
scroll to position [10118, 0]
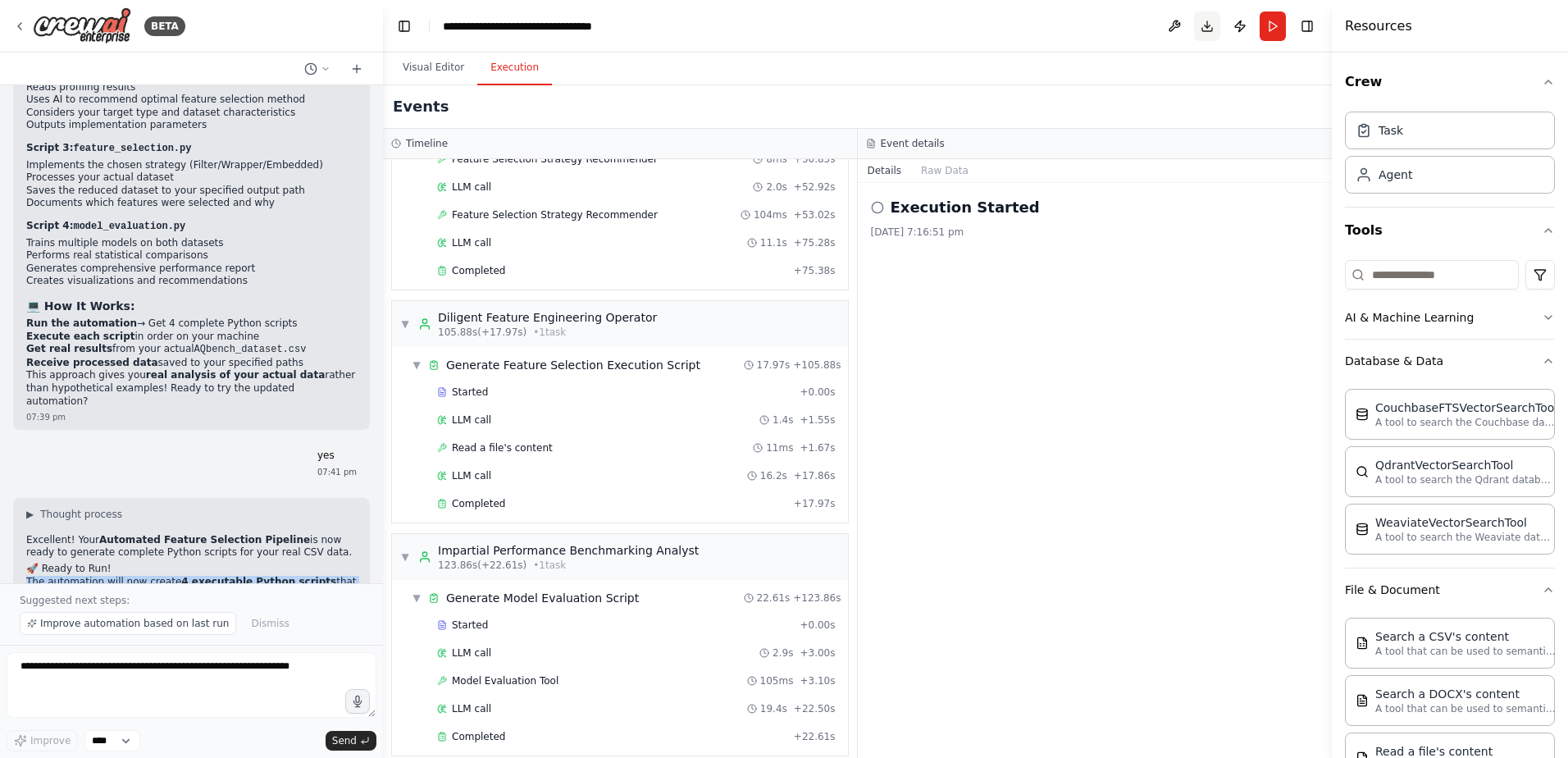
click at [1208, 29] on button "Download" at bounding box center [1207, 26] width 26 height 29
